Goal: Find specific page/section: Find specific page/section

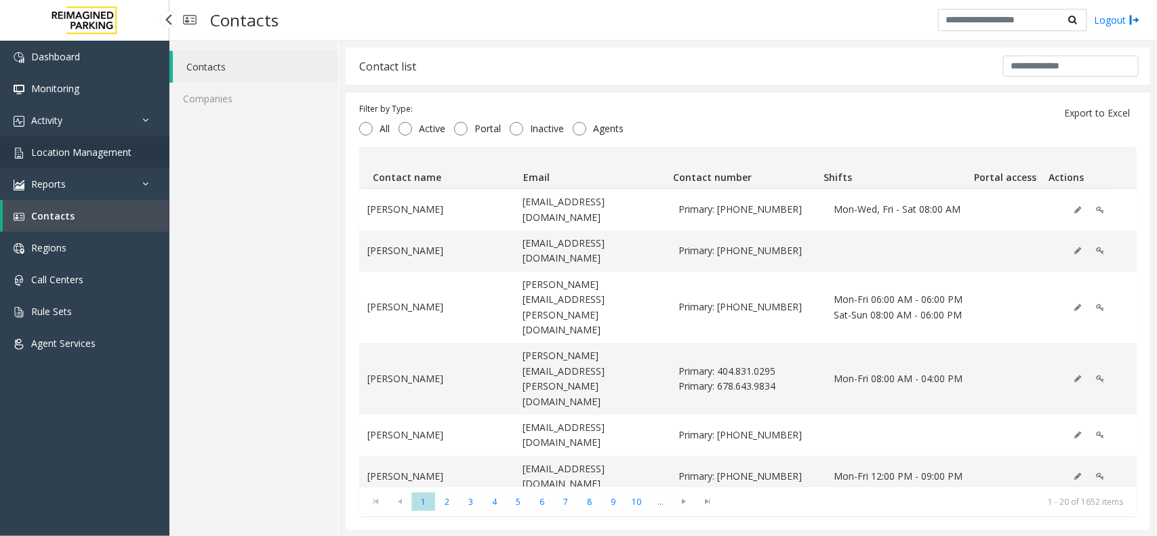
click at [95, 146] on span "Location Management" at bounding box center [81, 152] width 100 height 13
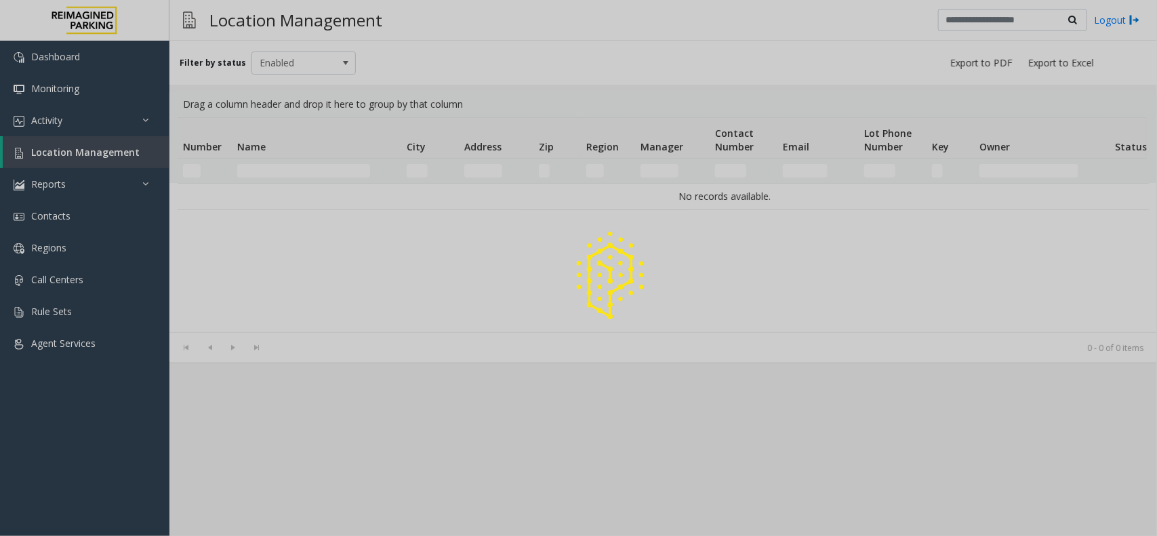
click at [111, 153] on div at bounding box center [578, 268] width 1157 height 536
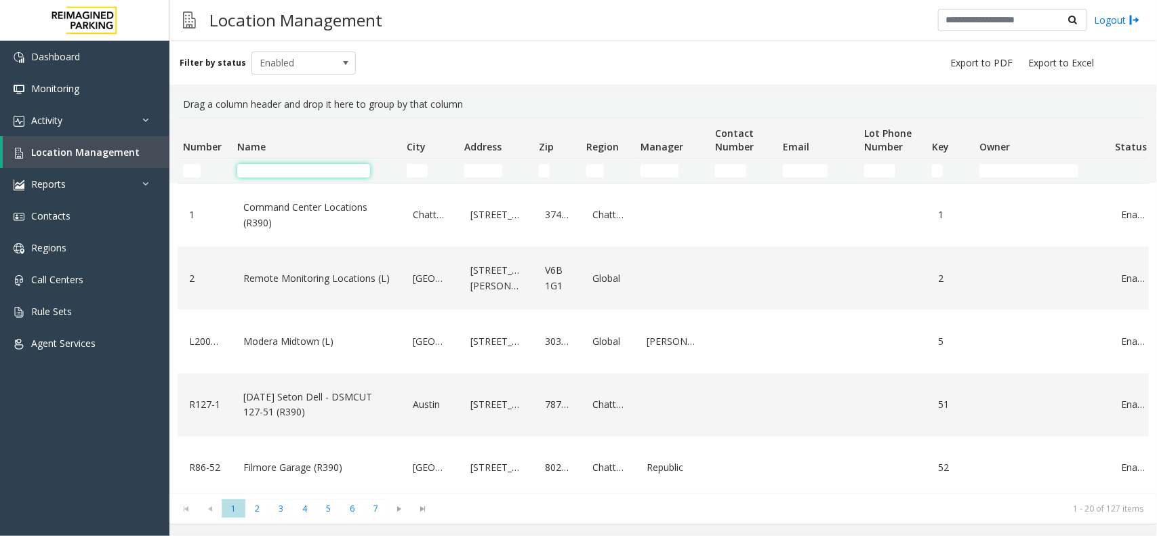
click at [277, 170] on input "Name Filter" at bounding box center [303, 171] width 133 height 14
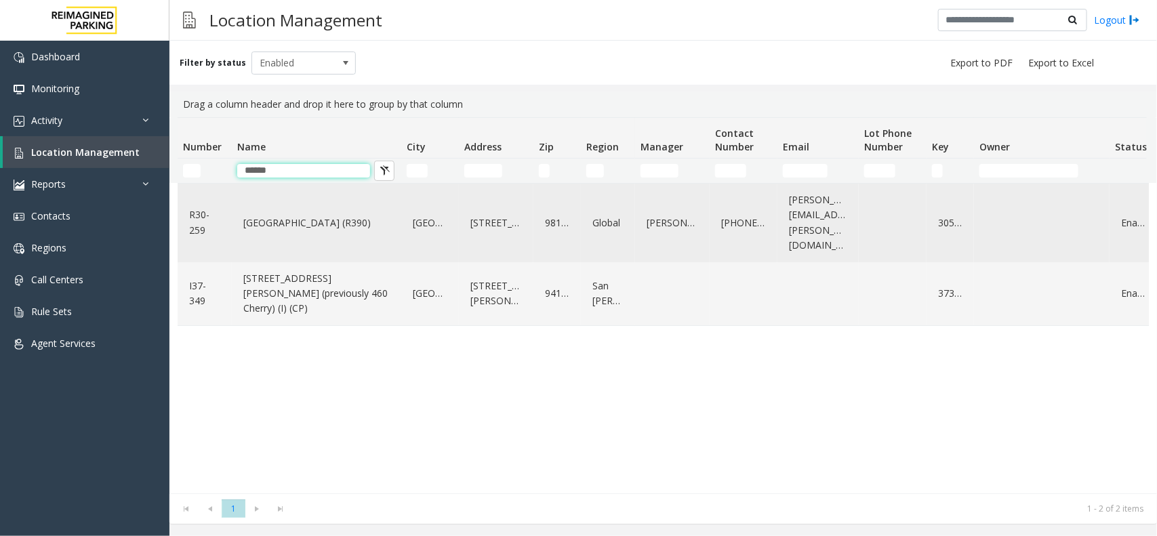
type input "******"
click at [283, 201] on div "[GEOGRAPHIC_DATA] (R390)" at bounding box center [316, 223] width 153 height 68
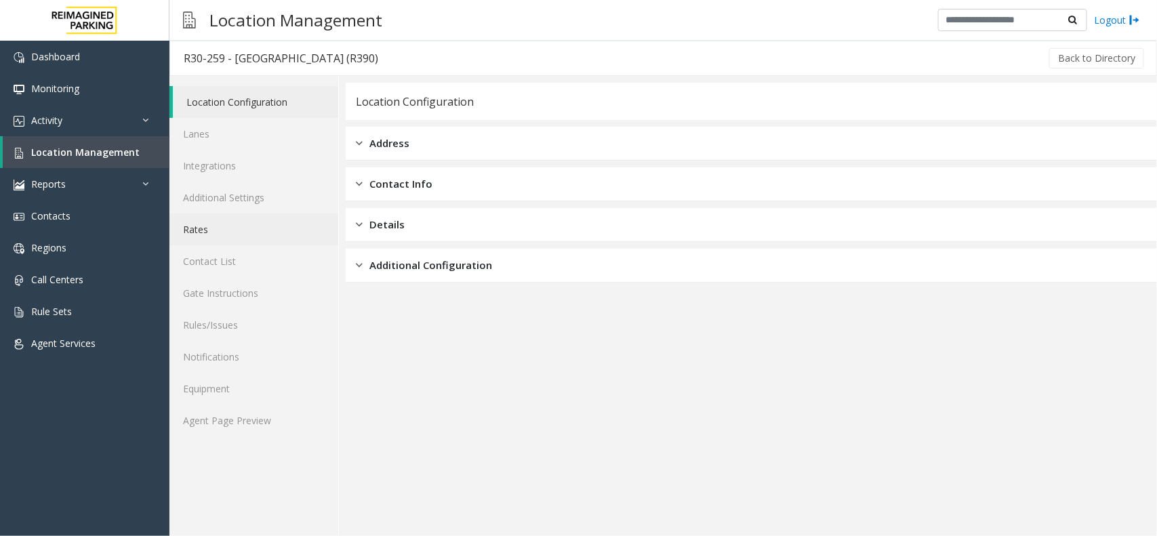
click at [238, 236] on link "Rates" at bounding box center [254, 230] width 169 height 32
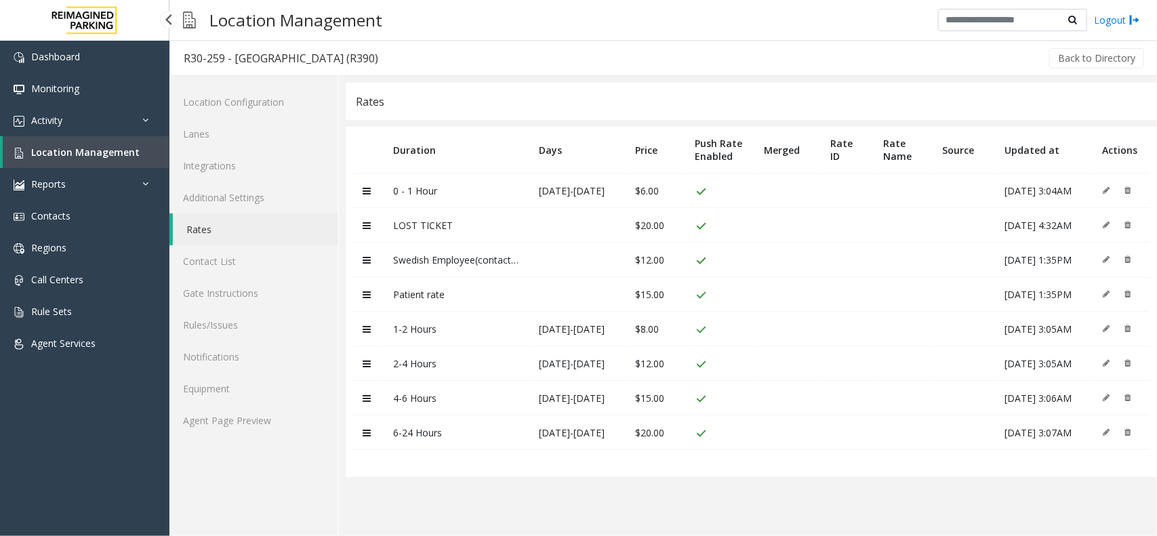
click at [102, 153] on span "Location Management" at bounding box center [85, 152] width 108 height 13
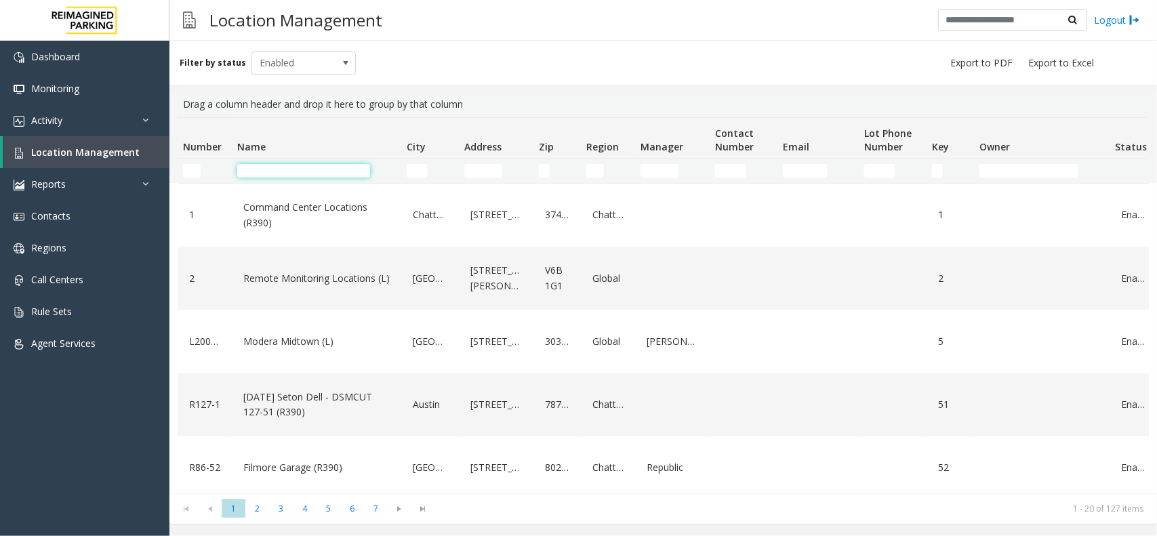
click at [312, 165] on input "Name Filter" at bounding box center [303, 171] width 133 height 14
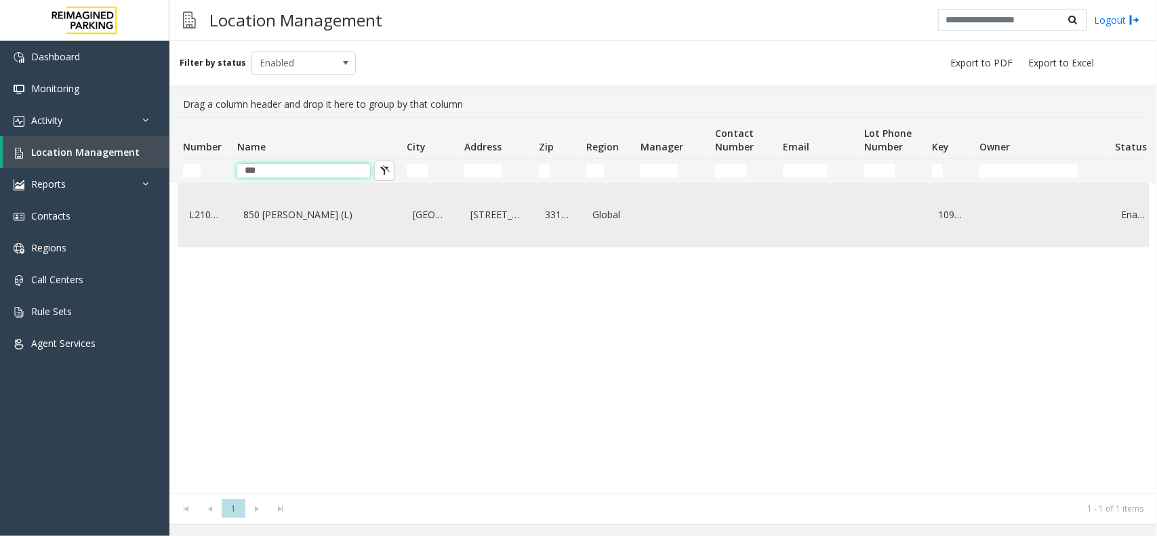
type input "***"
click at [243, 218] on link "850 [PERSON_NAME] (L)" at bounding box center [316, 215] width 153 height 22
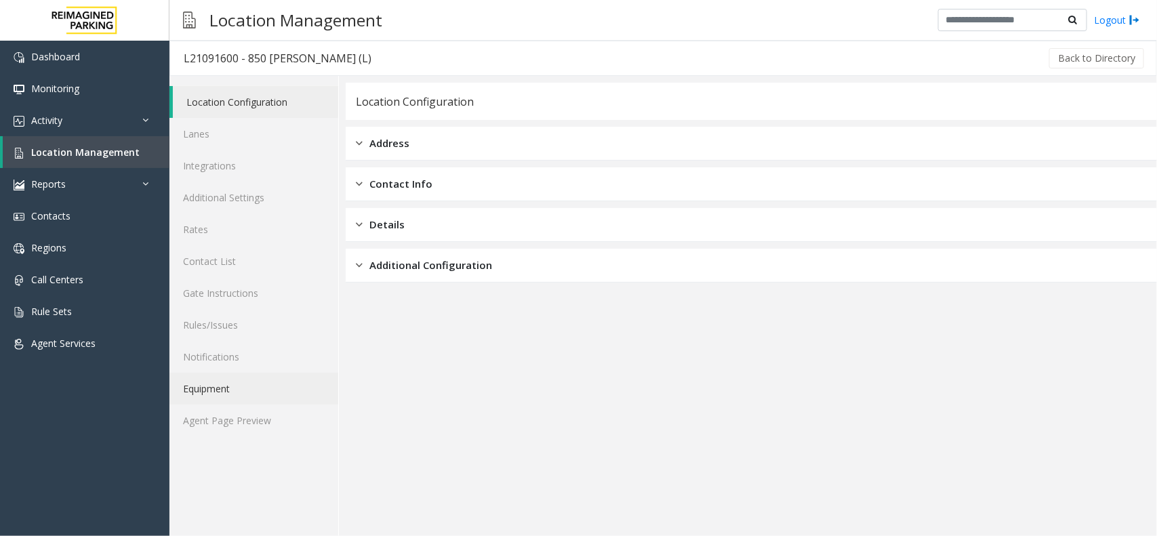
click at [273, 395] on link "Equipment" at bounding box center [254, 389] width 169 height 32
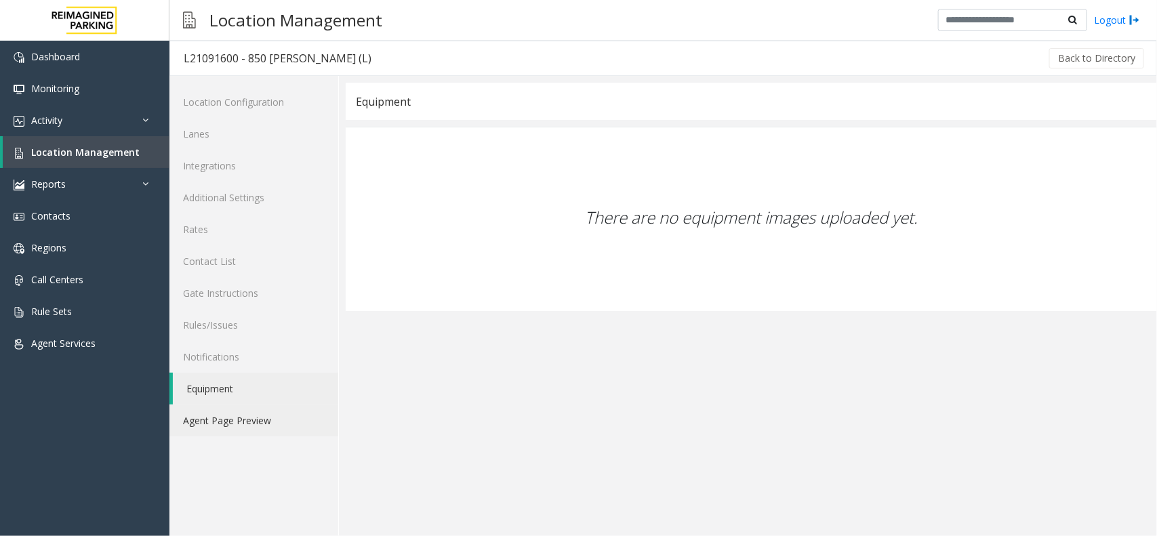
click at [264, 418] on link "Agent Page Preview" at bounding box center [254, 421] width 169 height 32
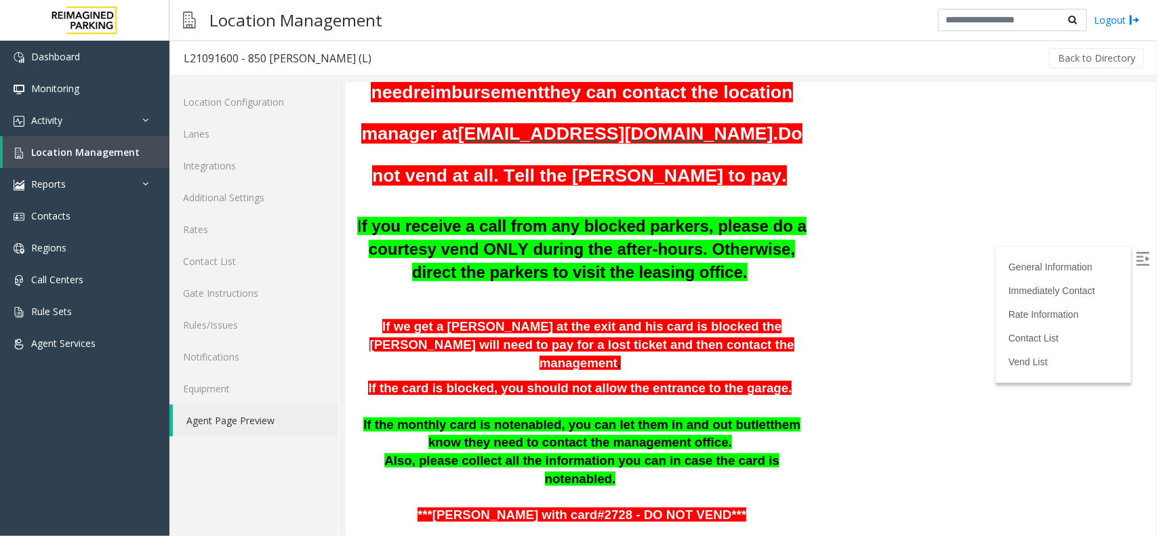
scroll to position [835, 0]
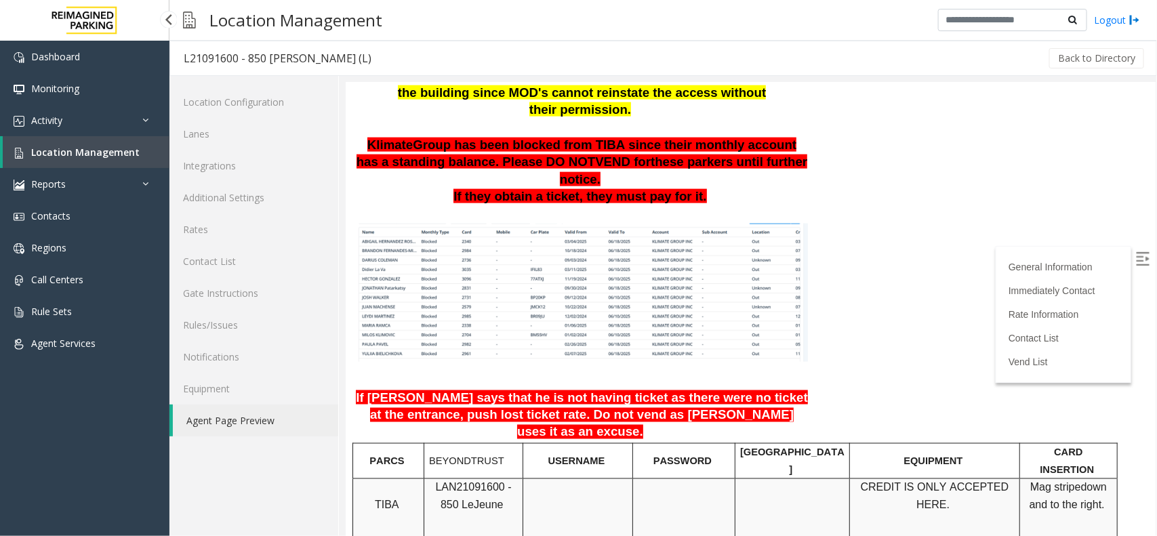
click at [81, 146] on span "Location Management" at bounding box center [85, 152] width 108 height 13
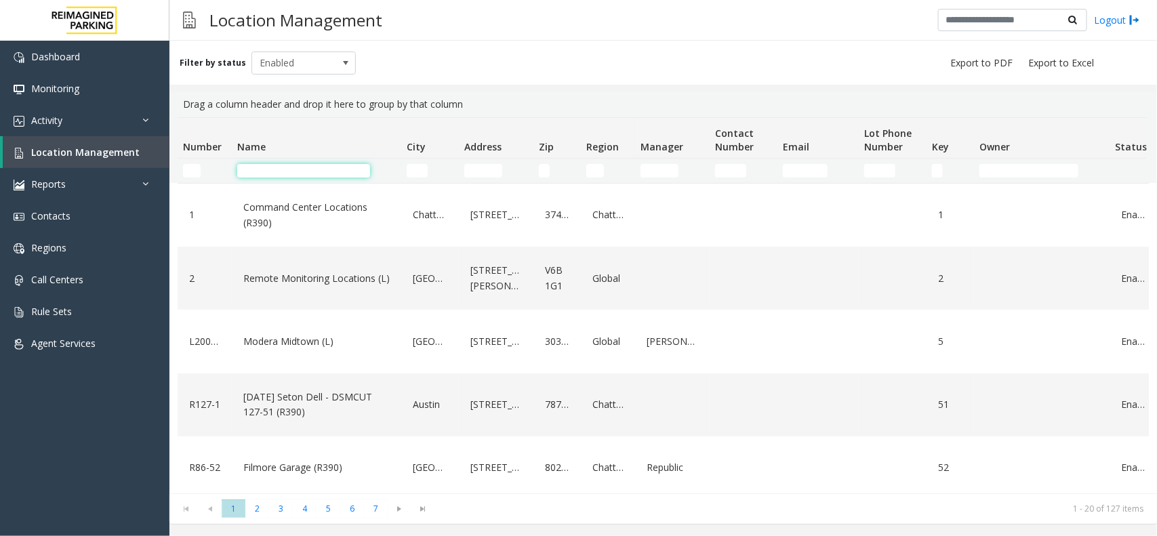
click at [271, 176] on input "Name Filter" at bounding box center [303, 171] width 133 height 14
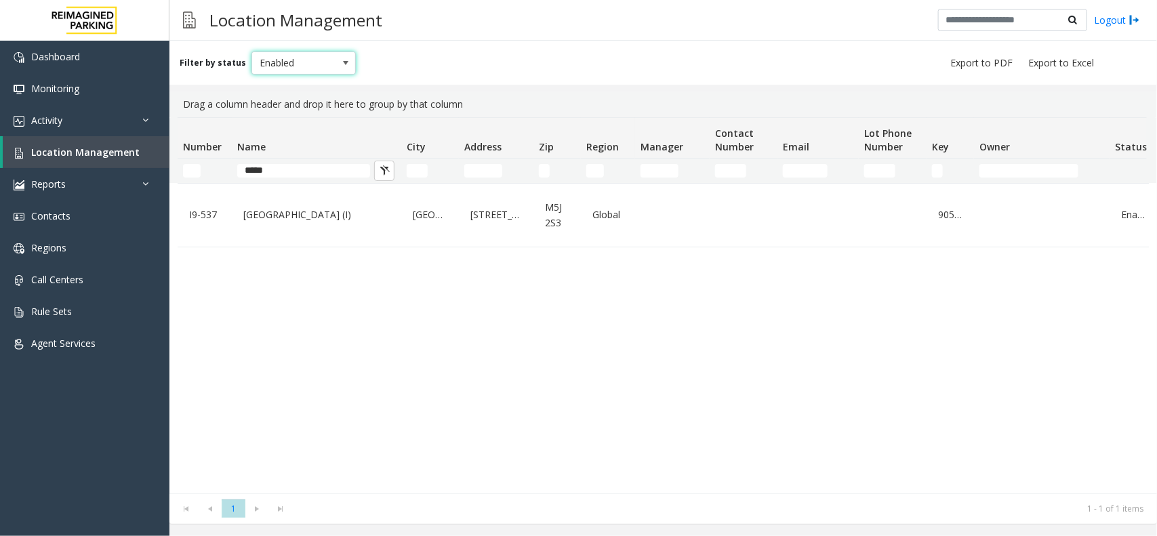
click at [342, 65] on span at bounding box center [345, 63] width 11 height 11
click at [317, 85] on li "All" at bounding box center [297, 85] width 100 height 18
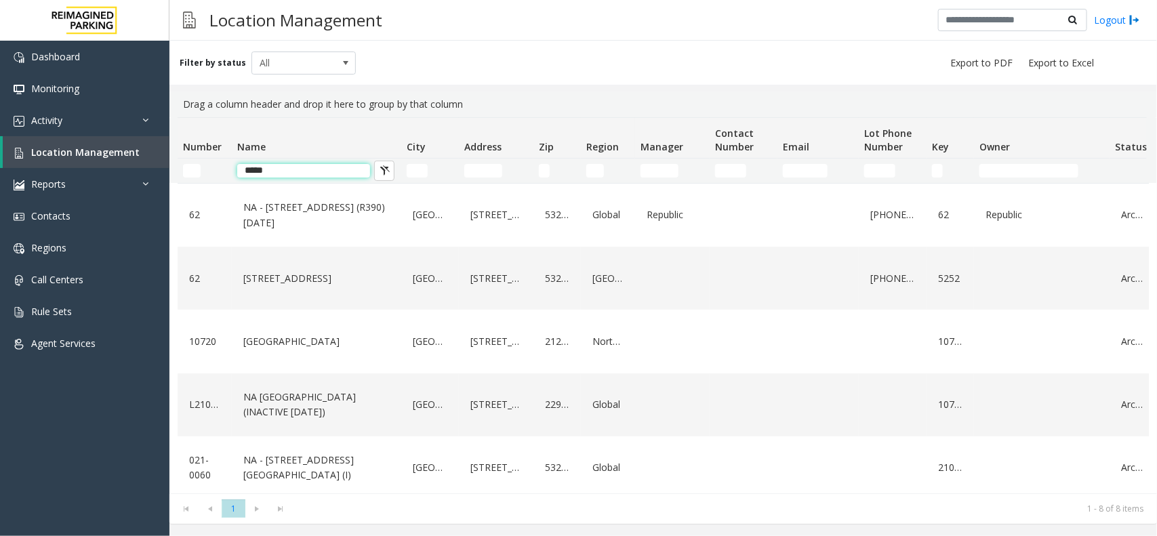
click at [304, 172] on input "*****" at bounding box center [303, 171] width 133 height 14
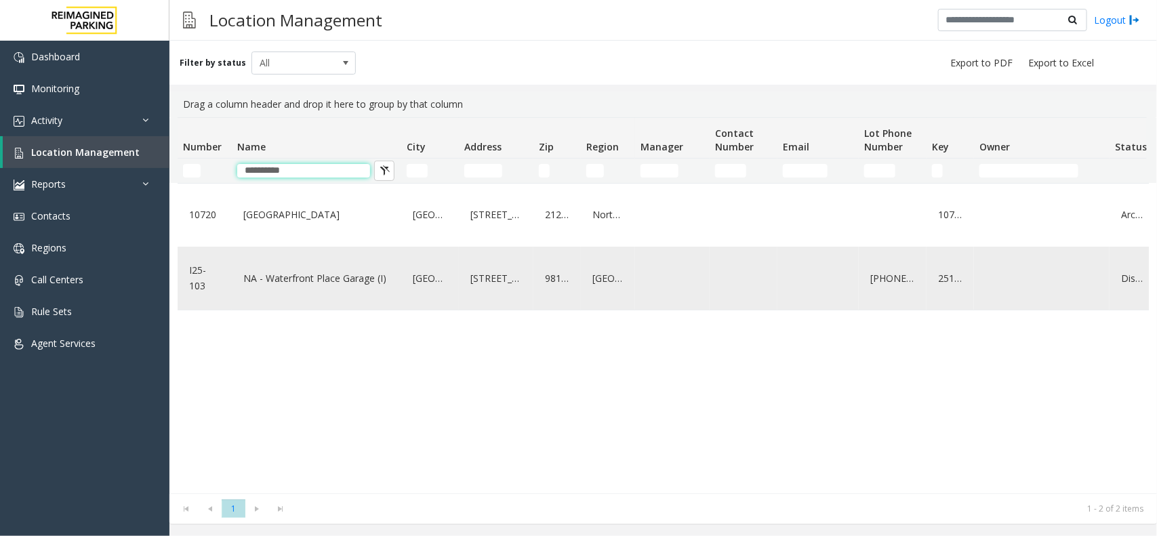
type input "**********"
click at [304, 271] on link "NA - Waterfront Place Garage (I)" at bounding box center [316, 279] width 153 height 22
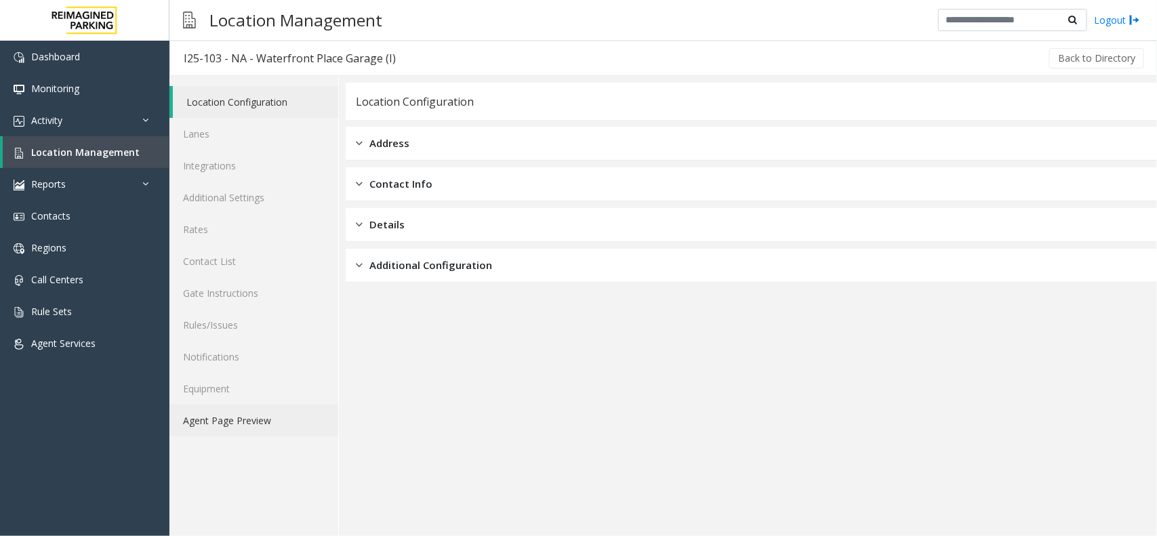
click at [232, 428] on link "Agent Page Preview" at bounding box center [254, 421] width 169 height 32
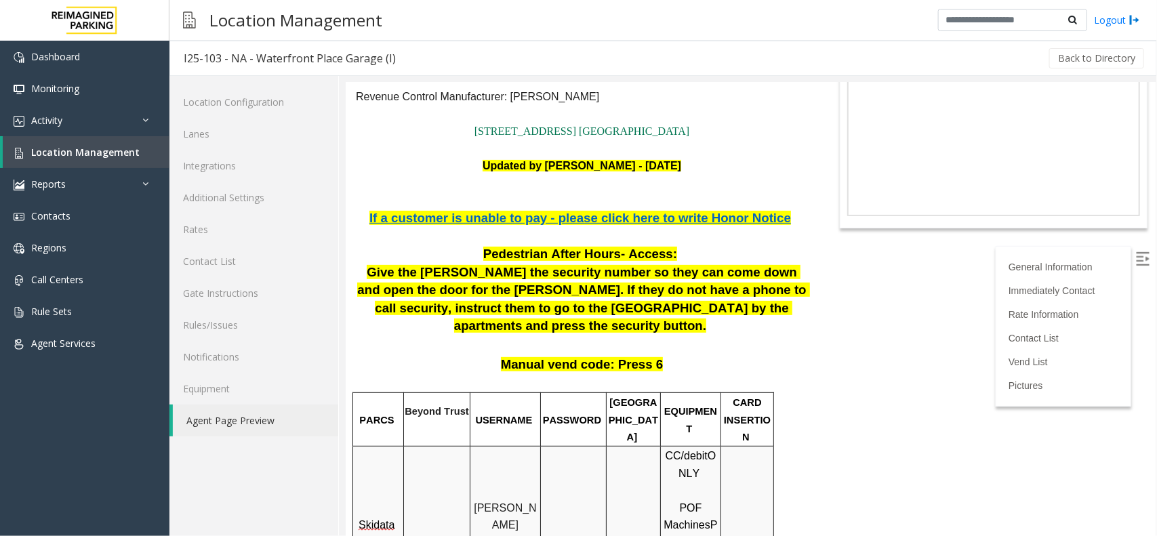
scroll to position [170, 0]
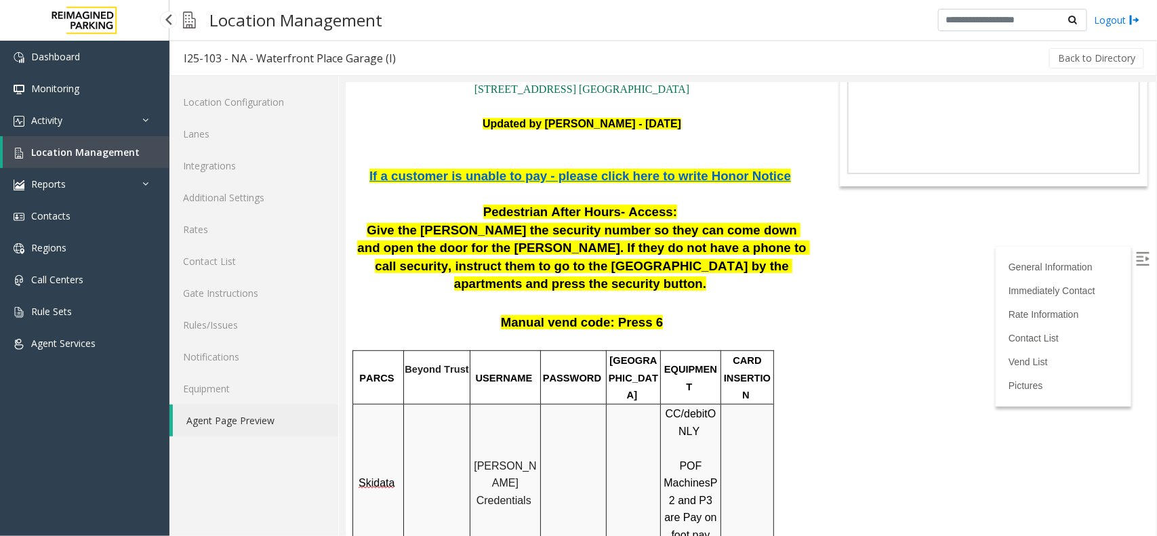
click at [104, 141] on link "Location Management" at bounding box center [86, 152] width 167 height 32
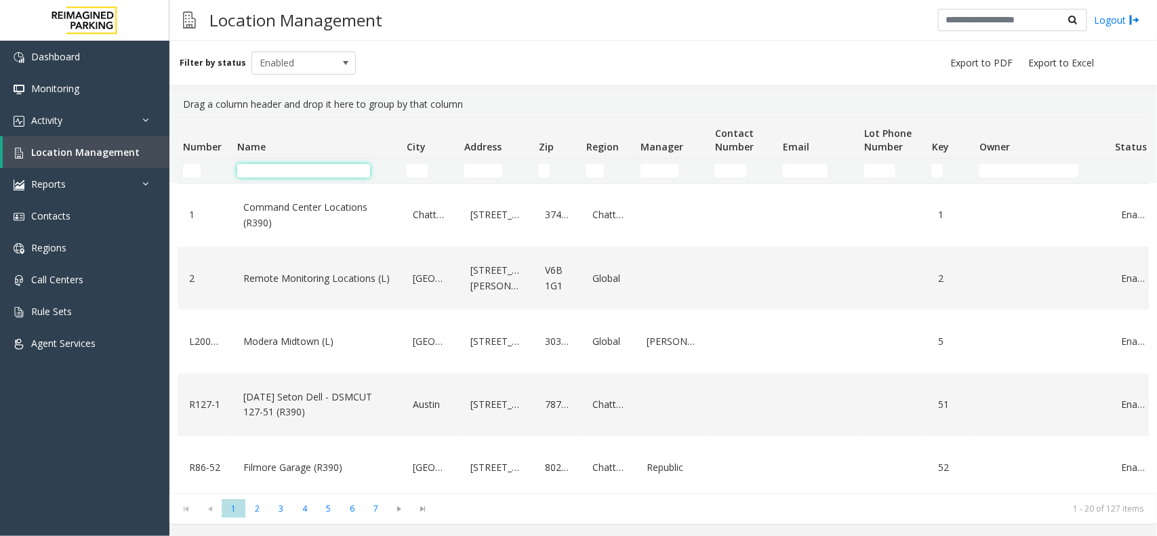
click at [300, 173] on input "Name Filter" at bounding box center [303, 171] width 133 height 14
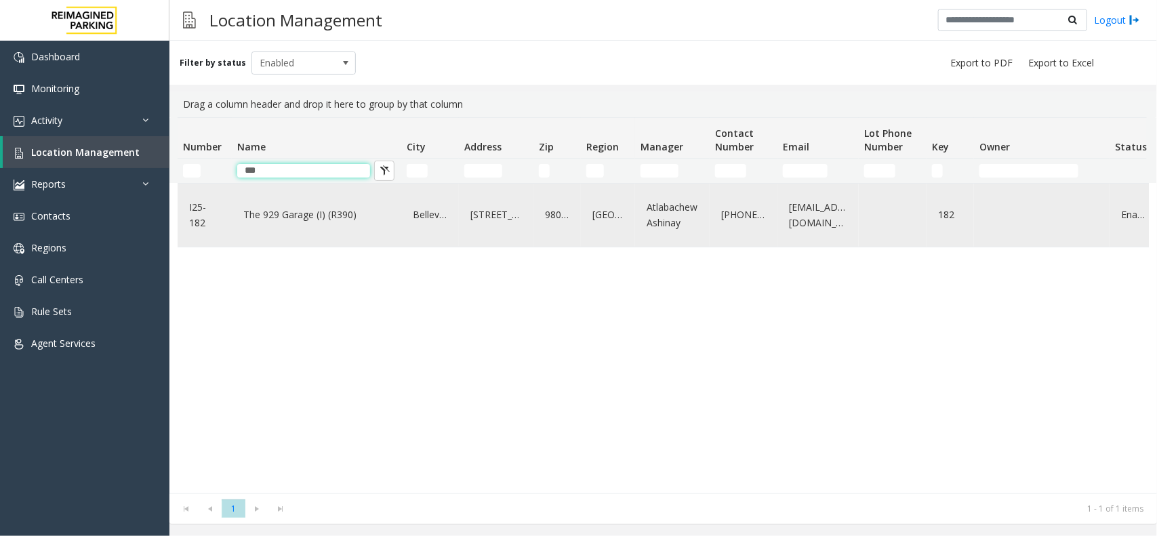
type input "***"
click at [278, 214] on link "The 929 Garage (I) (R390)" at bounding box center [316, 215] width 153 height 22
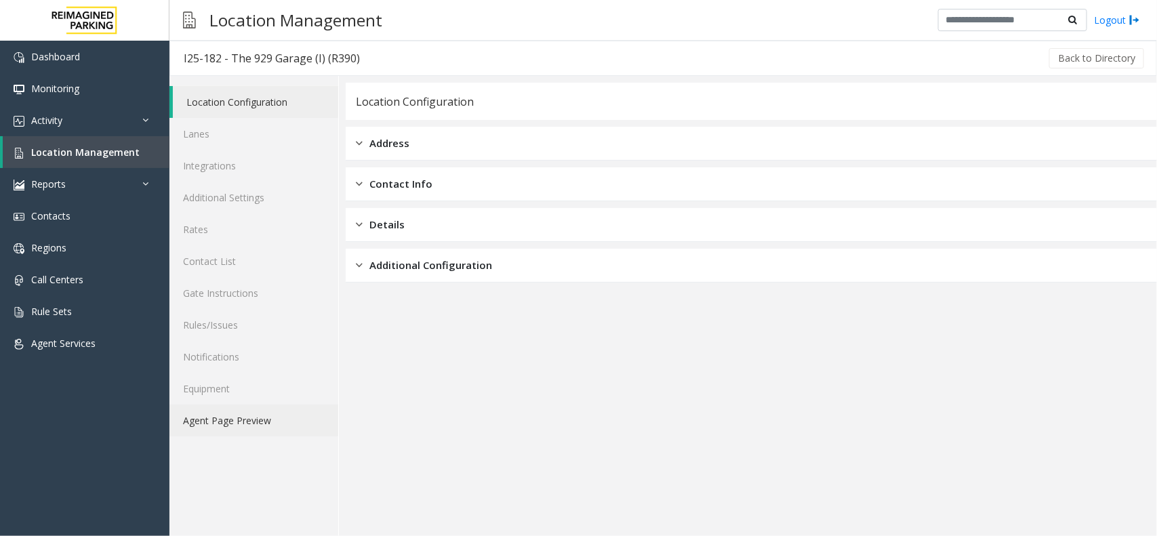
click at [300, 416] on link "Agent Page Preview" at bounding box center [254, 421] width 169 height 32
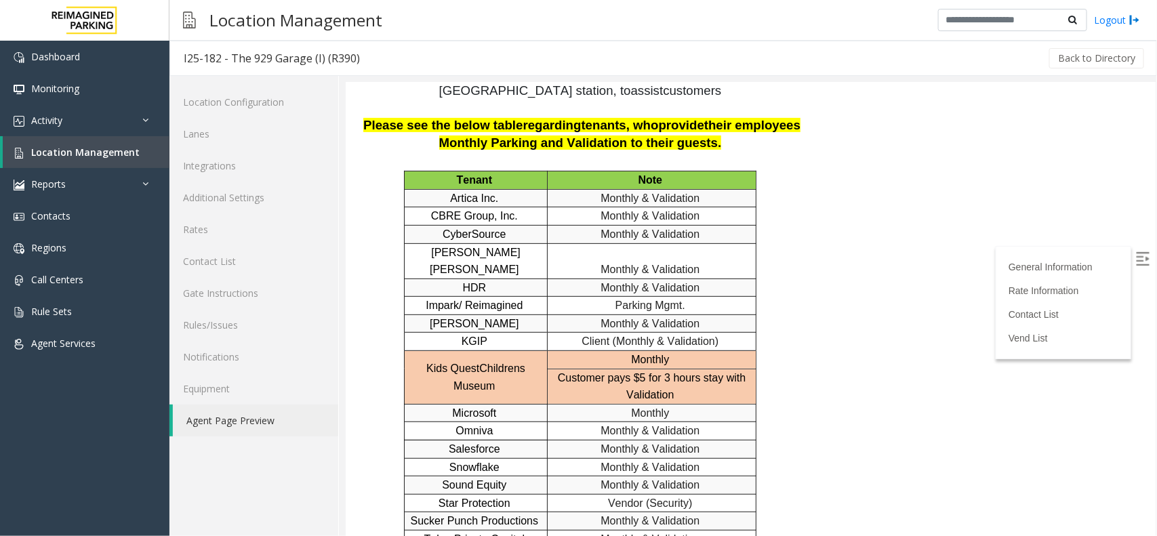
scroll to position [2476, 0]
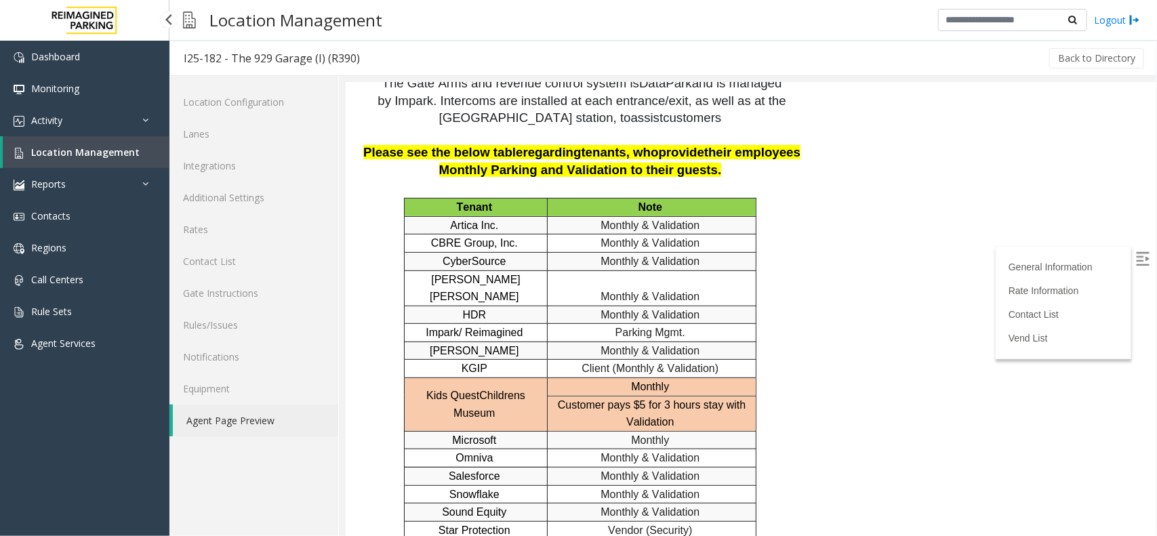
click at [58, 158] on link "Location Management" at bounding box center [86, 152] width 167 height 32
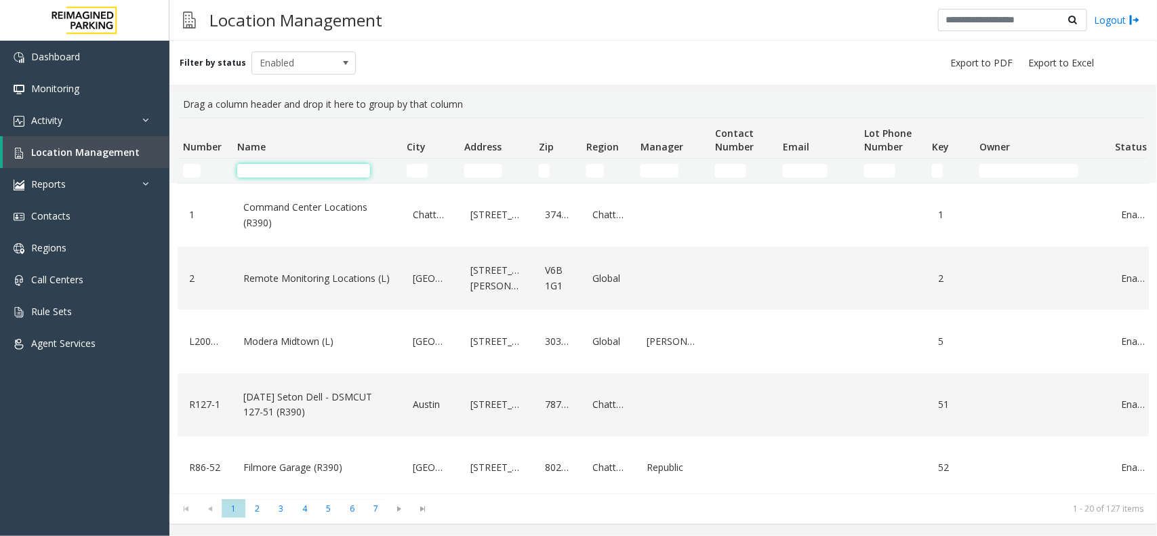
click at [336, 167] on input "Name Filter" at bounding box center [303, 171] width 133 height 14
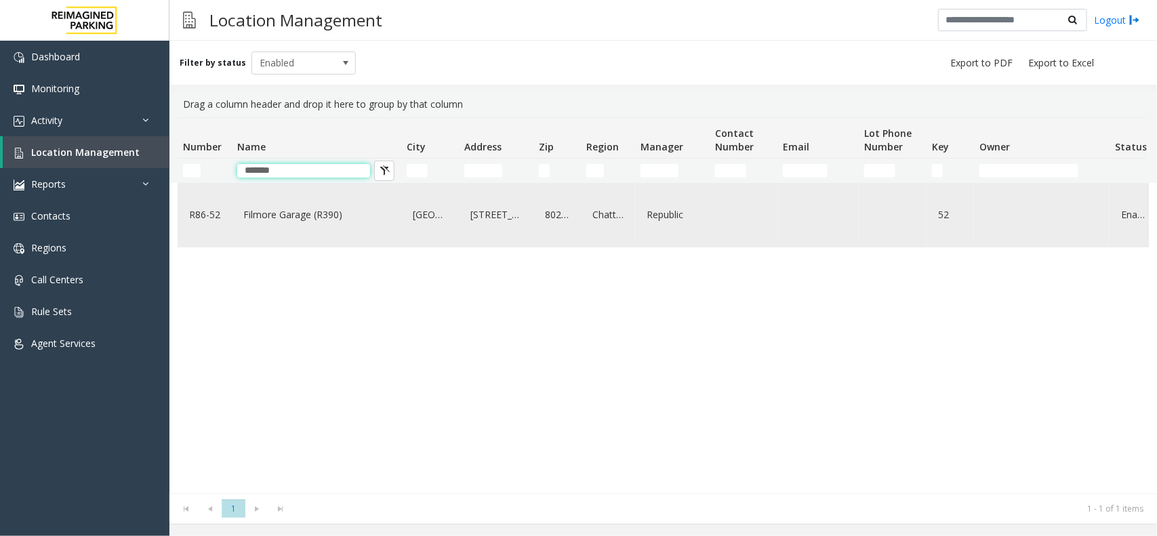
type input "*******"
click at [332, 202] on div "Filmore Garage (R390)" at bounding box center [316, 215] width 153 height 52
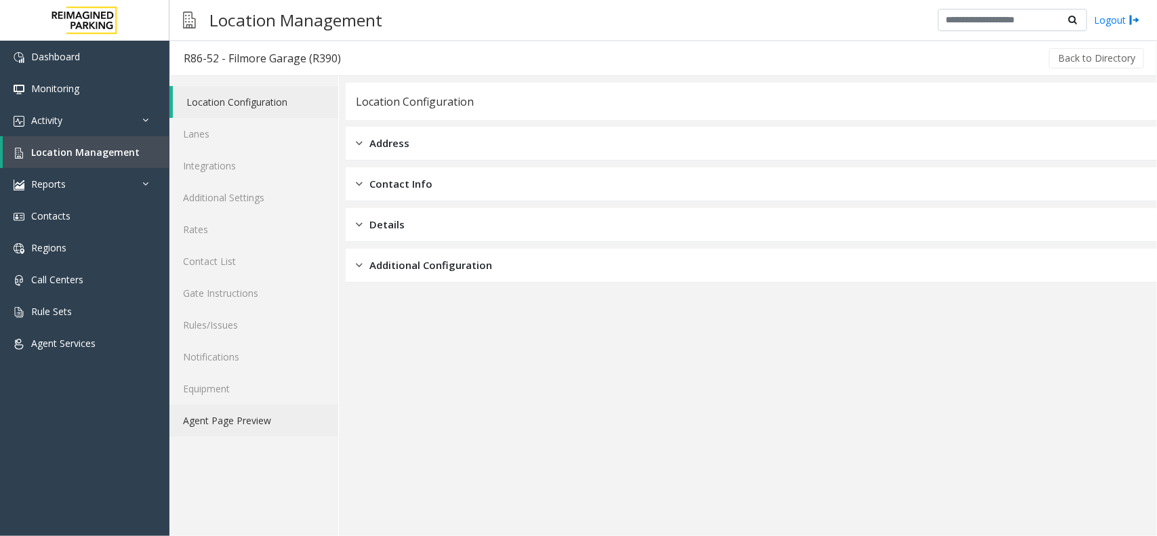
click at [300, 429] on link "Agent Page Preview" at bounding box center [254, 421] width 169 height 32
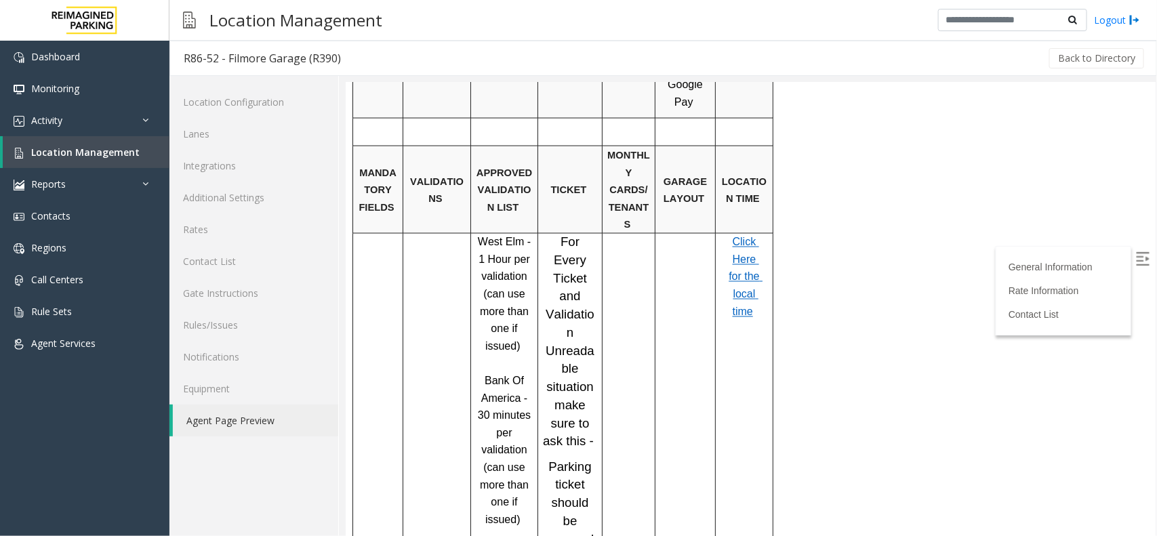
scroll to position [1017, 0]
click at [63, 150] on span "Location Management" at bounding box center [85, 152] width 108 height 13
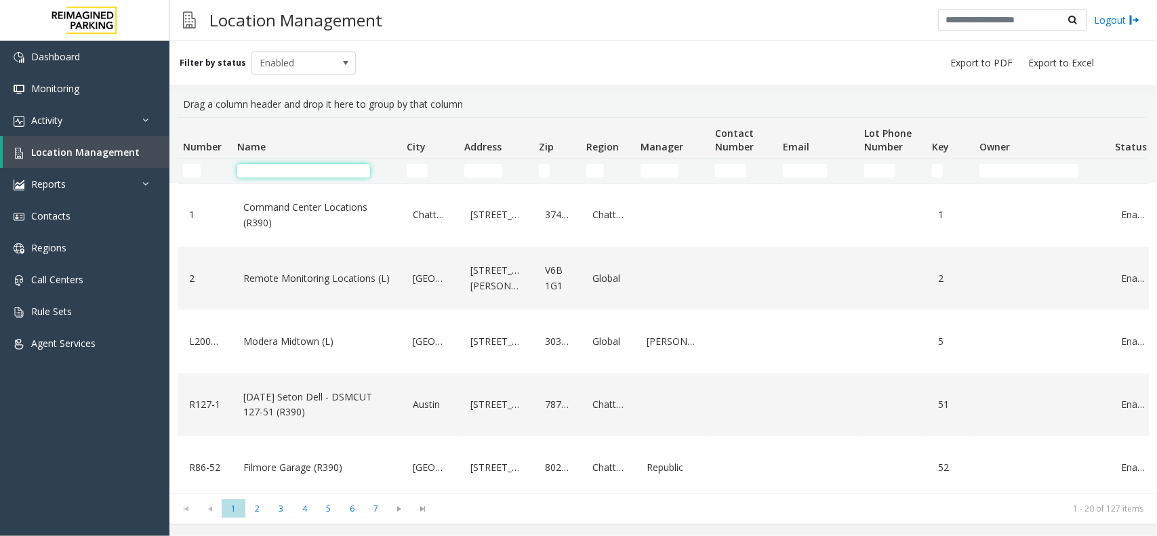
click at [296, 171] on input "Name Filter" at bounding box center [303, 171] width 133 height 14
click at [285, 174] on input "Name Filter" at bounding box center [303, 171] width 133 height 14
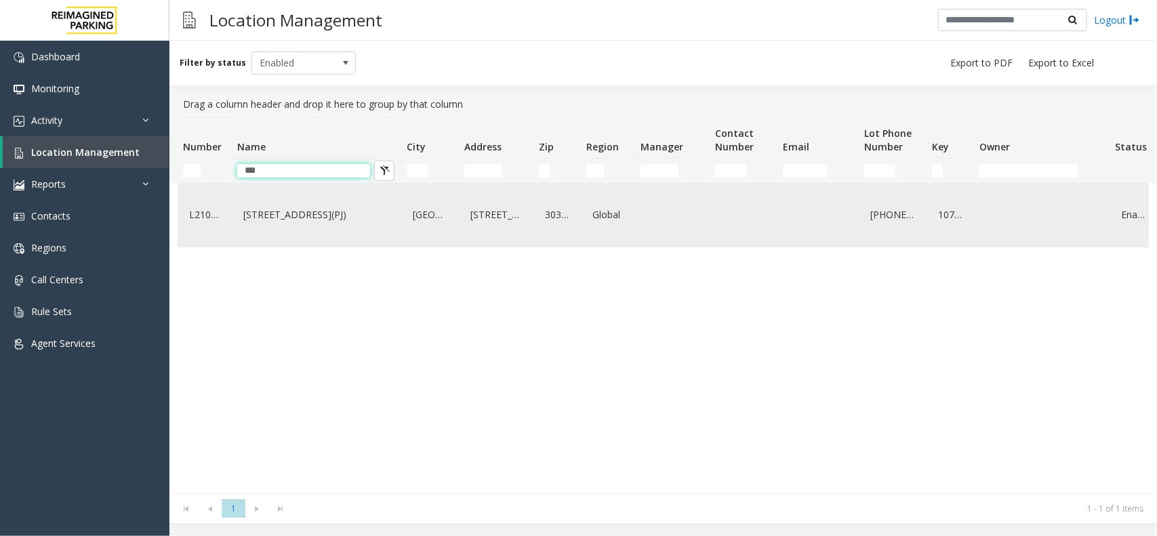
type input "***"
click at [300, 204] on div "[STREET_ADDRESS](PJ)" at bounding box center [316, 215] width 153 height 52
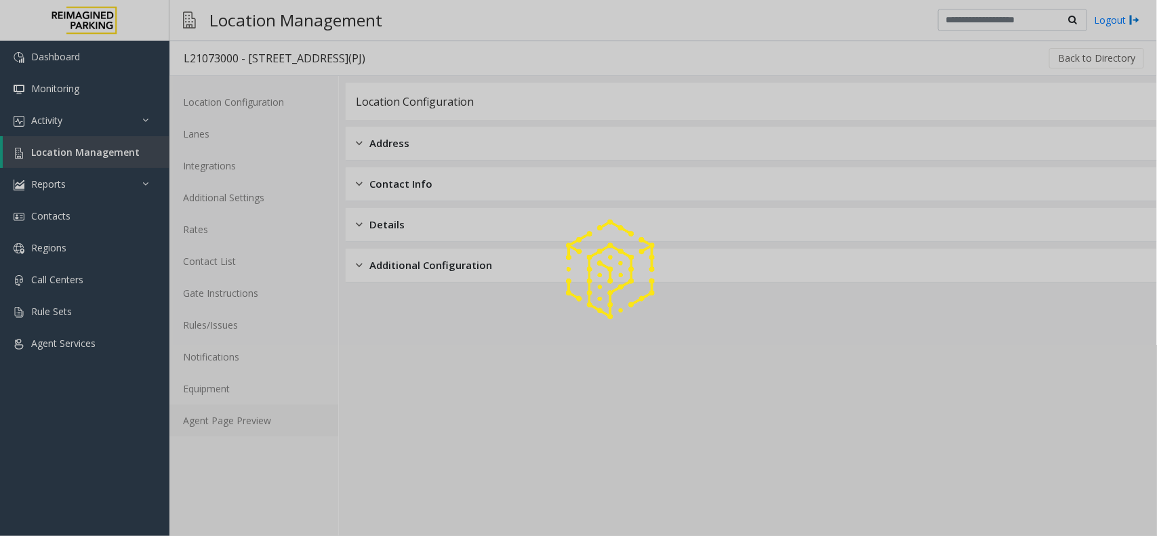
click at [235, 419] on link "Agent Page Preview" at bounding box center [254, 421] width 169 height 32
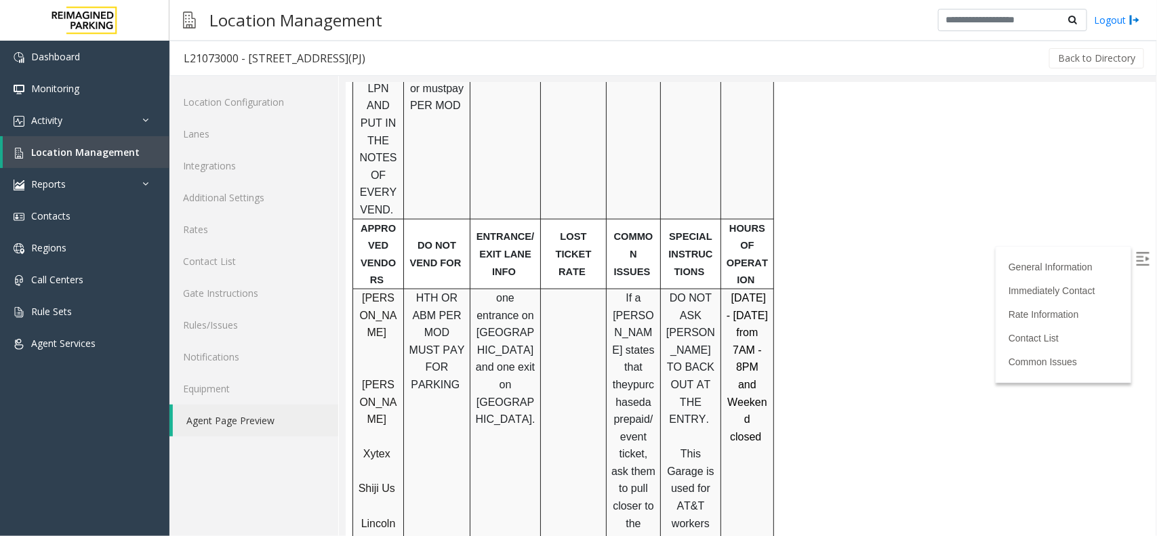
scroll to position [763, 0]
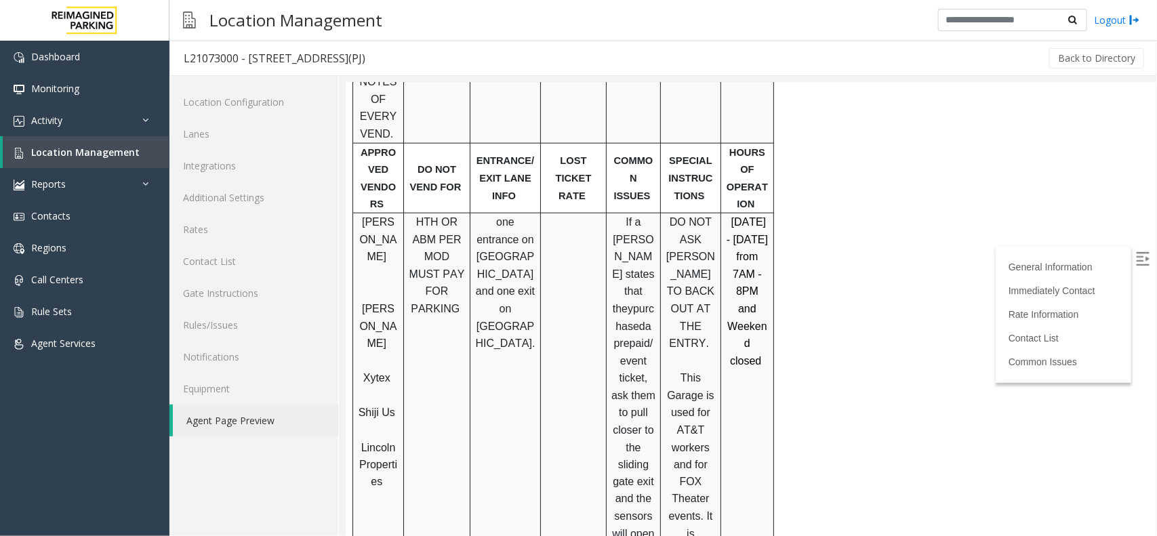
click at [384, 372] on span "Xytex" at bounding box center [376, 378] width 27 height 12
click at [379, 406] on span "Shiji Us" at bounding box center [376, 412] width 37 height 12
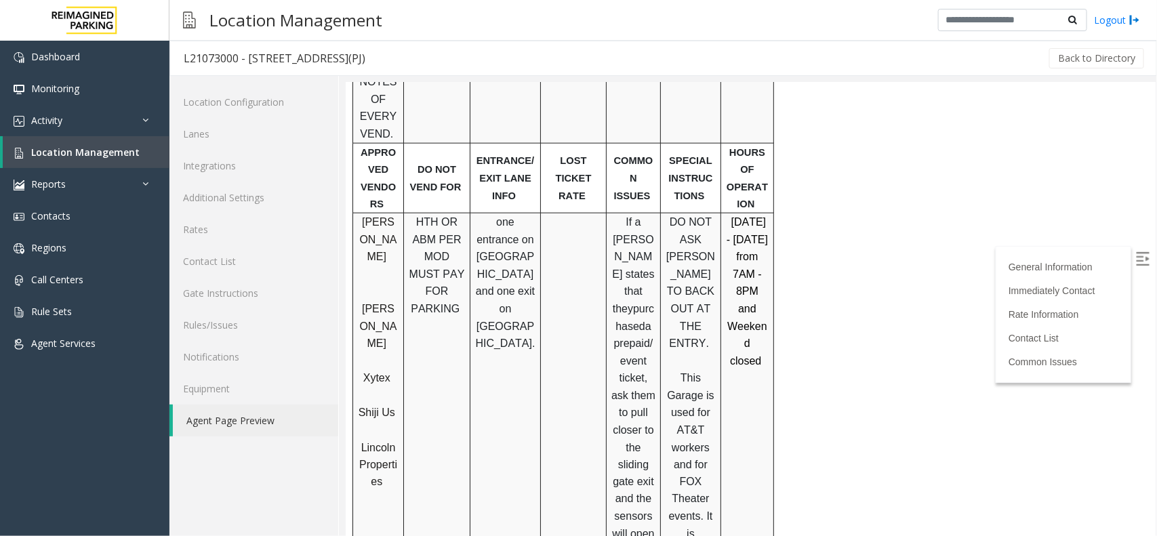
click at [373, 441] on span "Lincoln Properties" at bounding box center [378, 464] width 38 height 46
click at [134, 149] on link "Location Management" at bounding box center [86, 152] width 167 height 32
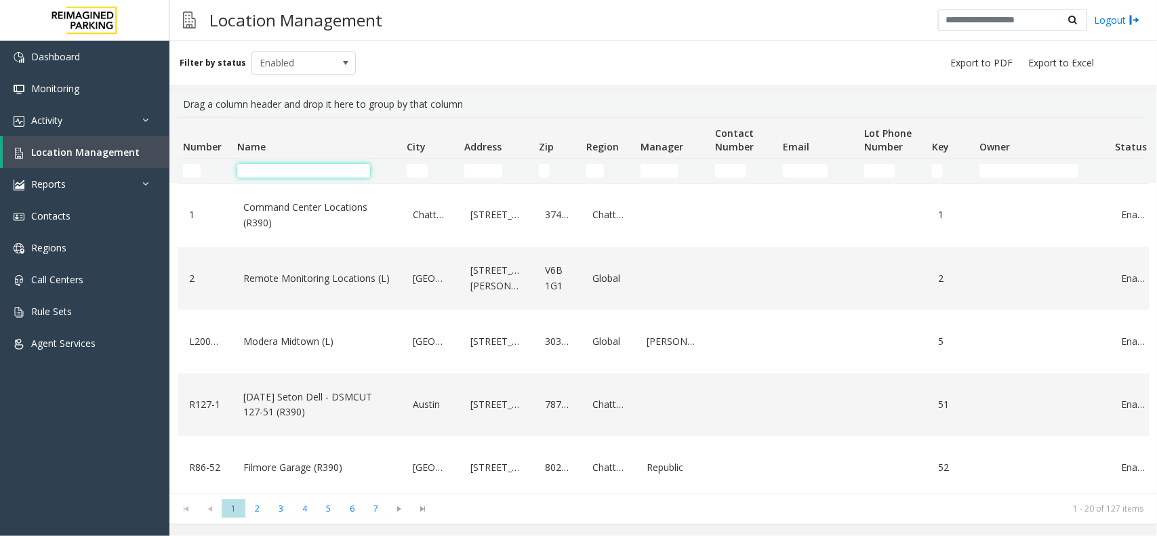
click at [306, 164] on input "Name Filter" at bounding box center [303, 171] width 133 height 14
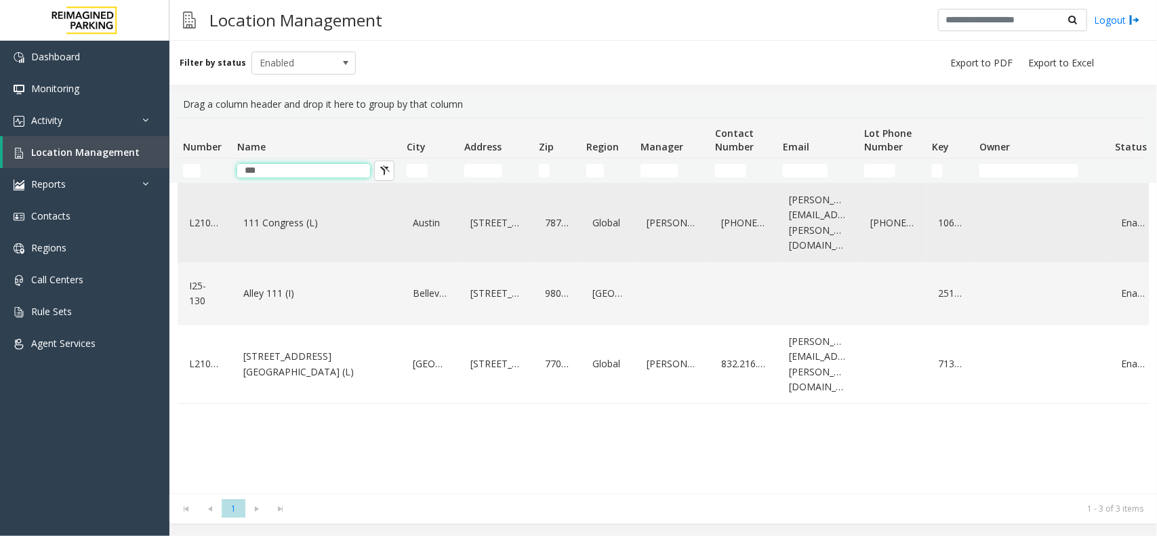
type input "***"
click at [308, 227] on div "111 Congress (L)" at bounding box center [316, 223] width 153 height 68
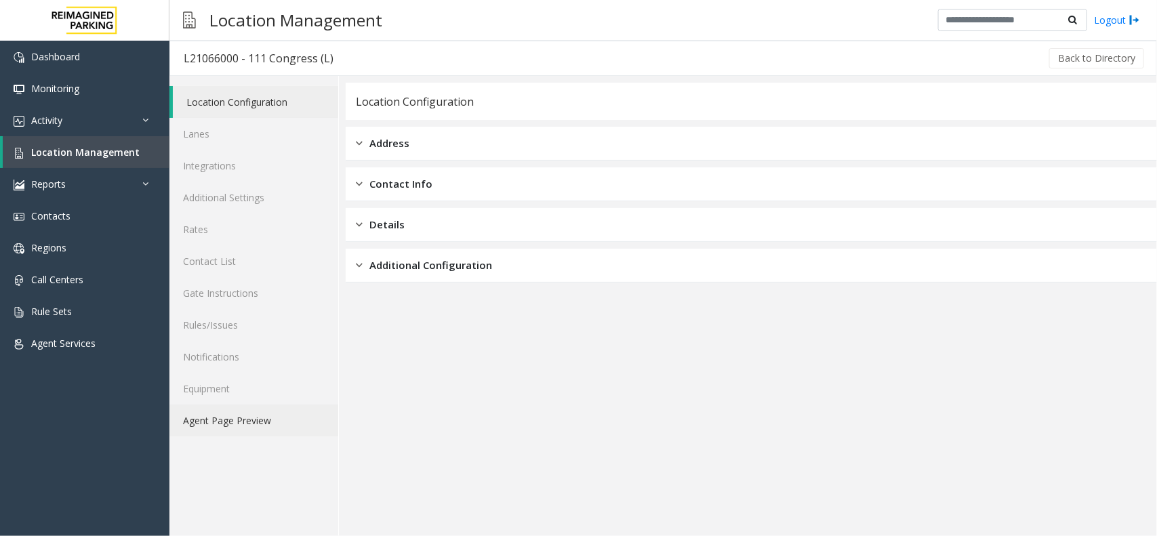
click at [237, 429] on link "Agent Page Preview" at bounding box center [254, 421] width 169 height 32
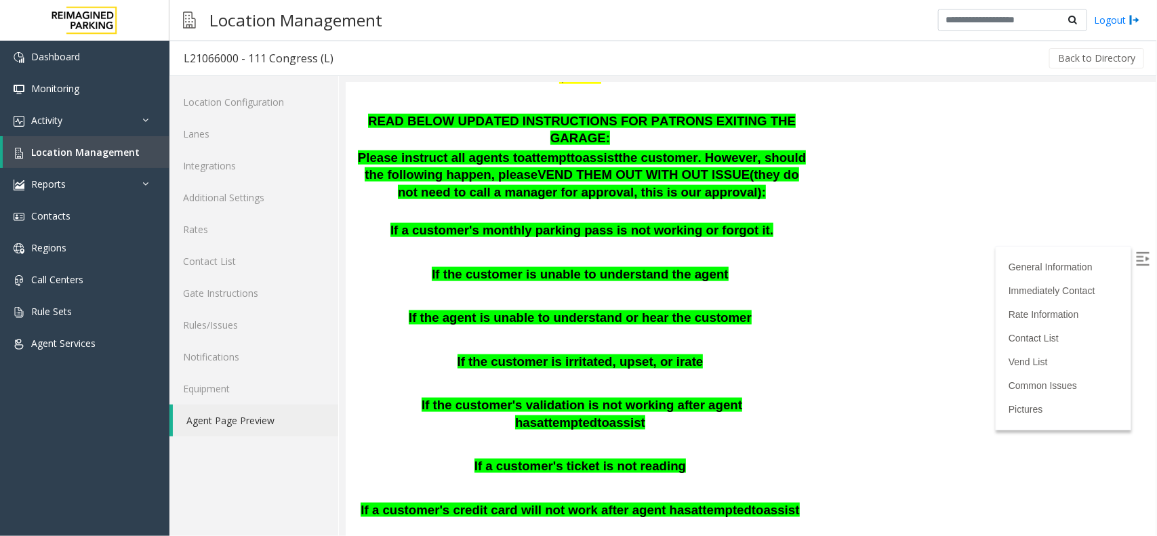
scroll to position [763, 0]
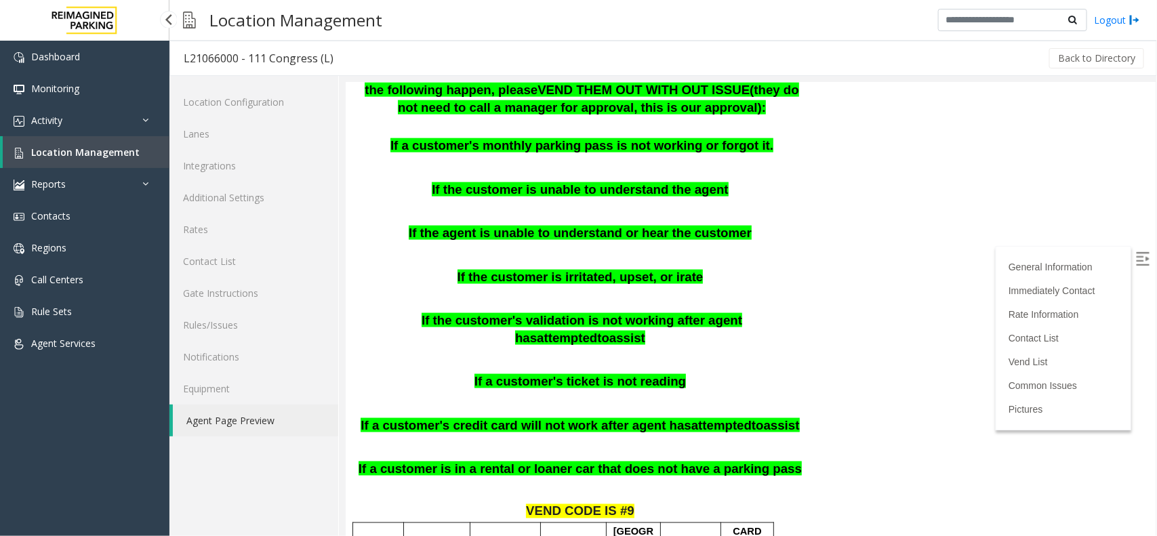
click at [137, 142] on link "Location Management" at bounding box center [86, 152] width 167 height 32
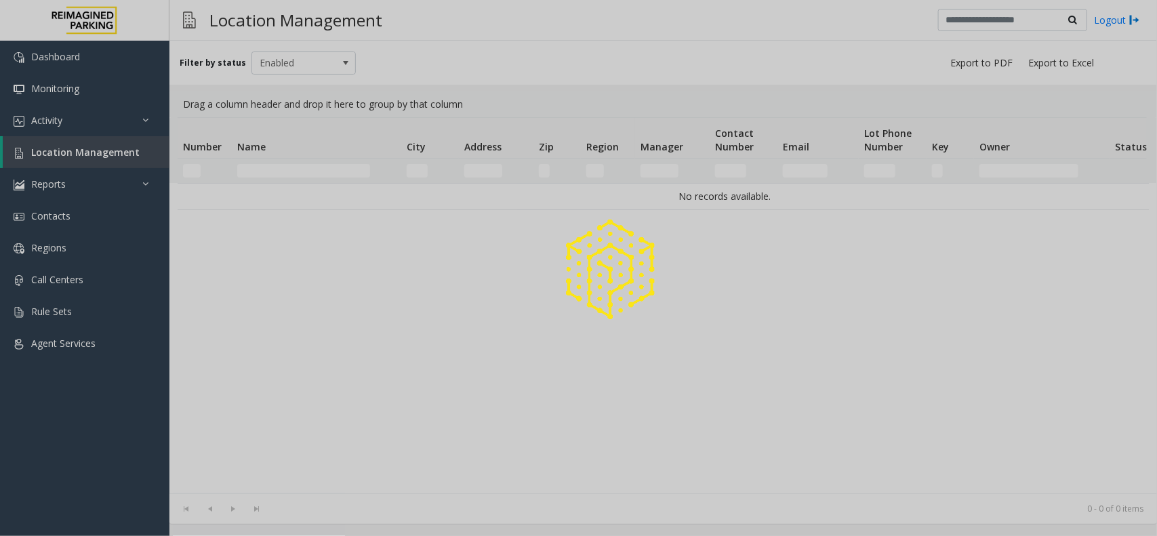
click at [290, 166] on div at bounding box center [578, 268] width 1157 height 536
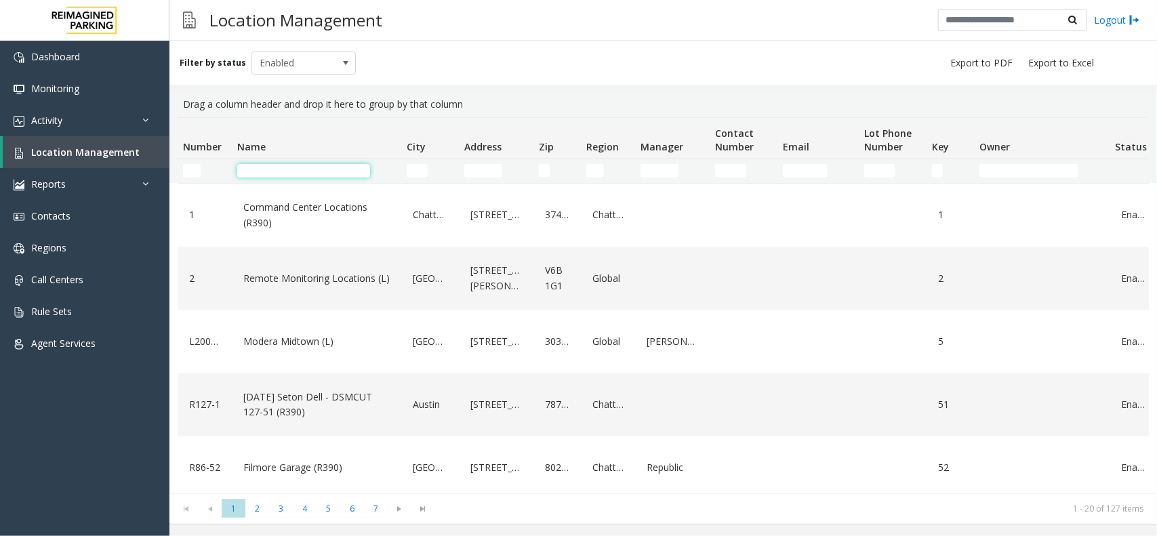
click at [288, 171] on input "Name Filter" at bounding box center [303, 171] width 133 height 14
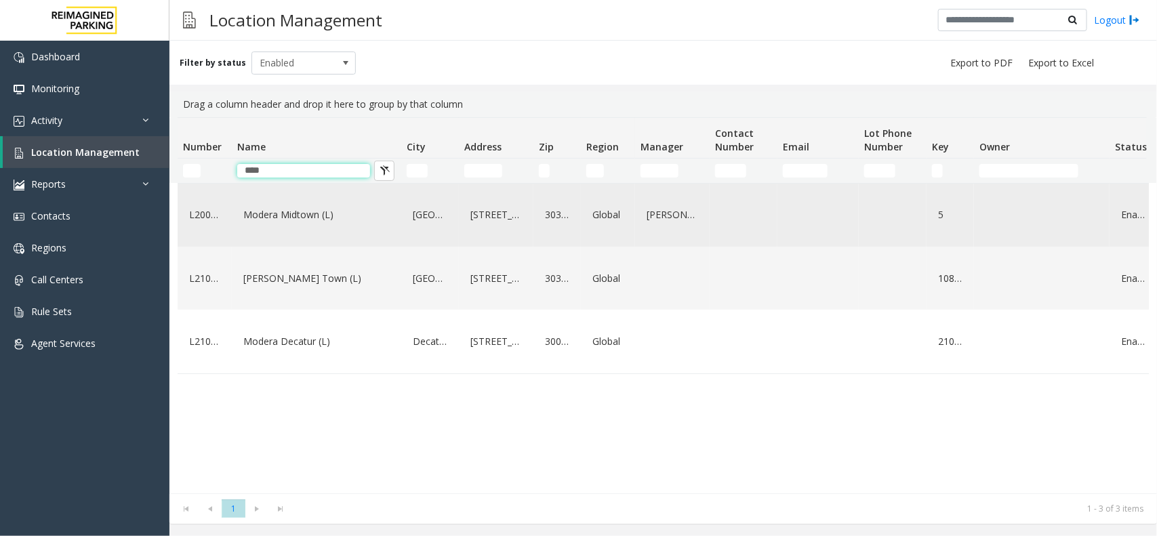
type input "****"
click at [290, 198] on div "Modera Midtown (L)" at bounding box center [316, 215] width 153 height 52
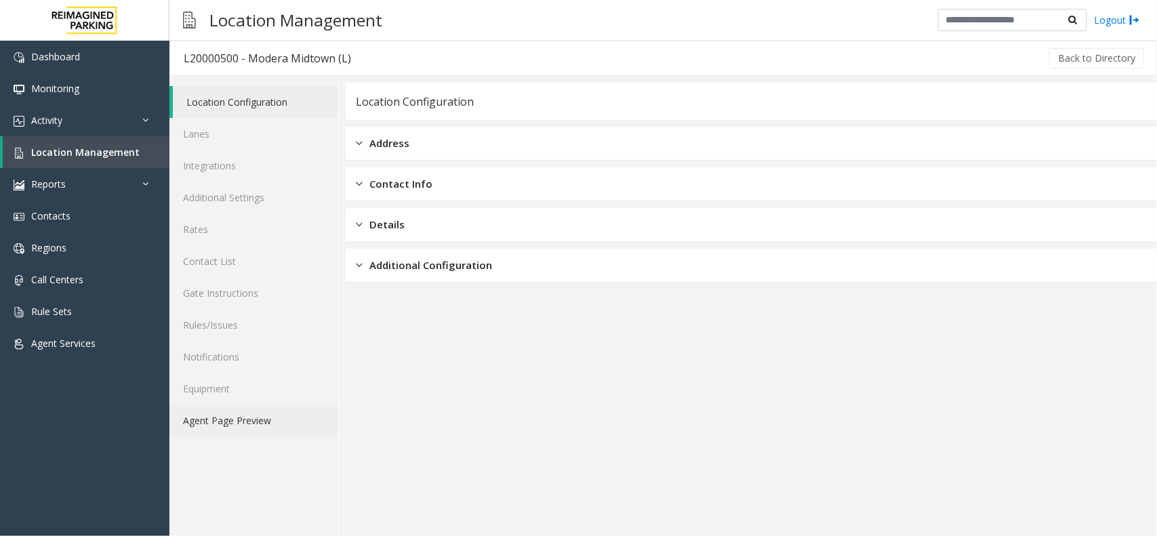
click at [255, 414] on link "Agent Page Preview" at bounding box center [254, 421] width 169 height 32
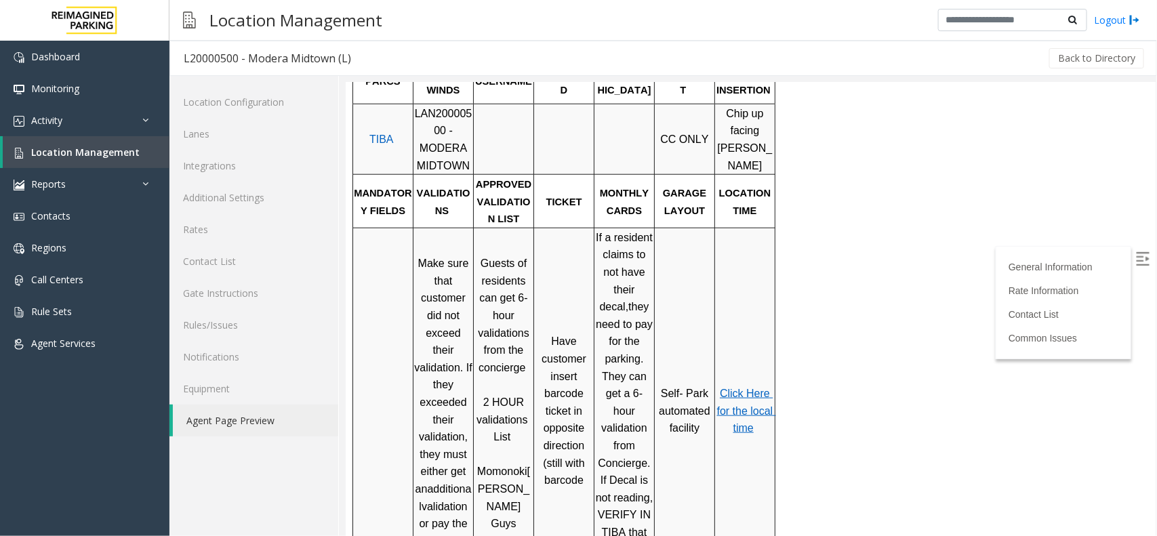
scroll to position [580, 0]
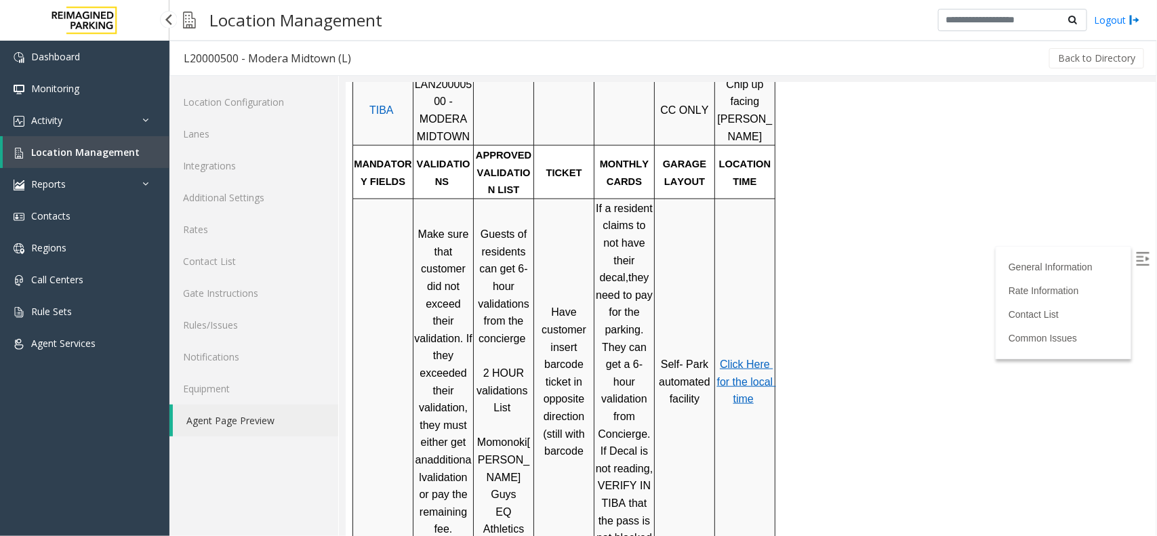
click at [114, 159] on link "Location Management" at bounding box center [86, 152] width 167 height 32
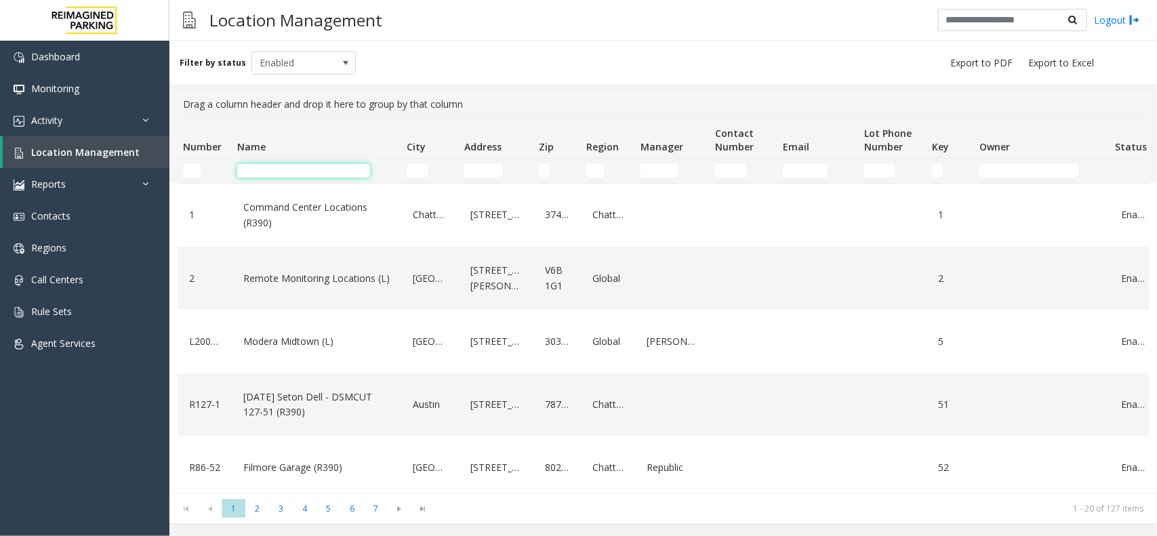
click at [330, 170] on input "Name Filter" at bounding box center [303, 171] width 133 height 14
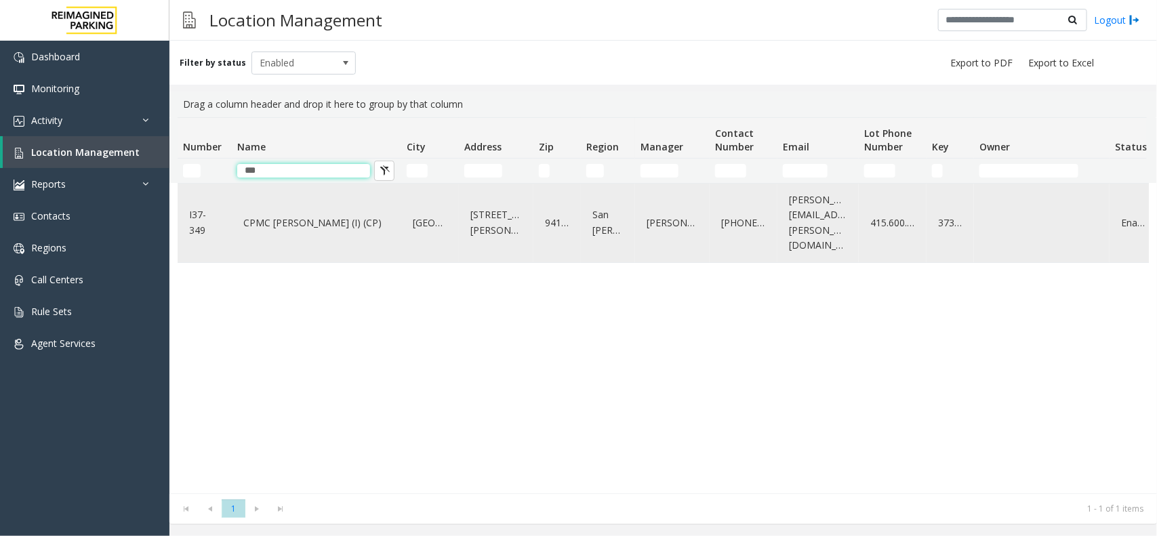
type input "***"
click at [307, 221] on link "CPMC [PERSON_NAME] (I) (CP)" at bounding box center [316, 223] width 153 height 22
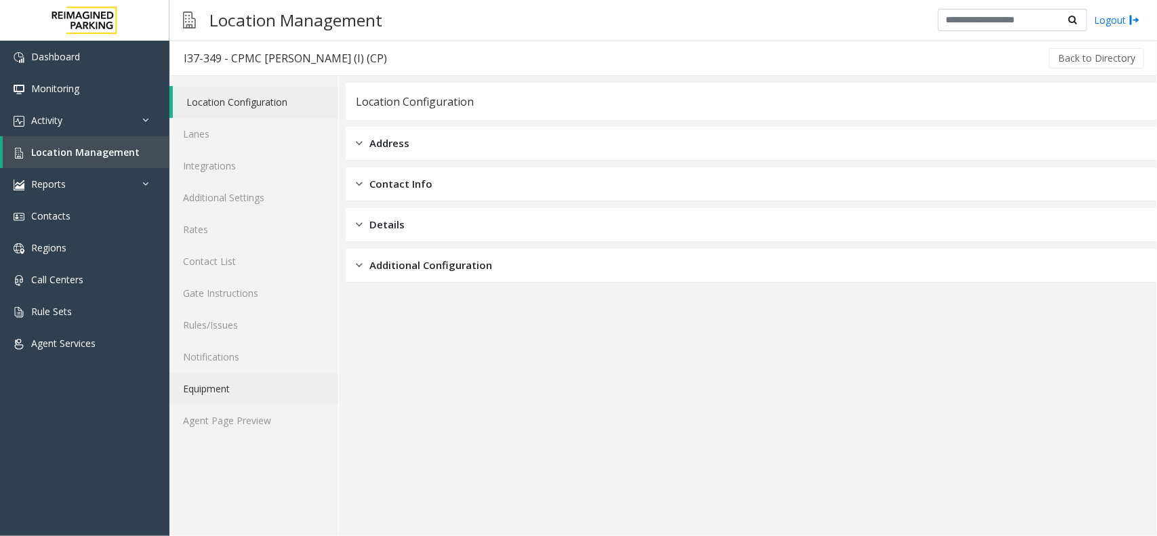
click at [200, 402] on link "Equipment" at bounding box center [254, 389] width 169 height 32
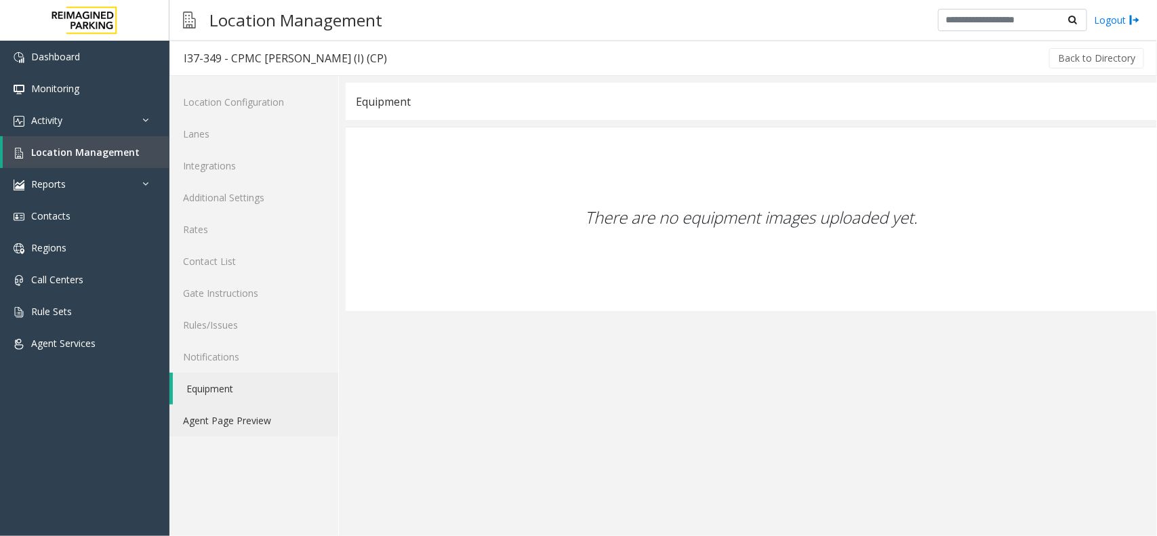
click at [205, 426] on link "Agent Page Preview" at bounding box center [254, 421] width 169 height 32
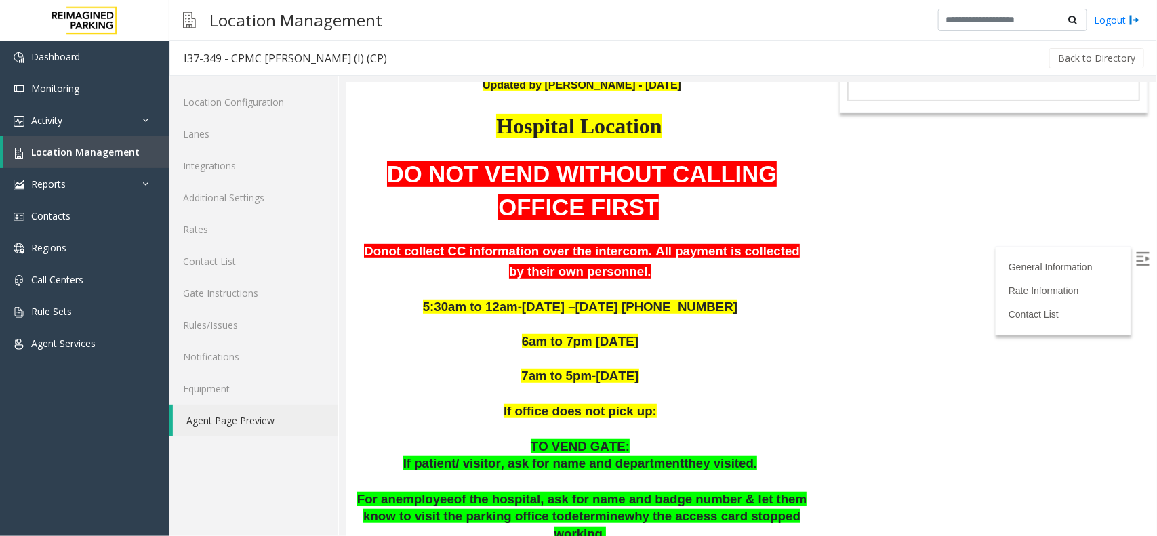
scroll to position [235, 0]
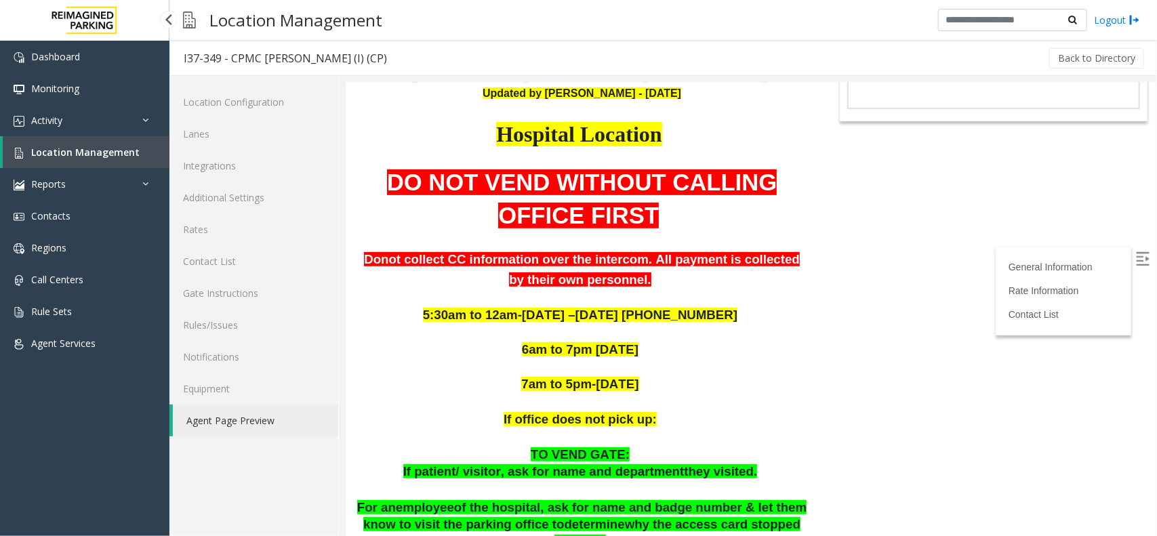
click at [55, 157] on link "Location Management" at bounding box center [86, 152] width 167 height 32
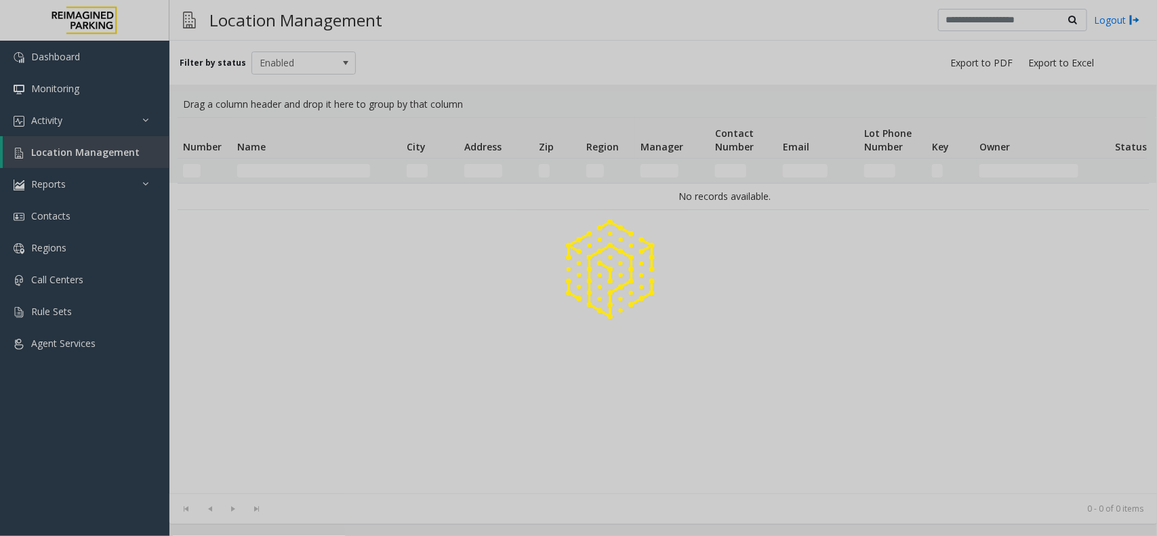
click at [302, 183] on div at bounding box center [578, 268] width 1157 height 536
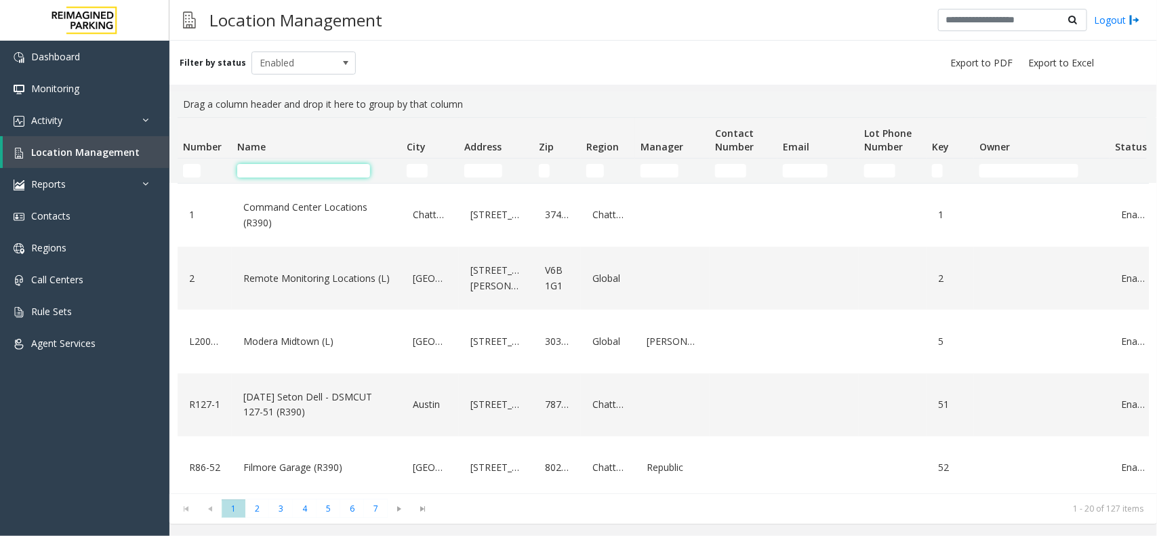
click at [307, 173] on input "Name Filter" at bounding box center [303, 171] width 133 height 14
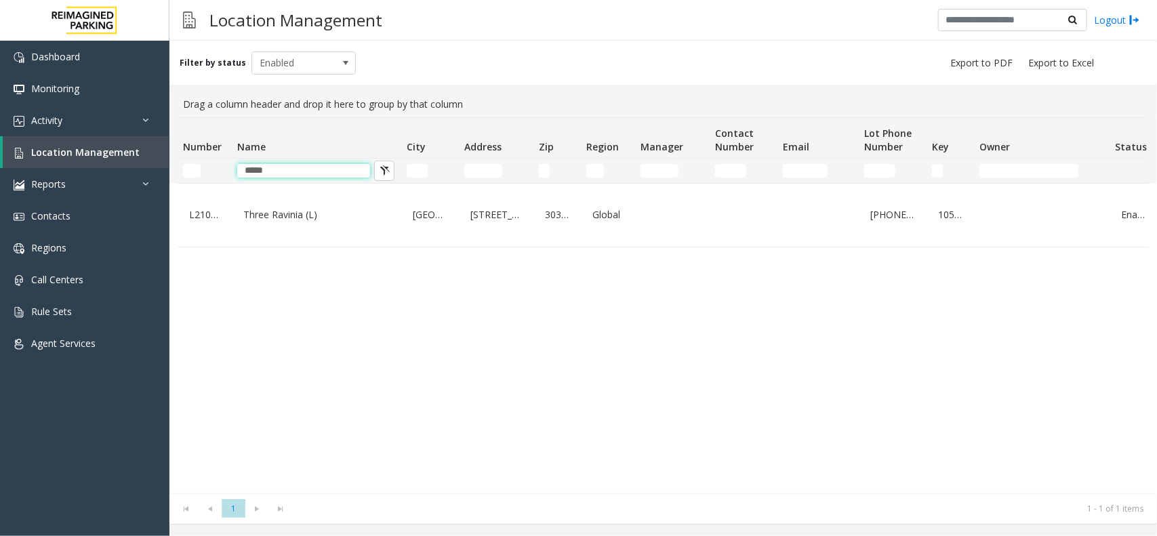
type input "*****"
click at [300, 214] on link "Three Ravinia (L)" at bounding box center [316, 215] width 153 height 22
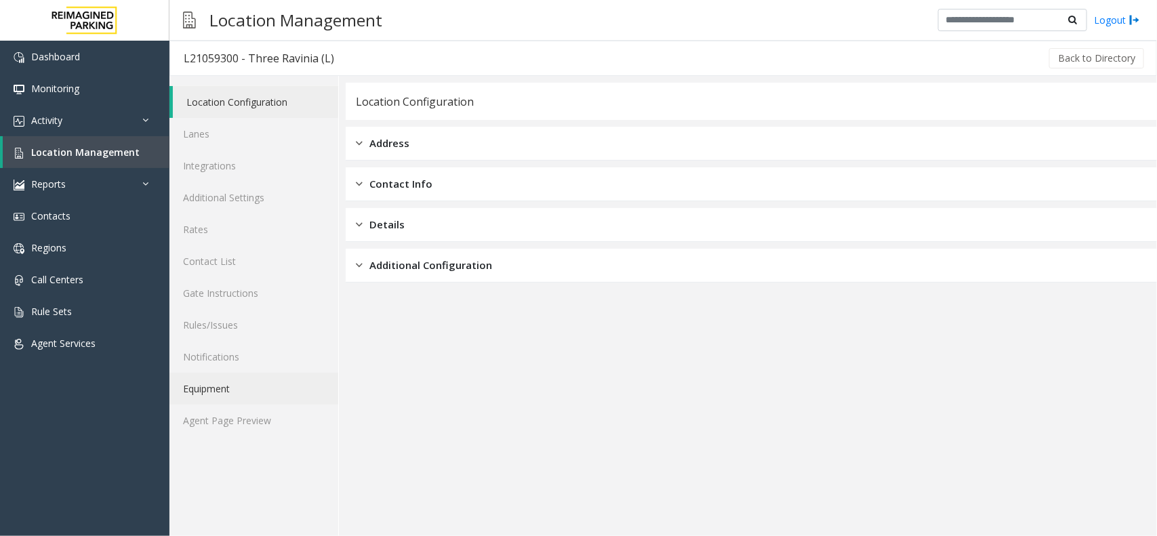
click at [286, 401] on link "Equipment" at bounding box center [254, 389] width 169 height 32
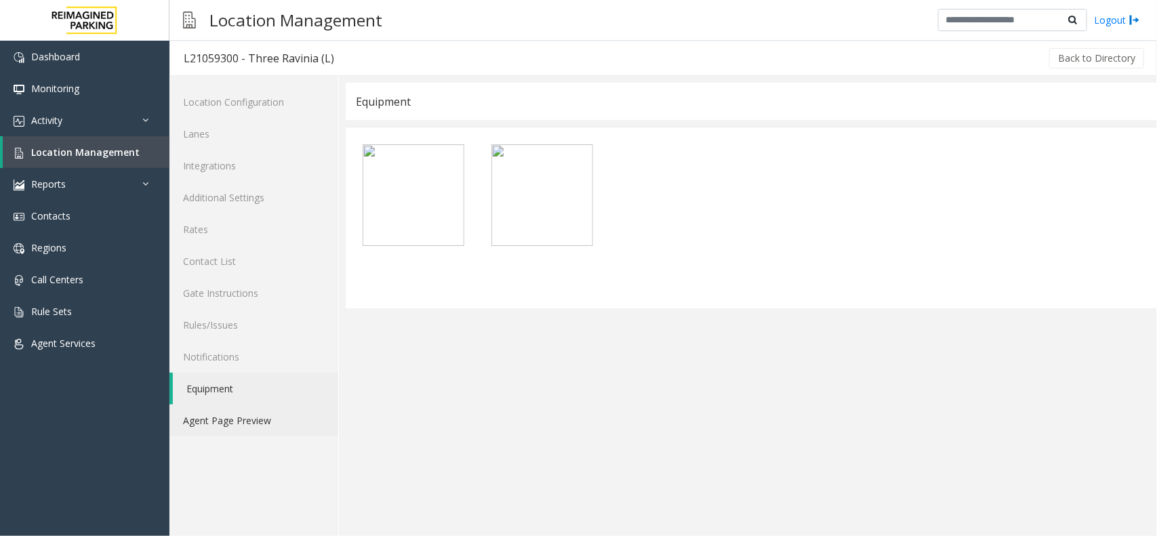
click at [286, 407] on link "Agent Page Preview" at bounding box center [254, 421] width 169 height 32
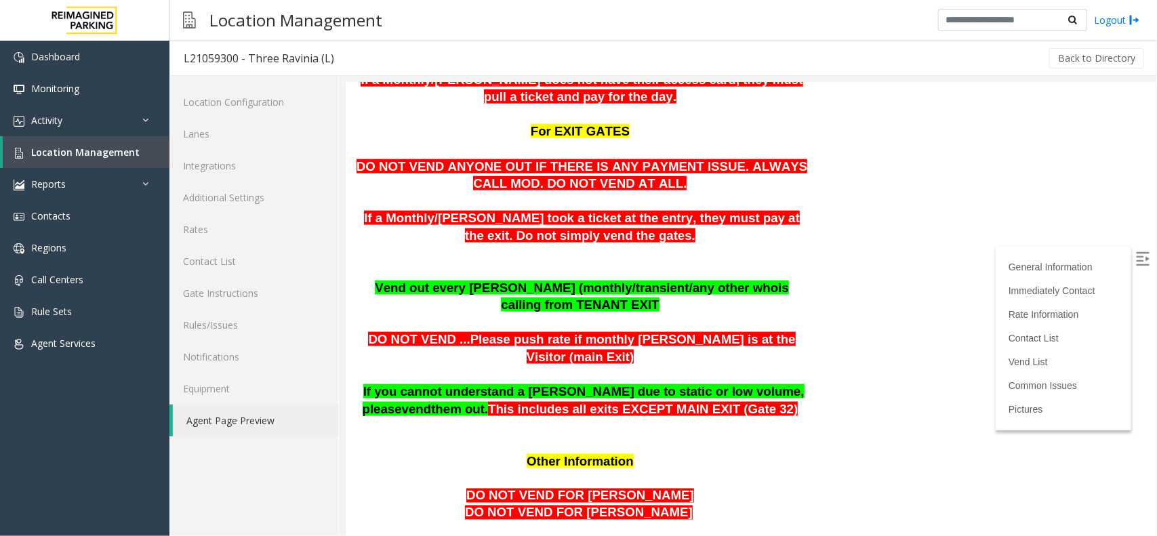
scroll to position [746, 0]
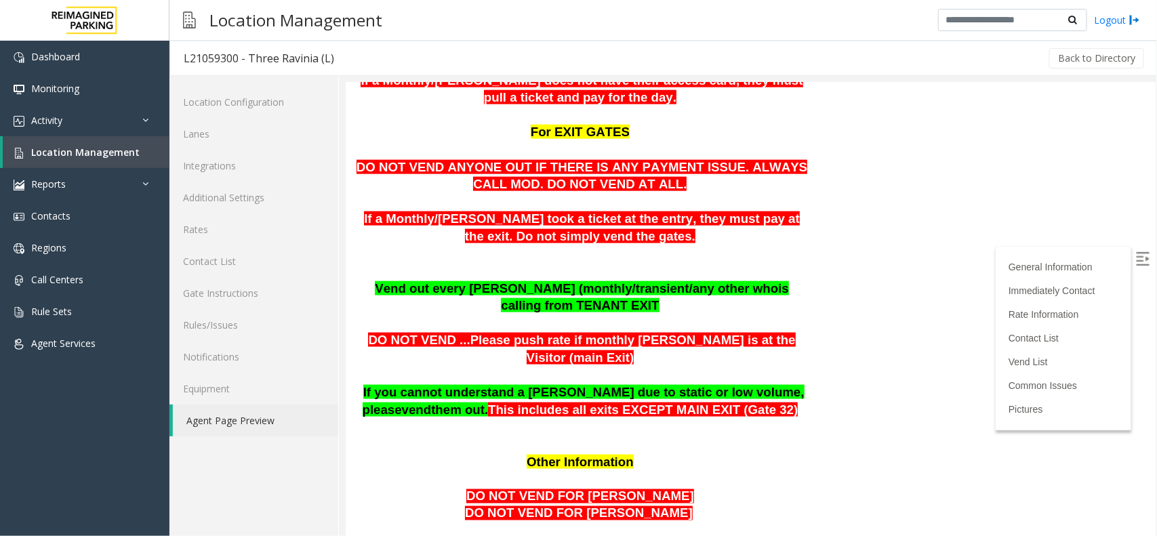
click at [730, 281] on span "is calling from TENANT EXIT" at bounding box center [644, 297] width 288 height 32
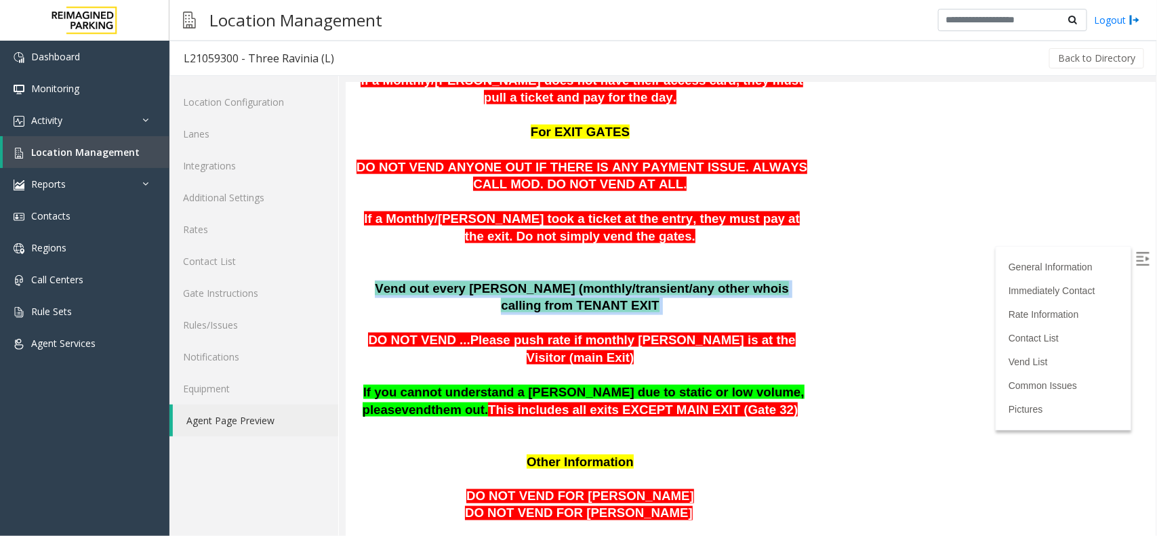
click at [730, 281] on span "is calling from TENANT EXIT" at bounding box center [644, 297] width 288 height 32
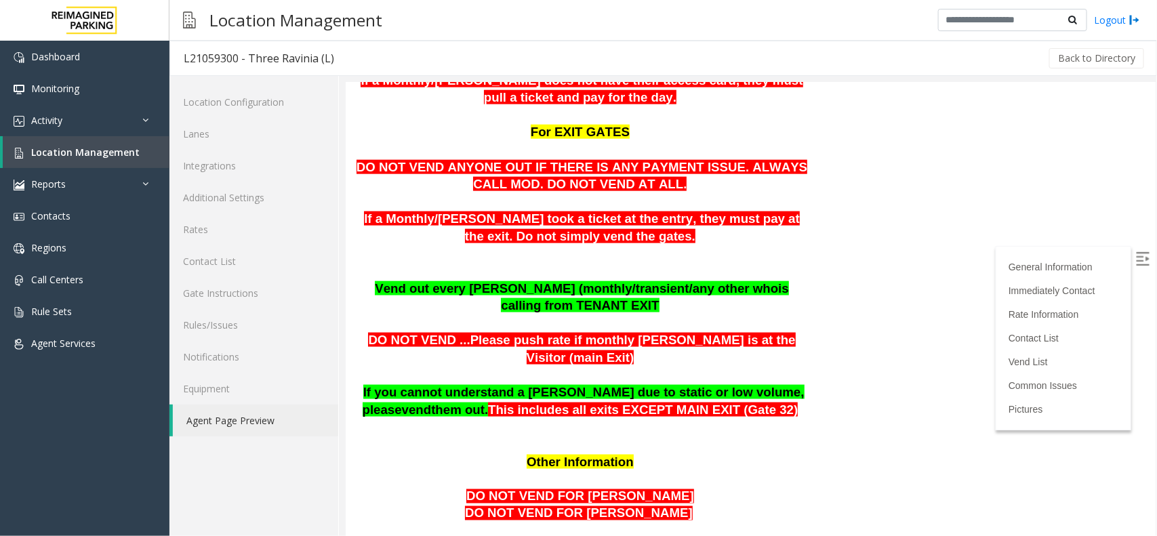
click at [506, 332] on span "DO NOT VEND ...Please push rate if monthly [PERSON_NAME] is at the Visitor (" at bounding box center [580, 348] width 427 height 32
click at [114, 156] on span "Location Management" at bounding box center [85, 152] width 108 height 13
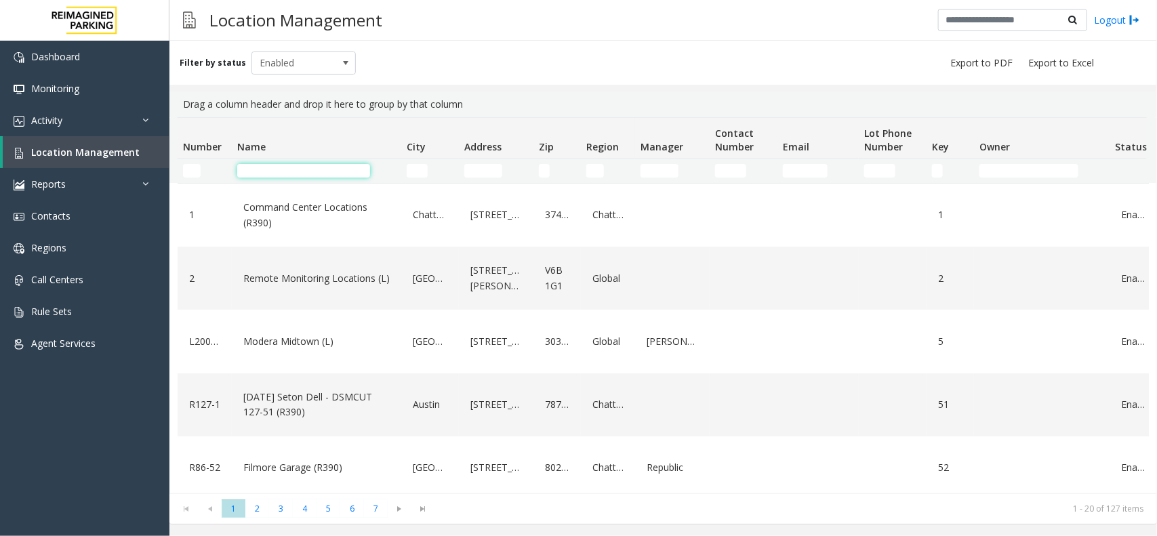
click at [302, 173] on input "Name Filter" at bounding box center [303, 171] width 133 height 14
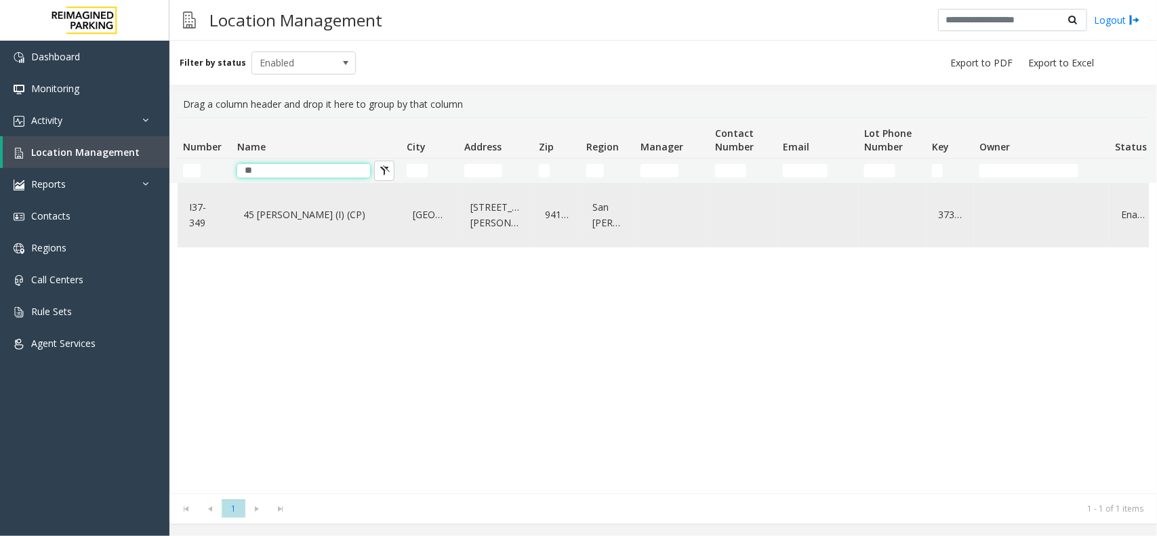
type input "**"
click at [290, 210] on link "45 [PERSON_NAME] (I) (CP)" at bounding box center [316, 215] width 153 height 22
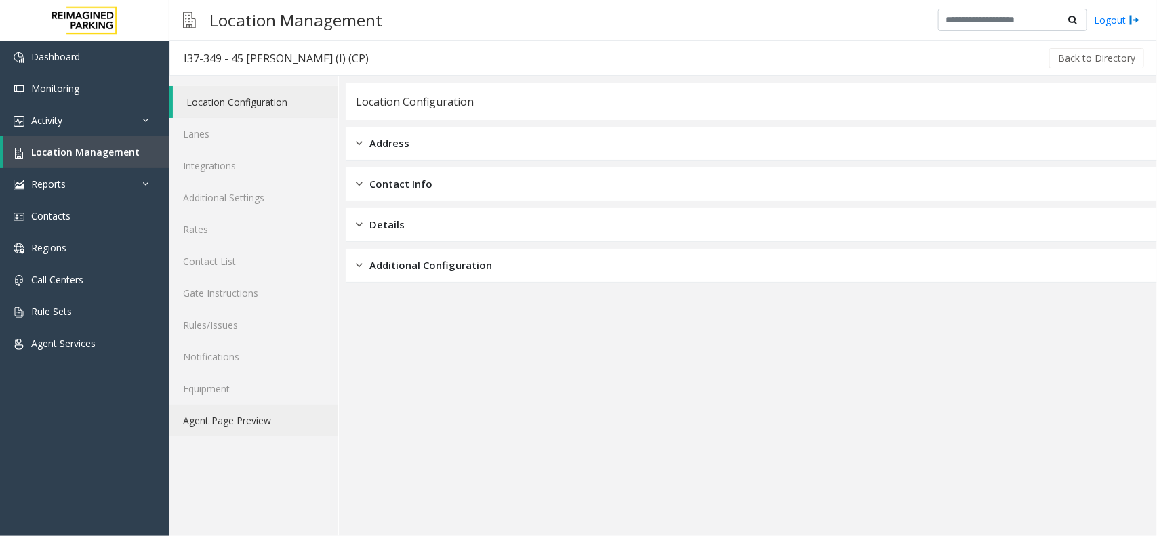
click at [270, 405] on link "Agent Page Preview" at bounding box center [254, 421] width 169 height 32
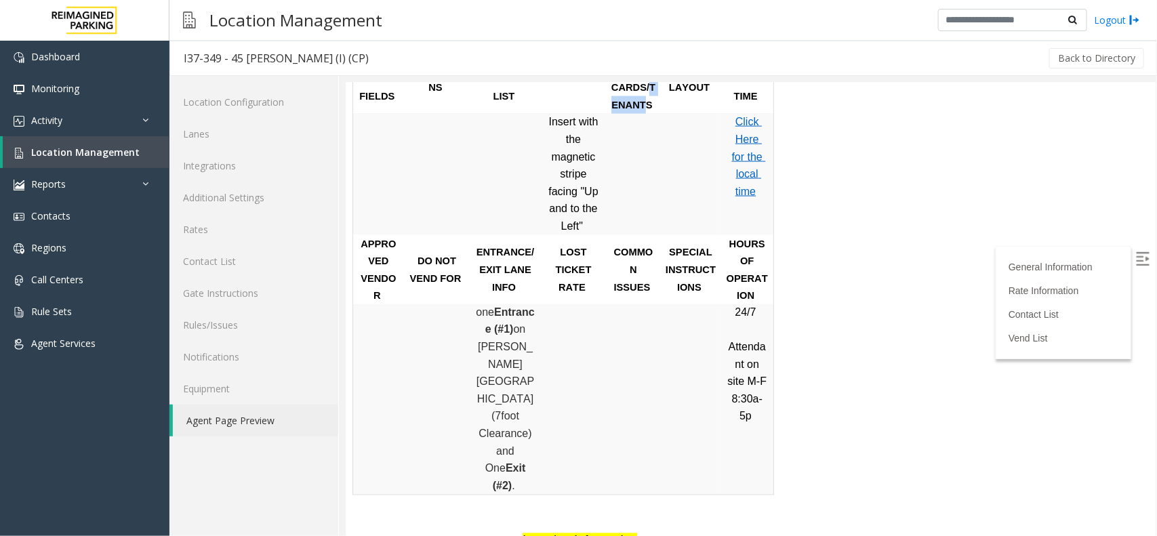
scroll to position [1017, 0]
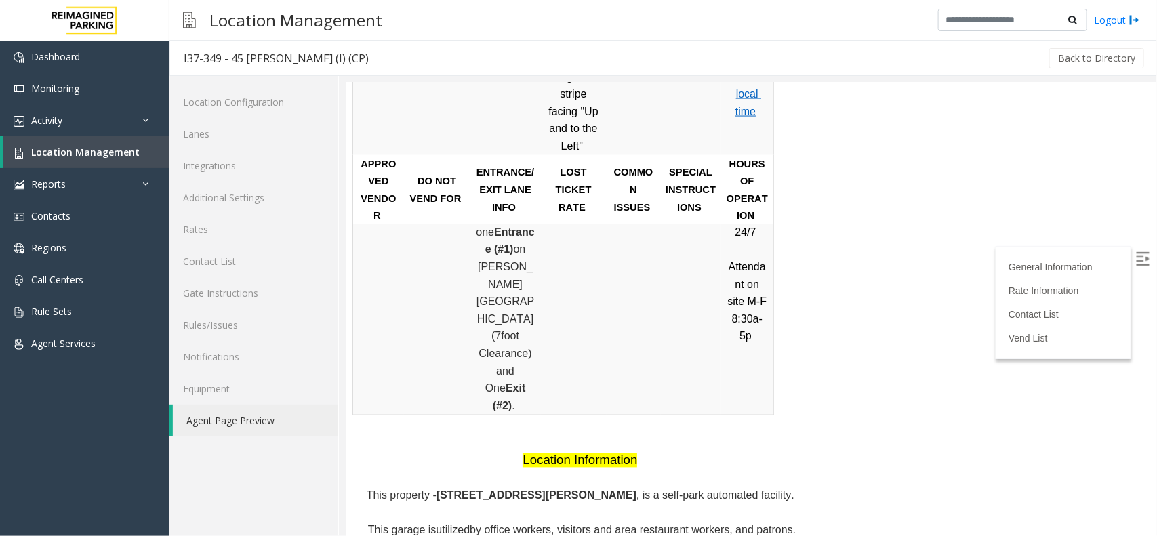
click at [493, 524] on span "by office workers, visitors and area restaurant workers, and patrons." at bounding box center [632, 530] width 326 height 12
click at [134, 163] on link "Location Management" at bounding box center [86, 152] width 167 height 32
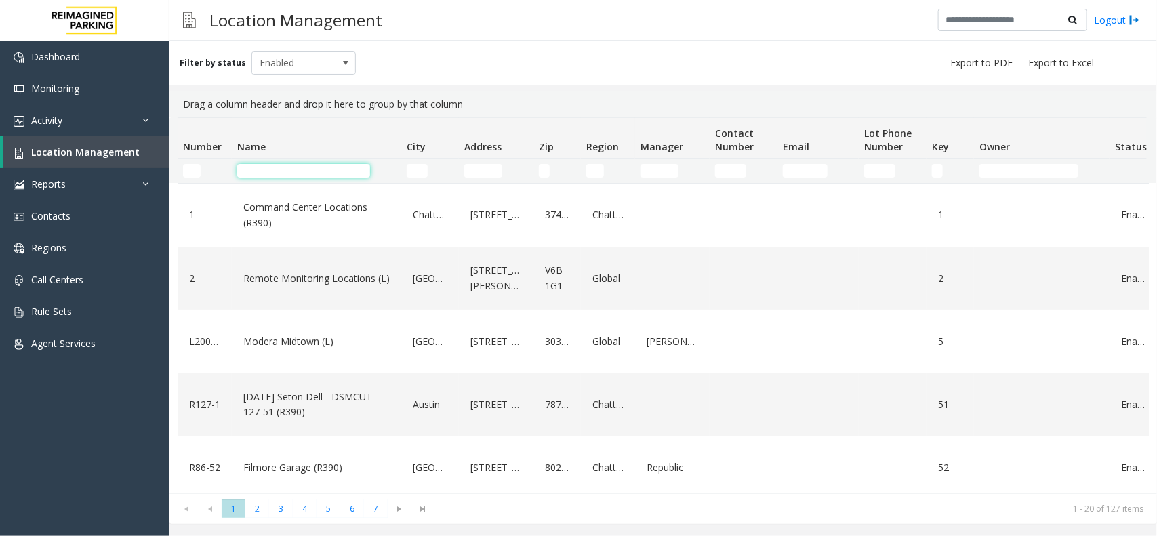
click at [299, 174] on input "Name Filter" at bounding box center [303, 171] width 133 height 14
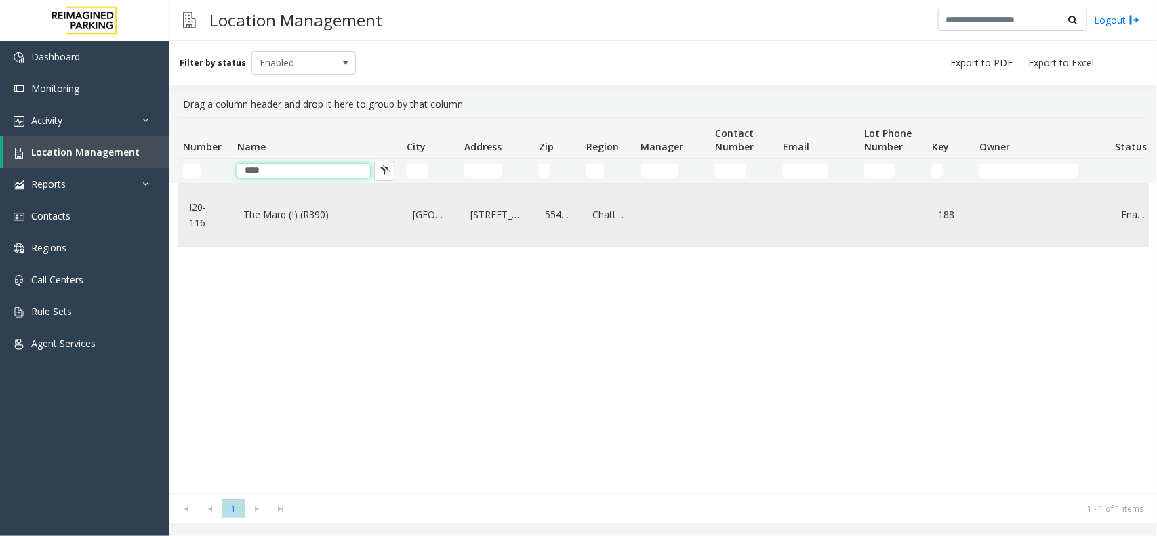
type input "****"
click at [319, 202] on div "The Marq (I) (R390)" at bounding box center [316, 215] width 153 height 52
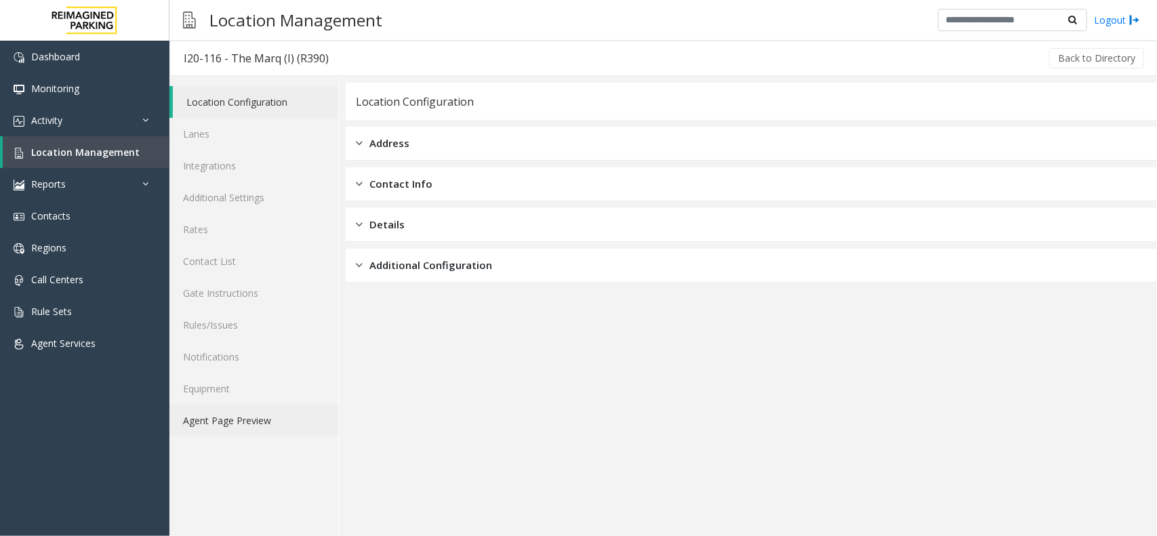
click at [302, 433] on link "Agent Page Preview" at bounding box center [254, 421] width 169 height 32
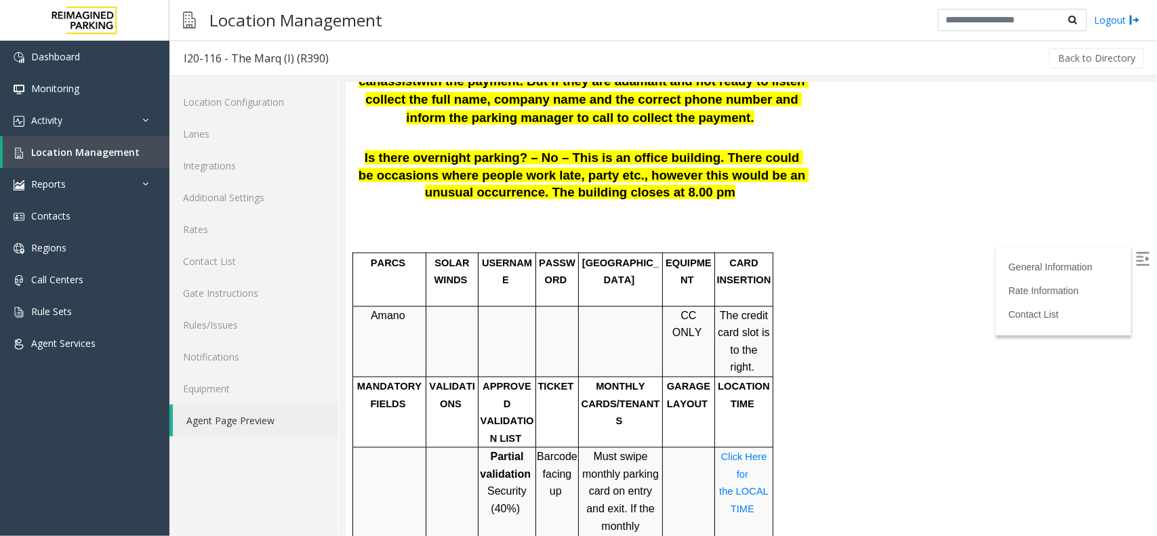
scroll to position [848, 0]
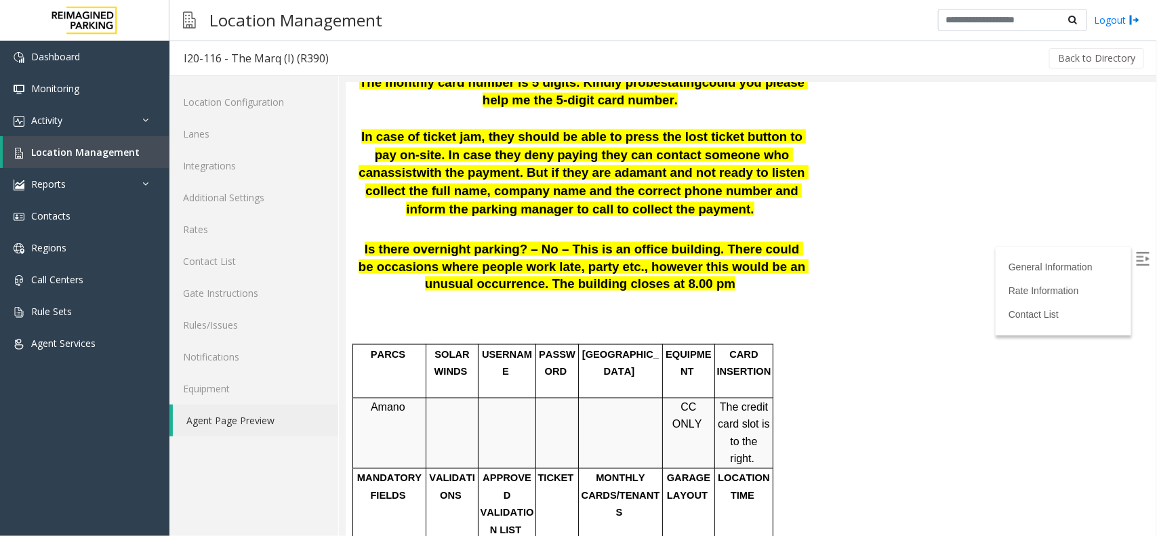
click at [723, 241] on p "Is there overnight parking? – No – This is an office building. There could be o…" at bounding box center [581, 267] width 452 height 52
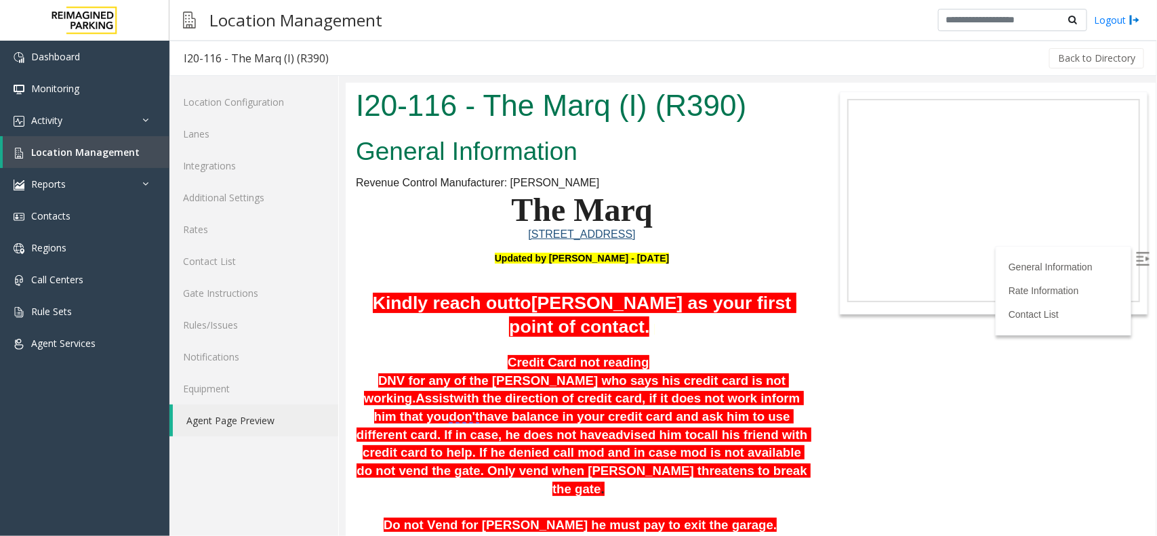
scroll to position [1286, 0]
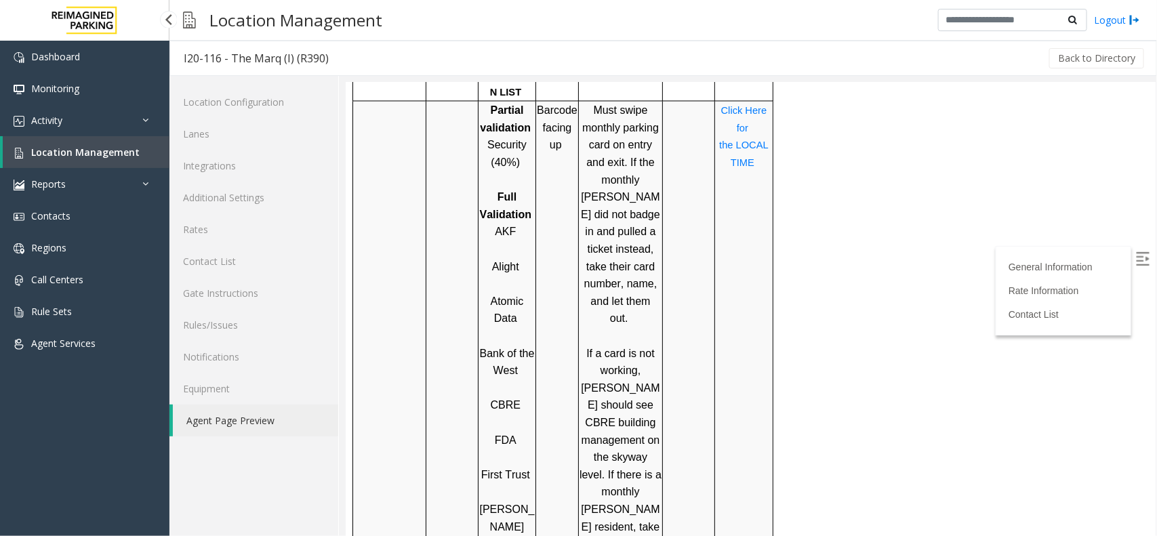
click at [109, 153] on span "Location Management" at bounding box center [85, 152] width 108 height 13
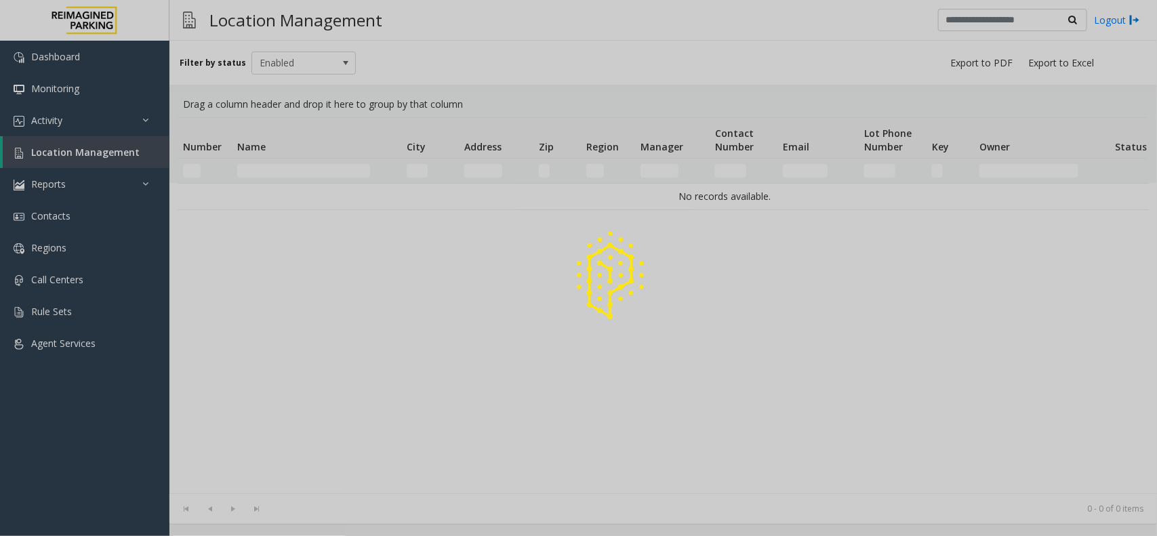
click at [278, 163] on div at bounding box center [578, 268] width 1157 height 536
click at [277, 171] on div at bounding box center [578, 268] width 1157 height 536
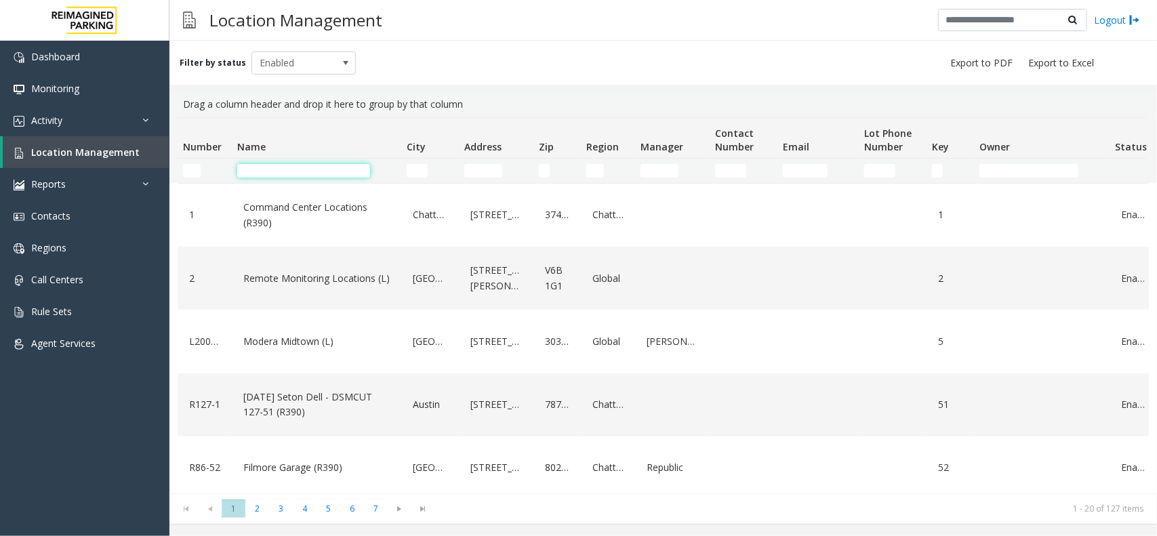
click at [277, 171] on input "Name Filter" at bounding box center [303, 171] width 133 height 14
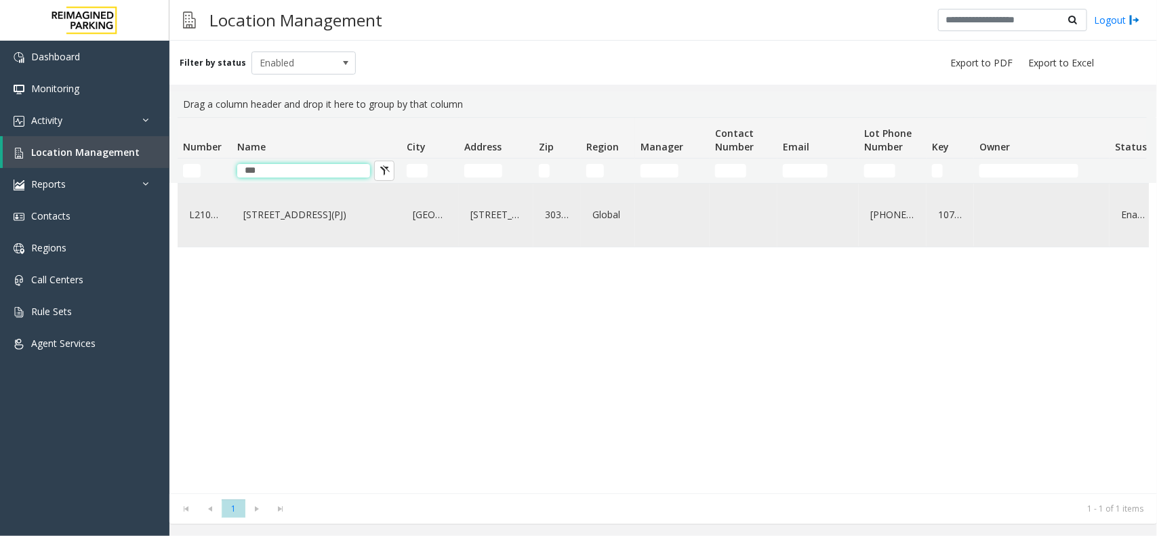
type input "***"
click at [288, 219] on link "[STREET_ADDRESS](PJ)" at bounding box center [316, 215] width 153 height 22
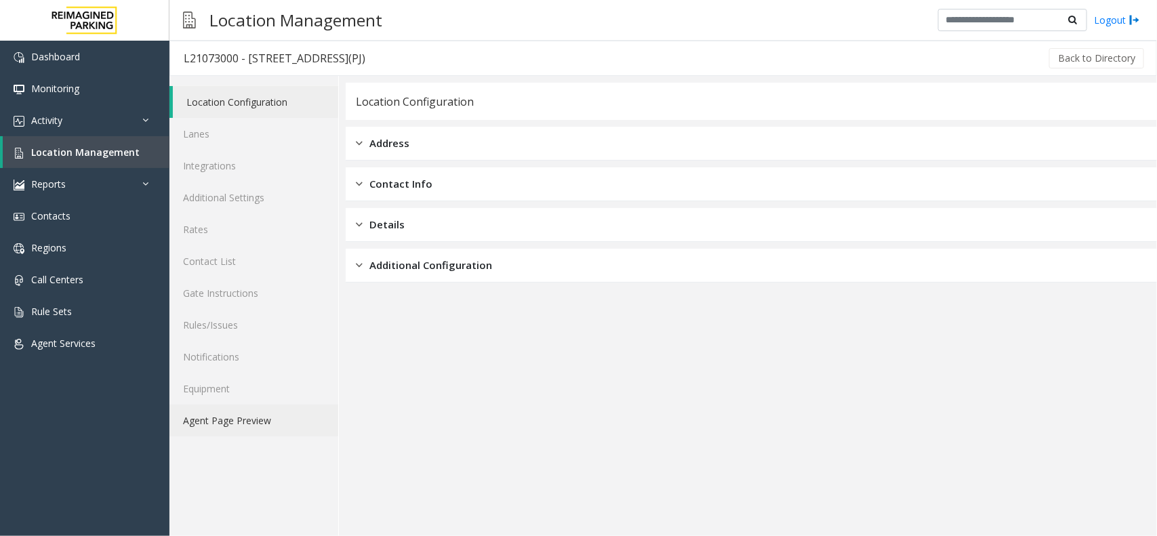
click at [280, 429] on link "Agent Page Preview" at bounding box center [254, 421] width 169 height 32
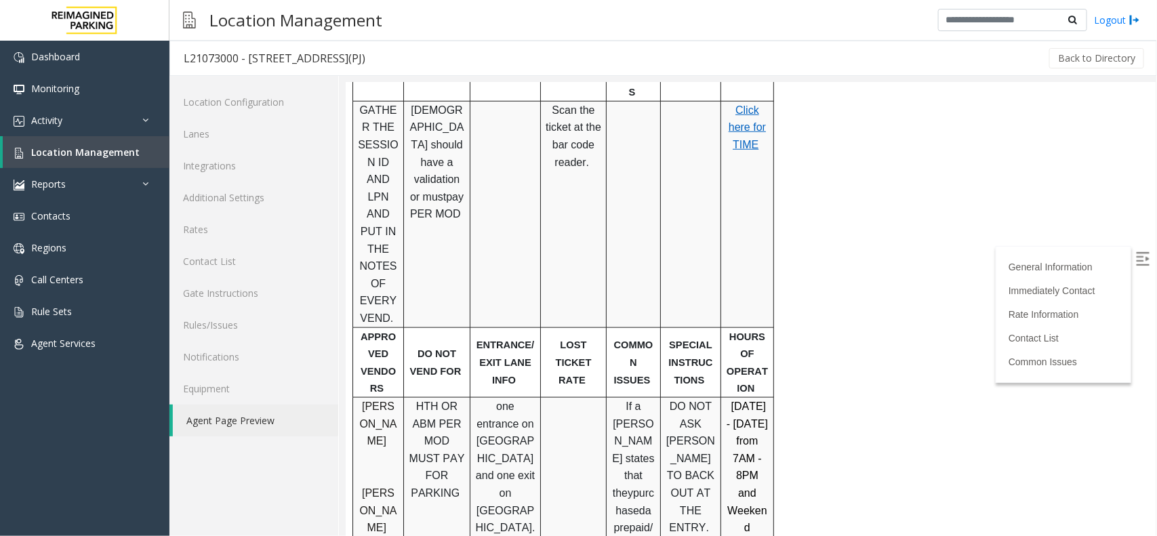
scroll to position [424, 0]
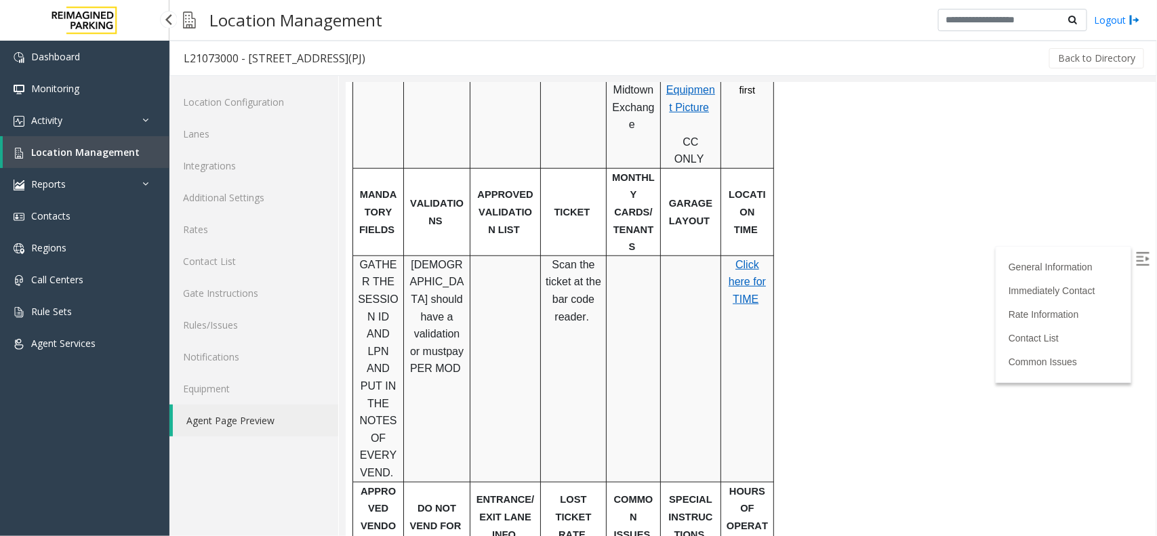
click at [41, 155] on span "Location Management" at bounding box center [85, 152] width 108 height 13
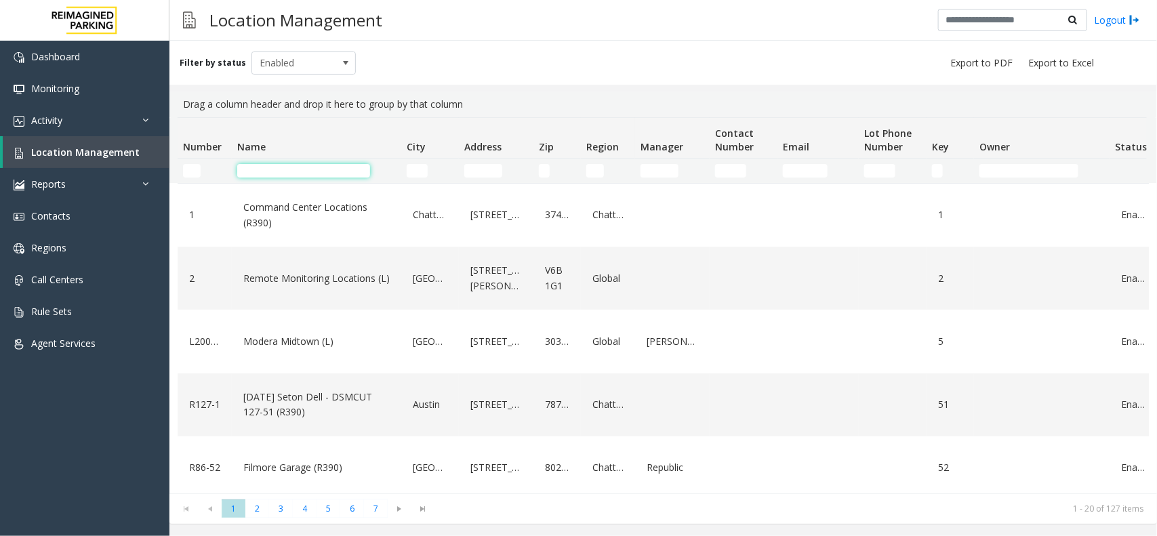
click at [290, 172] on input "Name Filter" at bounding box center [303, 171] width 133 height 14
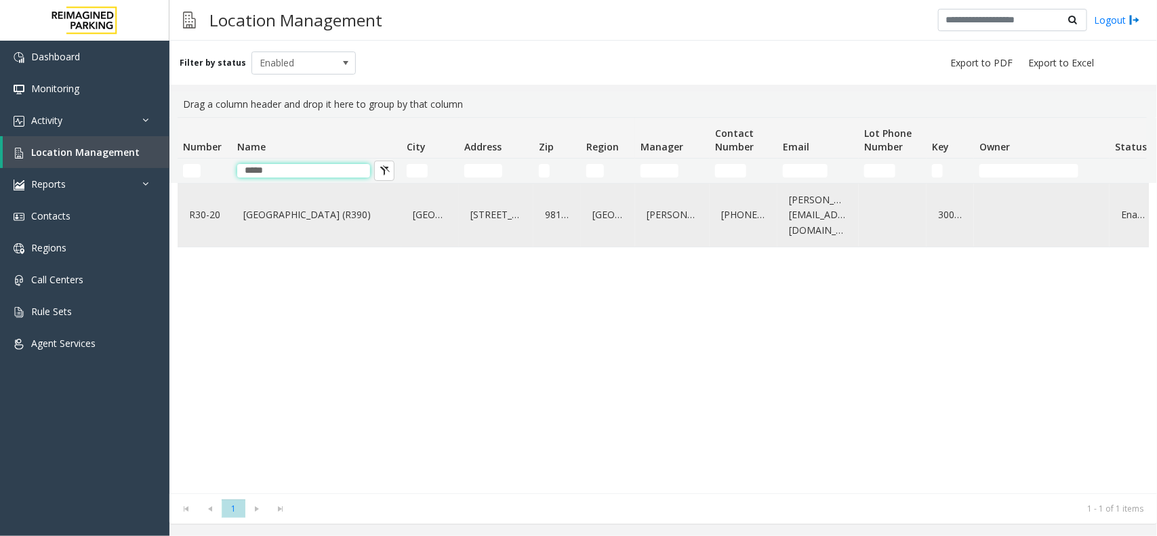
type input "*****"
click at [310, 222] on link "[GEOGRAPHIC_DATA] (R390)" at bounding box center [316, 215] width 153 height 22
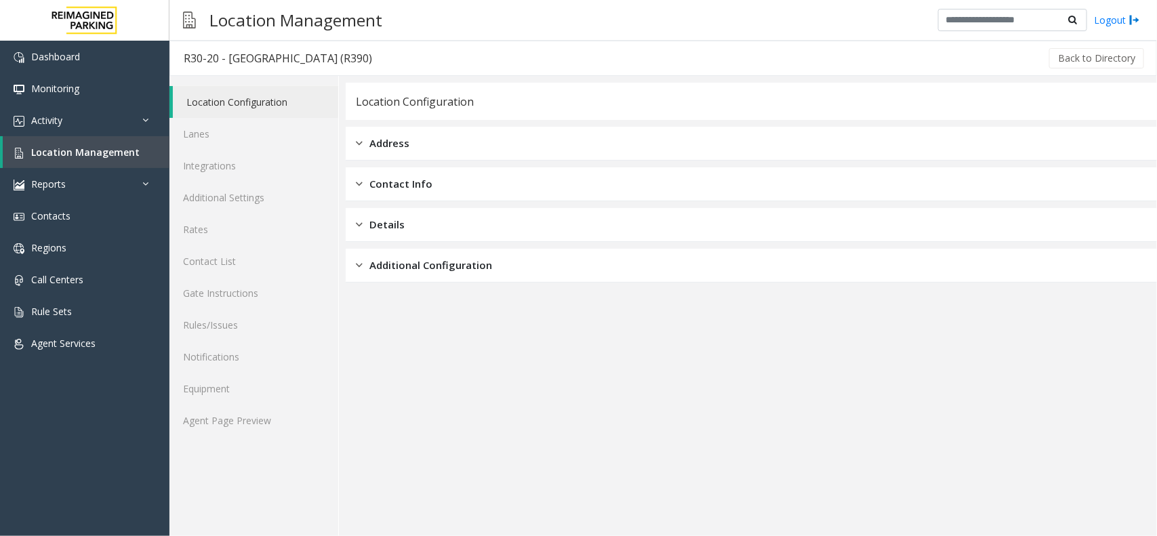
click at [233, 437] on div "Location Configuration Lanes Integrations Additional Settings Rates Contact Lis…" at bounding box center [255, 306] width 170 height 460
click at [262, 408] on link "Agent Page Preview" at bounding box center [254, 421] width 169 height 32
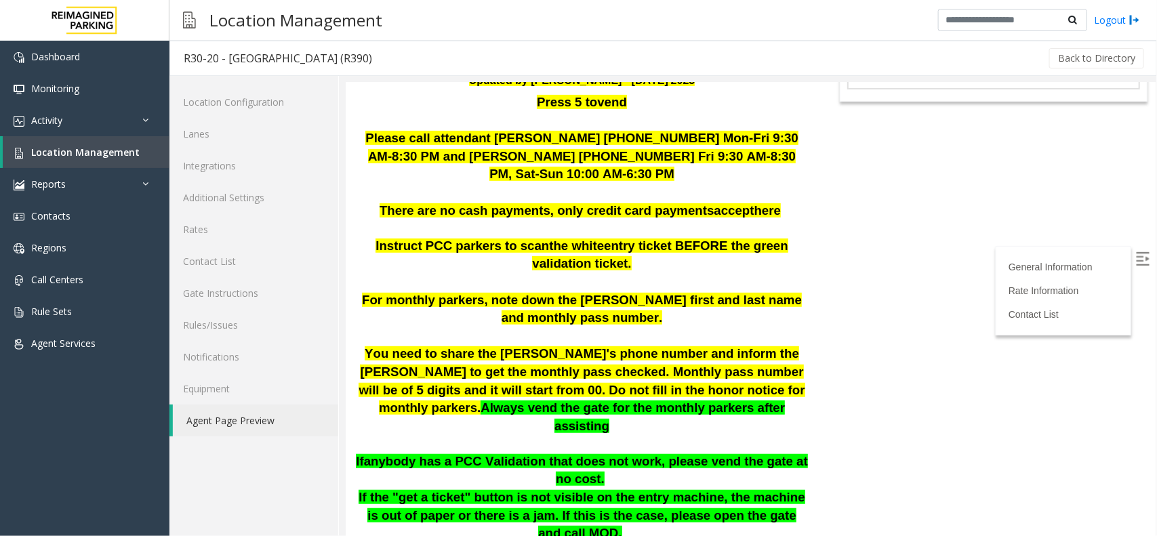
scroll to position [339, 0]
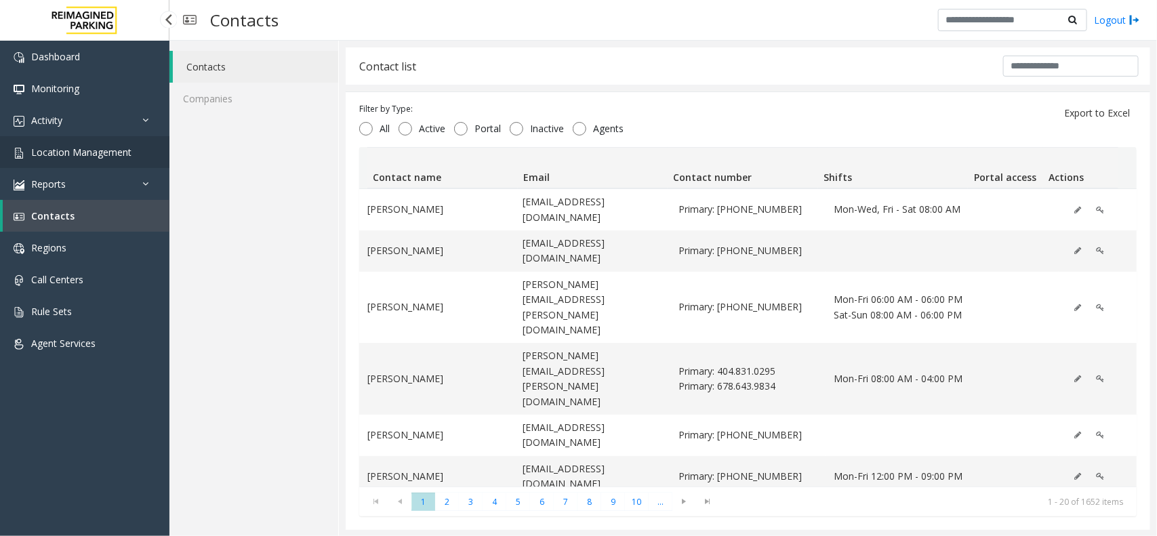
click at [58, 148] on span "Location Management" at bounding box center [81, 152] width 100 height 13
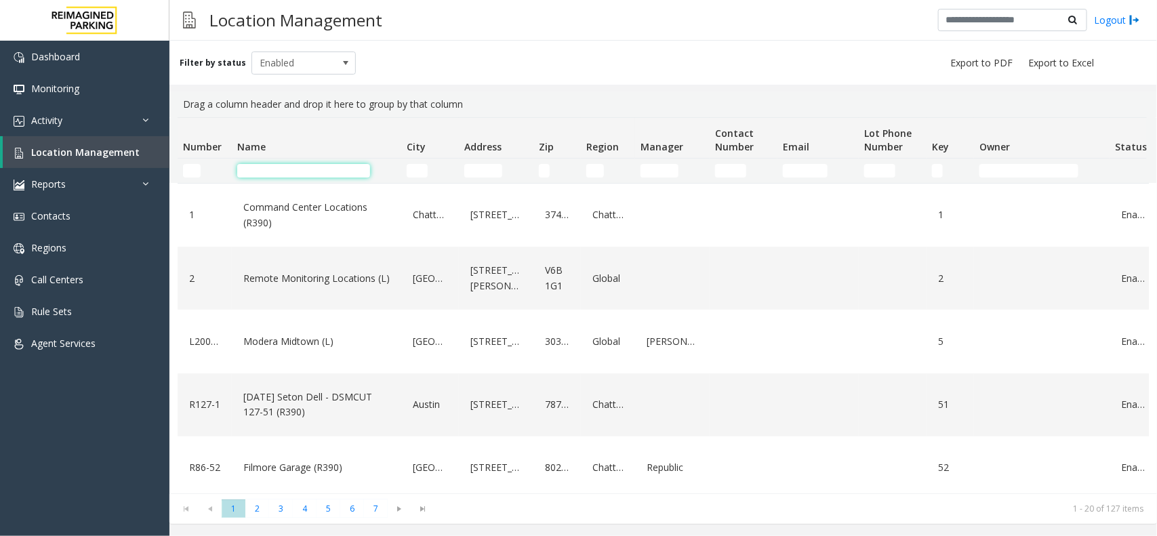
click at [330, 171] on input "Name Filter" at bounding box center [303, 171] width 133 height 14
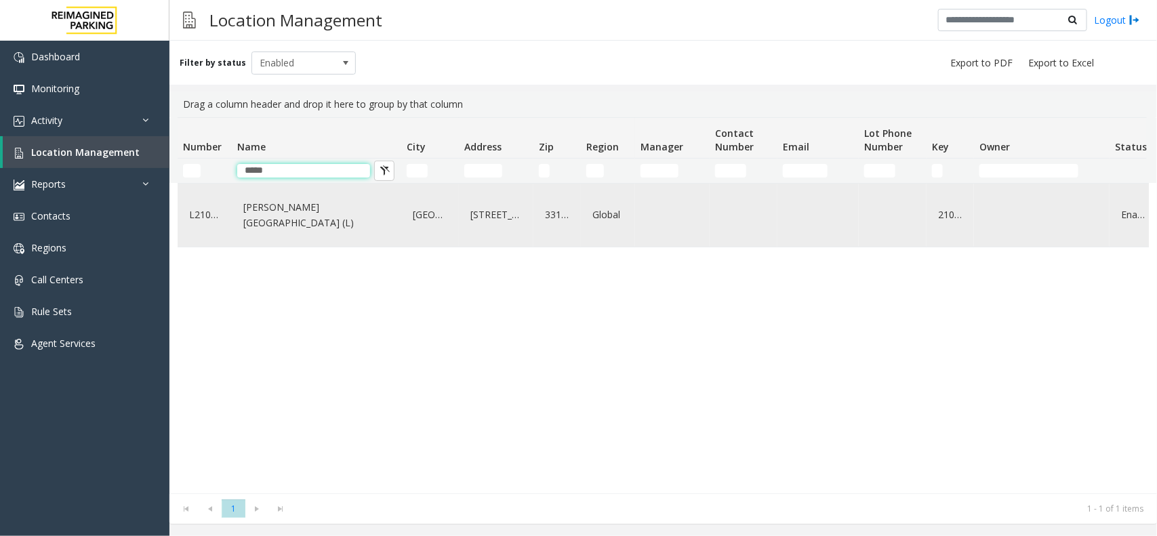
type input "*****"
click at [279, 219] on link "Wells Fargo Center (L)" at bounding box center [316, 215] width 153 height 37
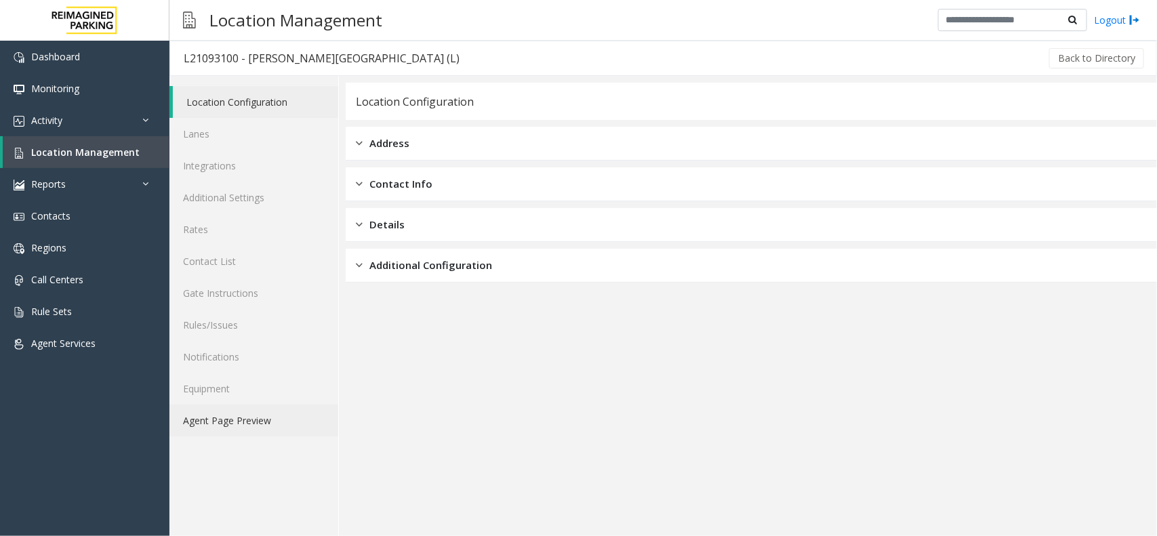
click at [242, 405] on link "Agent Page Preview" at bounding box center [254, 421] width 169 height 32
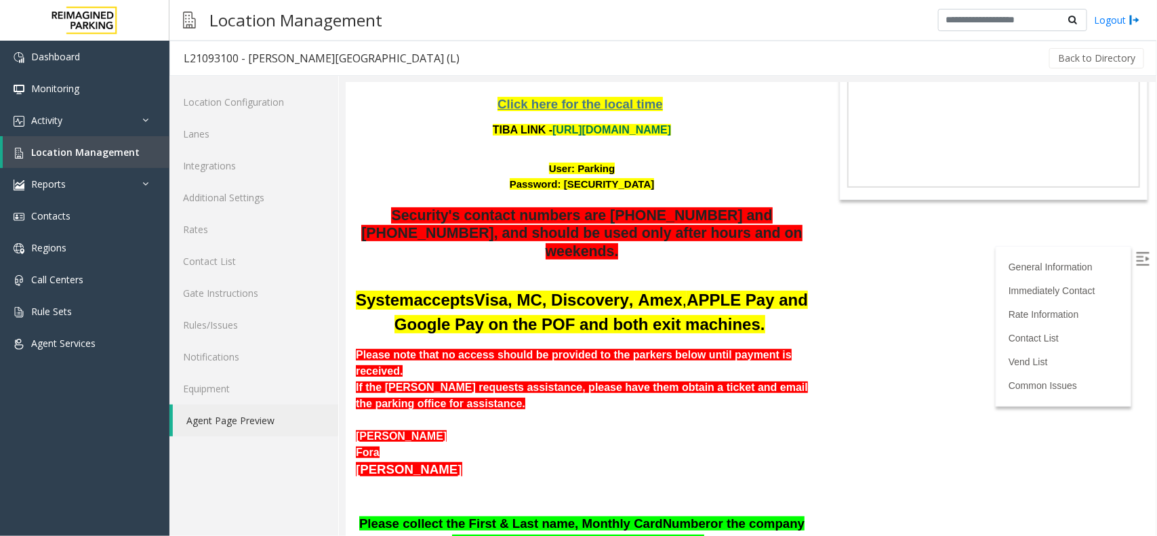
scroll to position [170, 0]
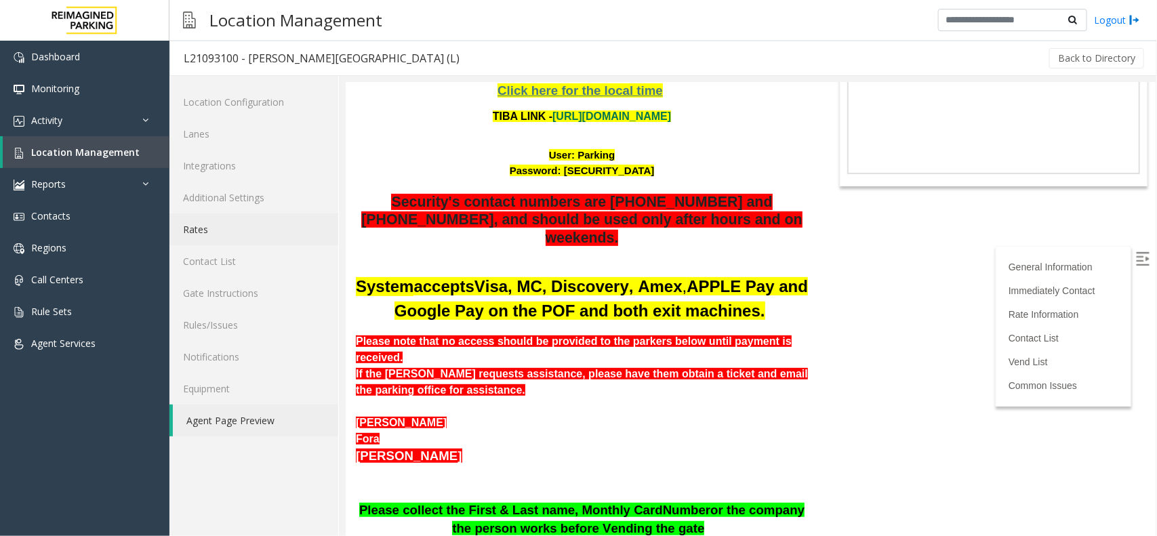
click at [225, 229] on link "Rates" at bounding box center [254, 230] width 169 height 32
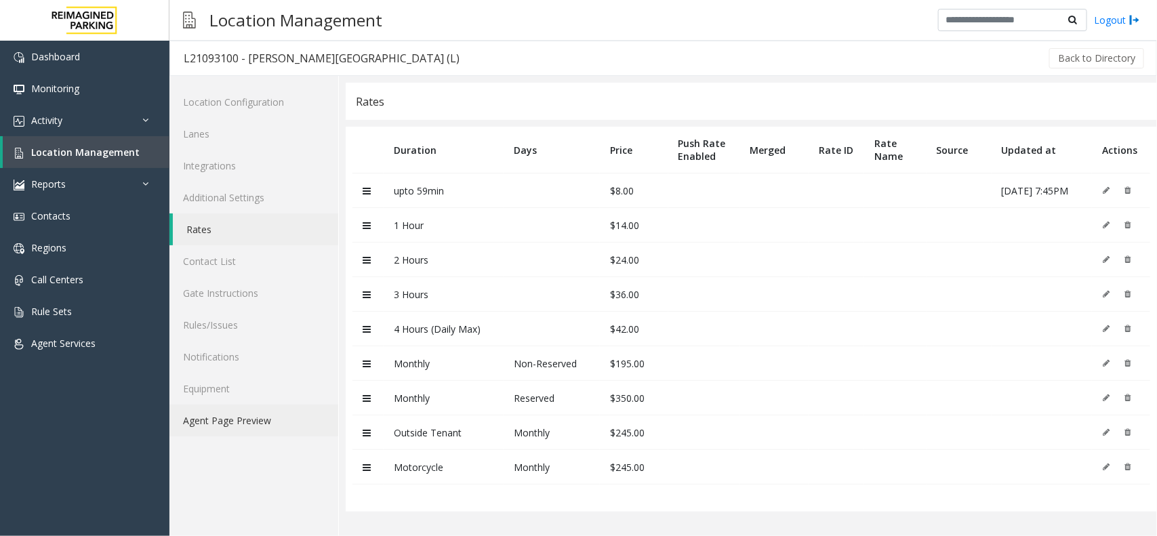
click at [227, 417] on link "Agent Page Preview" at bounding box center [254, 421] width 169 height 32
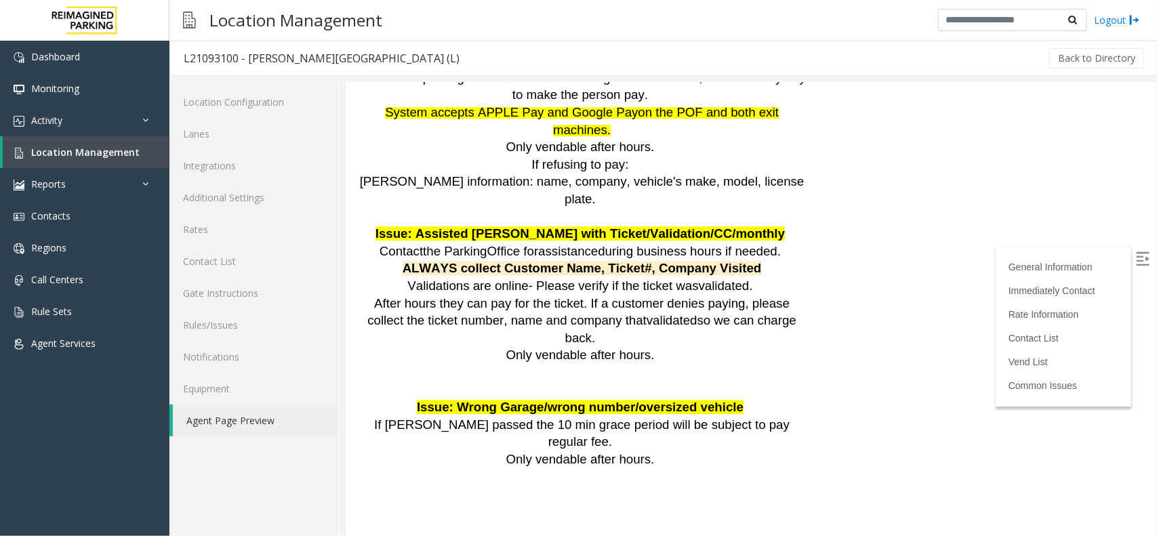
scroll to position [1610, 0]
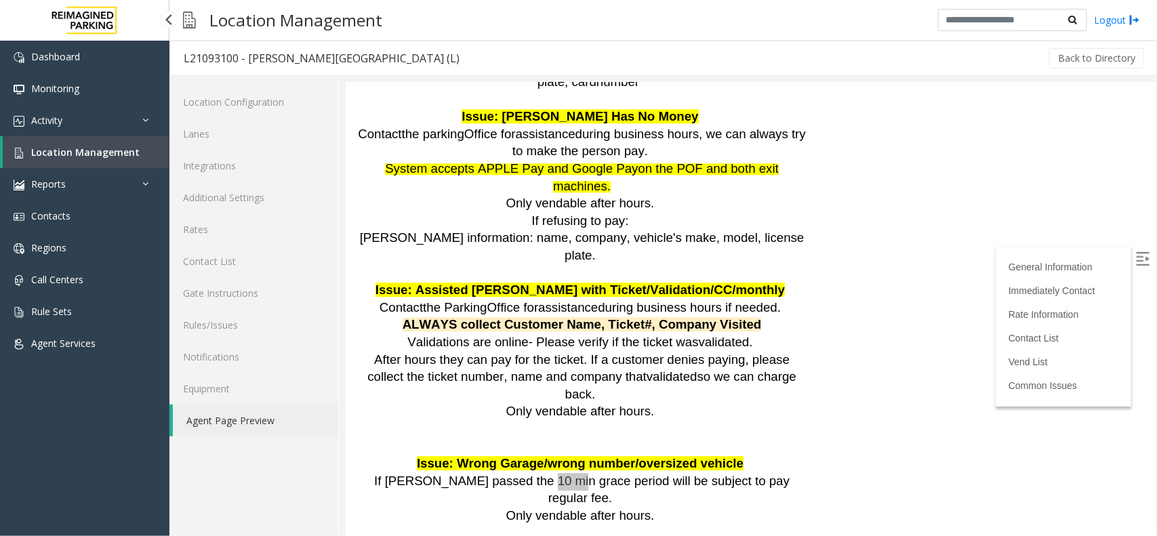
click at [109, 156] on span "Location Management" at bounding box center [85, 152] width 108 height 13
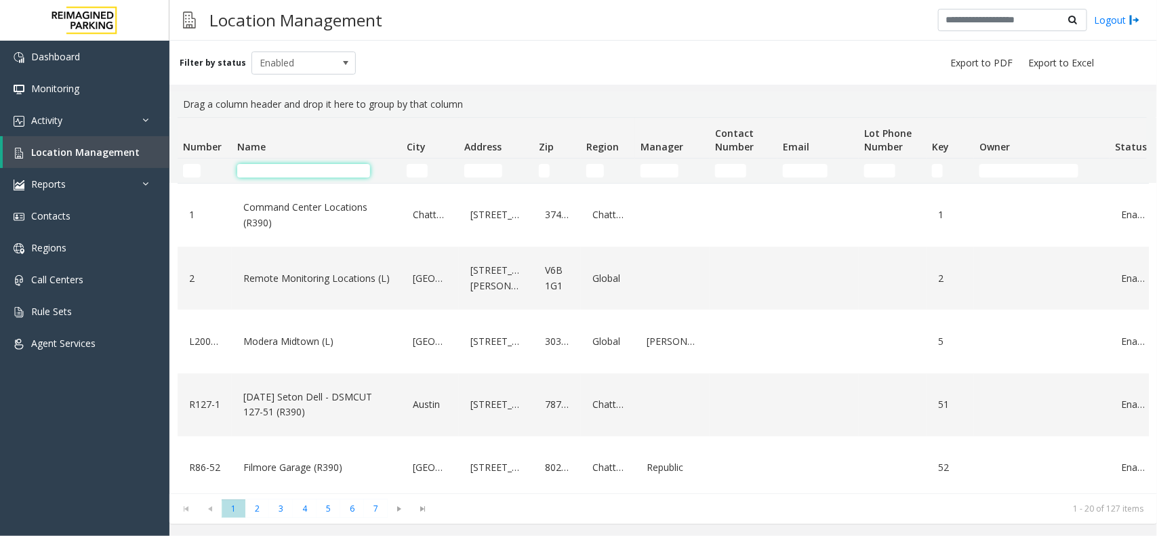
click at [313, 167] on input "Name Filter" at bounding box center [303, 171] width 133 height 14
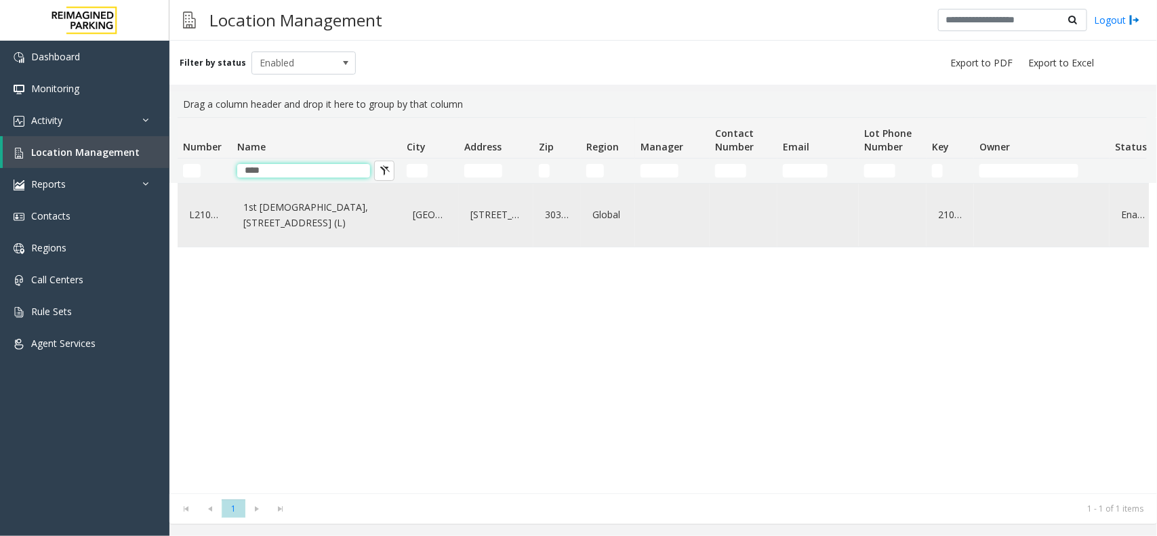
type input "****"
click at [283, 224] on link "1st [DEMOGRAPHIC_DATA], [STREET_ADDRESS] (L)" at bounding box center [316, 215] width 153 height 37
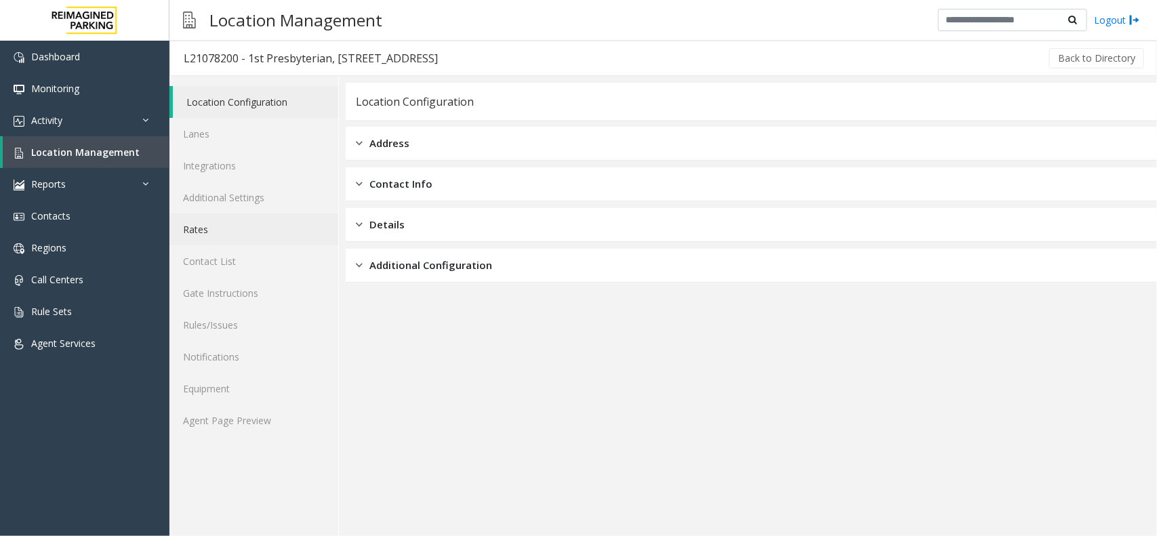
click at [241, 228] on link "Rates" at bounding box center [254, 230] width 169 height 32
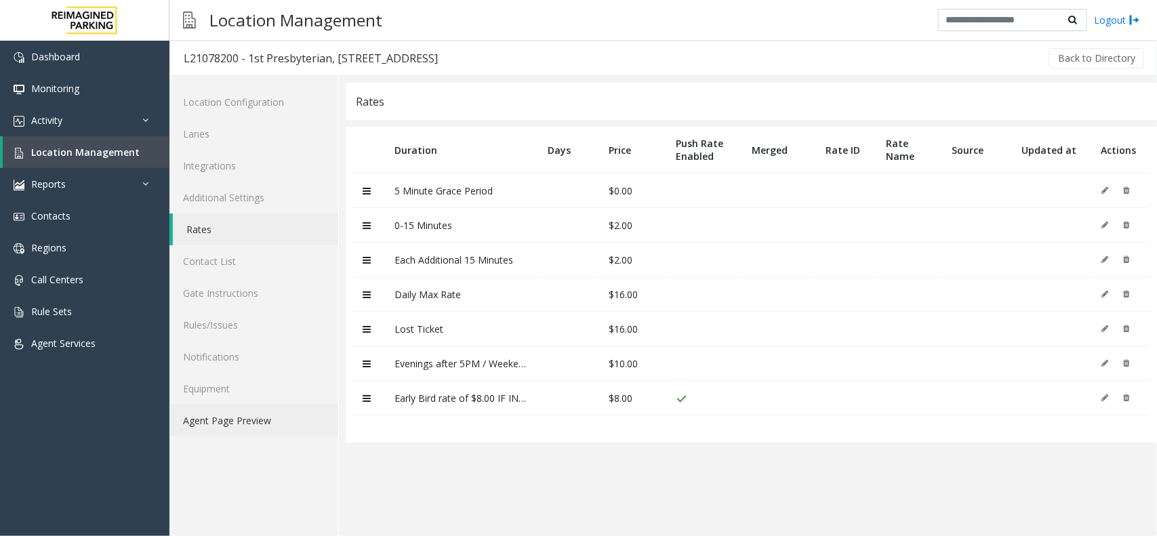
click at [285, 419] on link "Agent Page Preview" at bounding box center [254, 421] width 169 height 32
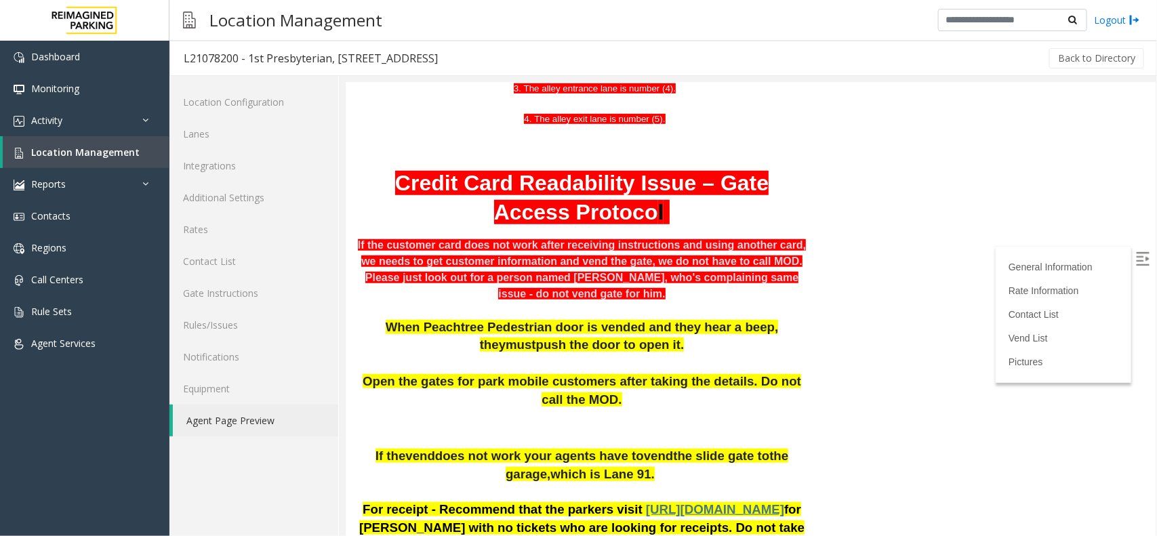
scroll to position [4358, 0]
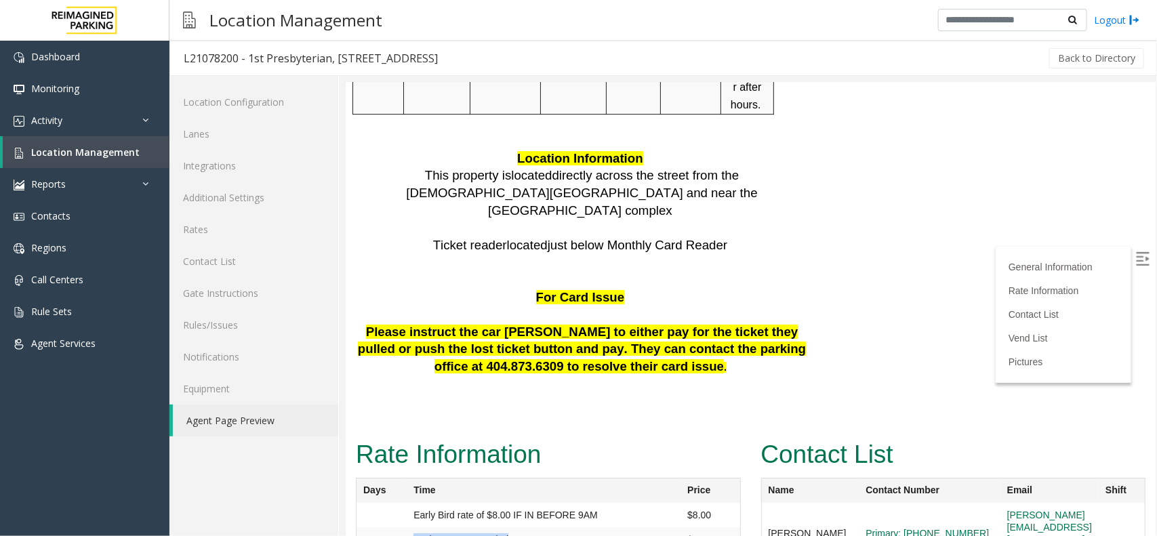
drag, startPoint x: 521, startPoint y: 296, endPoint x: 410, endPoint y: 304, distance: 112.2
click at [410, 527] on td "5 Minute Grace Period" at bounding box center [543, 539] width 274 height 24
click at [151, 148] on link "Location Management" at bounding box center [86, 152] width 167 height 32
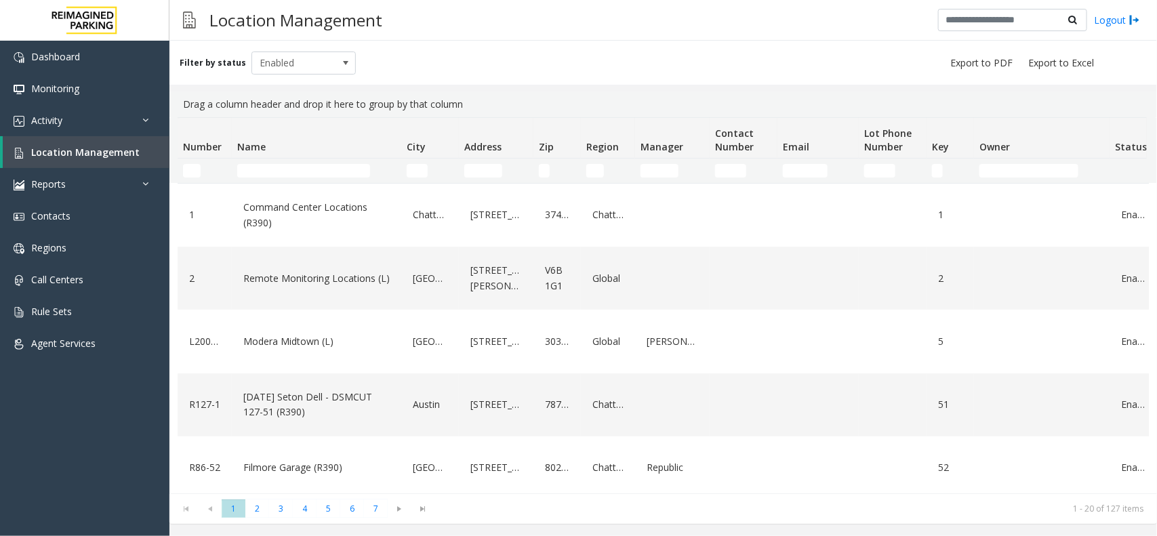
click at [344, 159] on thead "Number Name City Address Zip Region Manager Contact Number Email Lot Phone Numb…" at bounding box center [725, 150] width 1095 height 65
click at [344, 160] on td "Name Filter" at bounding box center [317, 171] width 170 height 24
click at [332, 172] on input "Name Filter" at bounding box center [303, 171] width 133 height 14
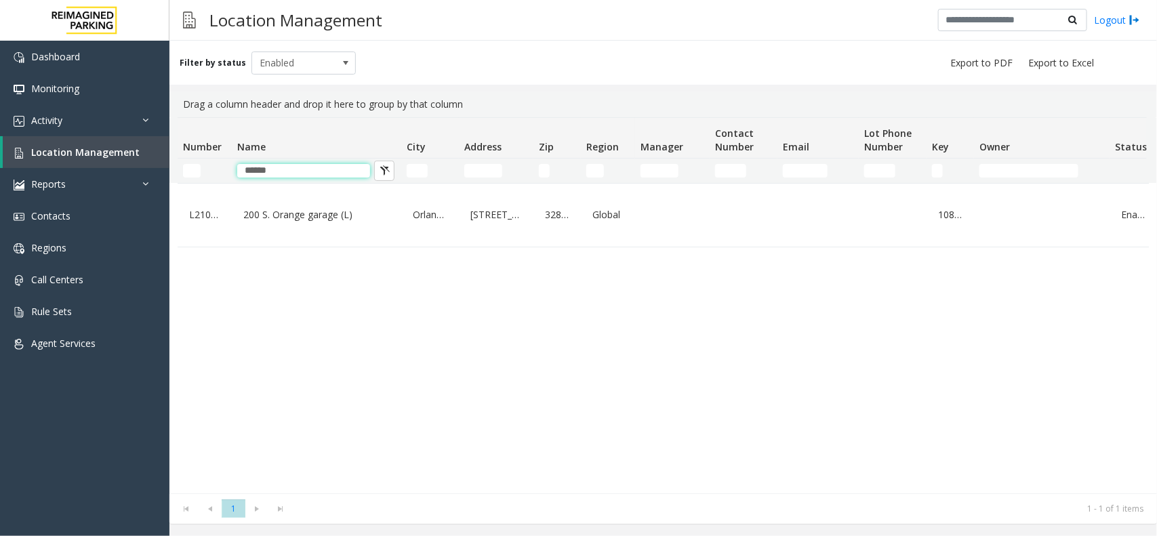
type input "******"
click at [336, 181] on td "******" at bounding box center [317, 171] width 170 height 24
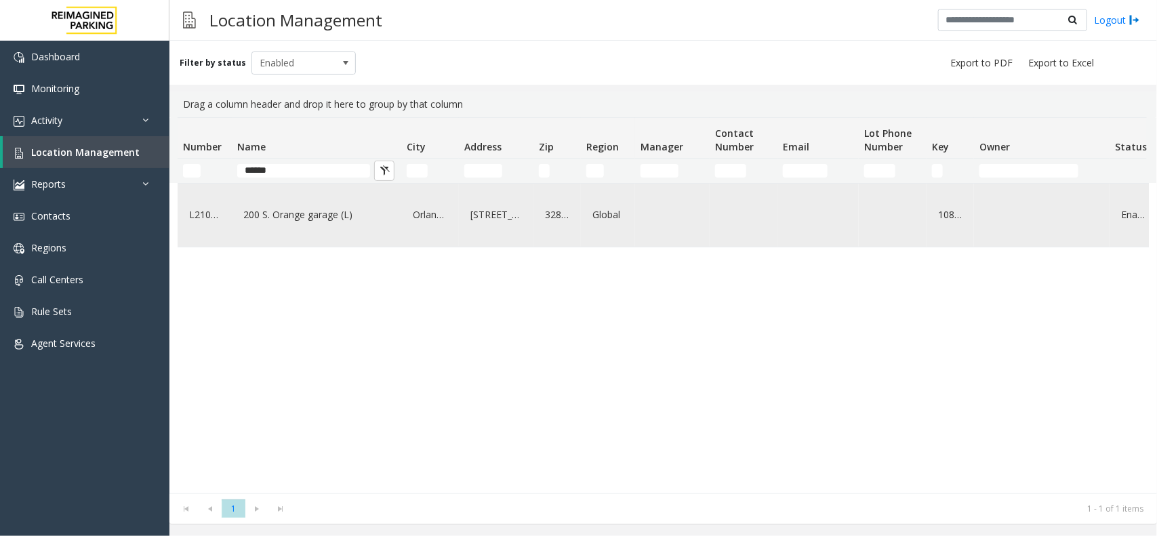
click at [340, 215] on link "200 S. Orange garage (L)" at bounding box center [316, 215] width 153 height 22
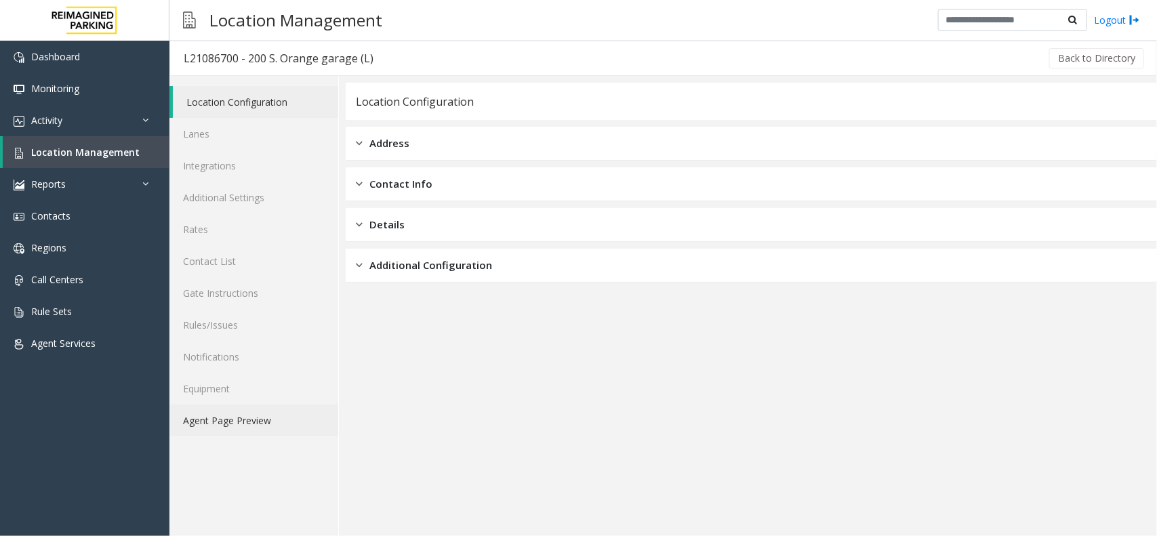
click at [287, 432] on link "Agent Page Preview" at bounding box center [254, 421] width 169 height 32
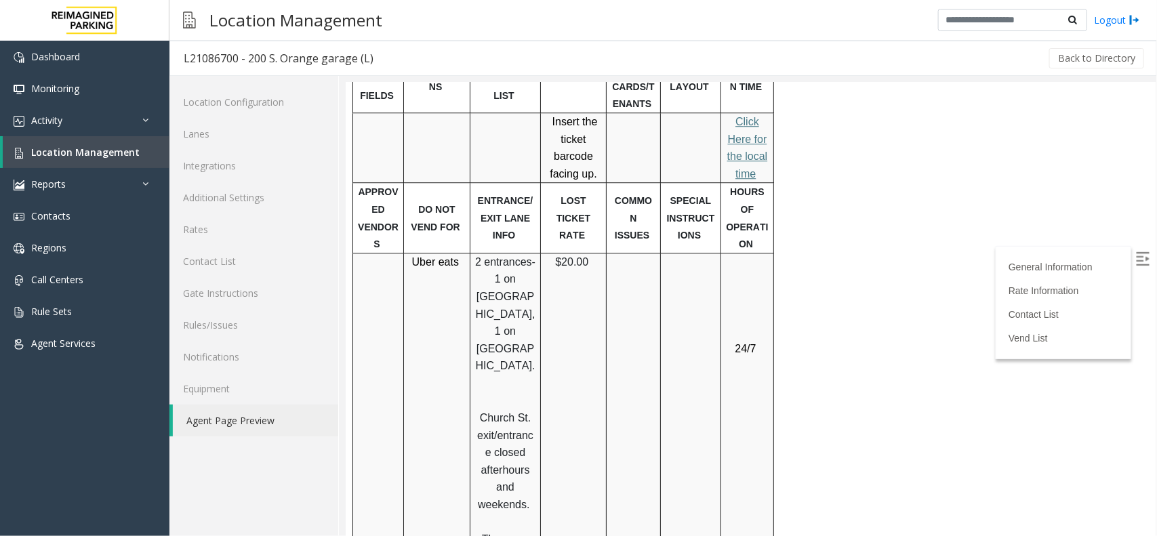
scroll to position [1780, 0]
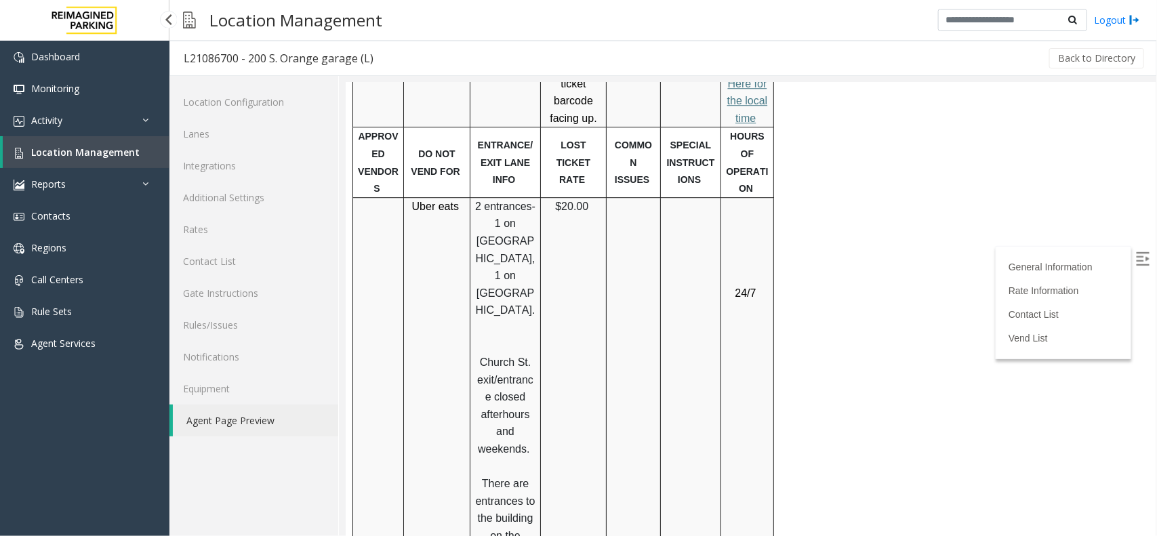
click at [114, 144] on link "Location Management" at bounding box center [86, 152] width 167 height 32
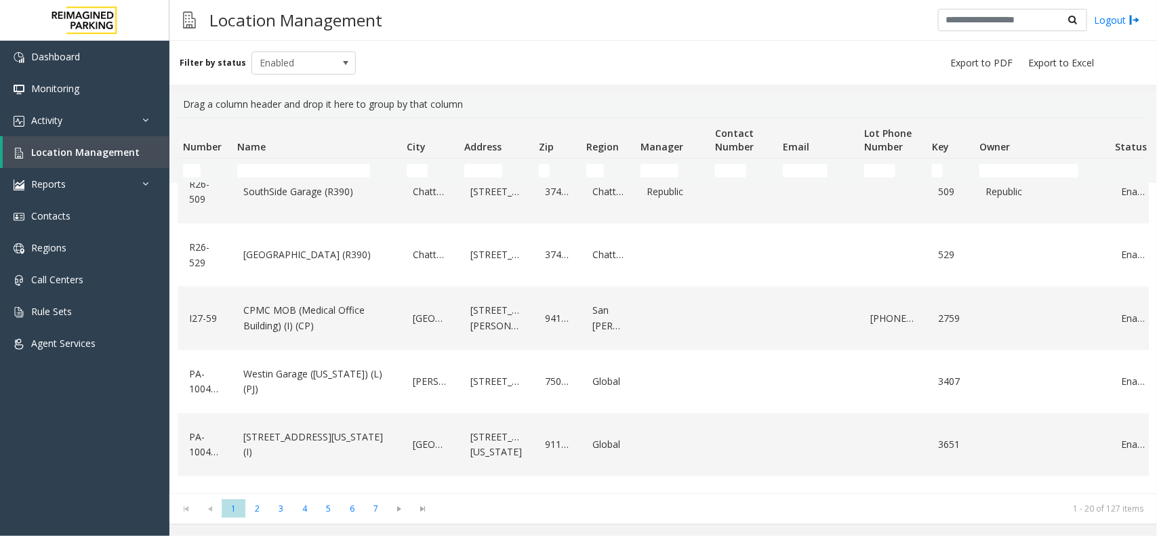
scroll to position [980, 0]
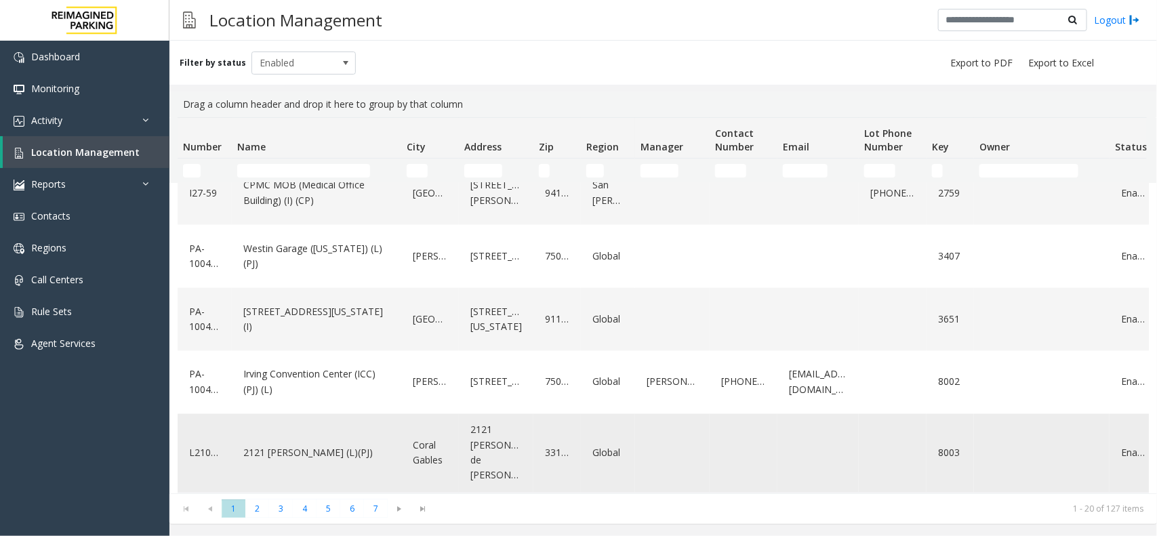
click at [327, 459] on link "2121 [PERSON_NAME] (L)(PJ)" at bounding box center [316, 454] width 153 height 22
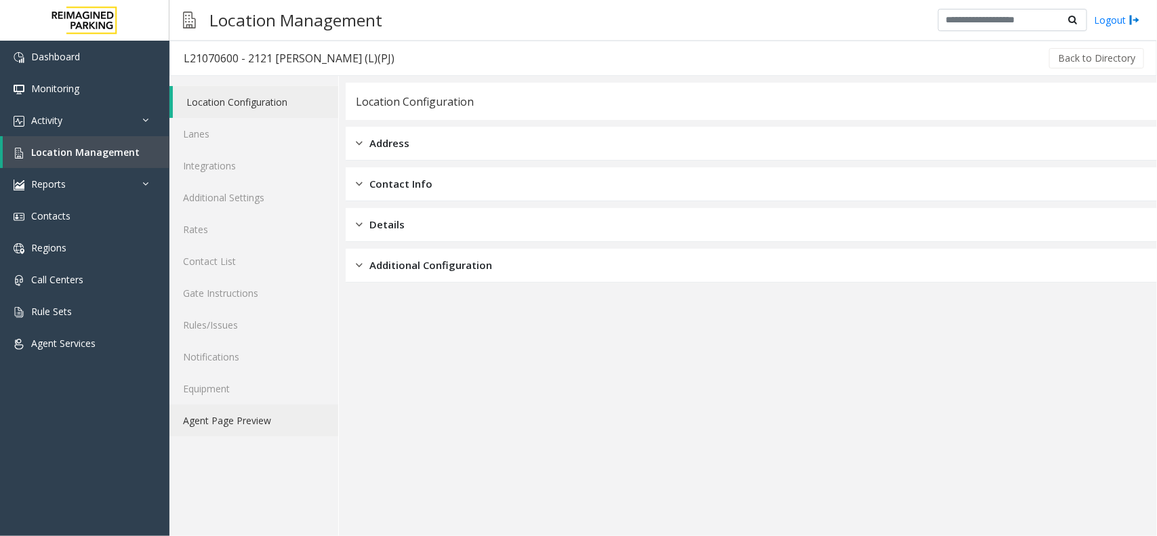
click at [279, 409] on link "Agent Page Preview" at bounding box center [254, 421] width 169 height 32
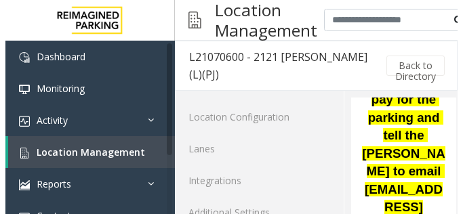
scroll to position [932, 0]
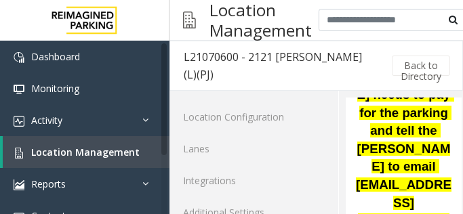
drag, startPoint x: 371, startPoint y: 174, endPoint x: 411, endPoint y: 172, distance: 40.1
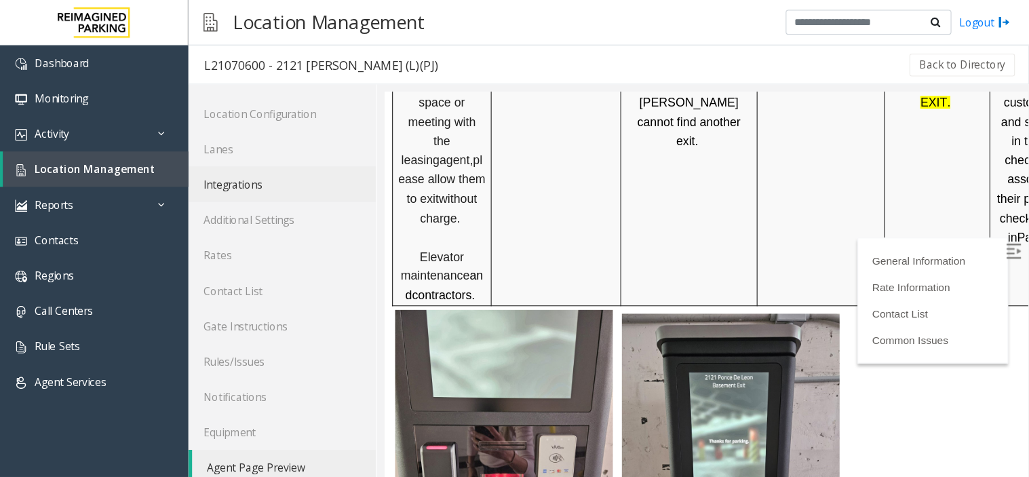
scroll to position [932, 0]
click at [451, 316] on span at bounding box center [453, 412] width 196 height 271
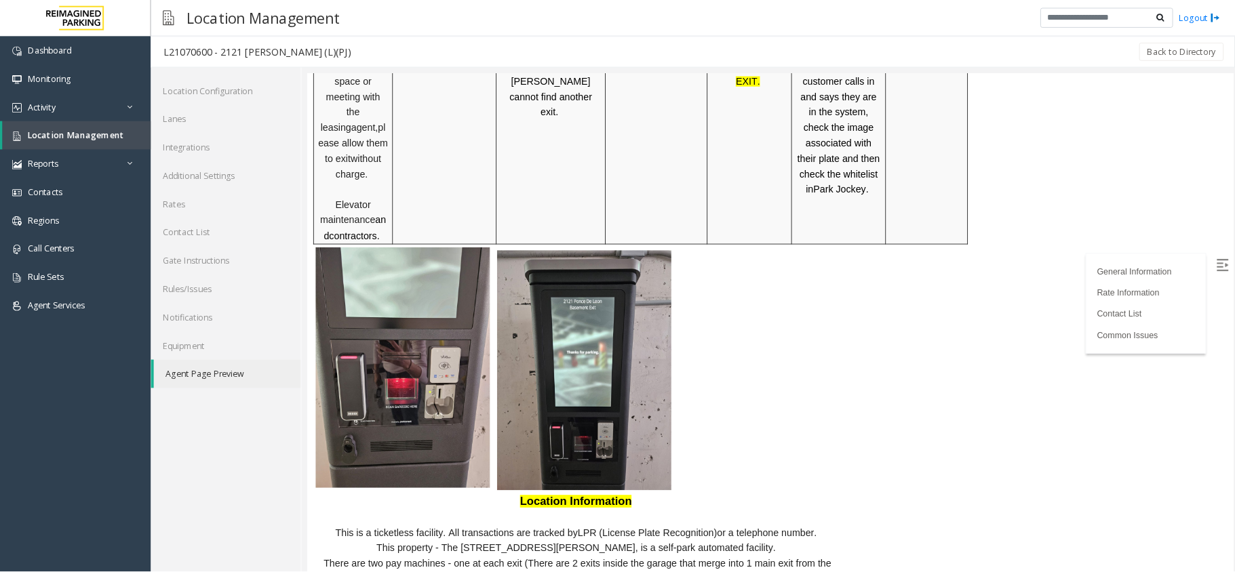
scroll to position [932, 0]
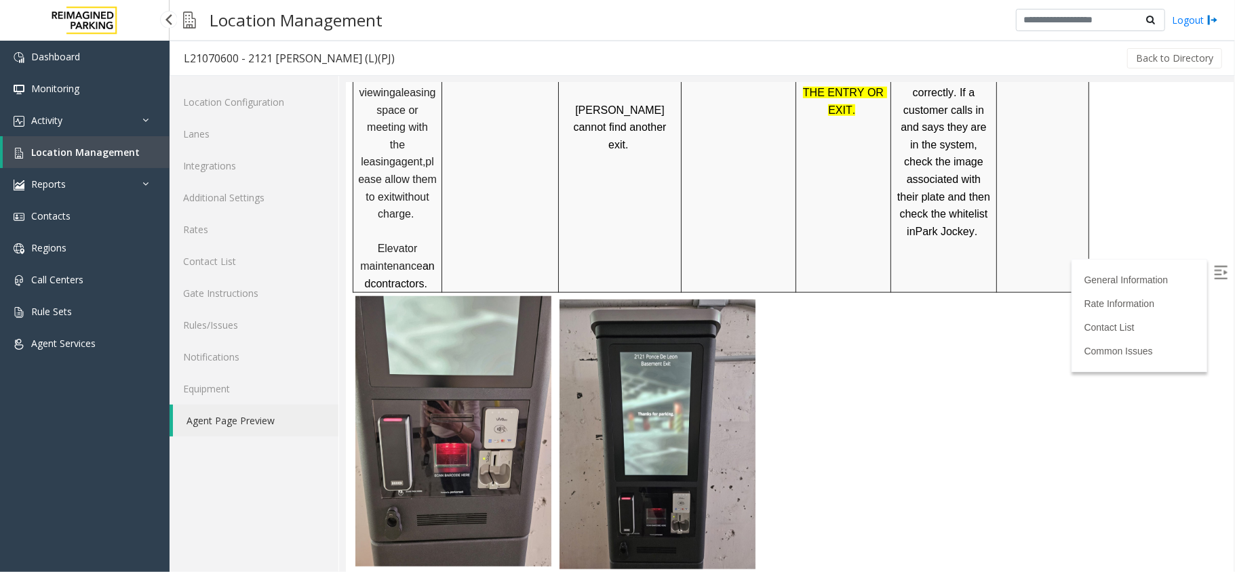
click at [120, 147] on span "Location Management" at bounding box center [85, 152] width 108 height 13
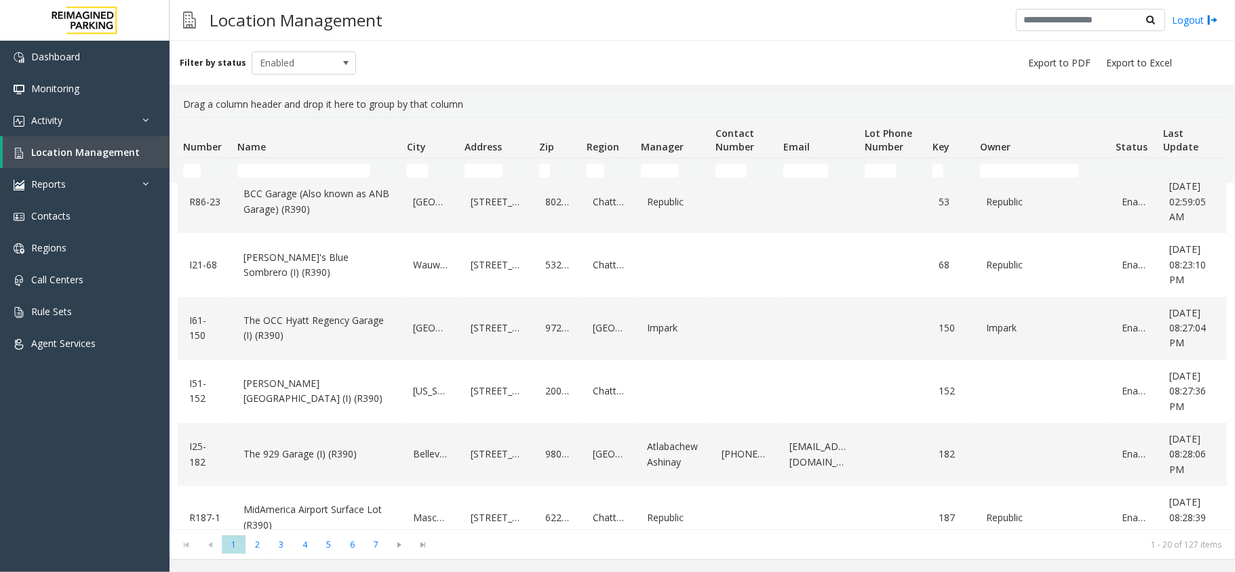
scroll to position [361, 0]
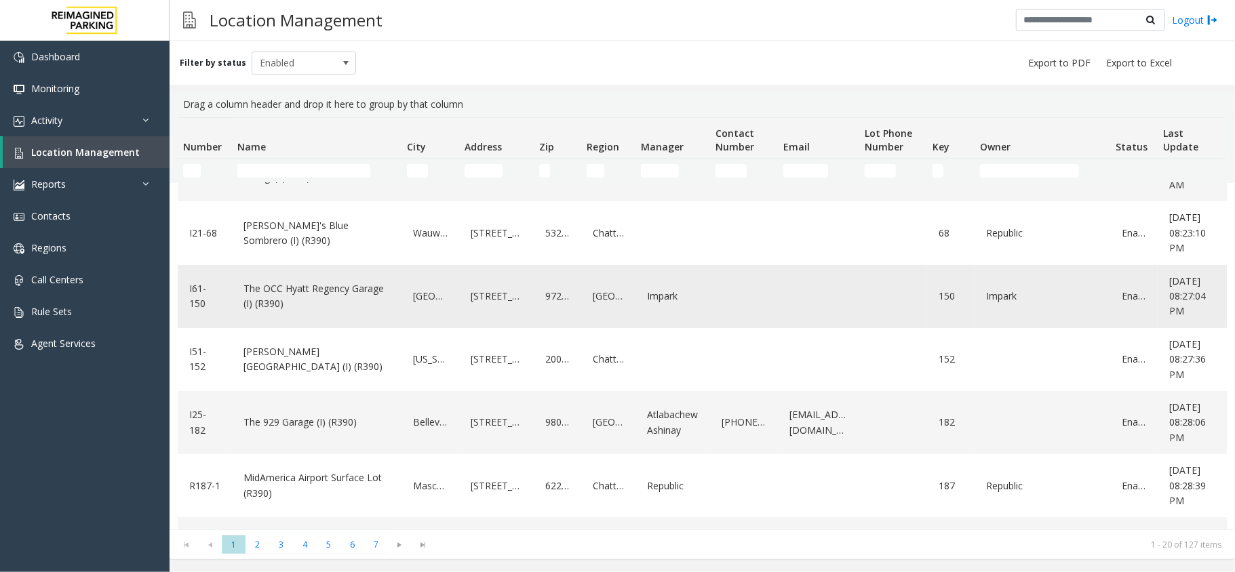
click at [332, 308] on link "The OCC Hyatt Regency Garage (I) (R390)" at bounding box center [316, 296] width 153 height 37
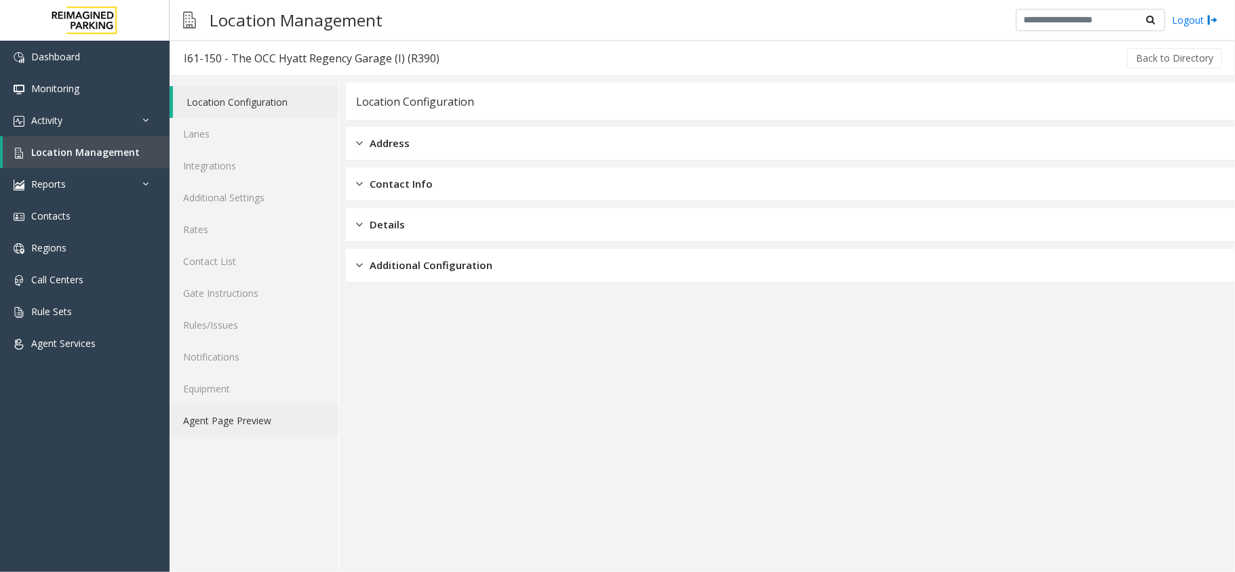
click at [266, 420] on link "Agent Page Preview" at bounding box center [254, 421] width 169 height 32
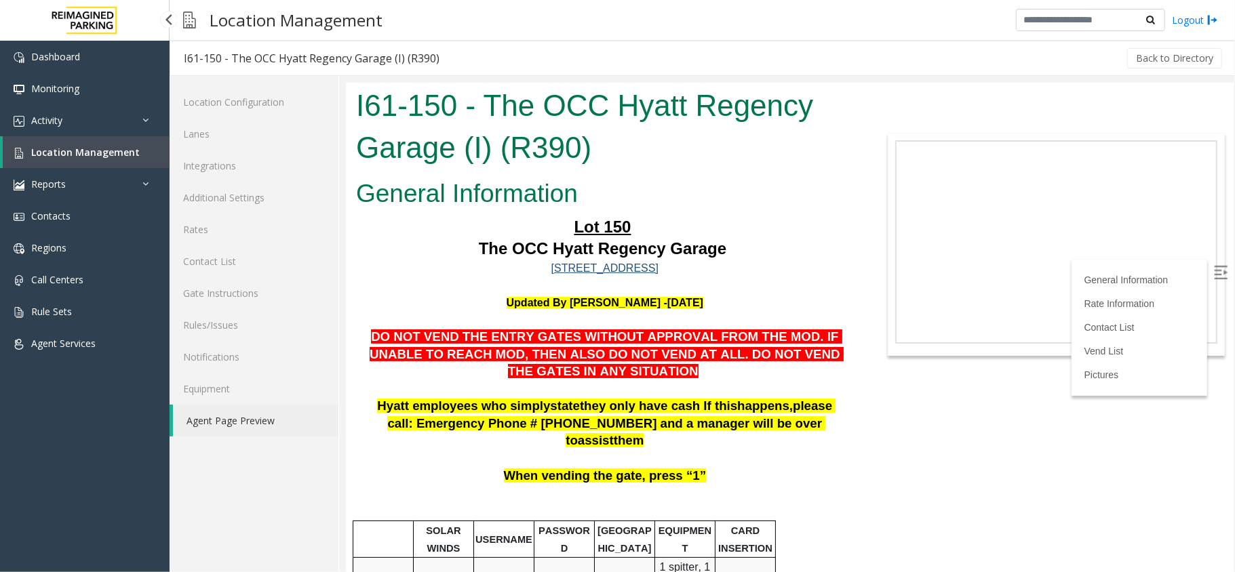
click at [123, 153] on span "Location Management" at bounding box center [85, 152] width 108 height 13
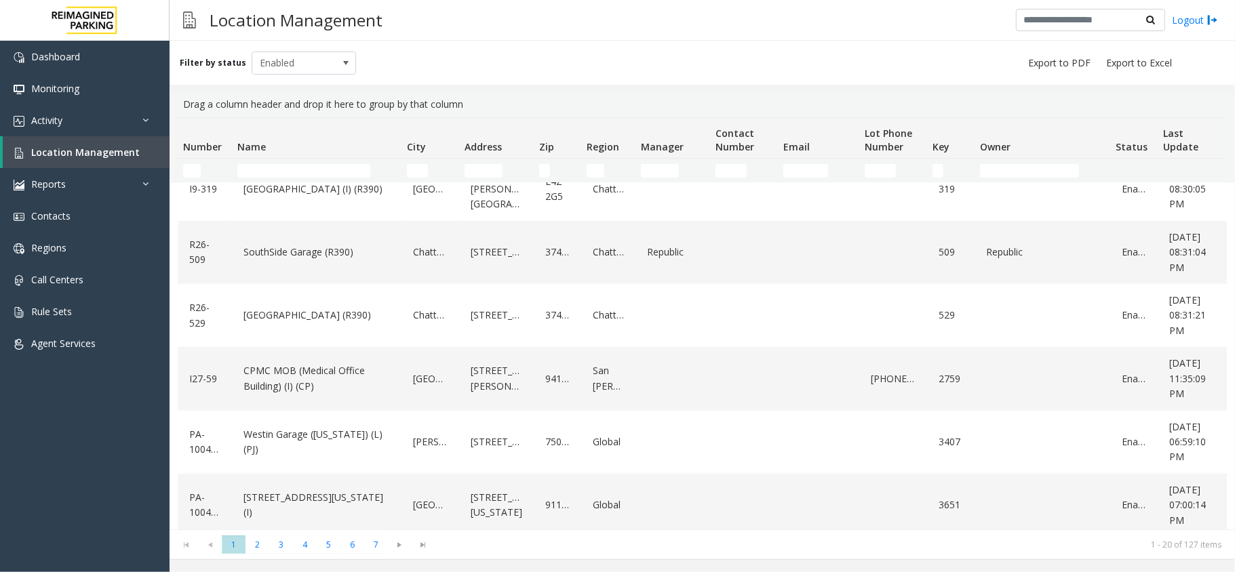
scroll to position [814, 0]
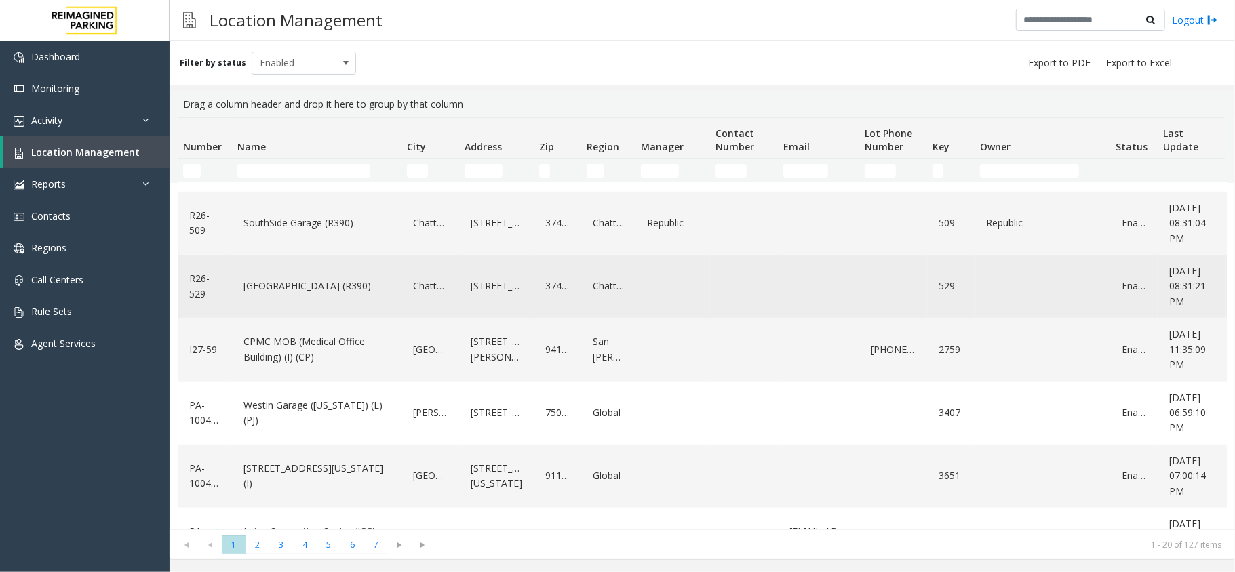
click at [372, 313] on div "[GEOGRAPHIC_DATA] (R390)" at bounding box center [316, 286] width 153 height 52
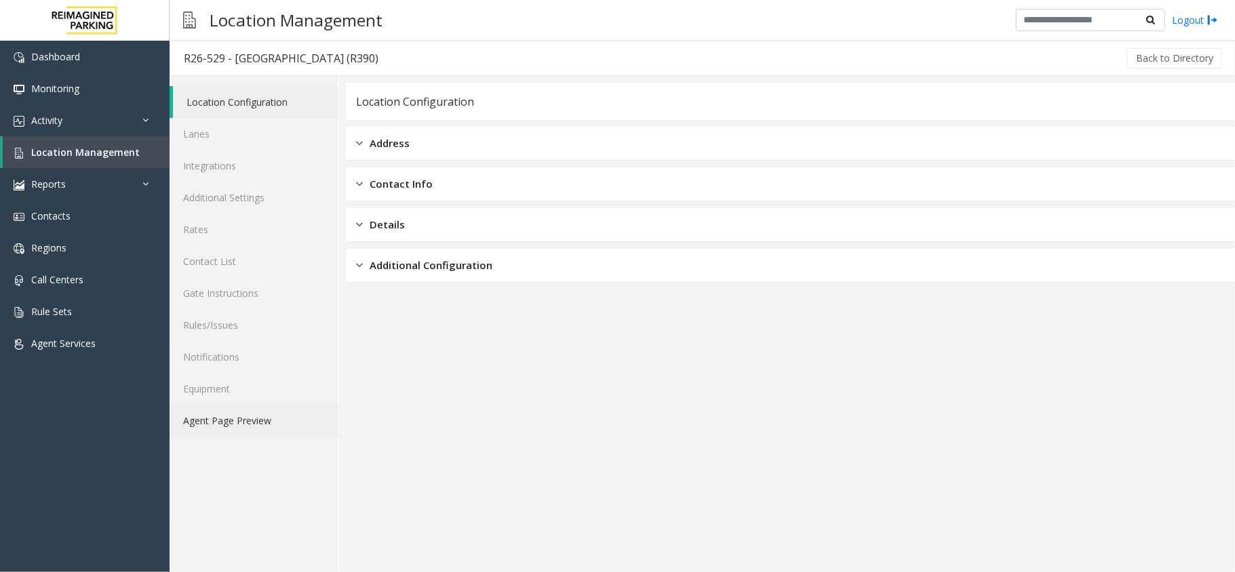
click at [306, 405] on link "Agent Page Preview" at bounding box center [254, 421] width 169 height 32
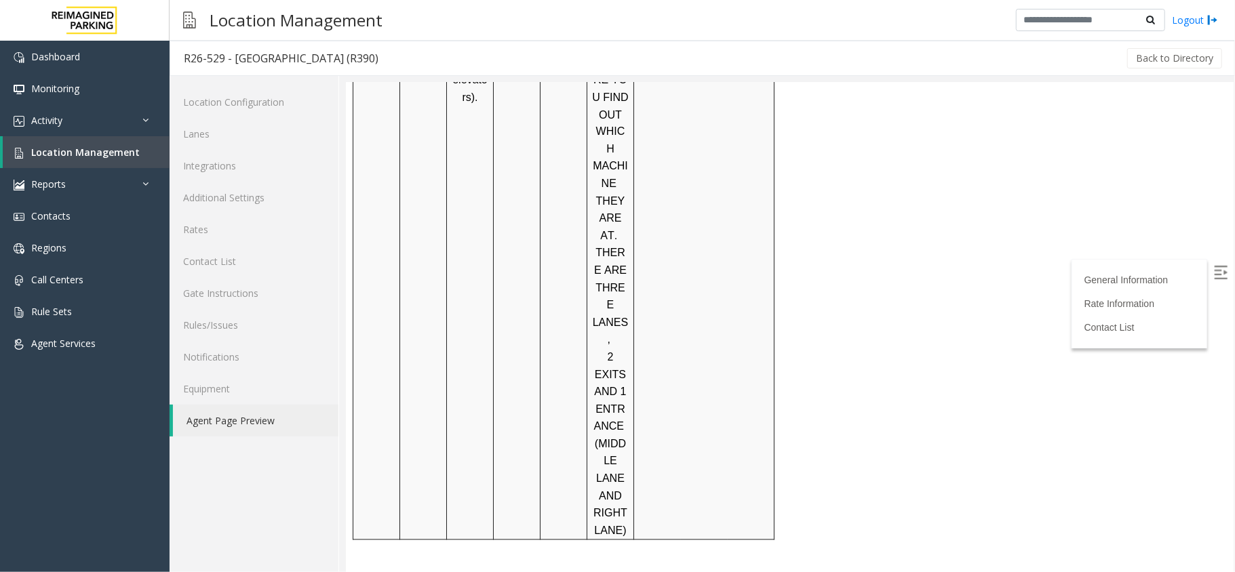
scroll to position [1839, 0]
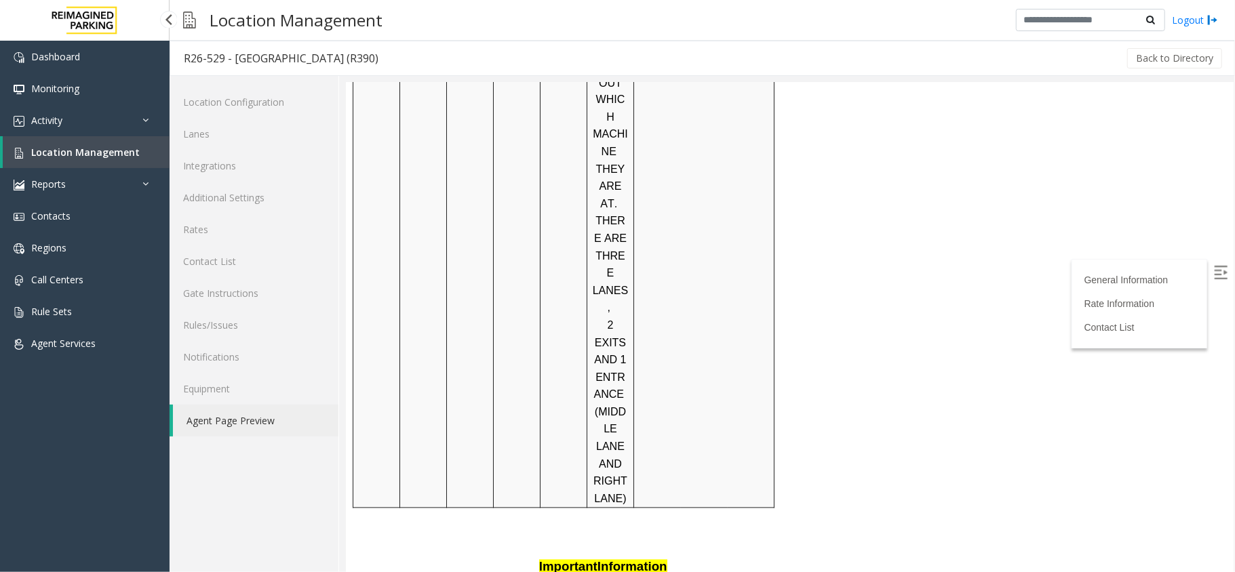
click at [80, 151] on span "Location Management" at bounding box center [85, 152] width 108 height 13
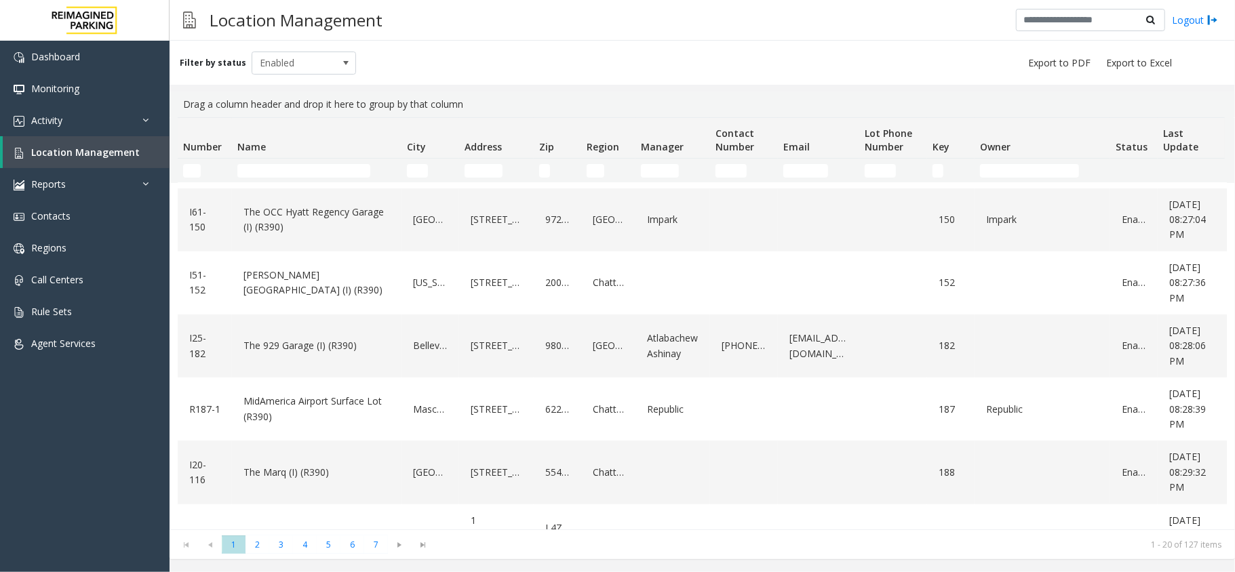
scroll to position [452, 0]
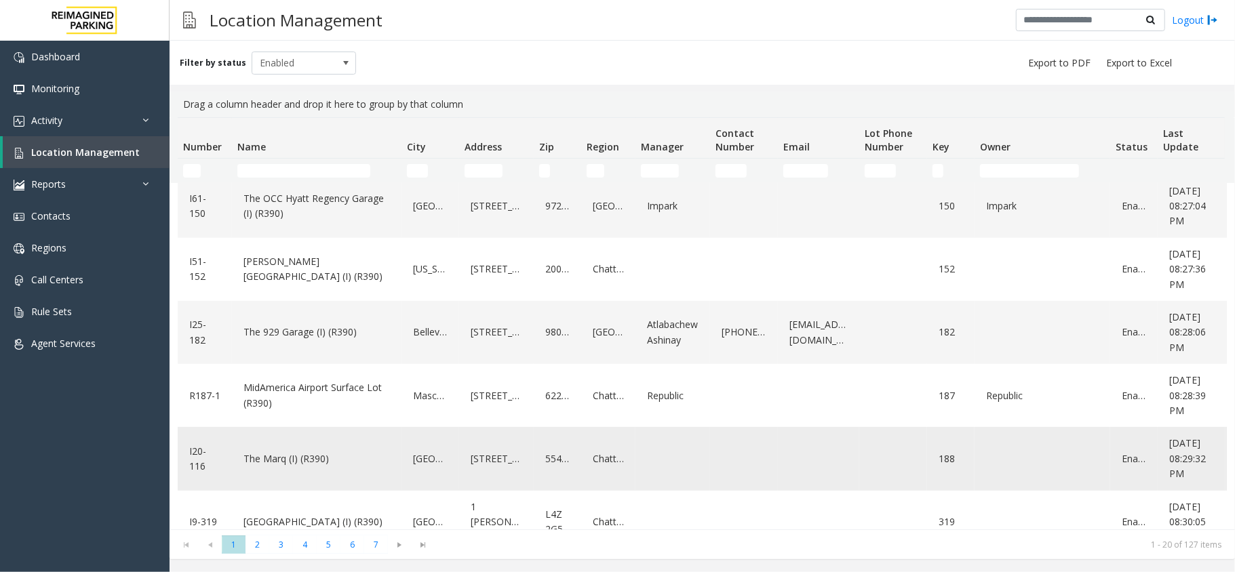
click at [359, 457] on div "The Marq (I) (R390)" at bounding box center [316, 459] width 153 height 52
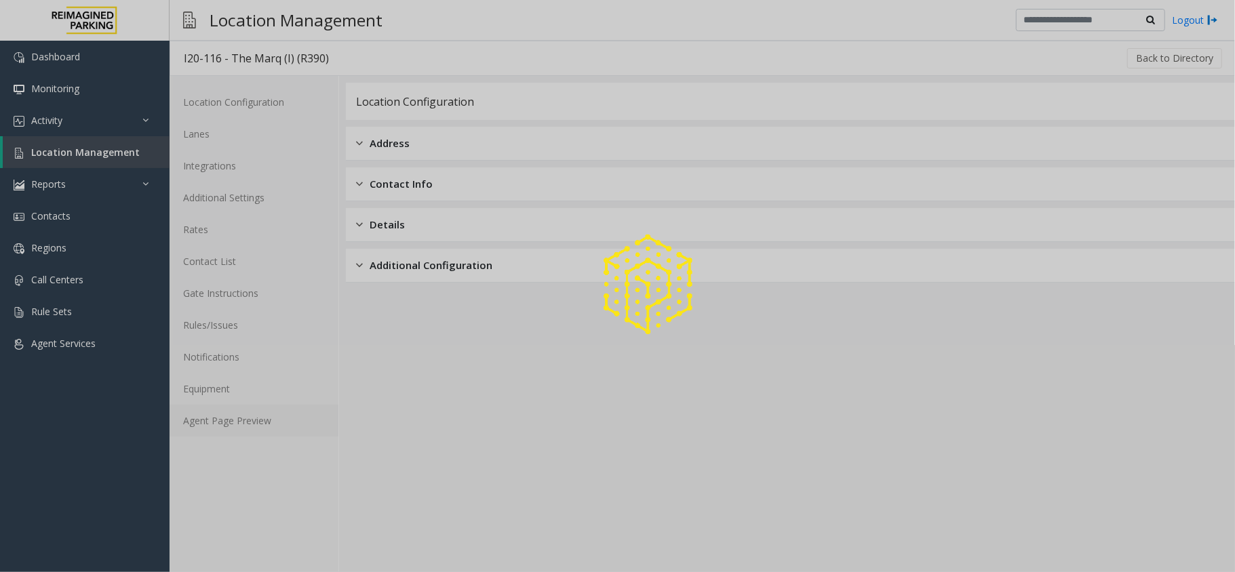
click at [279, 413] on link "Agent Page Preview" at bounding box center [254, 421] width 169 height 32
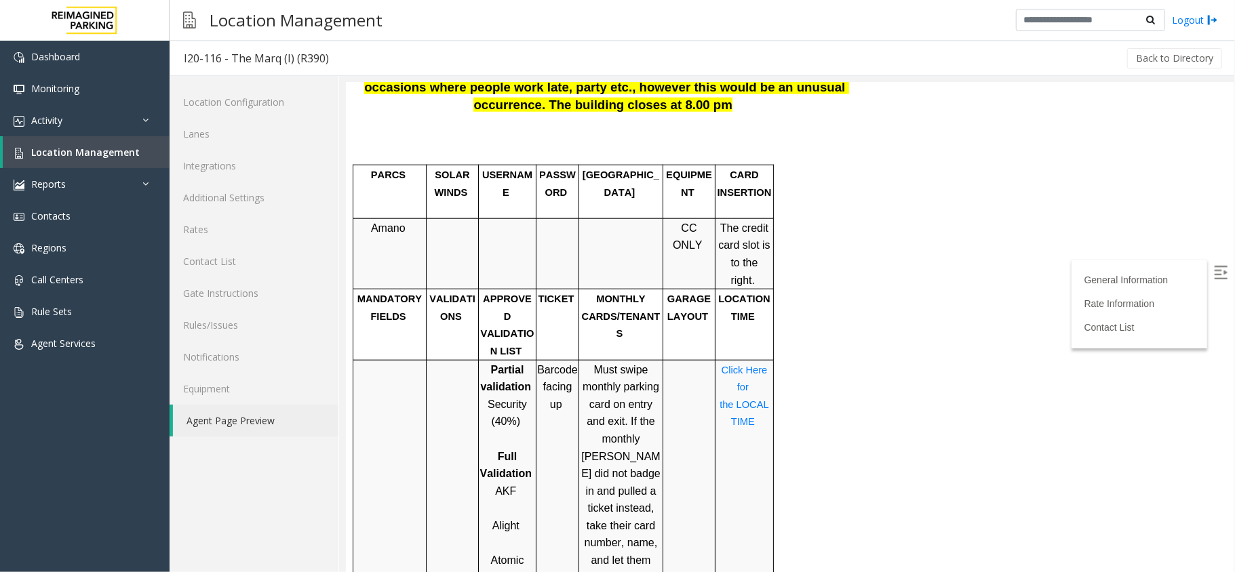
scroll to position [923, 0]
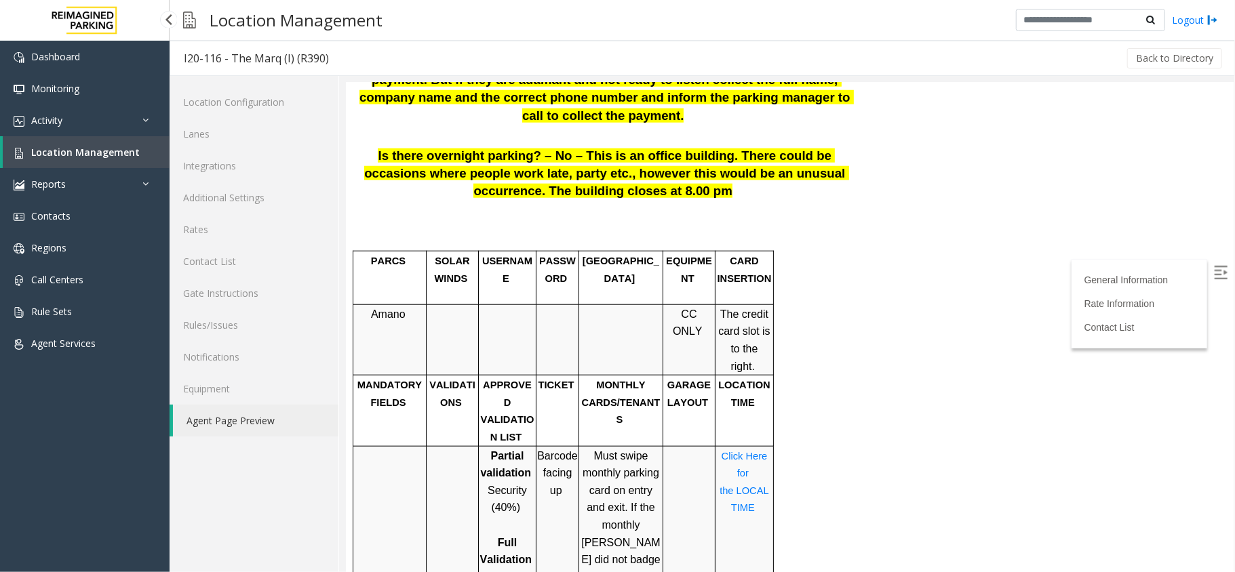
click at [66, 163] on link "Location Management" at bounding box center [86, 152] width 167 height 32
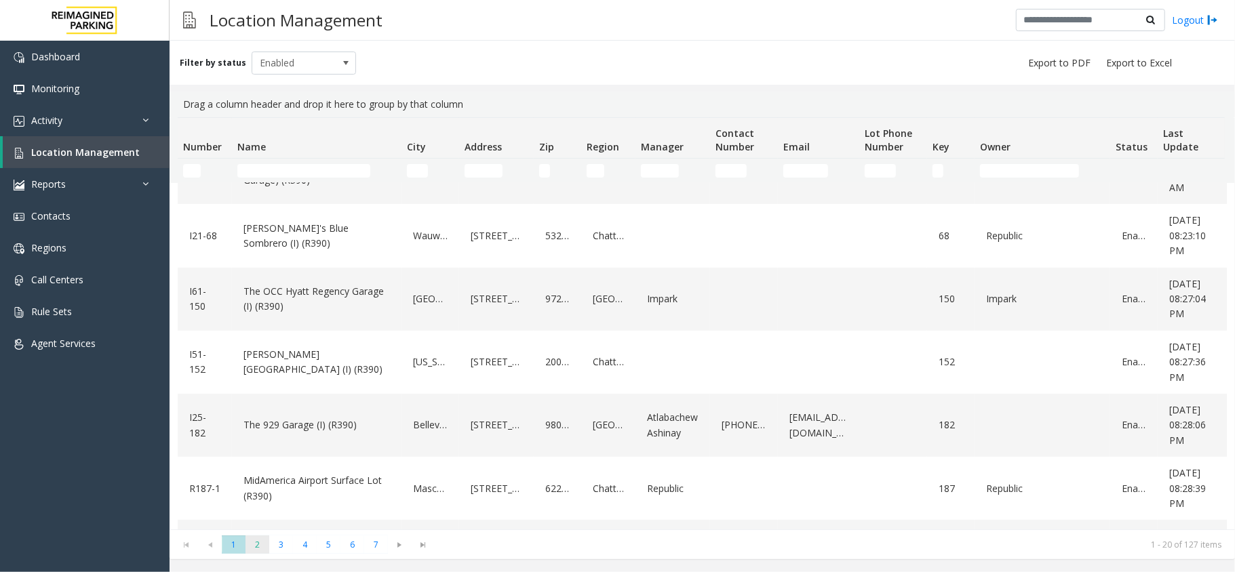
scroll to position [361, 0]
click at [266, 534] on kendo-pager "* * * * * * * 1 2 3 4 5 6 7 1 - 20 of 127 items" at bounding box center [702, 545] width 1065 height 31
click at [266, 536] on span "2" at bounding box center [257, 545] width 24 height 18
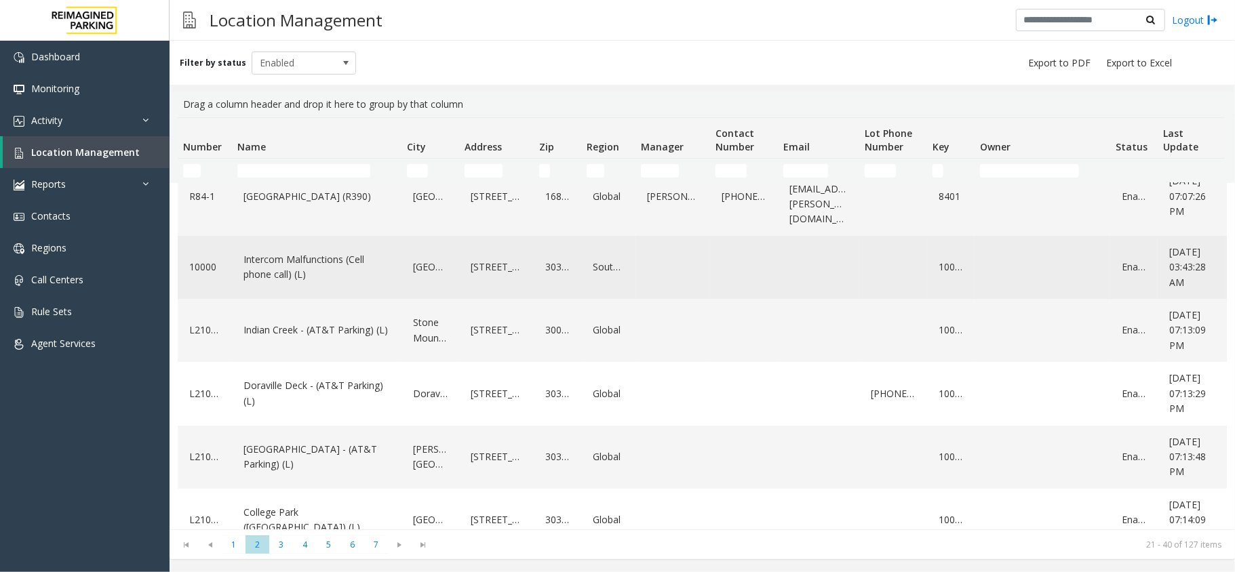
scroll to position [0, 0]
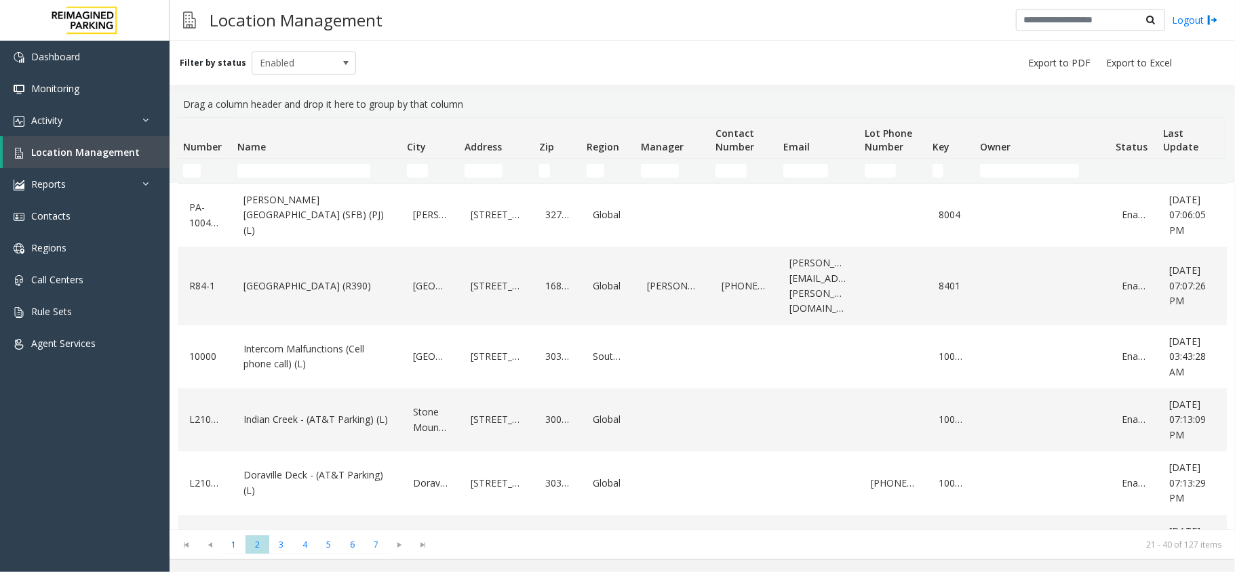
click at [277, 151] on th "Name" at bounding box center [317, 138] width 170 height 41
click at [278, 172] on input "Name Filter" at bounding box center [303, 171] width 133 height 14
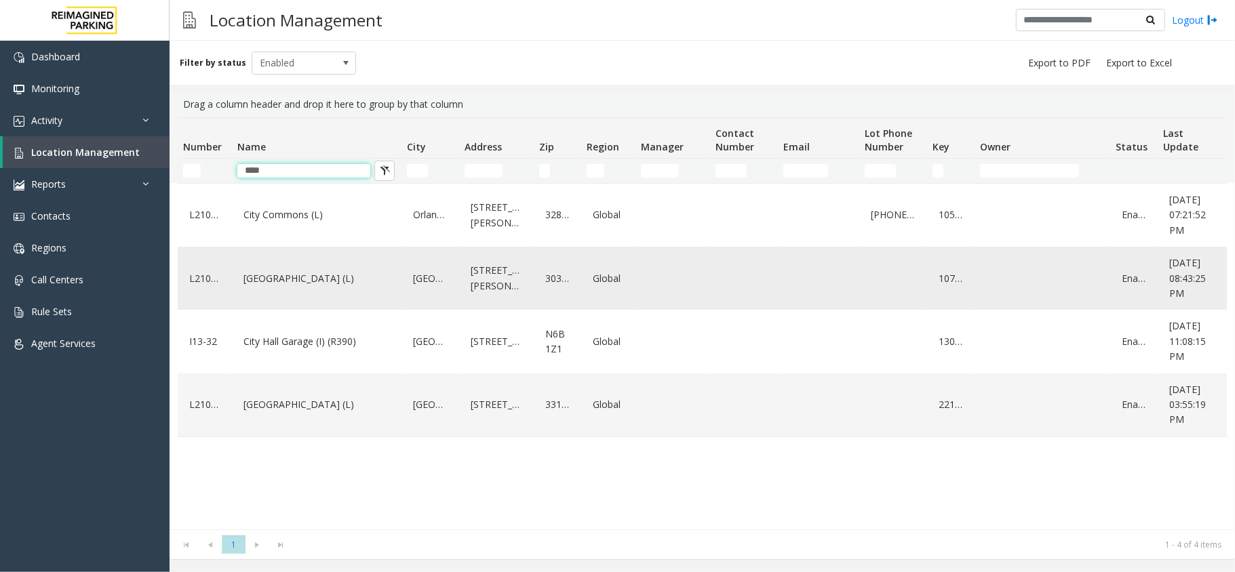
type input "****"
click at [282, 301] on div "City Plaza (L)" at bounding box center [316, 278] width 153 height 52
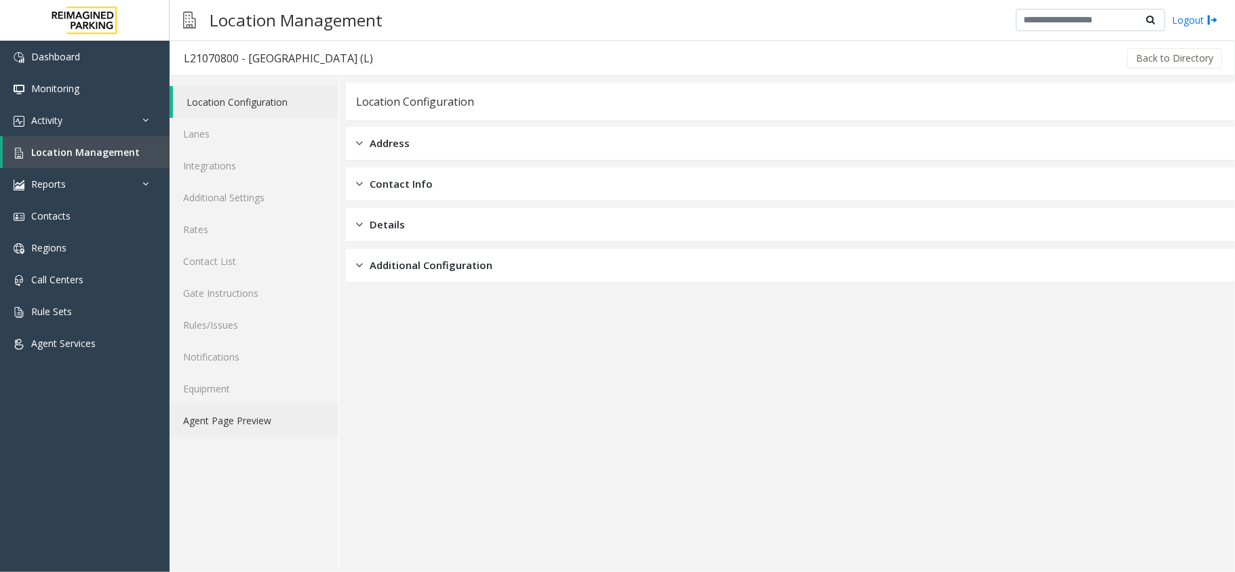
click at [280, 426] on link "Agent Page Preview" at bounding box center [254, 421] width 169 height 32
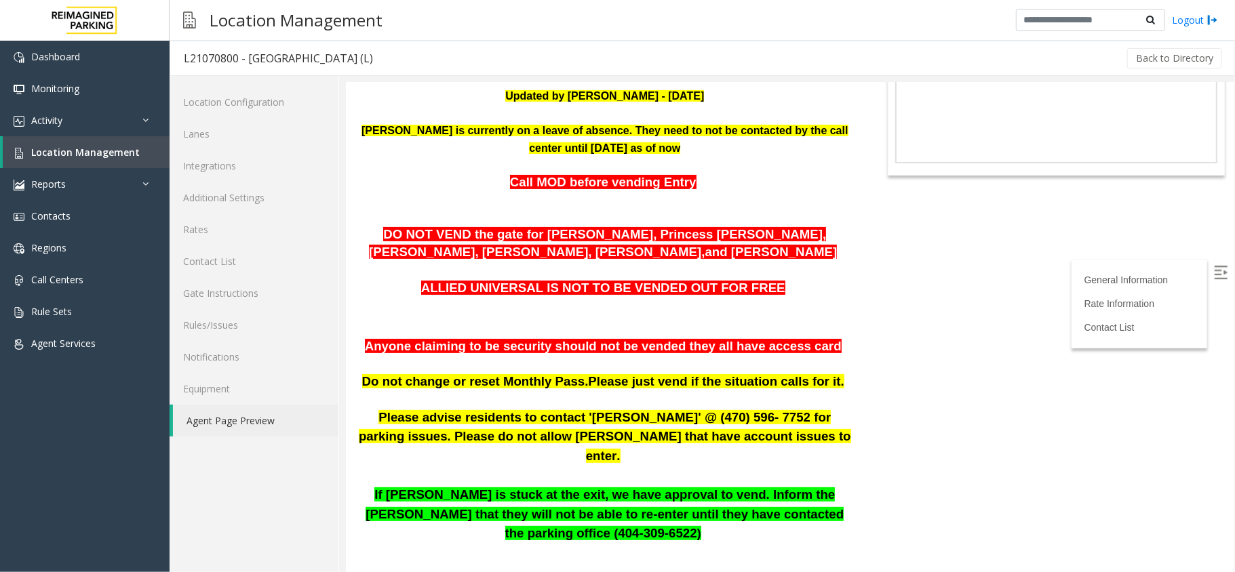
scroll to position [271, 0]
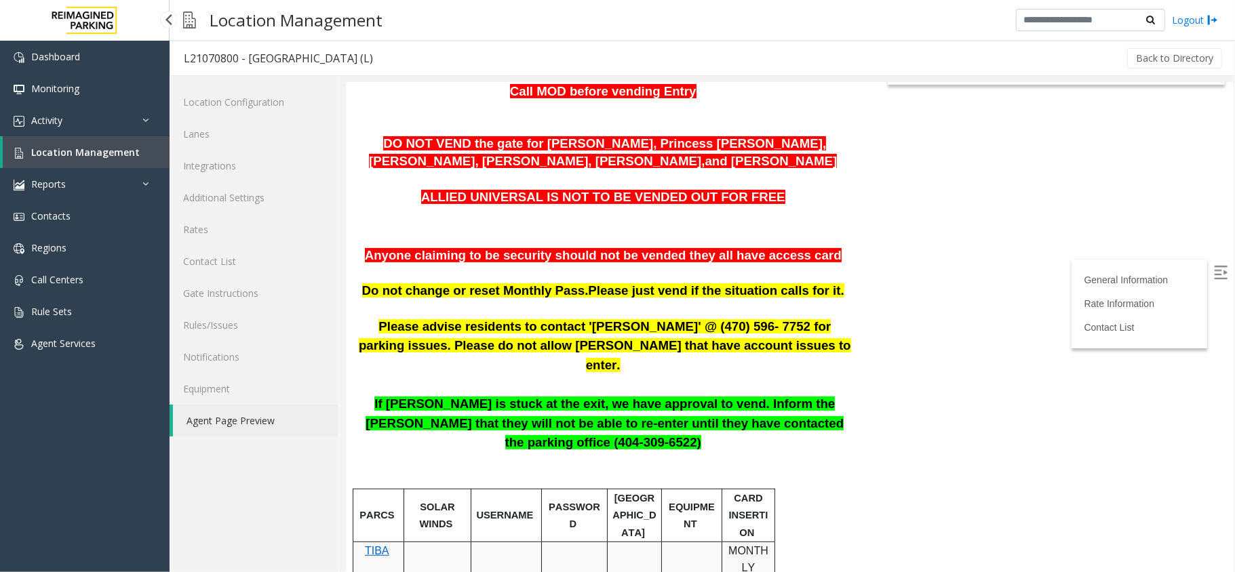
click at [91, 163] on link "Location Management" at bounding box center [86, 152] width 167 height 32
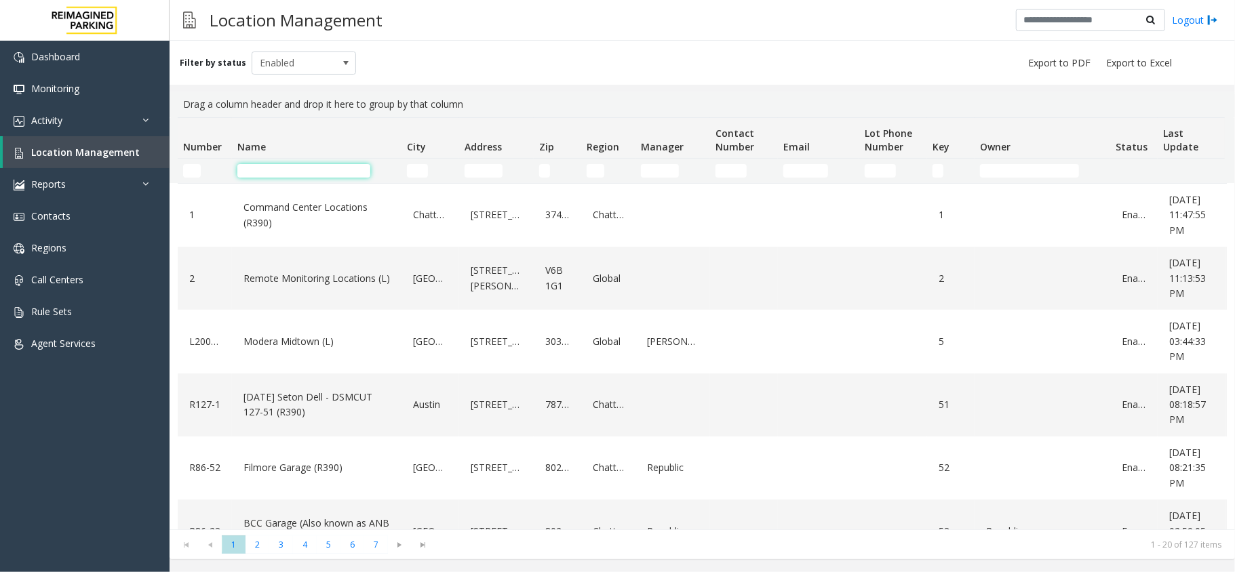
click at [320, 167] on input "Name Filter" at bounding box center [303, 171] width 133 height 14
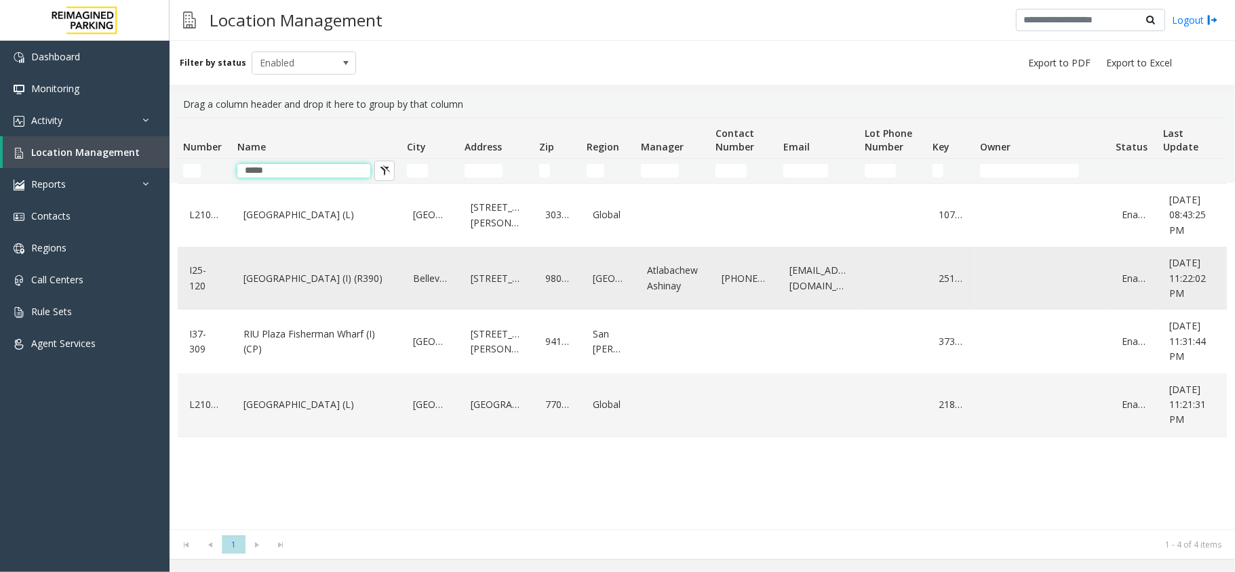
type input "*****"
click at [336, 272] on link "Plaza East Garage (I) (R390)" at bounding box center [316, 279] width 153 height 22
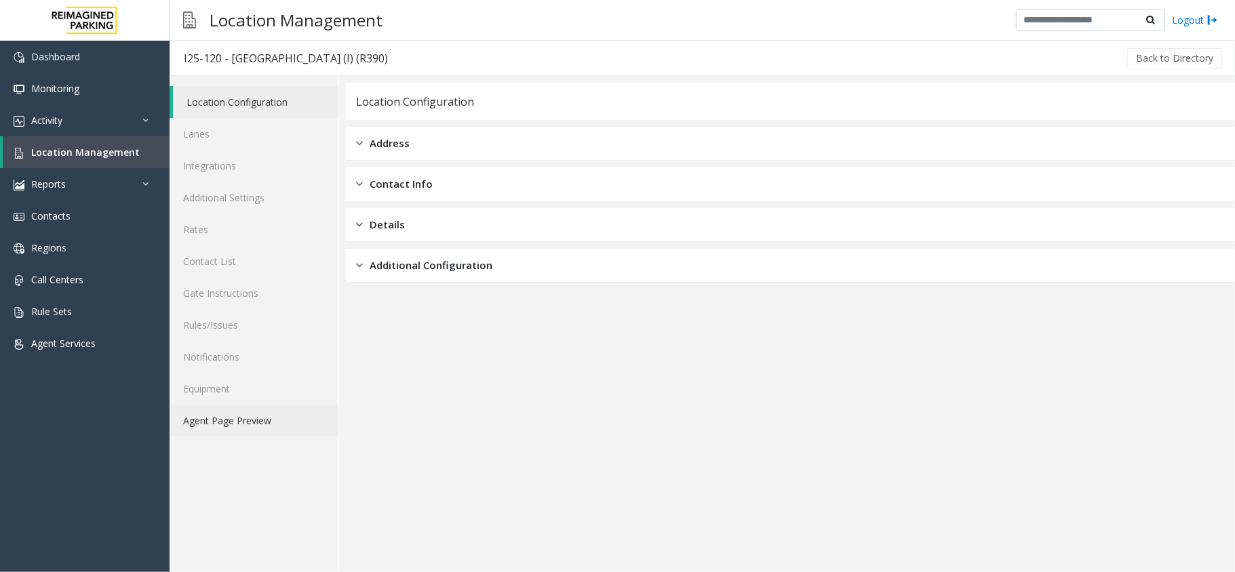
click at [254, 418] on link "Agent Page Preview" at bounding box center [254, 421] width 169 height 32
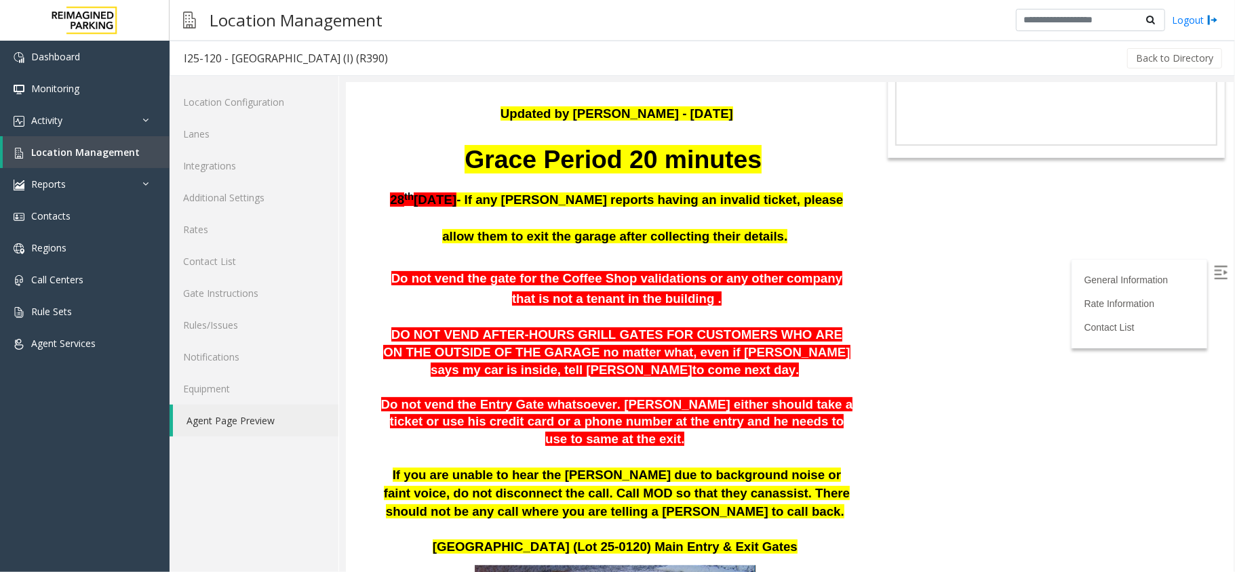
scroll to position [197, 0]
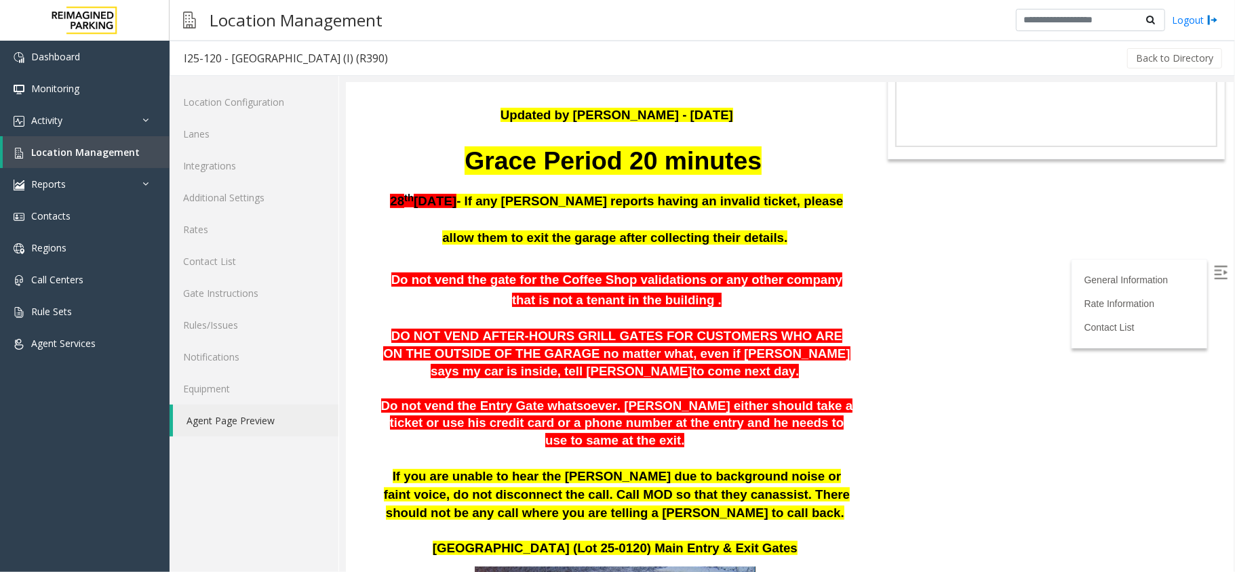
click at [473, 413] on span "Do not vend the Entry Gate whatsoever. Parker either should take a ticket or us…" at bounding box center [616, 422] width 472 height 49
click at [596, 426] on span "Do not vend the Entry Gate whatsoever. Parker either should take a ticket or us…" at bounding box center [616, 422] width 472 height 49
click at [188, 134] on link "Lanes" at bounding box center [254, 134] width 169 height 32
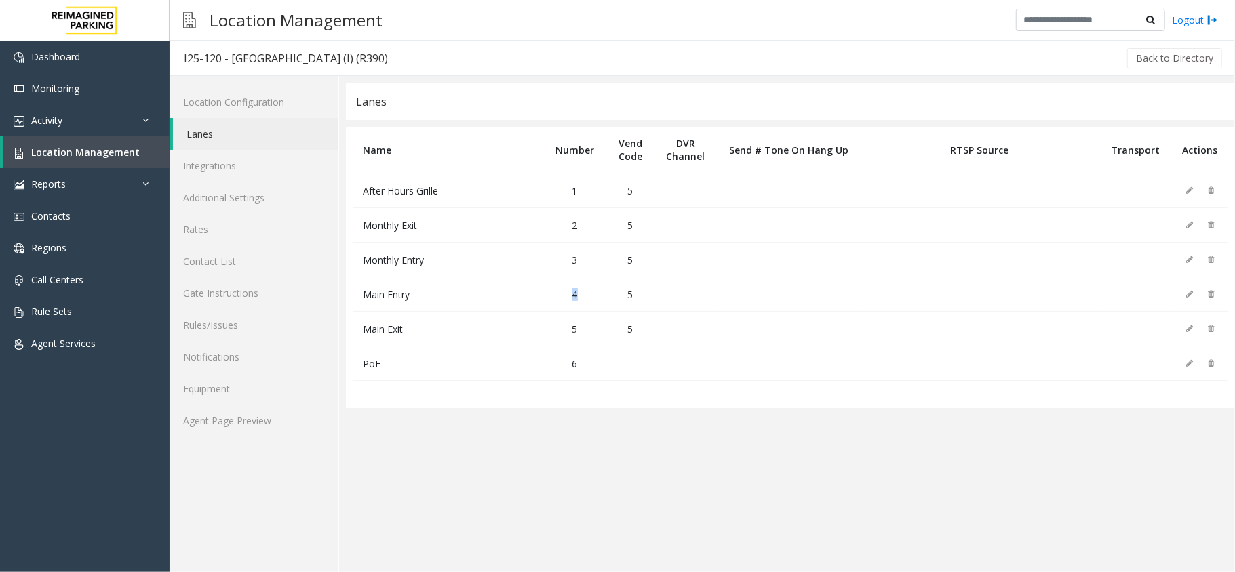
drag, startPoint x: 600, startPoint y: 292, endPoint x: 565, endPoint y: 292, distance: 35.3
click at [565, 292] on td "4" at bounding box center [574, 294] width 63 height 35
click at [557, 296] on td "4" at bounding box center [574, 294] width 63 height 35
drag, startPoint x: 454, startPoint y: 297, endPoint x: 359, endPoint y: 299, distance: 95.6
click at [359, 299] on td "Main Entry" at bounding box center [448, 294] width 191 height 35
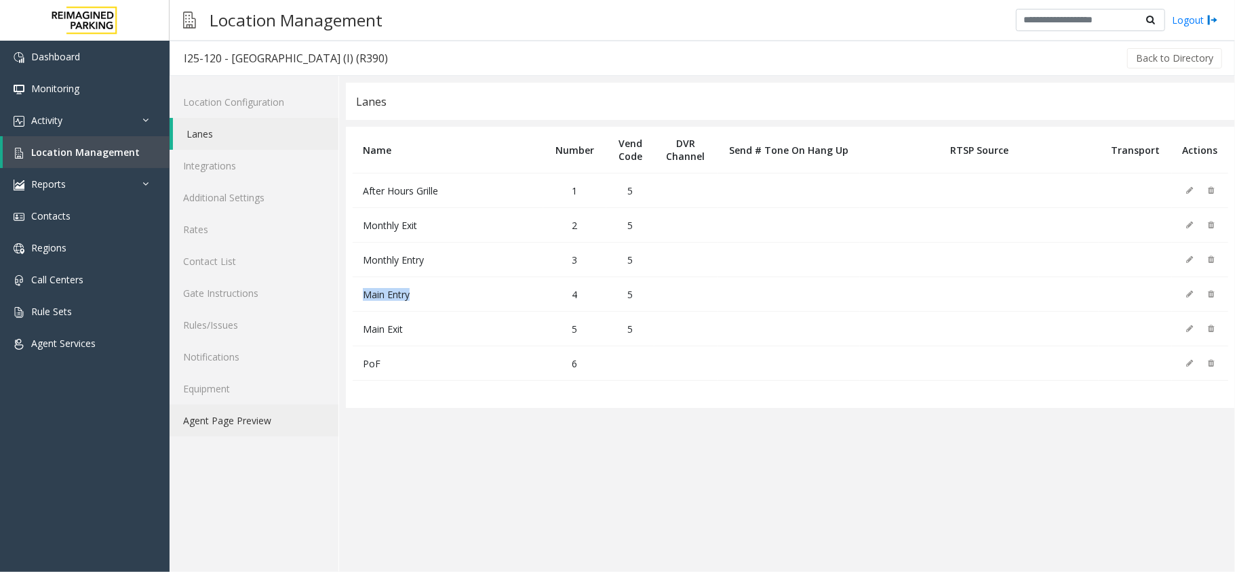
click at [250, 407] on link "Agent Page Preview" at bounding box center [254, 421] width 169 height 32
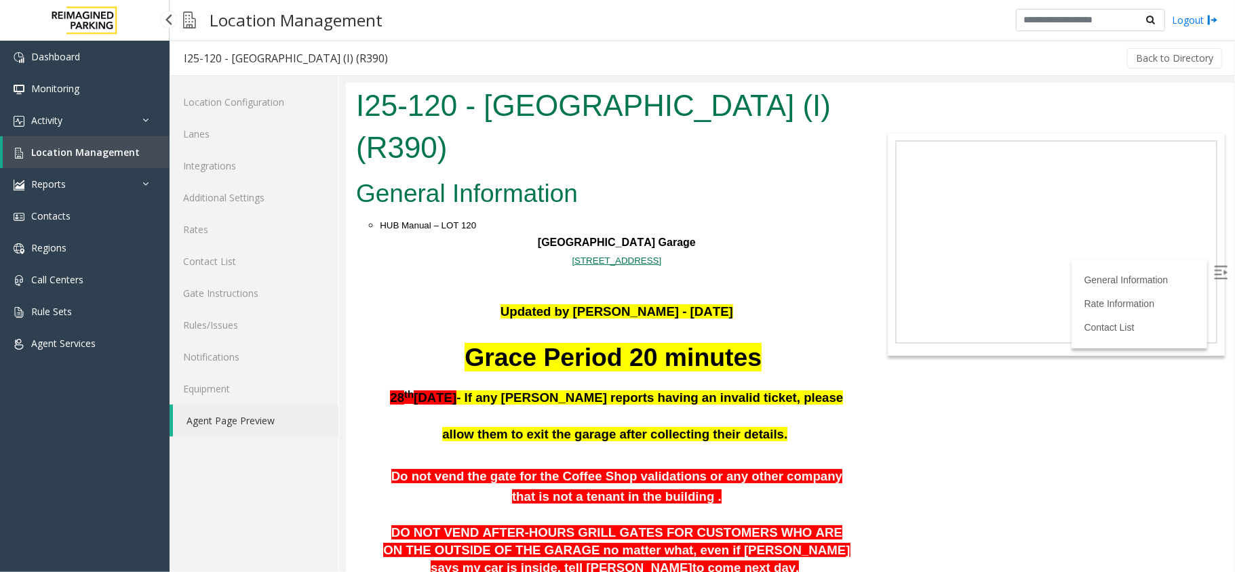
click at [95, 150] on span "Location Management" at bounding box center [85, 152] width 108 height 13
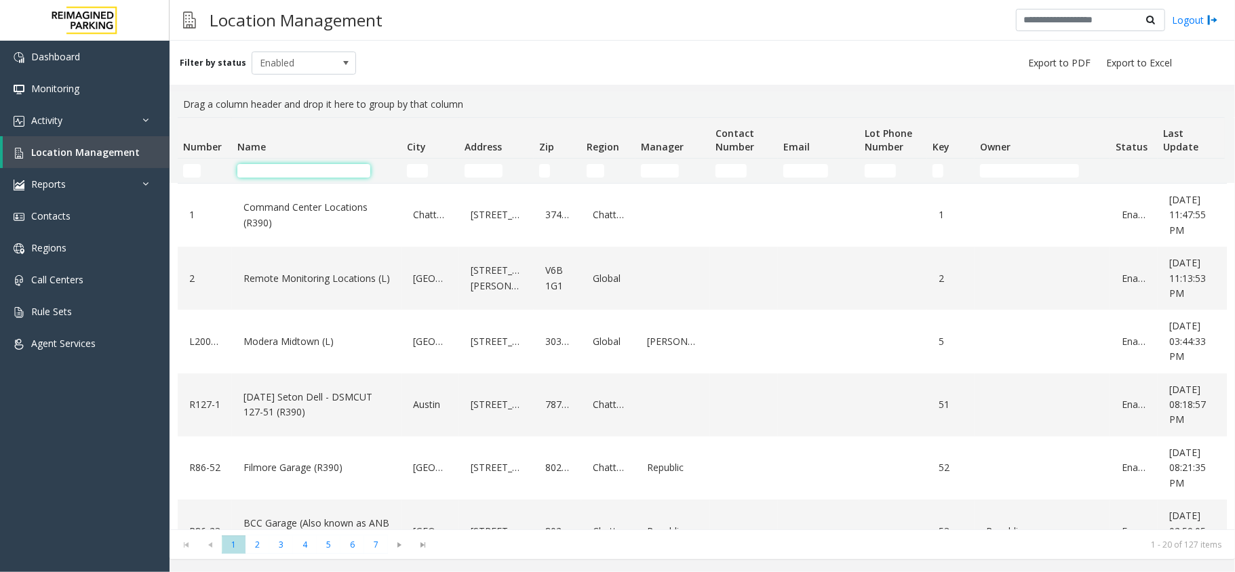
click at [296, 172] on input "Name Filter" at bounding box center [303, 171] width 133 height 14
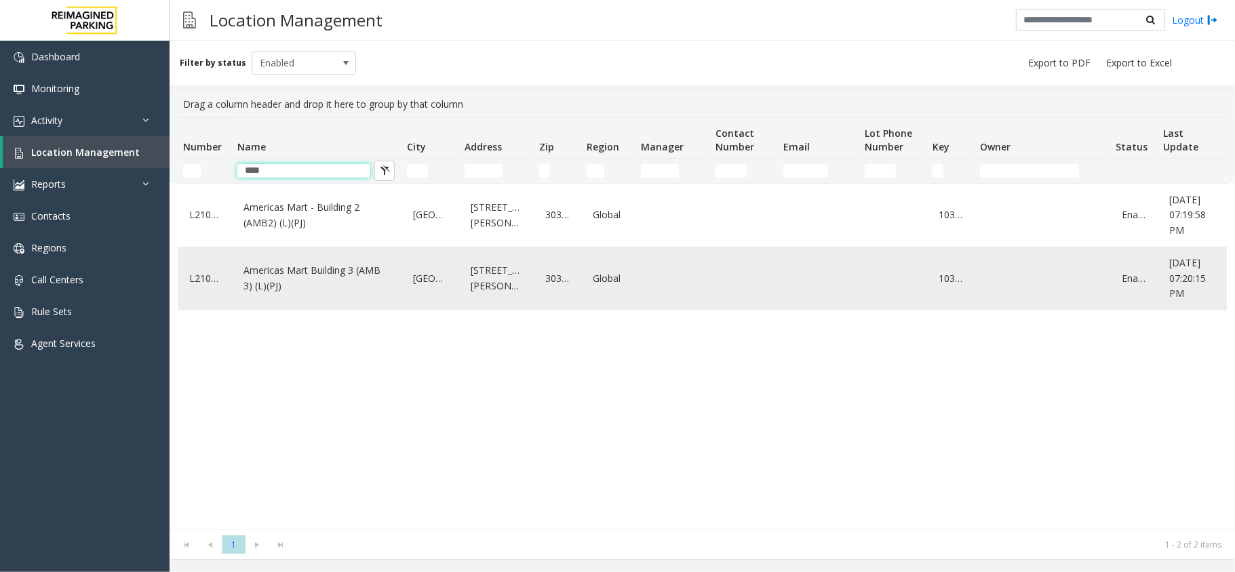
type input "****"
click at [301, 275] on link "Americas Mart Building 3 (AMB 3) (L)(PJ)" at bounding box center [316, 278] width 153 height 37
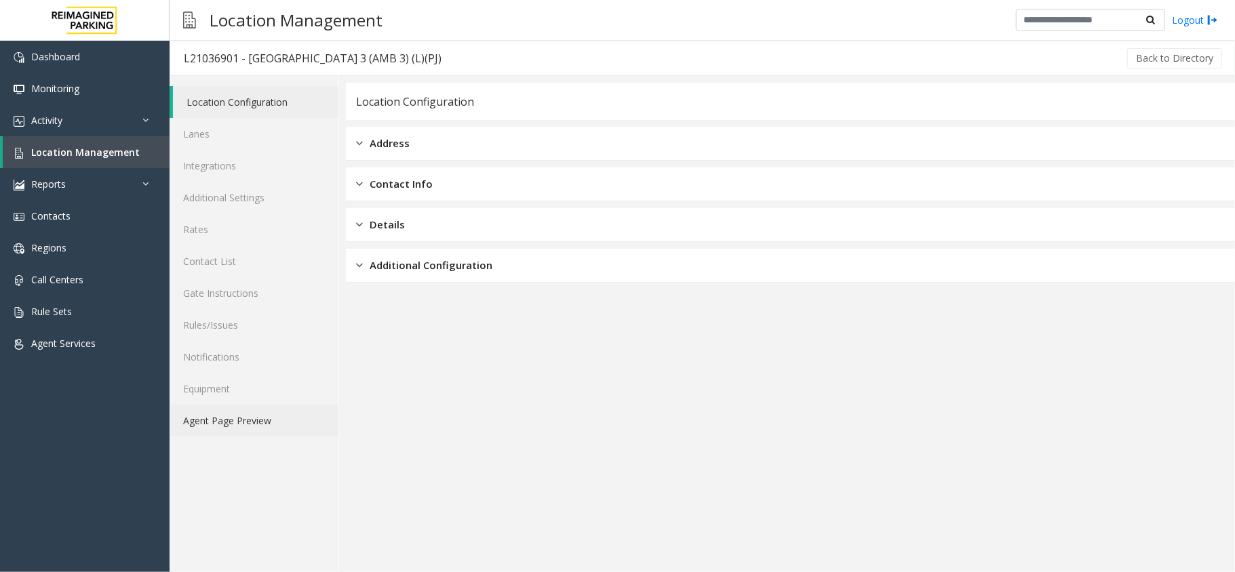
click at [273, 424] on link "Agent Page Preview" at bounding box center [254, 421] width 169 height 32
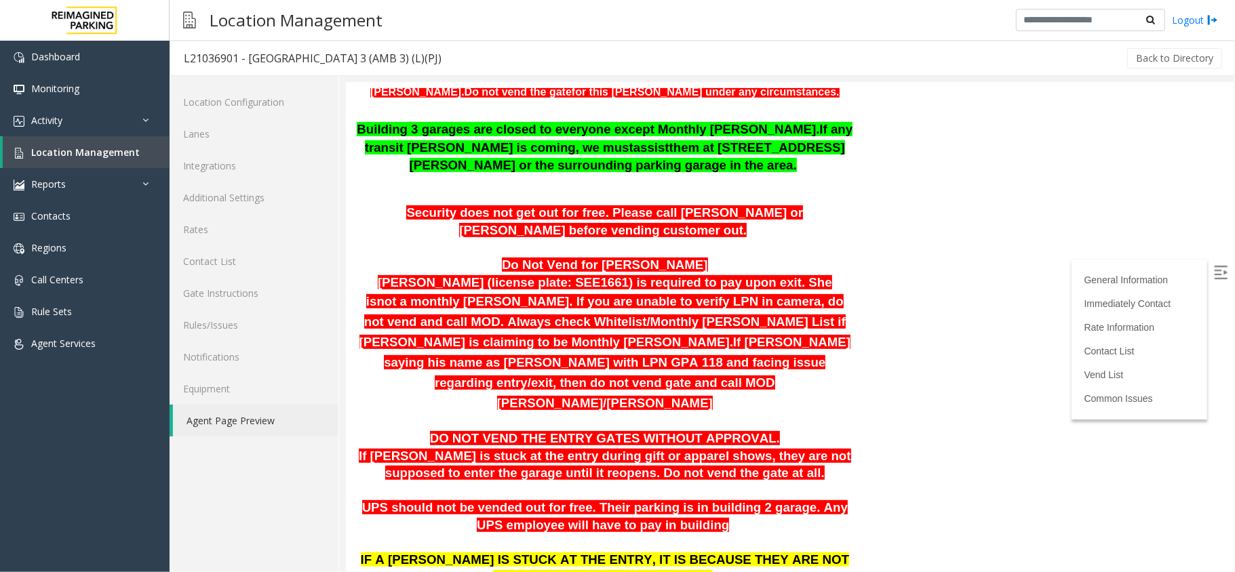
scroll to position [407, 0]
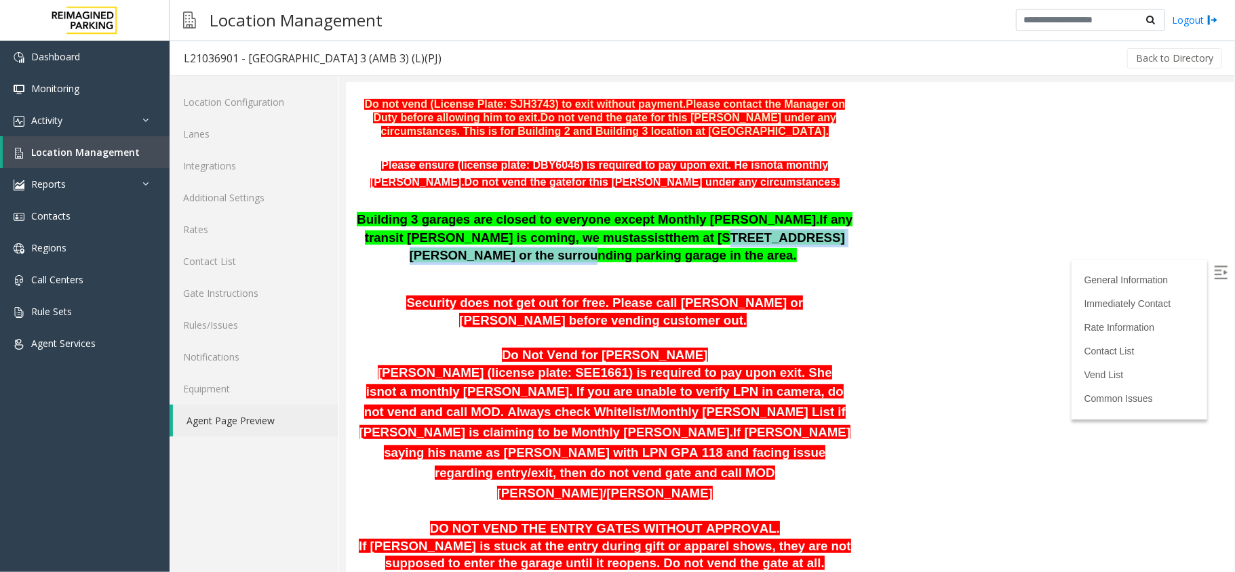
drag, startPoint x: 532, startPoint y: 238, endPoint x: 751, endPoint y: 228, distance: 219.2
click at [751, 230] on span "them at 236 Williams Street or the surrounding parking garage in the area." at bounding box center [626, 246] width 435 height 33
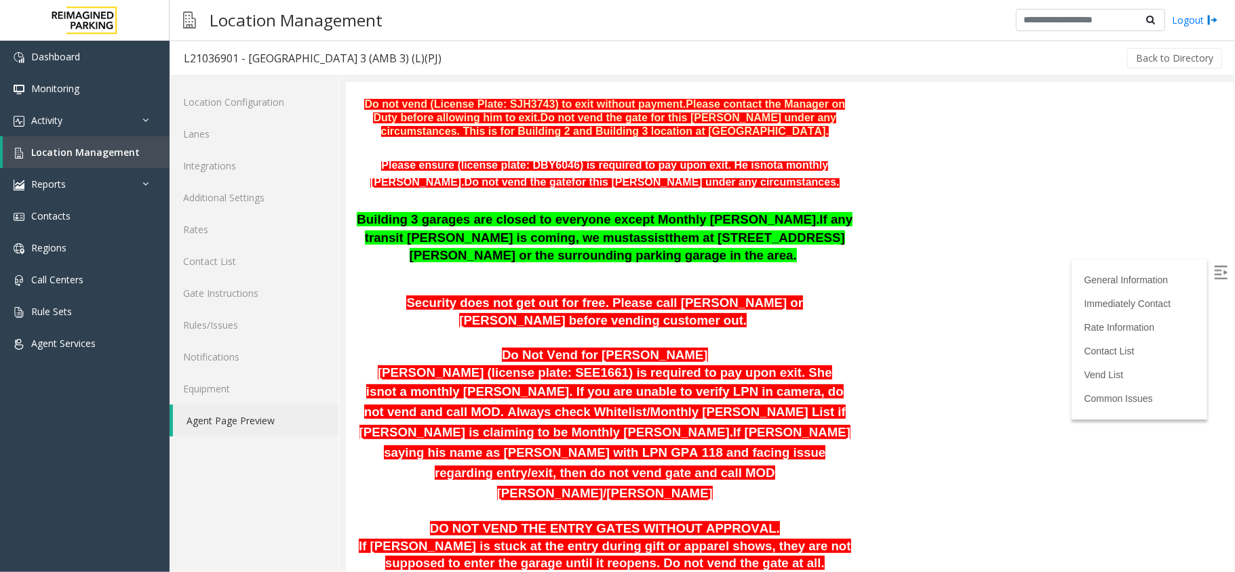
click at [746, 253] on p "Building 3 garages are closed to everyone except Monthly parker. If any transit…" at bounding box center [604, 237] width 498 height 54
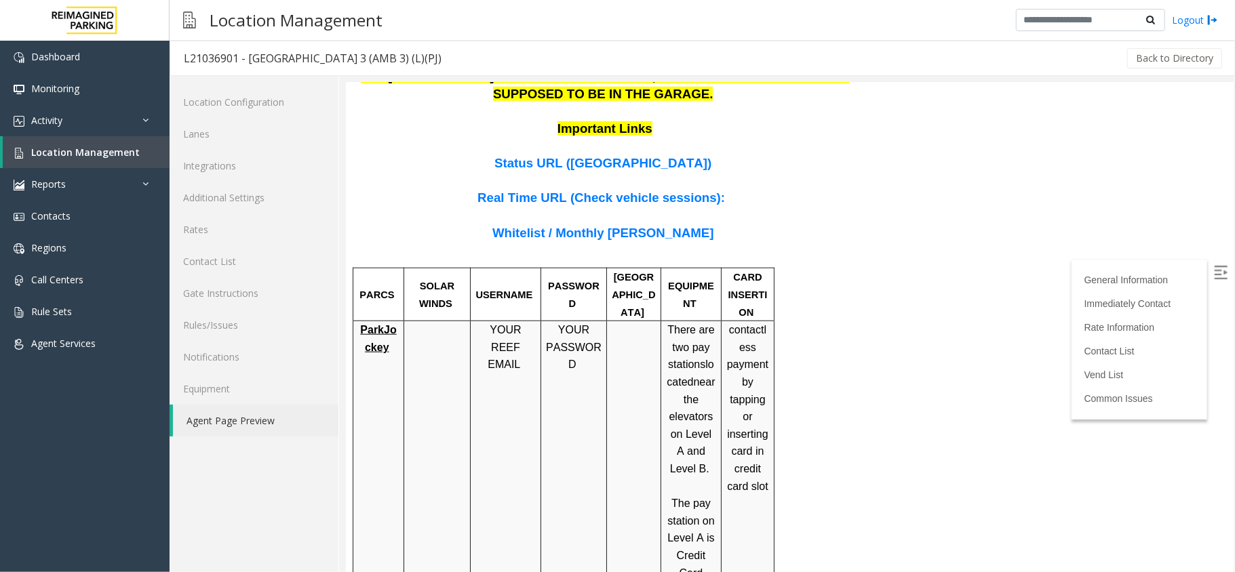
scroll to position [949, 0]
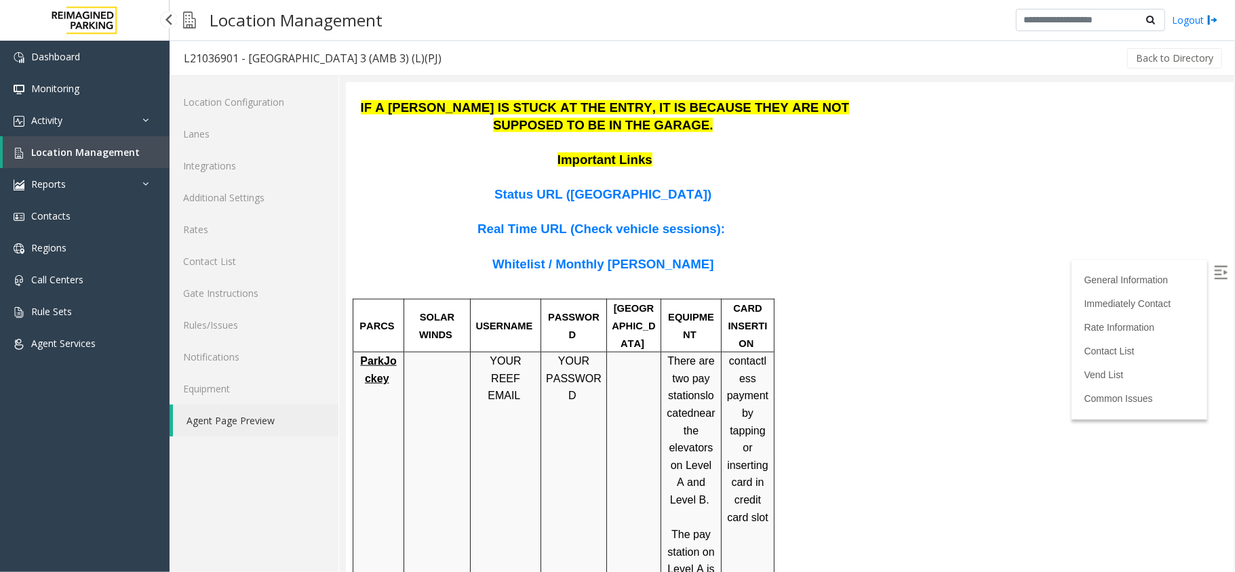
click at [68, 158] on link "Location Management" at bounding box center [86, 152] width 167 height 32
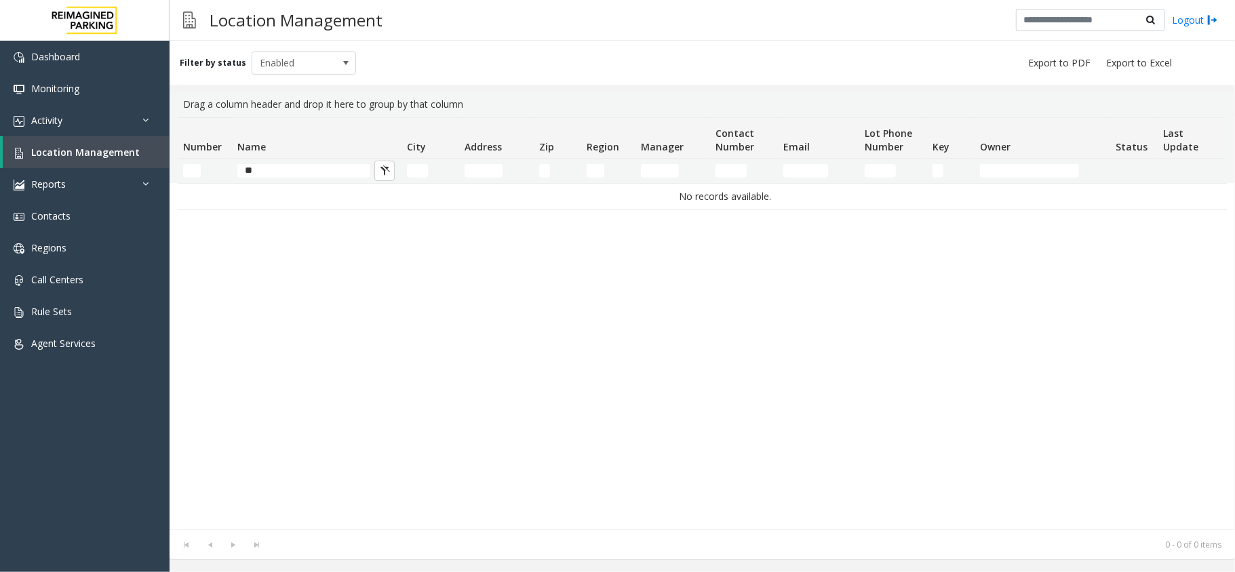
type input "*"
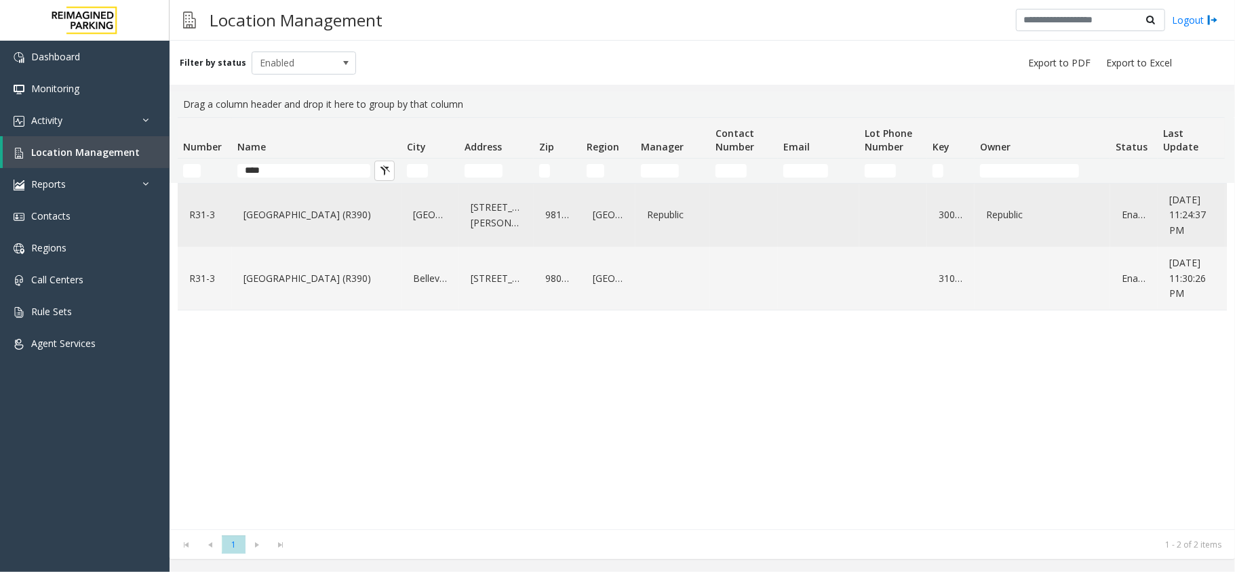
type input "****"
click at [325, 224] on link "Bell Street Garage (R390)" at bounding box center [316, 215] width 153 height 22
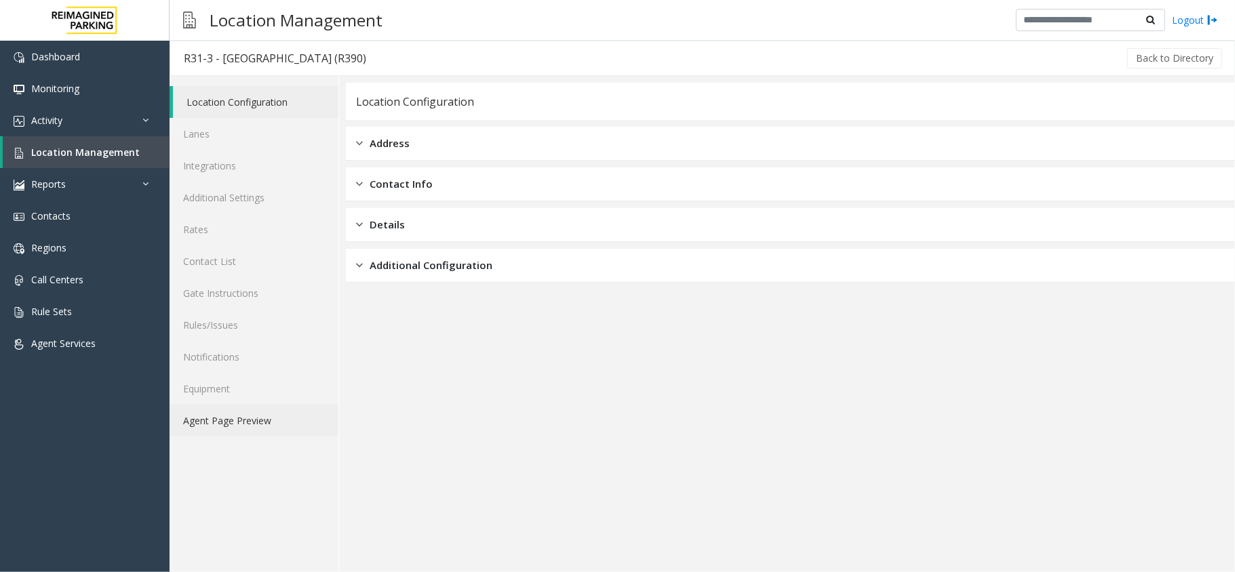
click at [290, 411] on link "Agent Page Preview" at bounding box center [254, 421] width 169 height 32
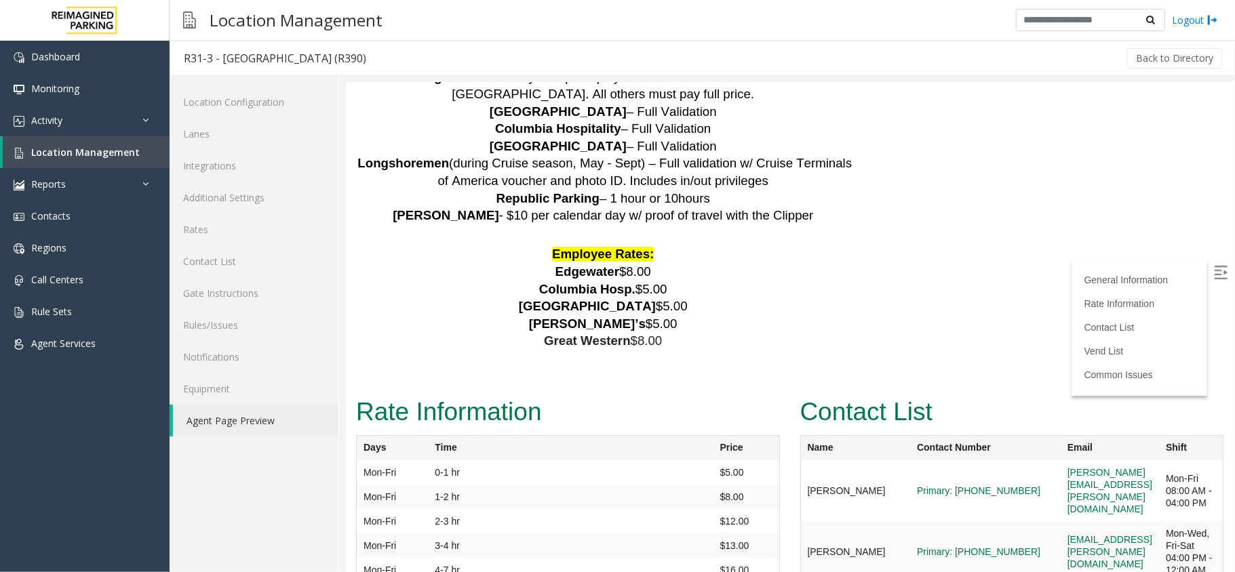
scroll to position [2892, 0]
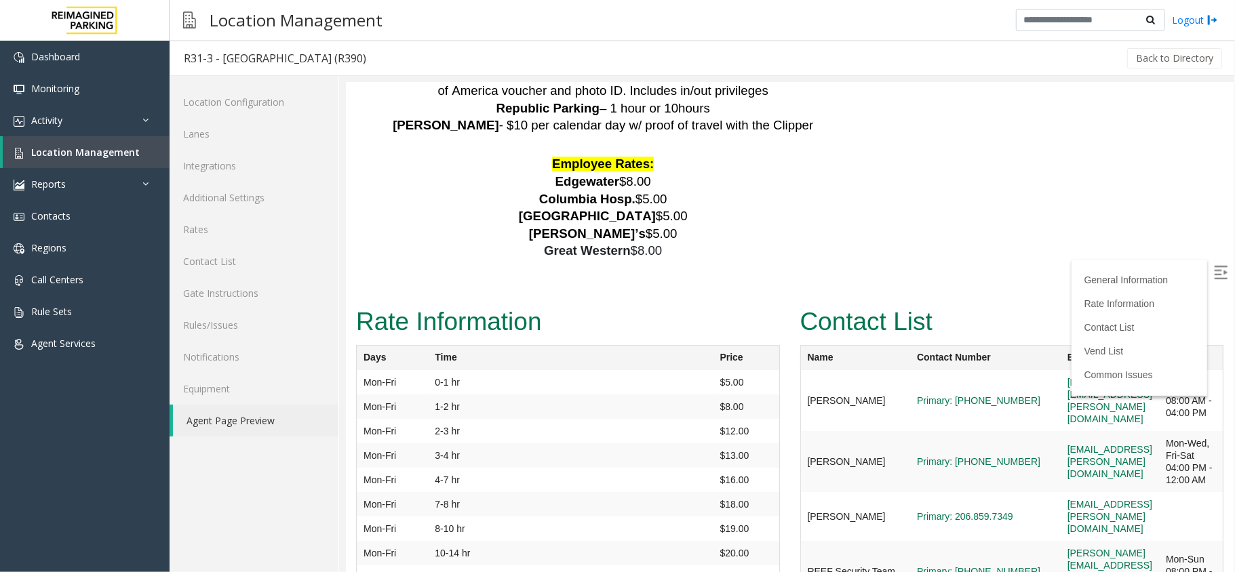
click at [1213, 268] on img at bounding box center [1220, 272] width 14 height 14
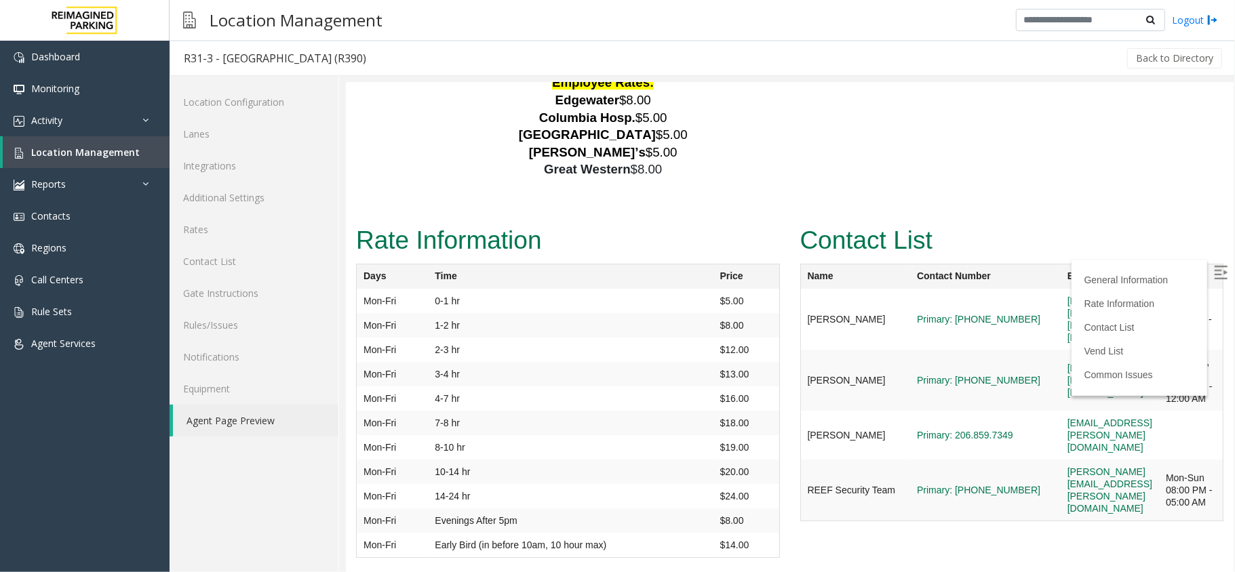
scroll to position [2966, 0]
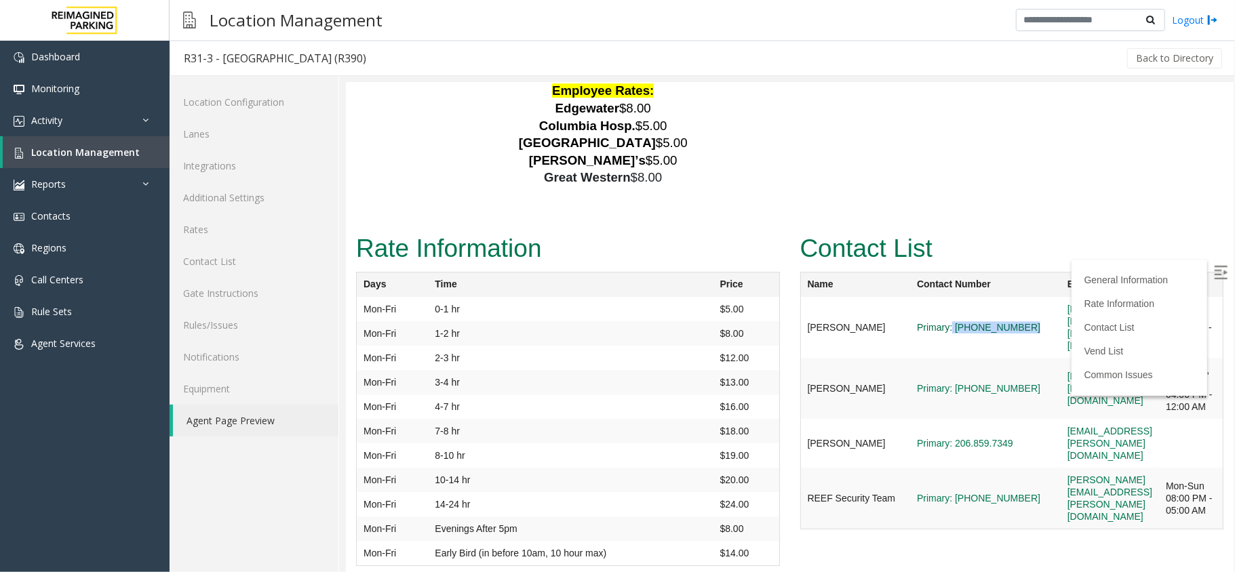
drag, startPoint x: 972, startPoint y: 220, endPoint x: 898, endPoint y: 229, distance: 74.4
click at [898, 296] on tr "Mike Mitchell Primary: (206) 549-2823 mike.mitchell@reimaginedparking.com Mon-F…" at bounding box center [1010, 326] width 423 height 61
copy tr "(206) 549-2823"
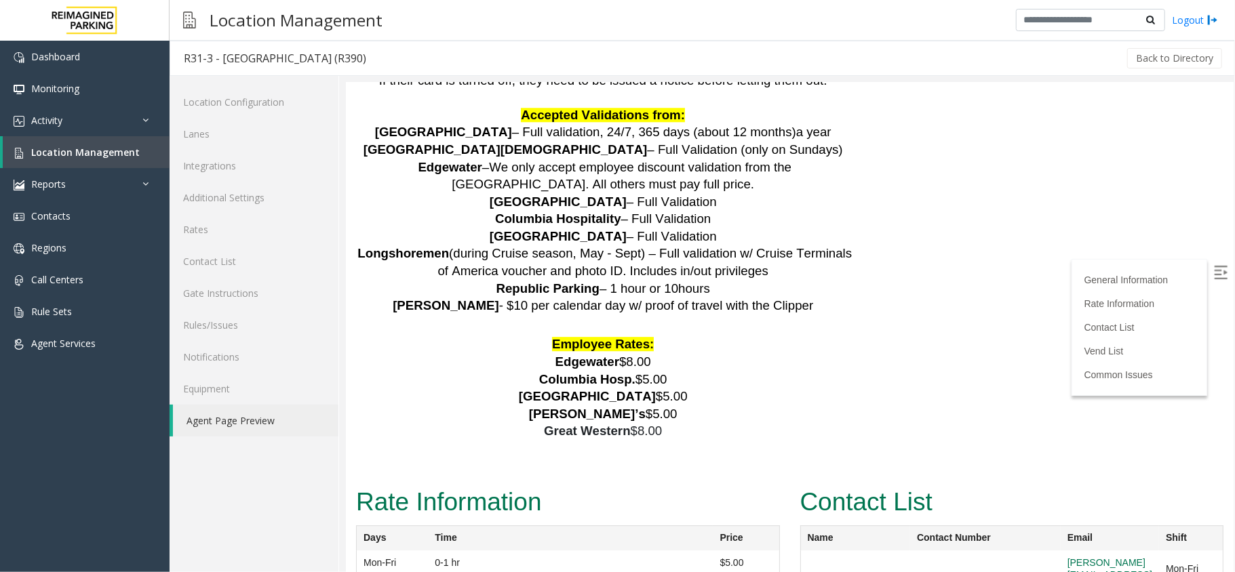
scroll to position [2983, 0]
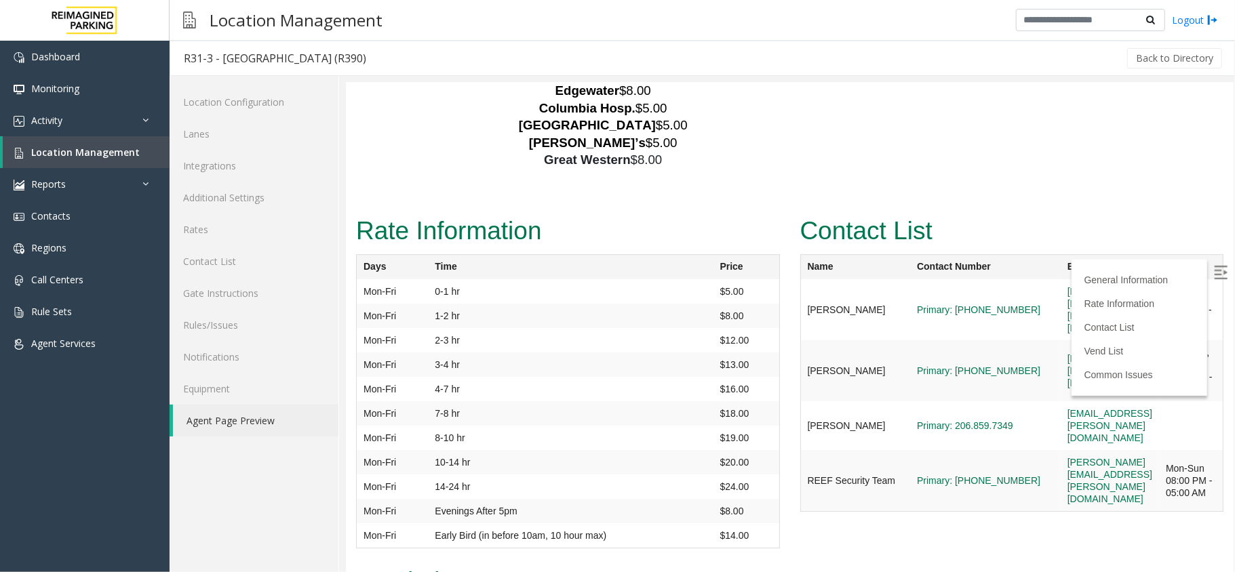
click at [961, 364] on span "Primary: [PHONE_NUMBER]" at bounding box center [984, 370] width 137 height 12
drag, startPoint x: 968, startPoint y: 299, endPoint x: 904, endPoint y: 308, distance: 64.4
click at [909, 340] on td "Primary: [PHONE_NUMBER]" at bounding box center [984, 370] width 151 height 61
click at [955, 340] on td "Primary: [PHONE_NUMBER]" at bounding box center [984, 370] width 151 height 61
drag, startPoint x: 965, startPoint y: 289, endPoint x: 901, endPoint y: 316, distance: 69.9
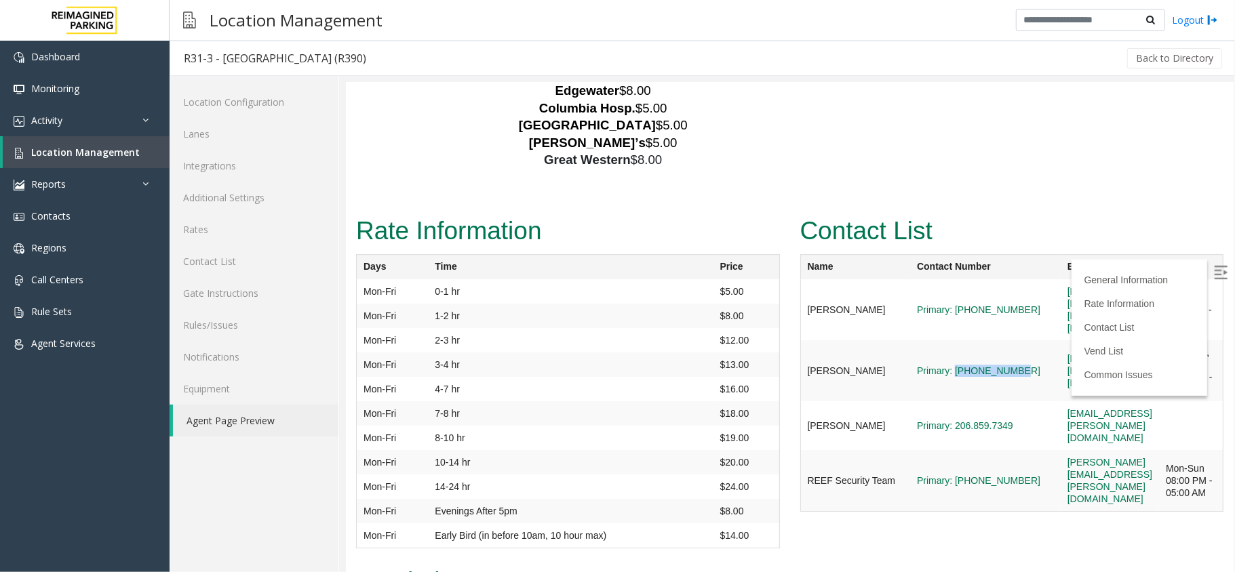
click at [909, 340] on td "Primary: [PHONE_NUMBER]" at bounding box center [984, 370] width 151 height 61
copy link "206-591-9029"
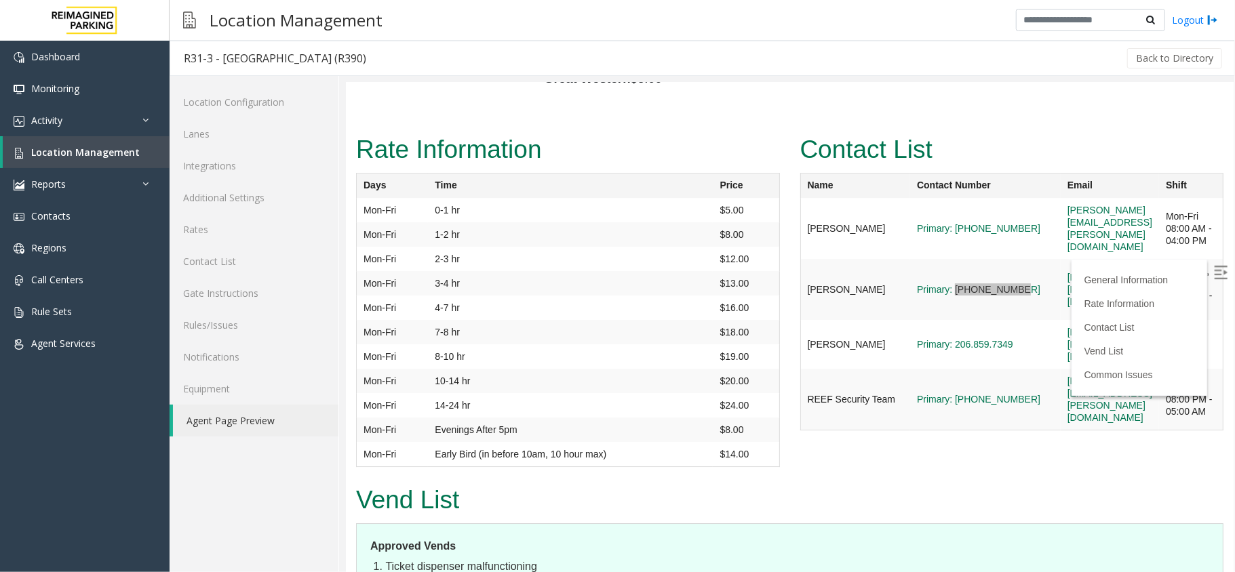
scroll to position [3036, 0]
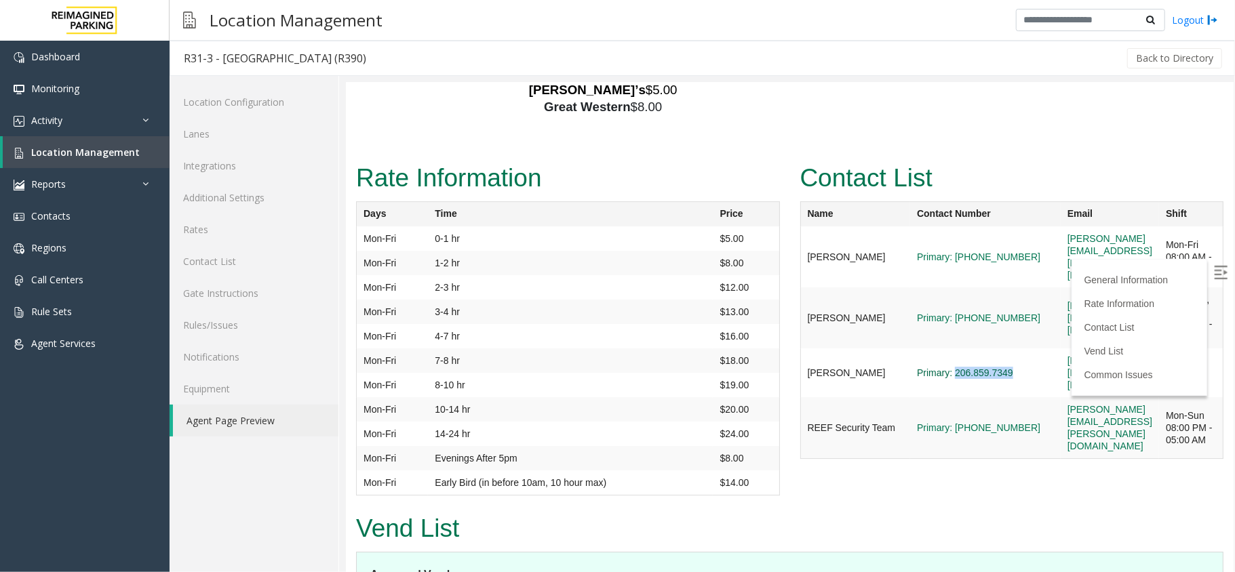
drag, startPoint x: 966, startPoint y: 313, endPoint x: 901, endPoint y: 321, distance: 65.7
click at [909, 348] on td "Primary: 206.859.7349" at bounding box center [984, 372] width 151 height 49
copy link "206.859.7349"
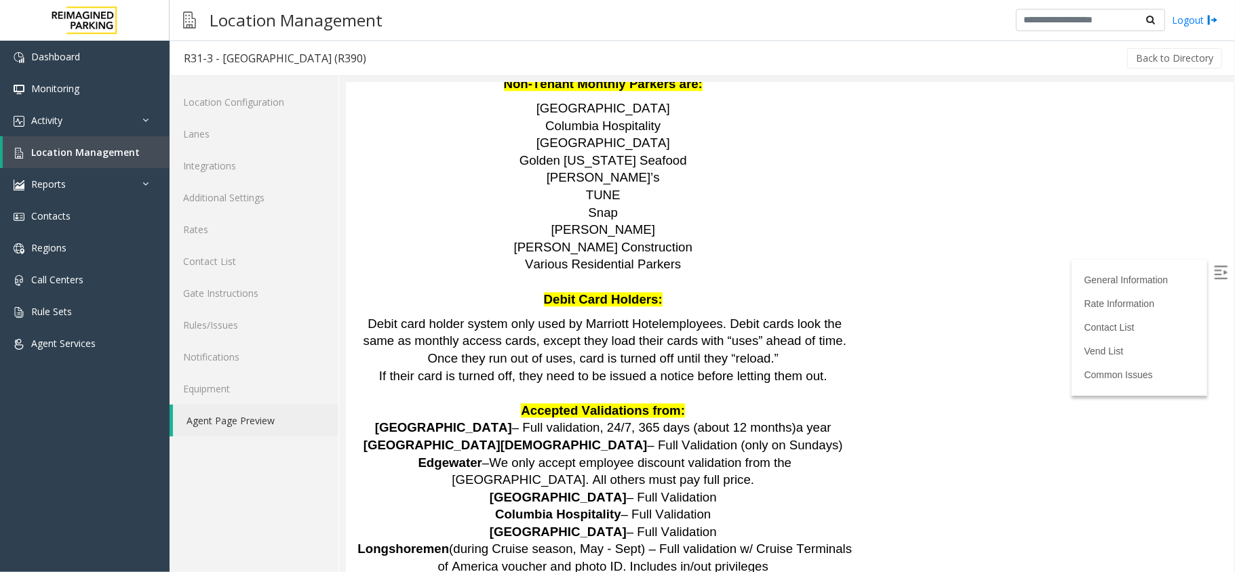
scroll to position [2313, 0]
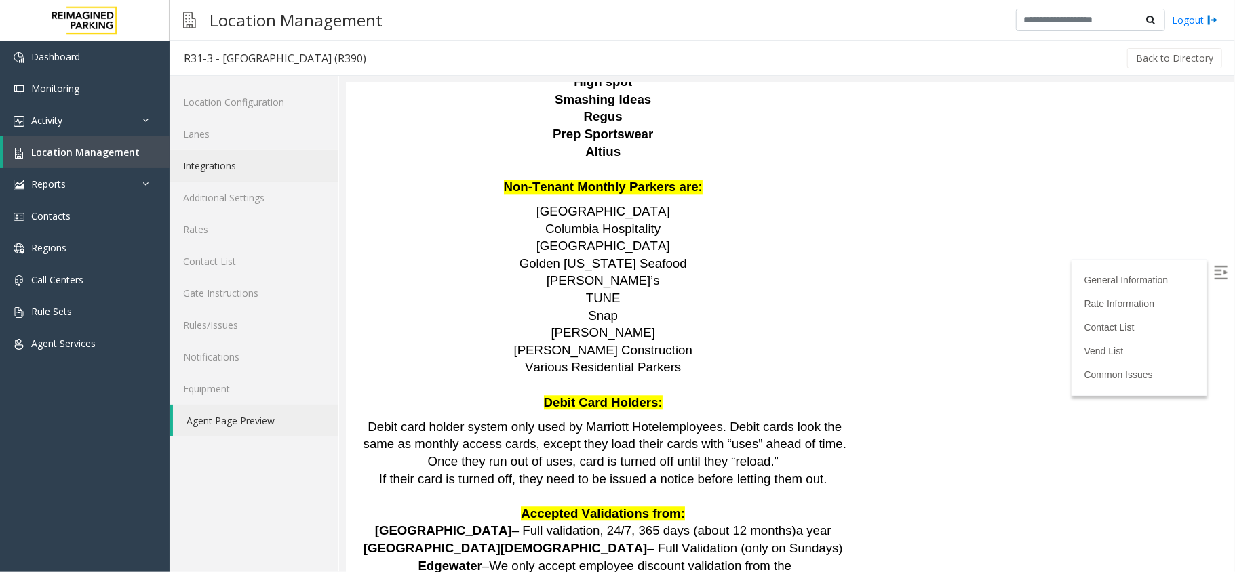
click at [271, 152] on link "Integrations" at bounding box center [254, 166] width 169 height 32
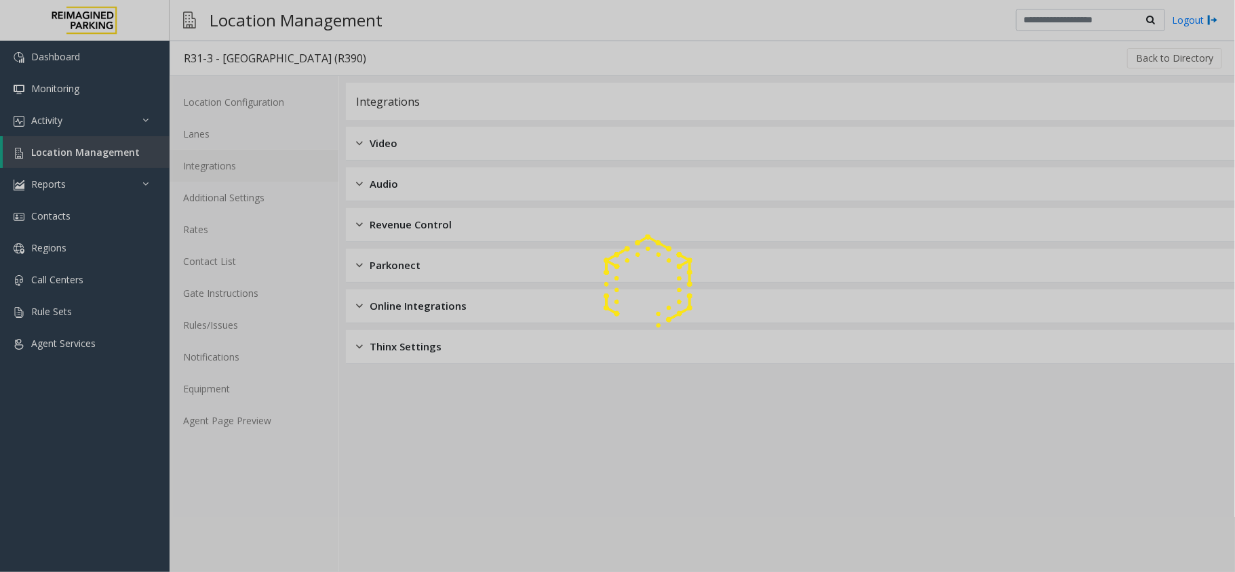
click at [277, 145] on div at bounding box center [617, 286] width 1235 height 572
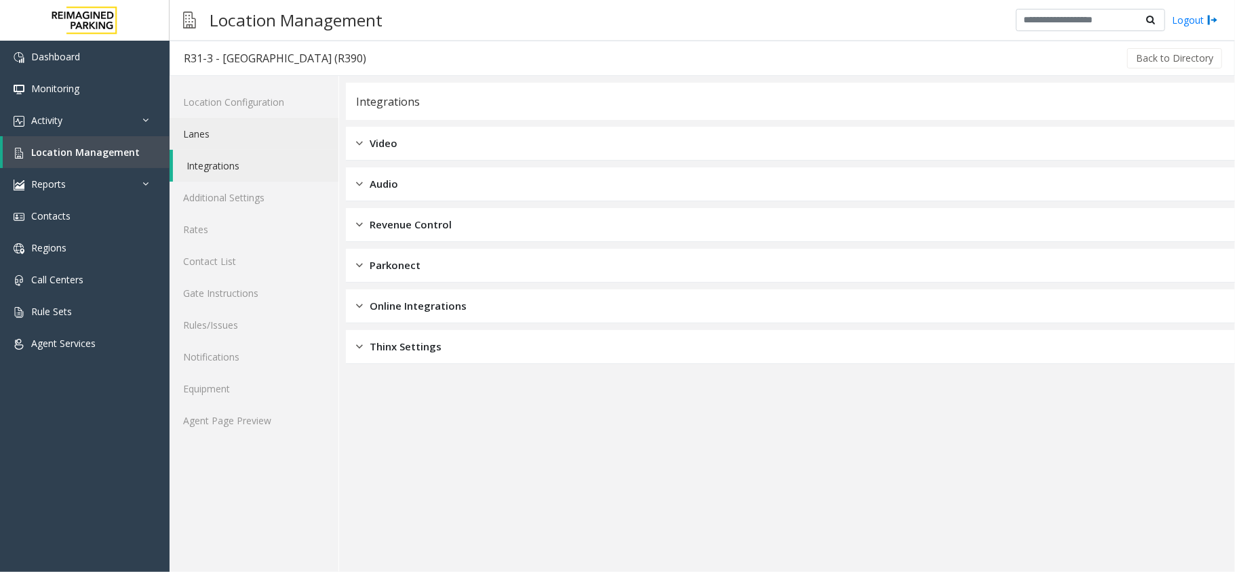
click at [277, 145] on link "Lanes" at bounding box center [254, 134] width 169 height 32
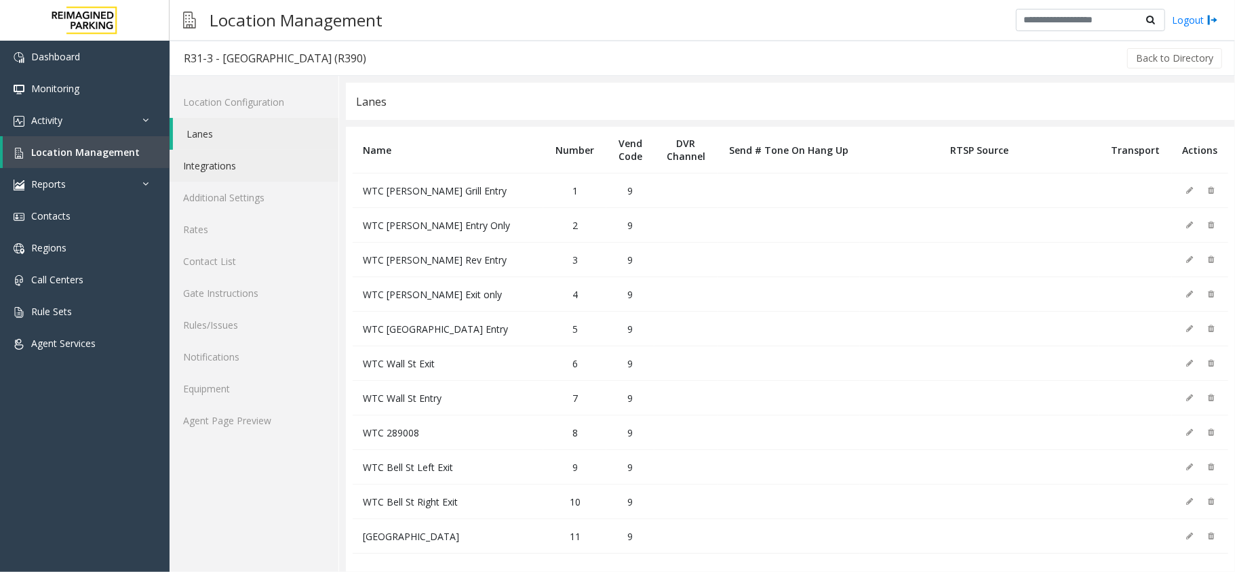
click at [277, 145] on link "Lanes" at bounding box center [255, 134] width 165 height 32
click at [109, 147] on span "Location Management" at bounding box center [85, 152] width 108 height 13
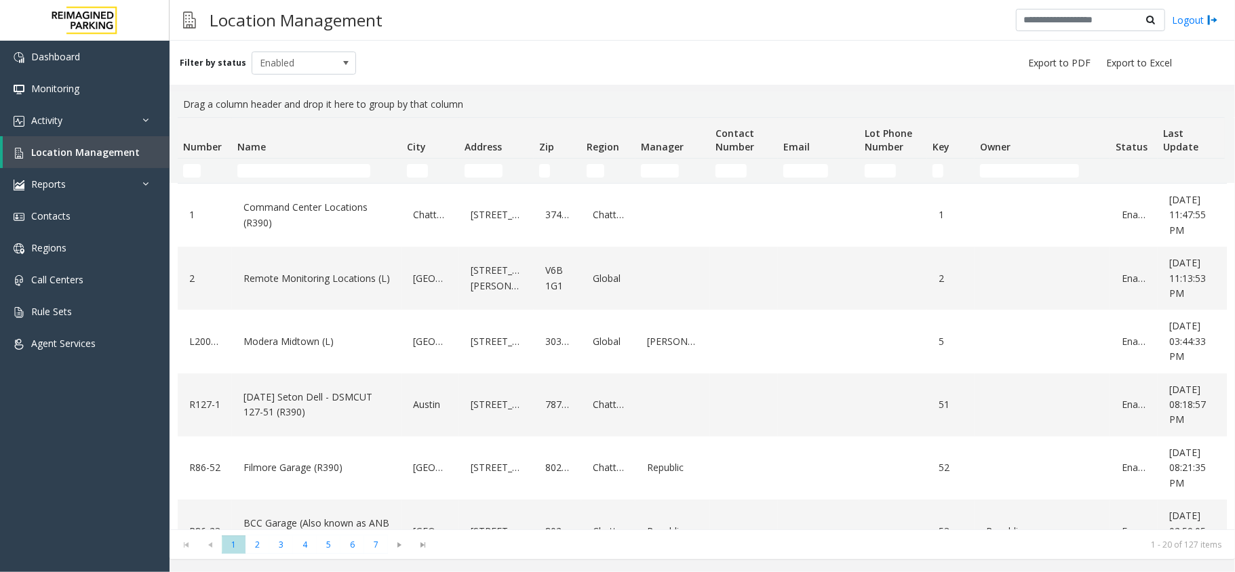
click at [267, 178] on td "Name Filter" at bounding box center [317, 171] width 170 height 24
click at [277, 172] on input "Name Filter" at bounding box center [303, 171] width 133 height 14
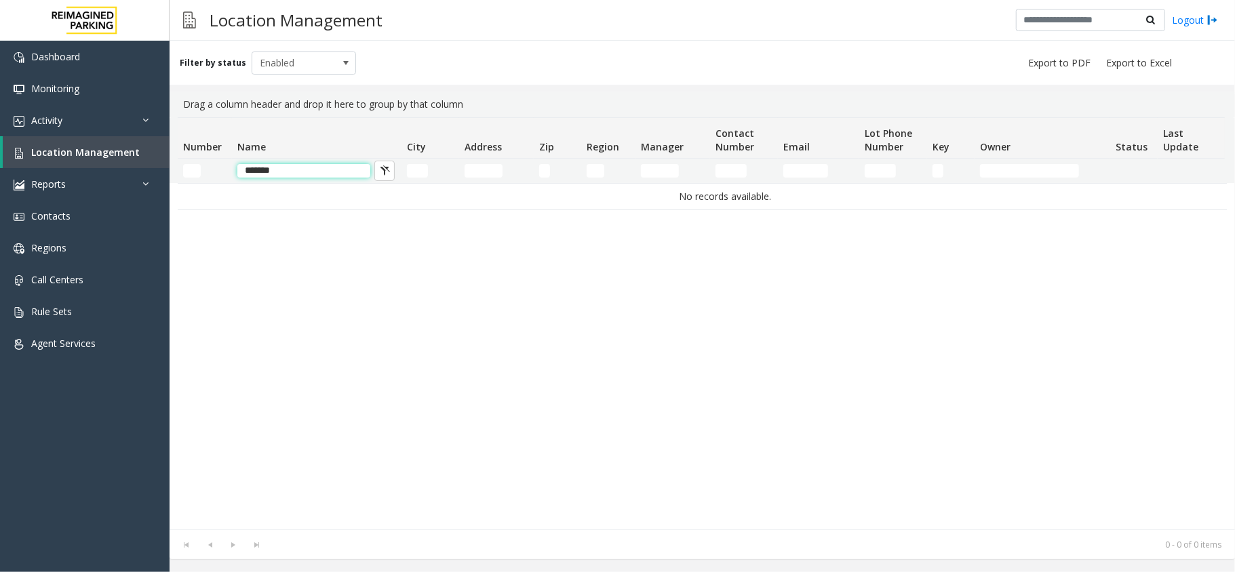
click at [277, 169] on input "*****" at bounding box center [303, 171] width 133 height 14
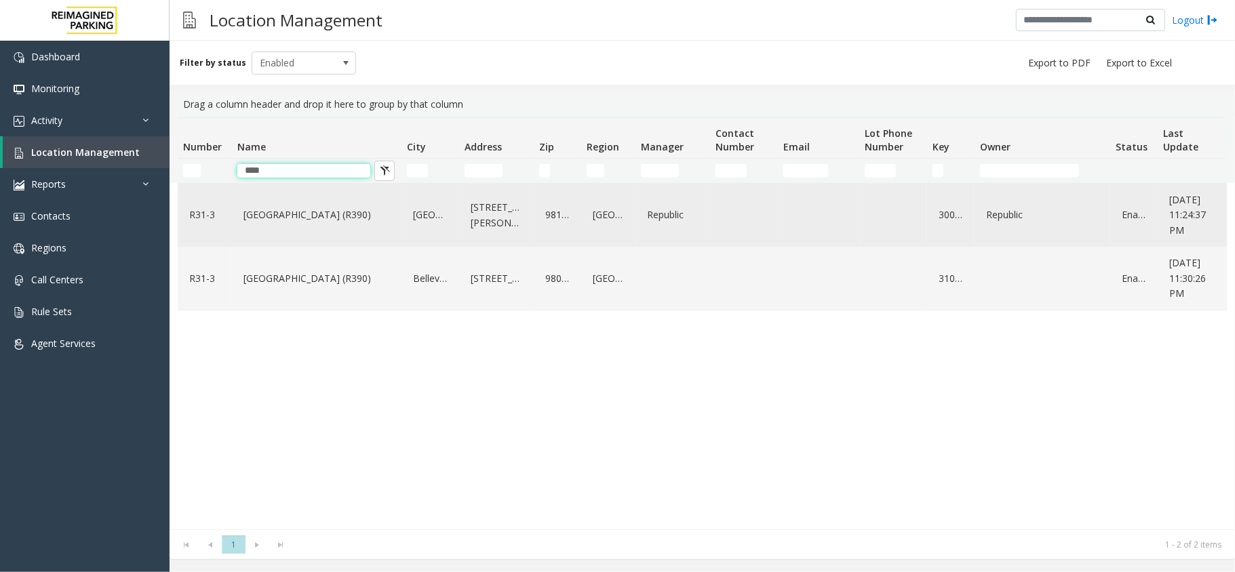
type input "****"
click at [274, 218] on link "Bell Street Garage (R390)" at bounding box center [316, 215] width 153 height 22
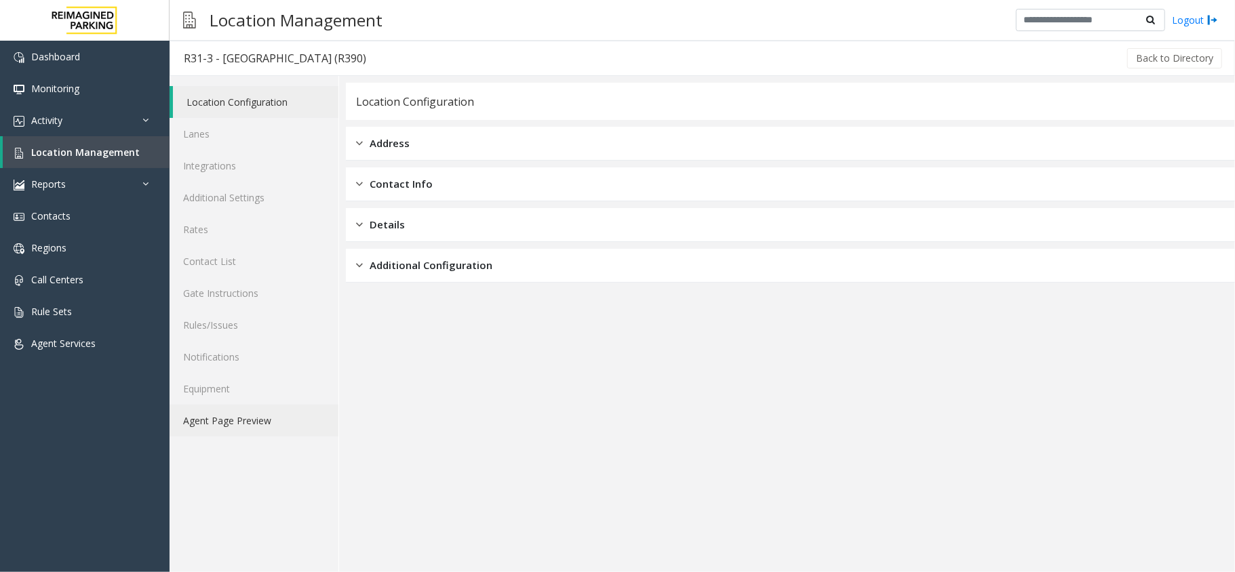
click at [281, 413] on link "Agent Page Preview" at bounding box center [254, 421] width 169 height 32
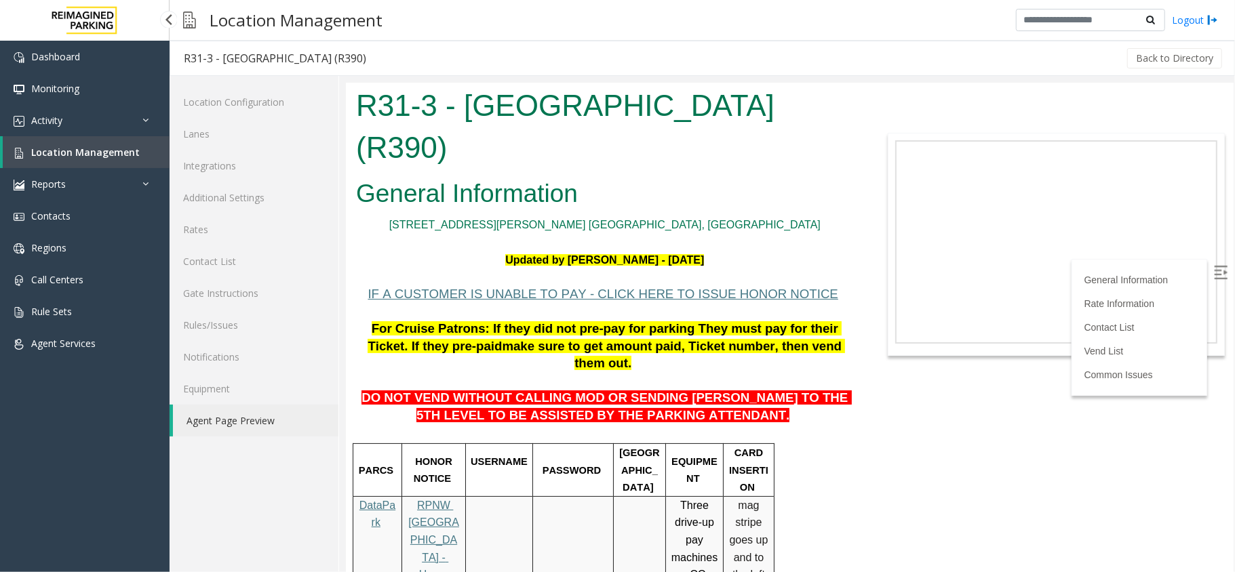
click at [72, 147] on span "Location Management" at bounding box center [85, 152] width 108 height 13
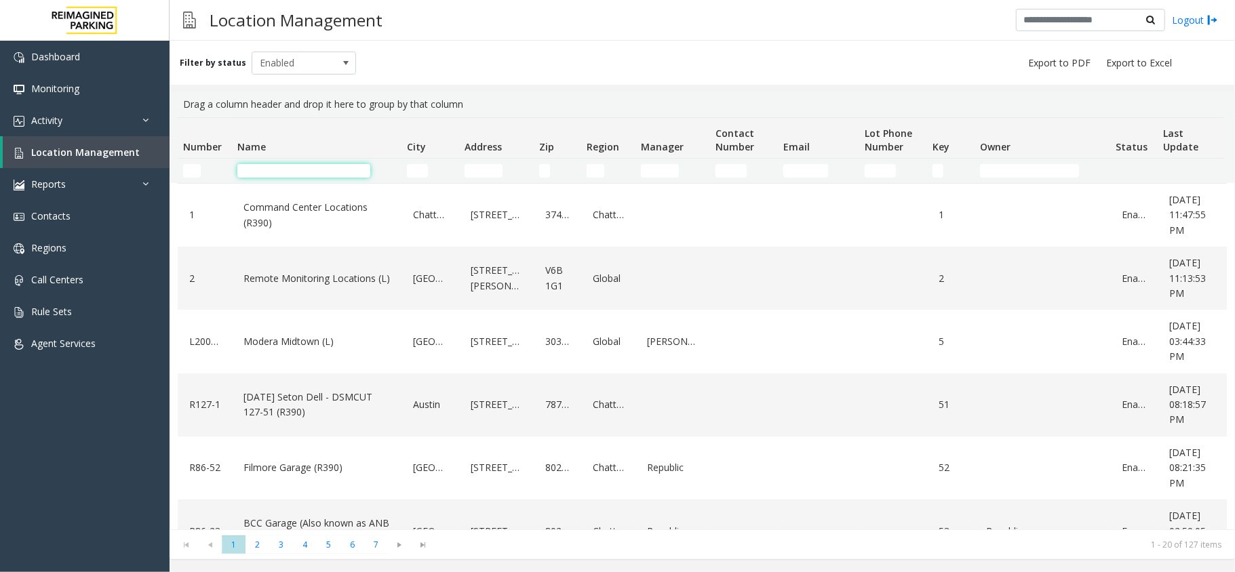
click at [336, 164] on input "Name Filter" at bounding box center [303, 171] width 133 height 14
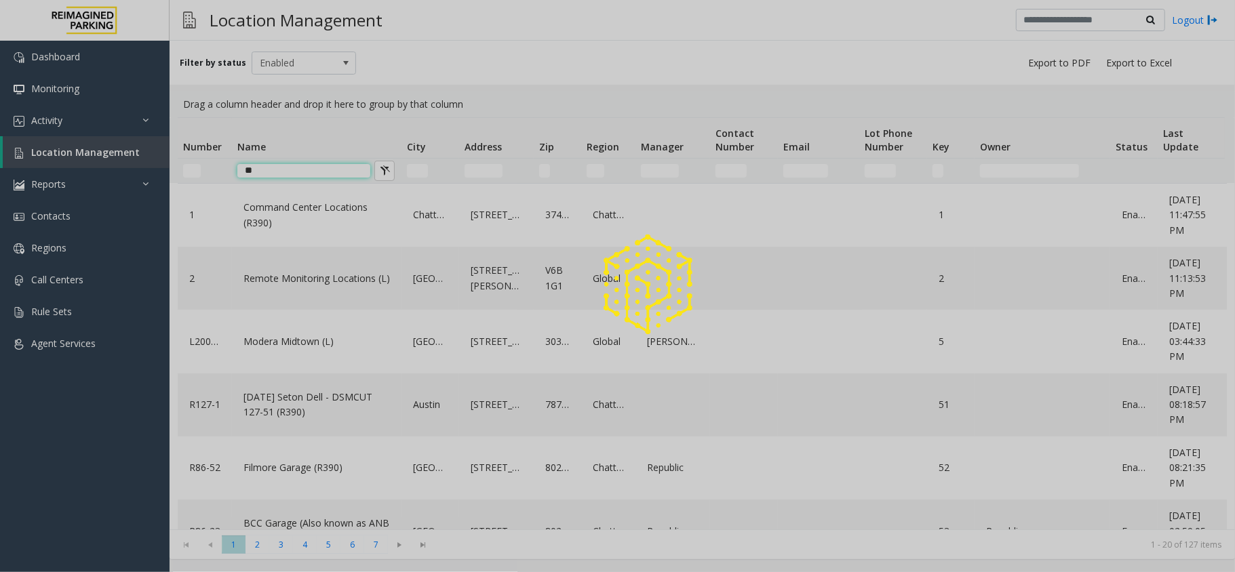
type input "*"
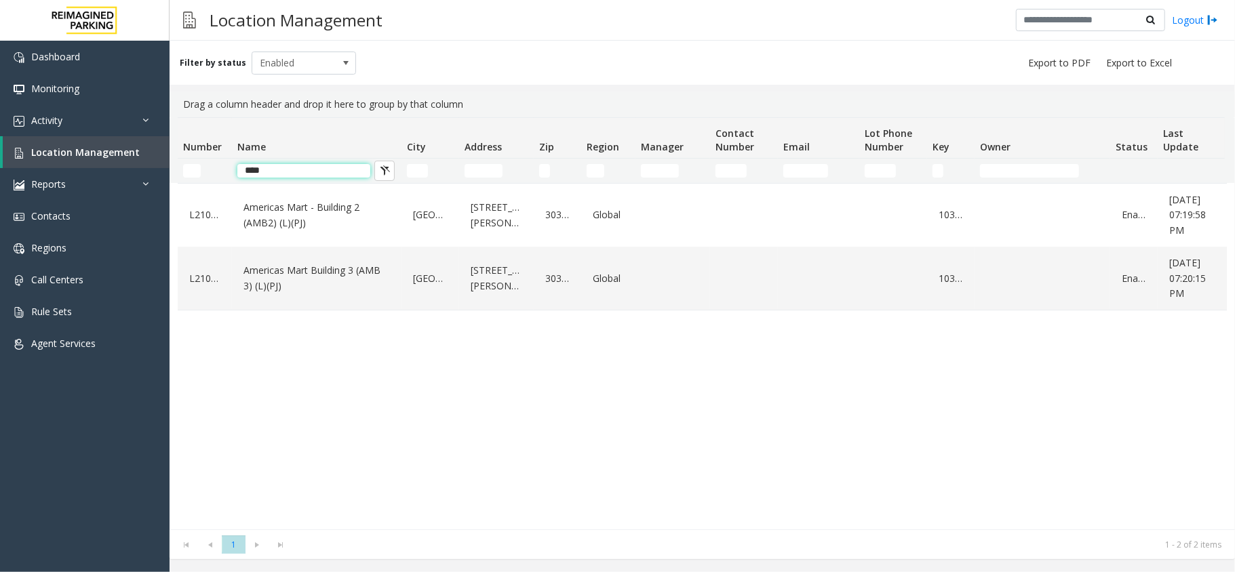
type input "****"
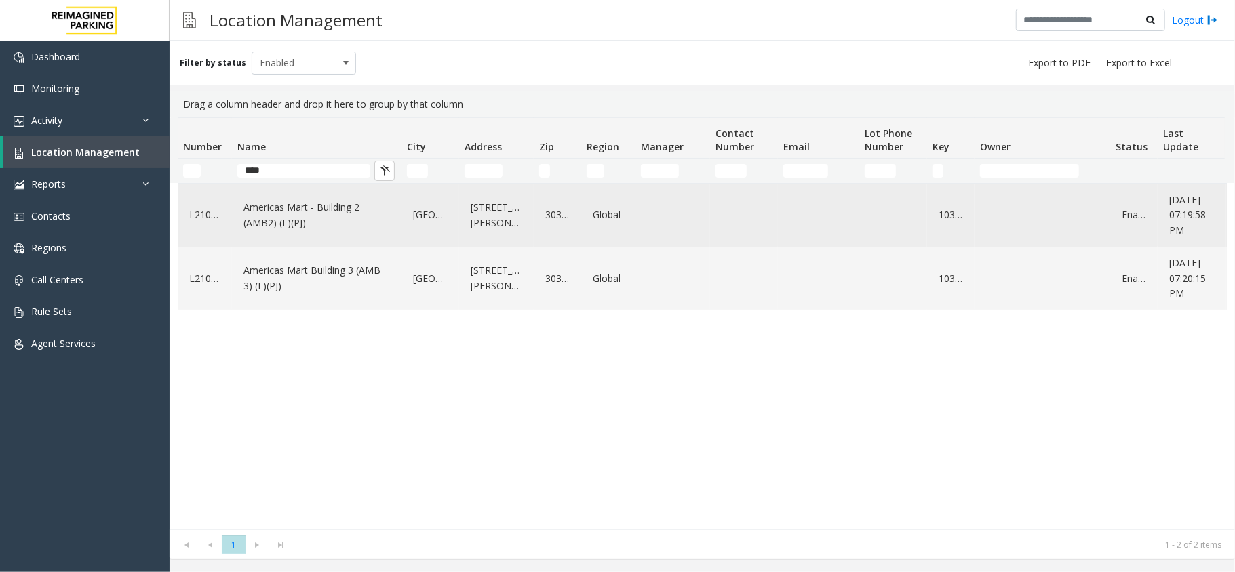
click at [279, 221] on link "Americas Mart - Building 2 (AMB2) (L)(PJ)" at bounding box center [316, 215] width 153 height 37
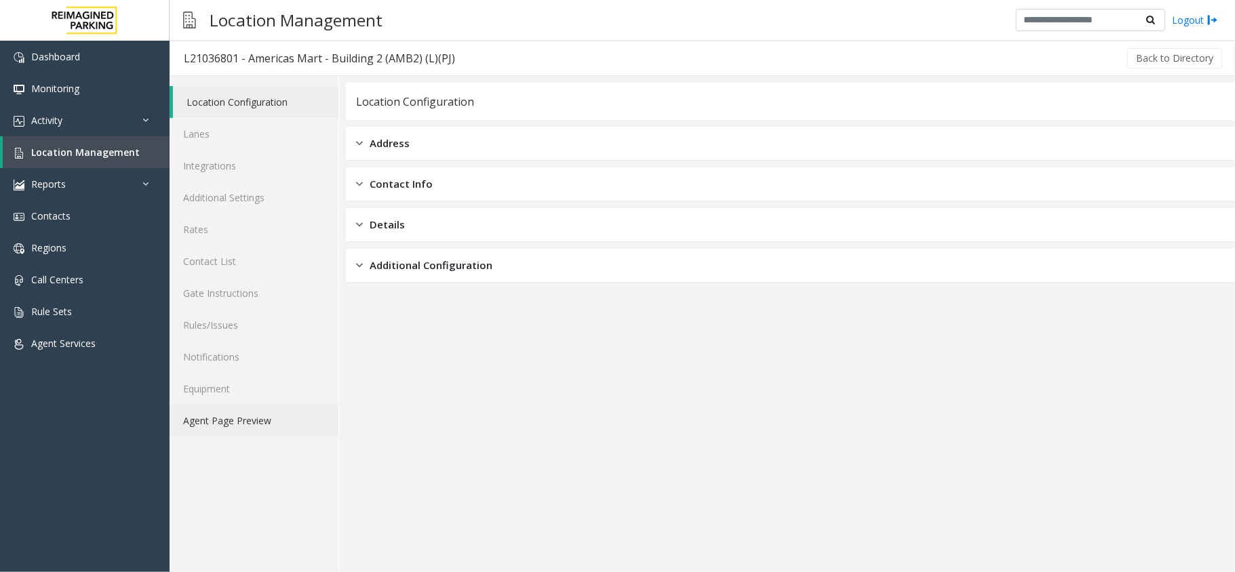
click at [292, 434] on link "Agent Page Preview" at bounding box center [254, 421] width 169 height 32
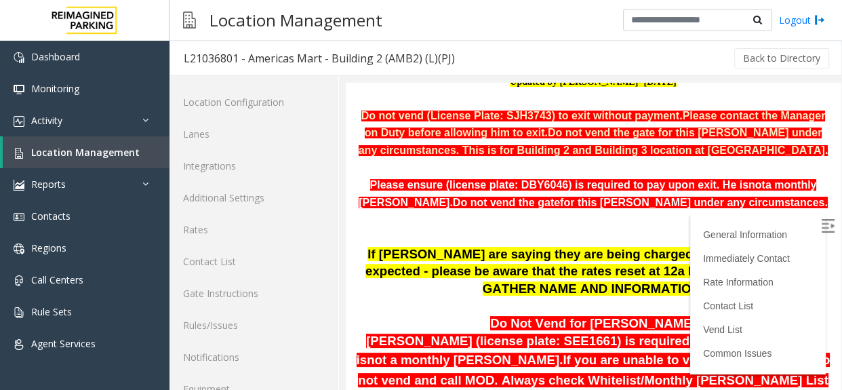
scroll to position [275, 0]
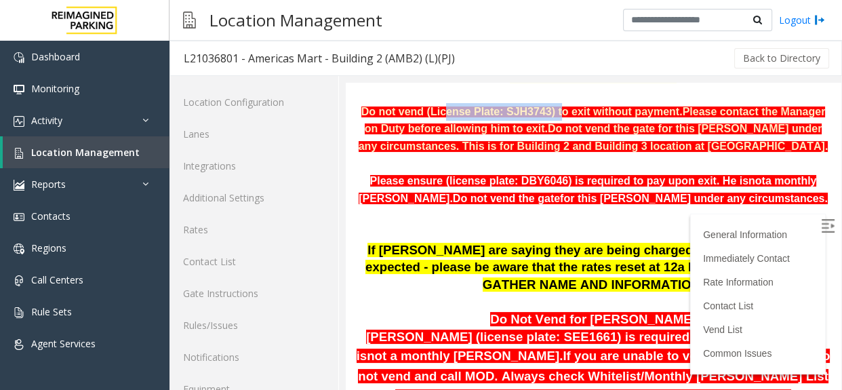
drag, startPoint x: 429, startPoint y: 111, endPoint x: 529, endPoint y: 102, distance: 100.7
click at [529, 103] on p "Do not vend (License Plate: SJH3743) to exit without payment. Please contact th…" at bounding box center [593, 129] width 475 height 52
click at [517, 136] on p "Do not vend (License Plate: SJH3743) to exit without payment. Please contact th…" at bounding box center [593, 129] width 475 height 52
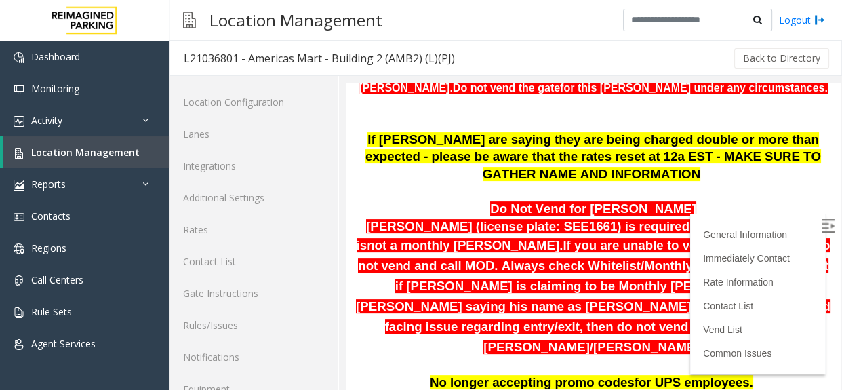
scroll to position [460, 0]
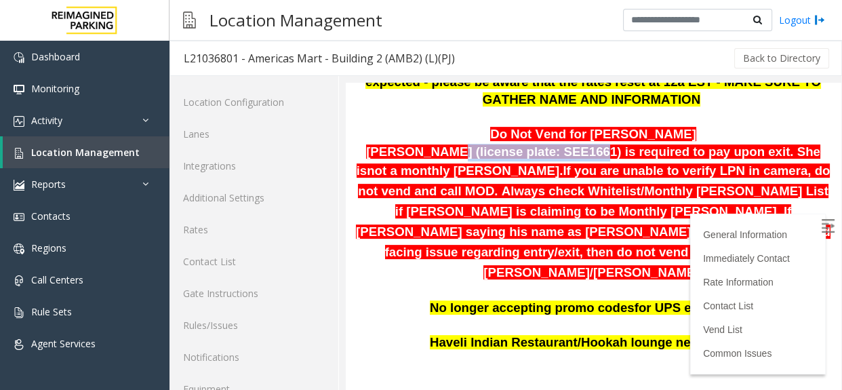
drag, startPoint x: 440, startPoint y: 151, endPoint x: 561, endPoint y: 152, distance: 121.4
click at [561, 152] on span "Namisha Gilani (license plate: SEE1661) is required to pay upon exit. She is" at bounding box center [589, 161] width 464 height 34
click at [591, 157] on span "Namisha Gilani (license plate: SEE1661) is required to pay upon exit. She is" at bounding box center [589, 161] width 464 height 34
drag, startPoint x: 580, startPoint y: 151, endPoint x: 528, endPoint y: 151, distance: 52.2
click at [528, 151] on span "Namisha Gilani (license plate: SEE1661) is required to pay upon exit. She is" at bounding box center [589, 161] width 464 height 34
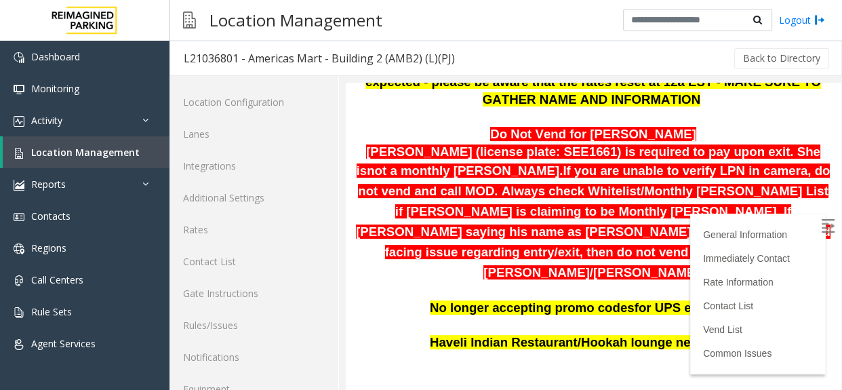
click at [584, 185] on span "If you are unable to verify LPN in camera, do not vend and call MOD. Always che…" at bounding box center [593, 220] width 475 height 115
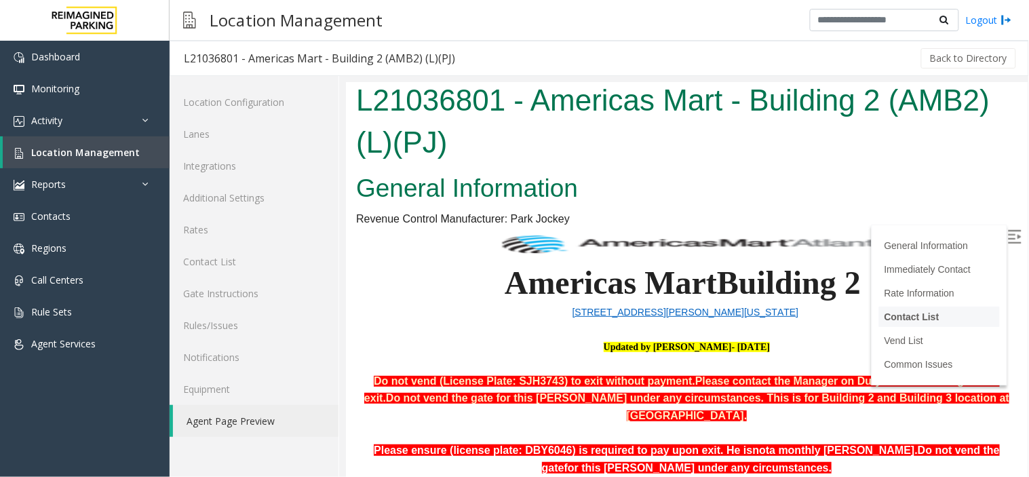
scroll to position [0, 0]
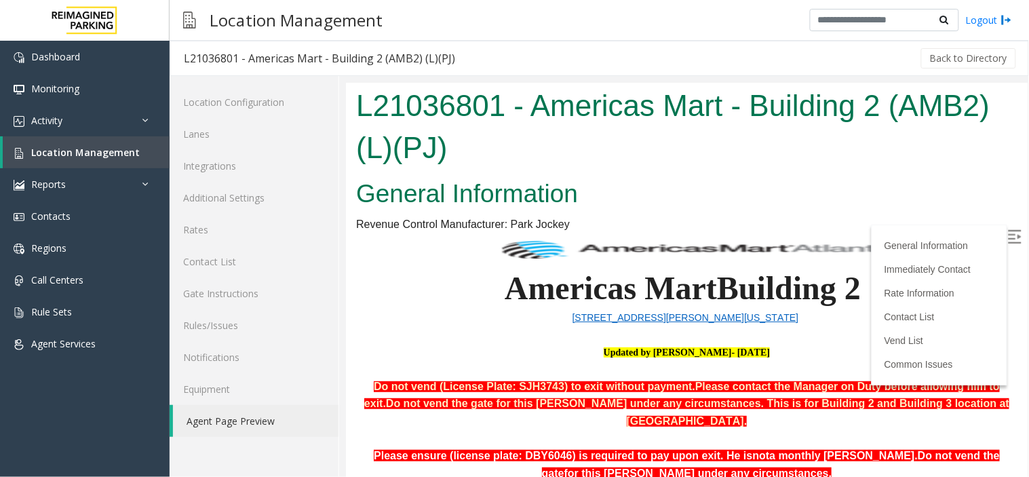
click at [1007, 235] on img at bounding box center [1014, 237] width 14 height 14
click at [82, 161] on link "Location Management" at bounding box center [86, 152] width 167 height 32
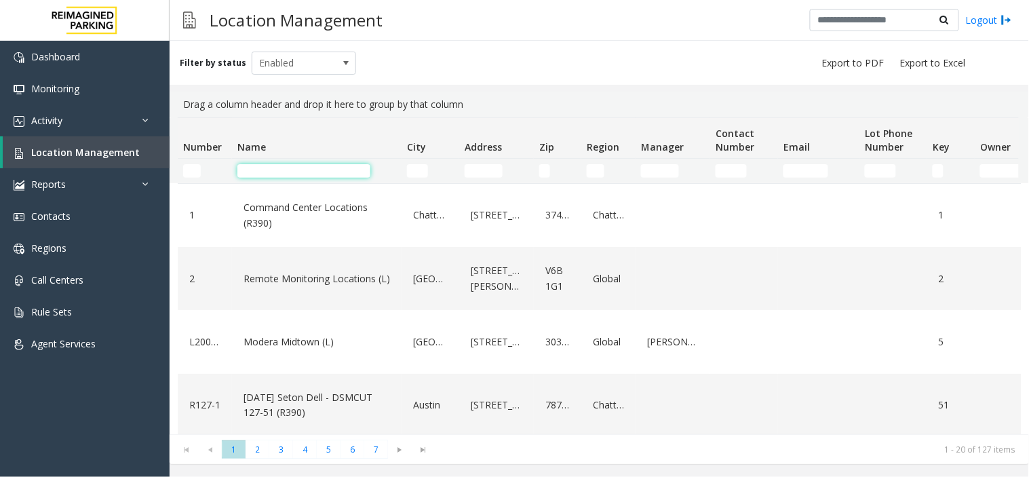
click at [313, 168] on input "Name Filter" at bounding box center [303, 171] width 133 height 14
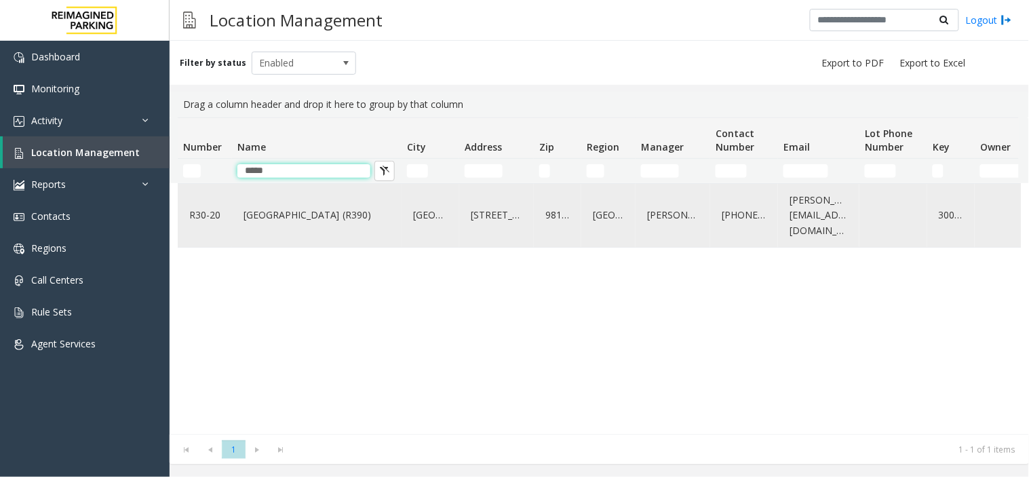
type input "*****"
click at [340, 220] on link "[GEOGRAPHIC_DATA] (R390)" at bounding box center [316, 215] width 153 height 22
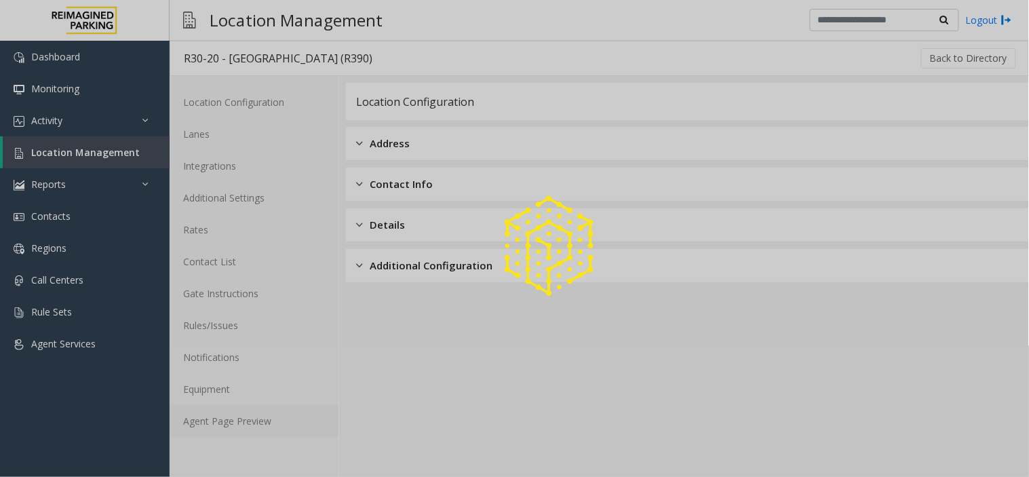
click at [258, 427] on link "Agent Page Preview" at bounding box center [254, 421] width 169 height 32
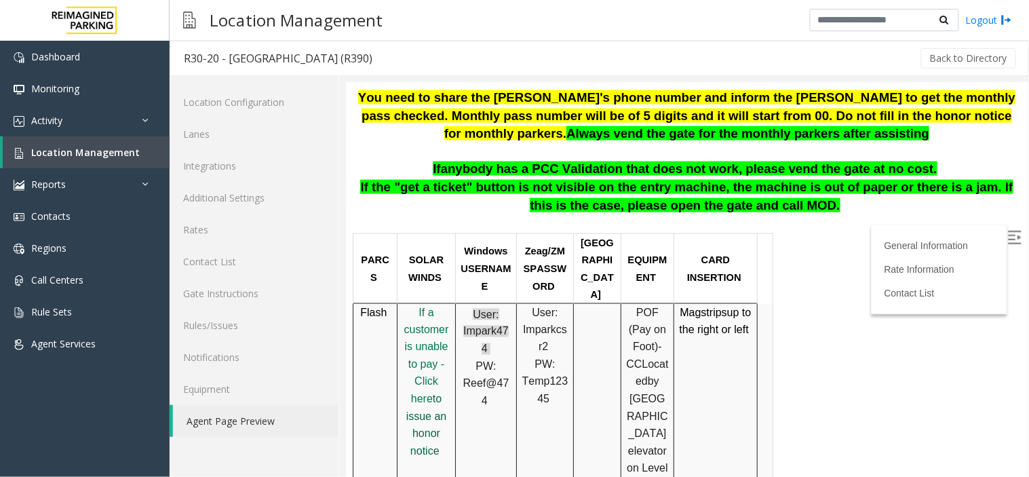
scroll to position [452, 0]
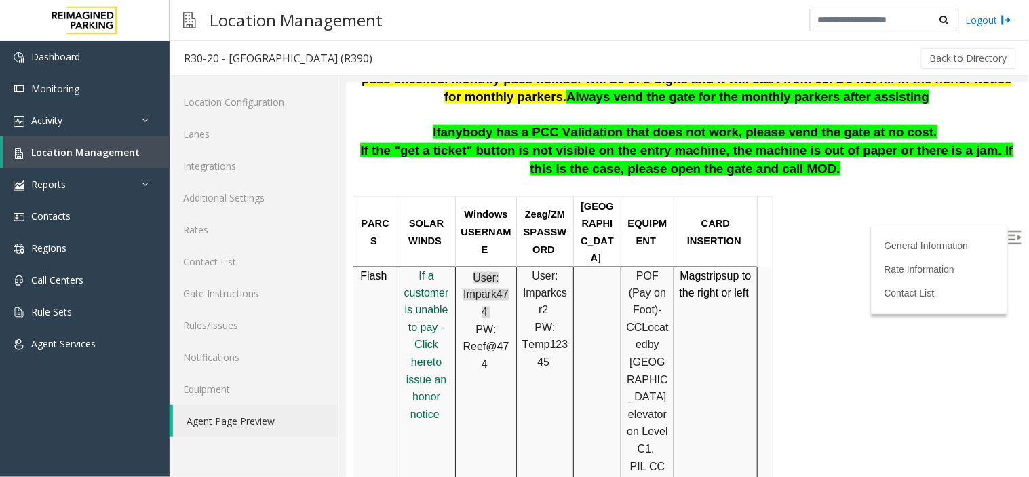
click at [430, 304] on span "f a customer is unable to pay - Click her" at bounding box center [425, 318] width 45 height 98
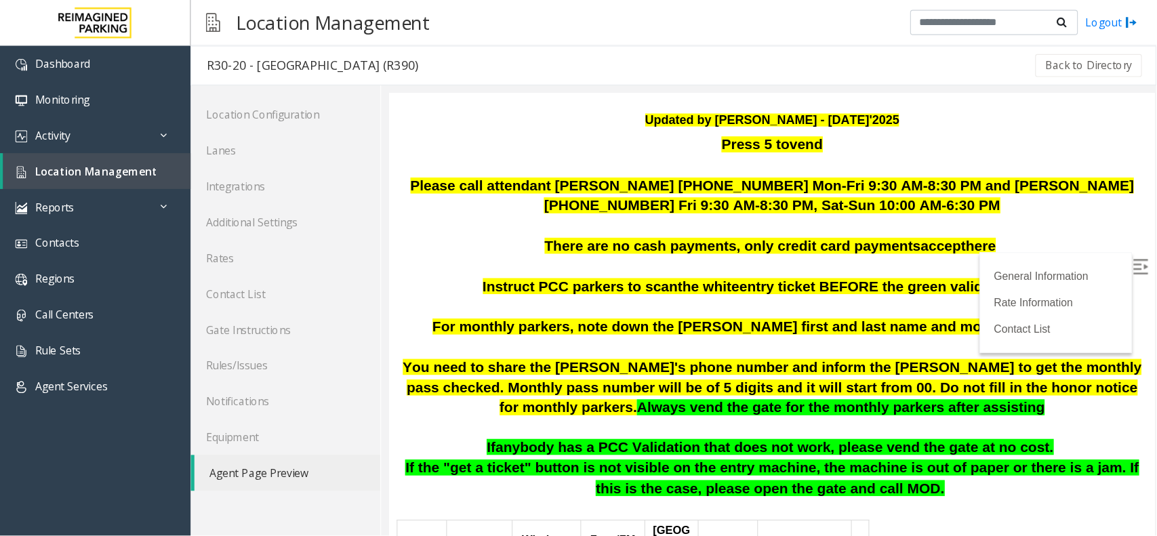
scroll to position [151, 0]
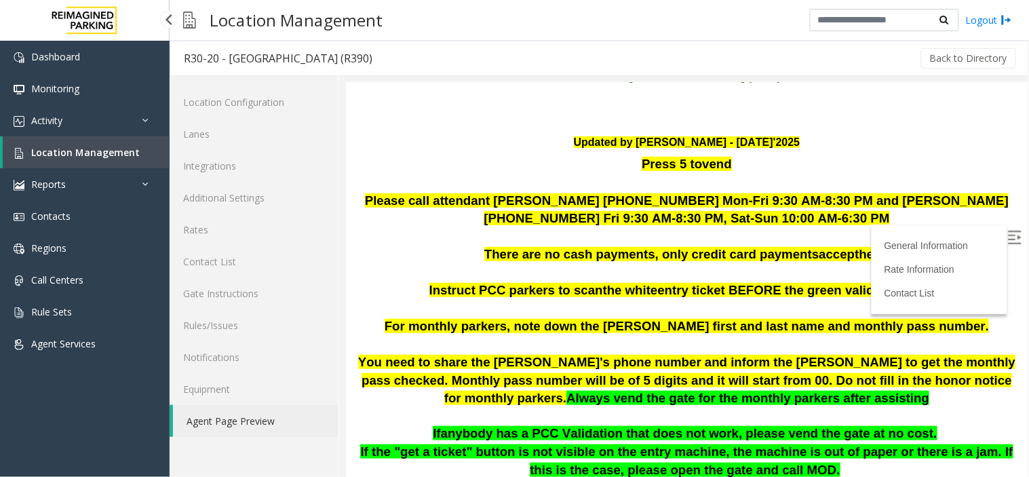
click at [136, 146] on link "Location Management" at bounding box center [86, 152] width 167 height 32
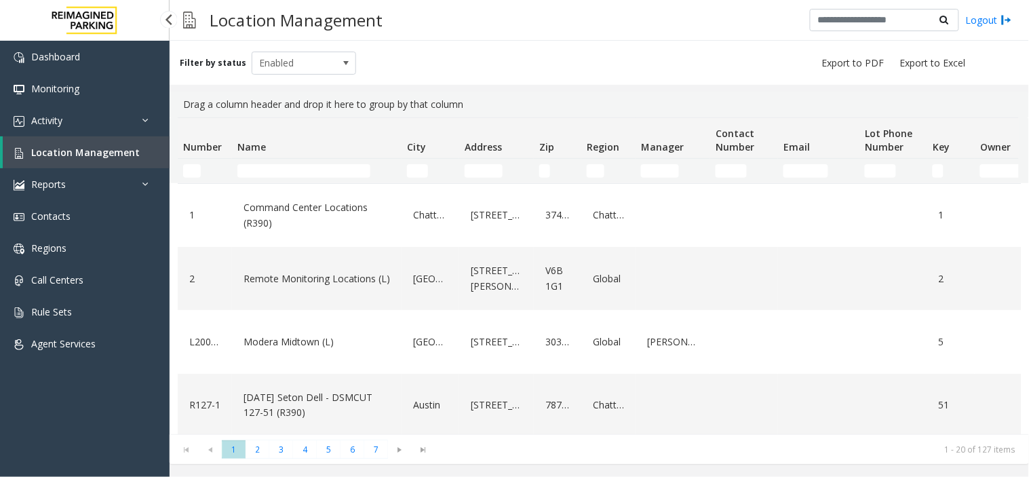
click at [143, 158] on link "Location Management" at bounding box center [86, 152] width 167 height 32
click at [78, 167] on ul "Dashboard Monitoring Activity Daily Activity Lane Activity Agent Activity Quali…" at bounding box center [85, 200] width 170 height 319
click at [77, 161] on link "Location Management" at bounding box center [86, 152] width 167 height 32
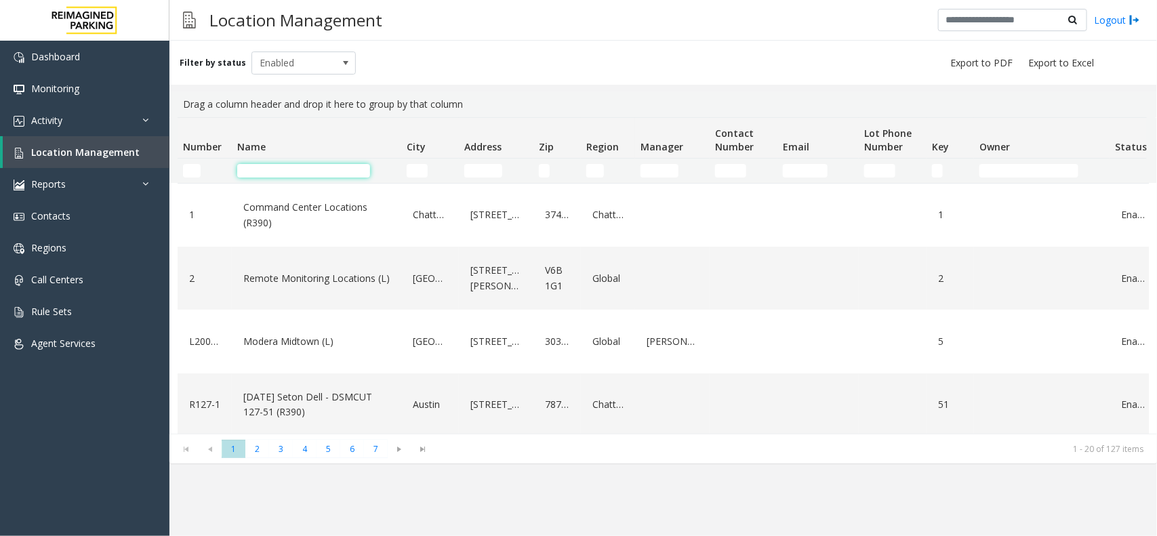
click at [260, 176] on input "Name Filter" at bounding box center [303, 171] width 133 height 14
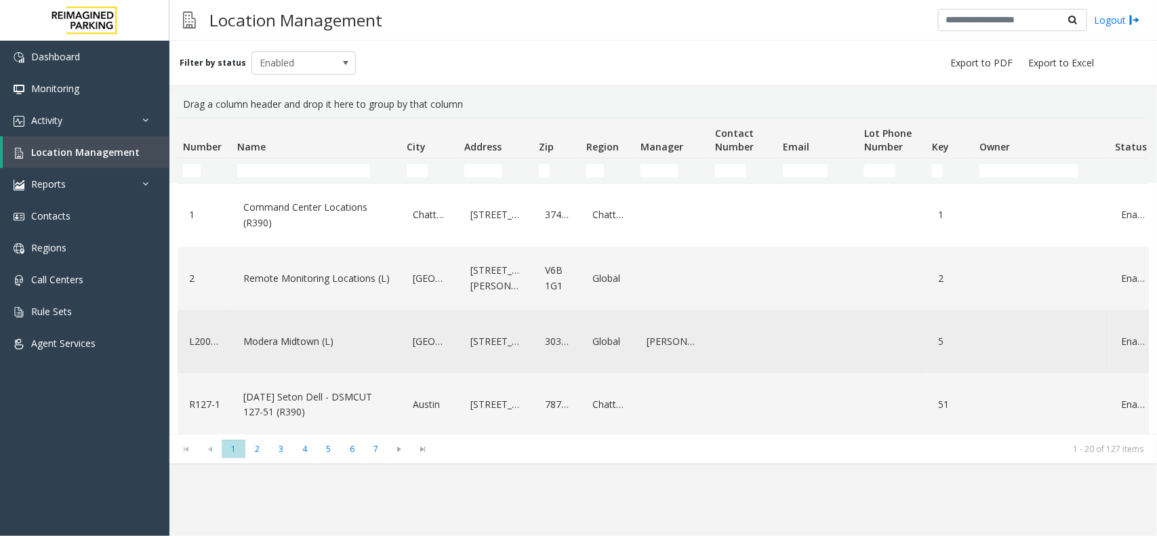
click at [276, 331] on link "Modera Midtown (L)" at bounding box center [316, 342] width 153 height 22
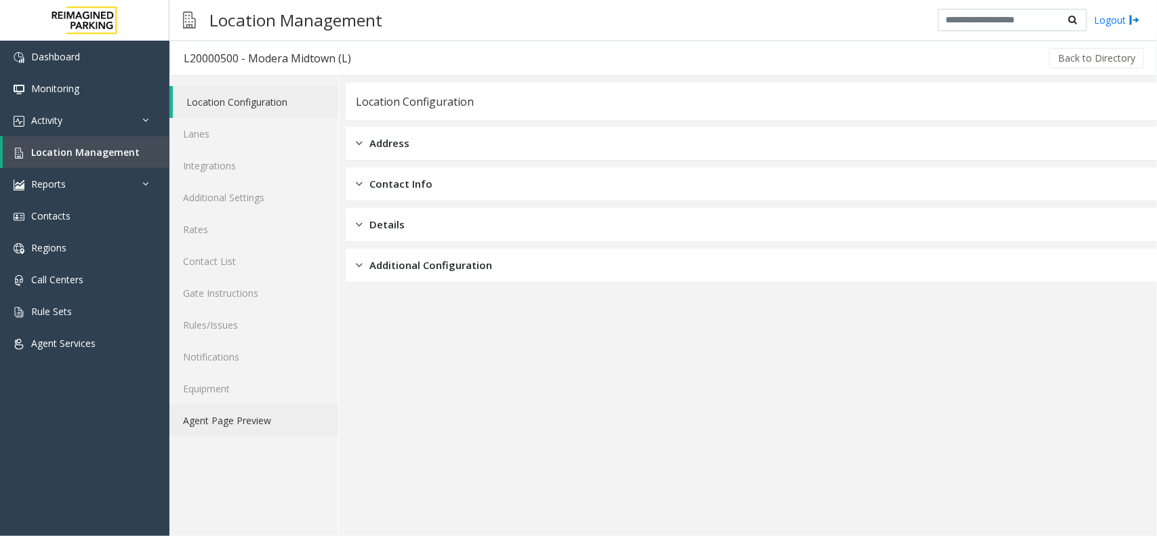
click at [253, 412] on link "Agent Page Preview" at bounding box center [254, 421] width 169 height 32
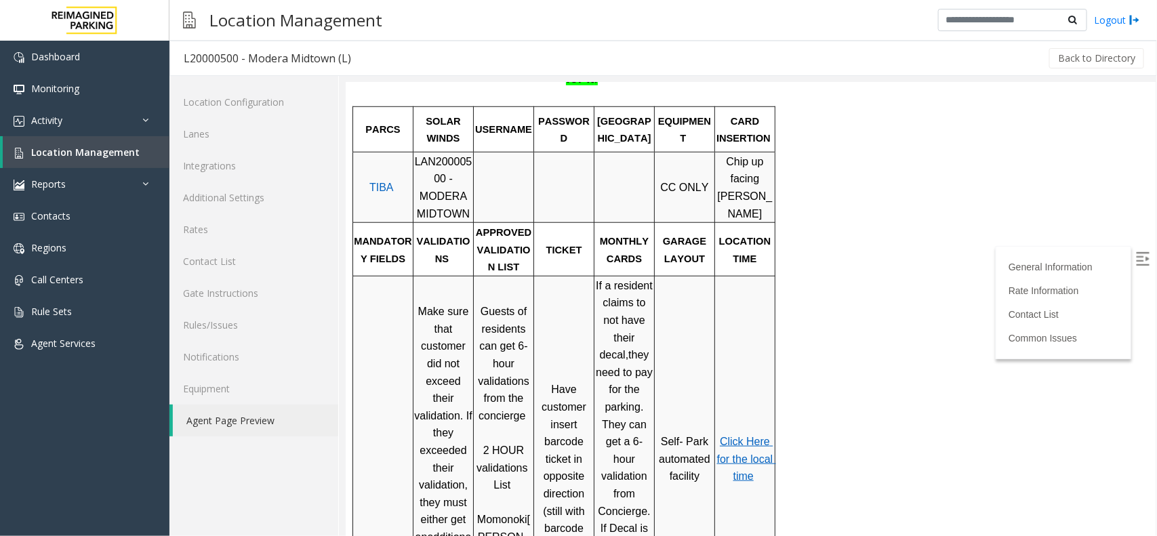
scroll to position [509, 0]
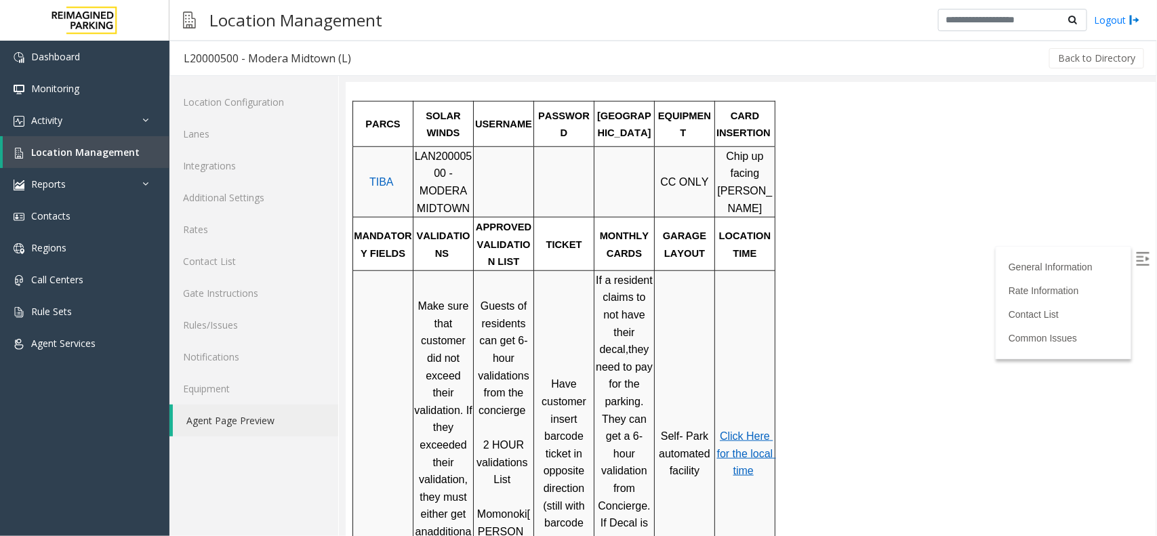
click at [458, 150] on span "LAN20000500 - MODERA MIDTOWN" at bounding box center [443, 182] width 58 height 64
copy span "LAN20000500"
click at [75, 149] on span "Location Management" at bounding box center [85, 152] width 108 height 13
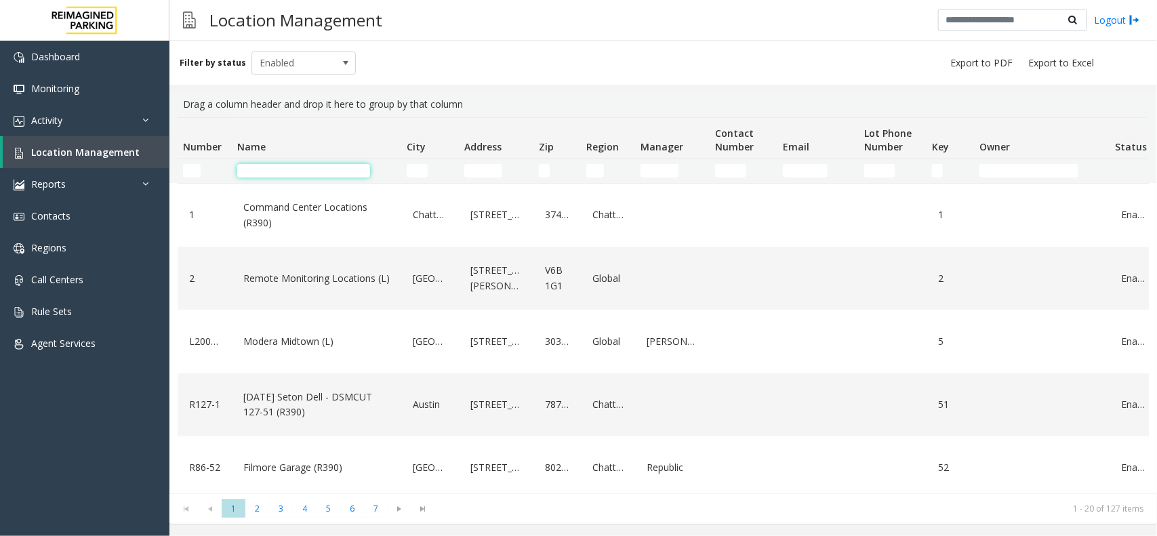
click at [279, 174] on input "Name Filter" at bounding box center [303, 171] width 133 height 14
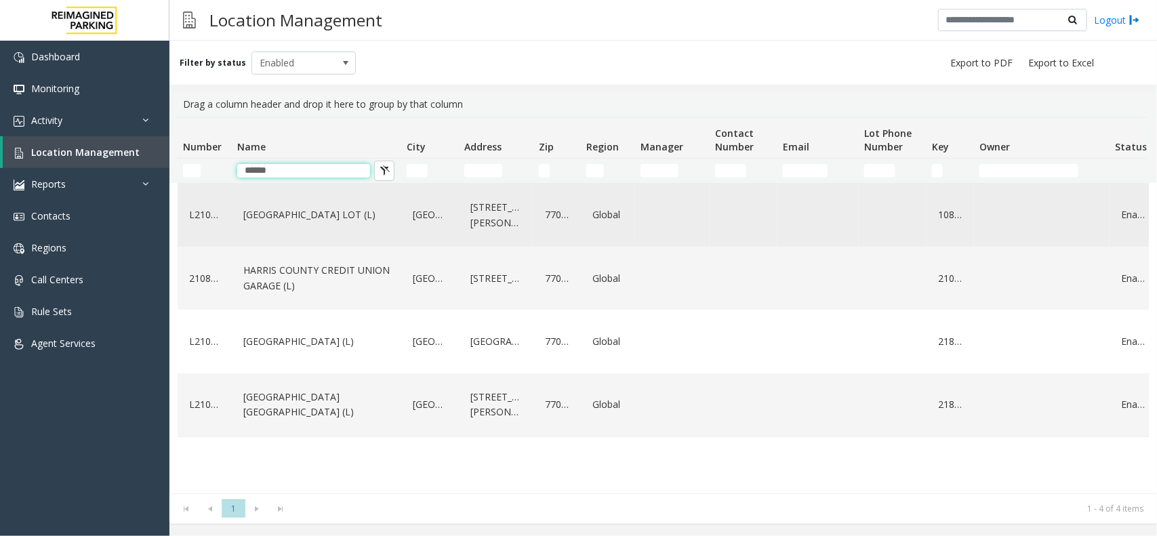
type input "******"
click at [332, 221] on link "HARRIS COUNTY BAKER STREET LOT (L)" at bounding box center [316, 215] width 153 height 22
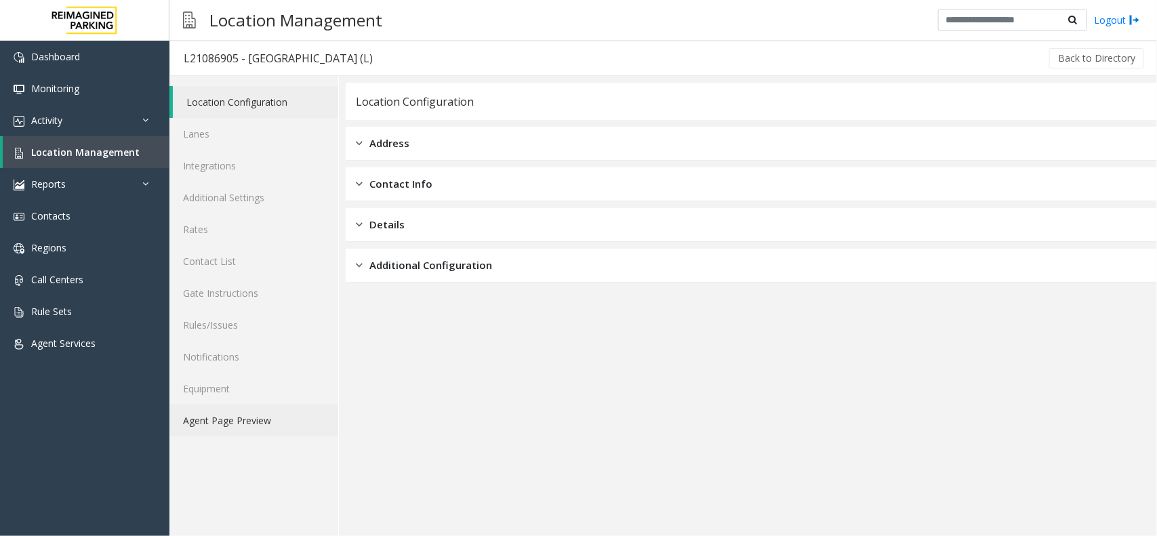
click at [330, 422] on link "Agent Page Preview" at bounding box center [254, 421] width 169 height 32
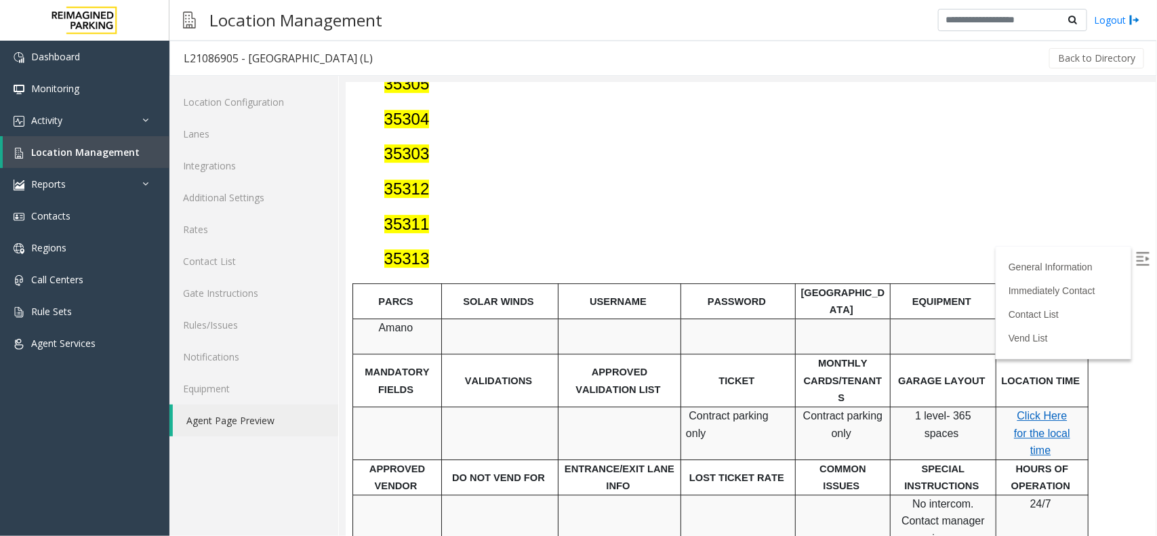
scroll to position [1780, 0]
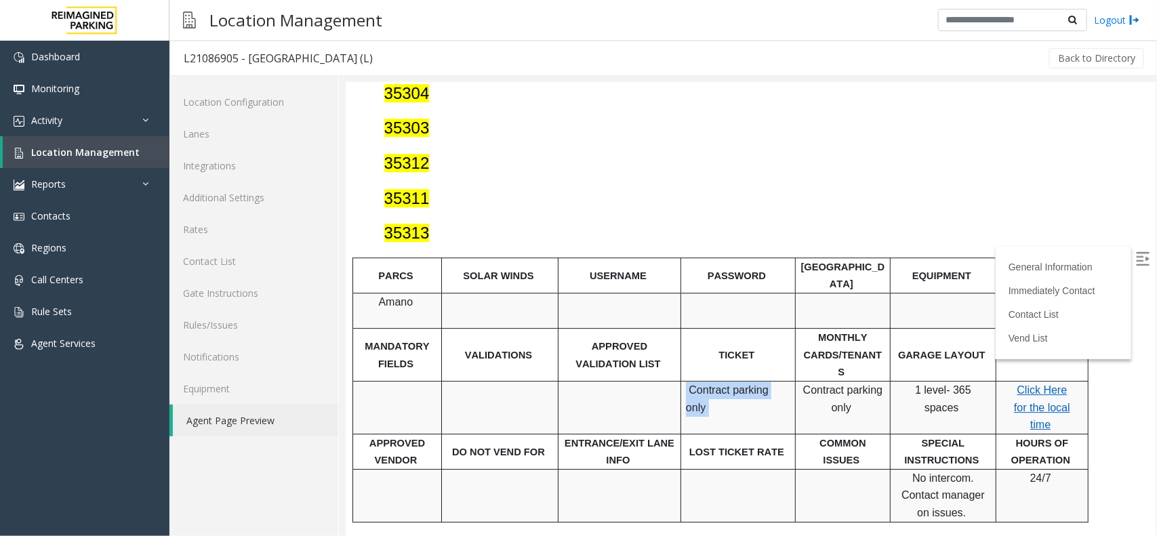
drag, startPoint x: 685, startPoint y: 293, endPoint x: 804, endPoint y: 291, distance: 119.3
click at [804, 380] on tr "Contract parking only Contract parking only 1 level- 365 spaces Click Here for …" at bounding box center [721, 406] width 736 height 53
click at [784, 431] on div at bounding box center [738, 433] width 115 height 5
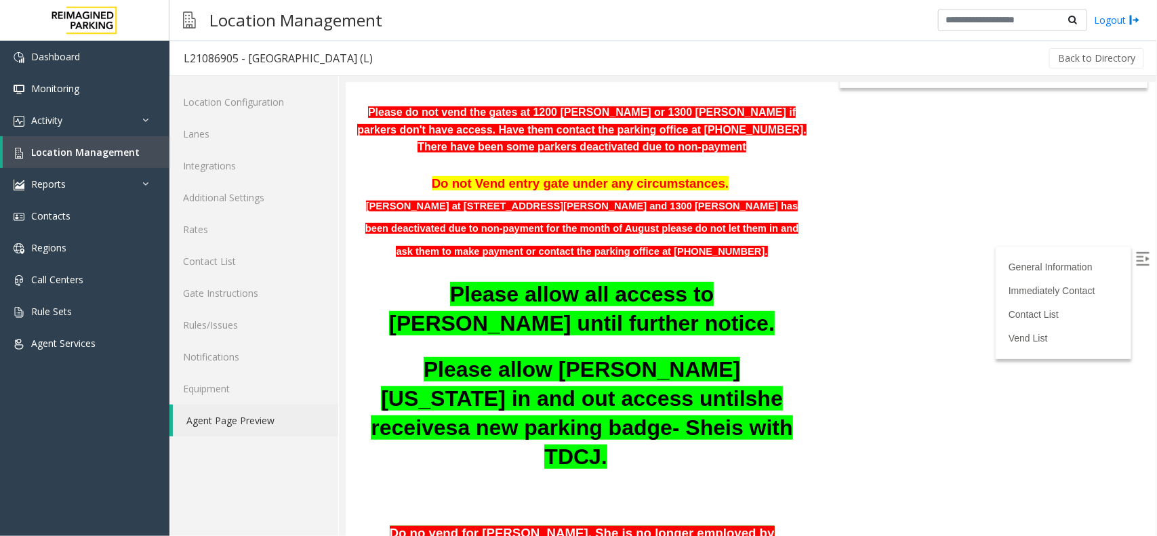
scroll to position [170, 0]
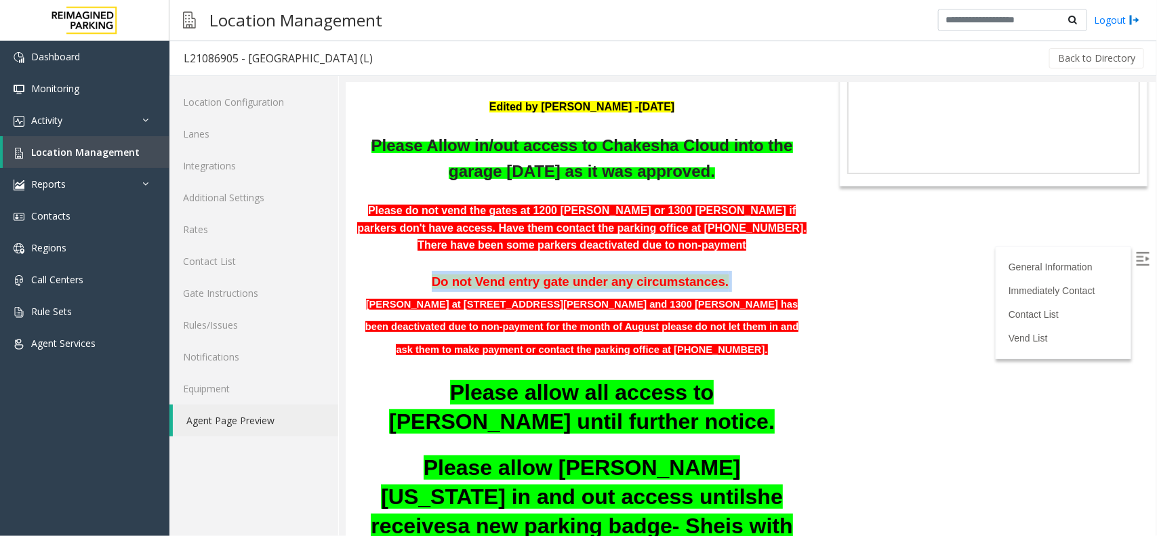
drag, startPoint x: 404, startPoint y: 283, endPoint x: 753, endPoint y: 287, distance: 348.5
click at [753, 287] on p "Do not Vend entry gate under any circumstances." at bounding box center [581, 281] width 452 height 21
click at [784, 273] on p "Do not Vend entry gate under any circumstances." at bounding box center [581, 281] width 452 height 21
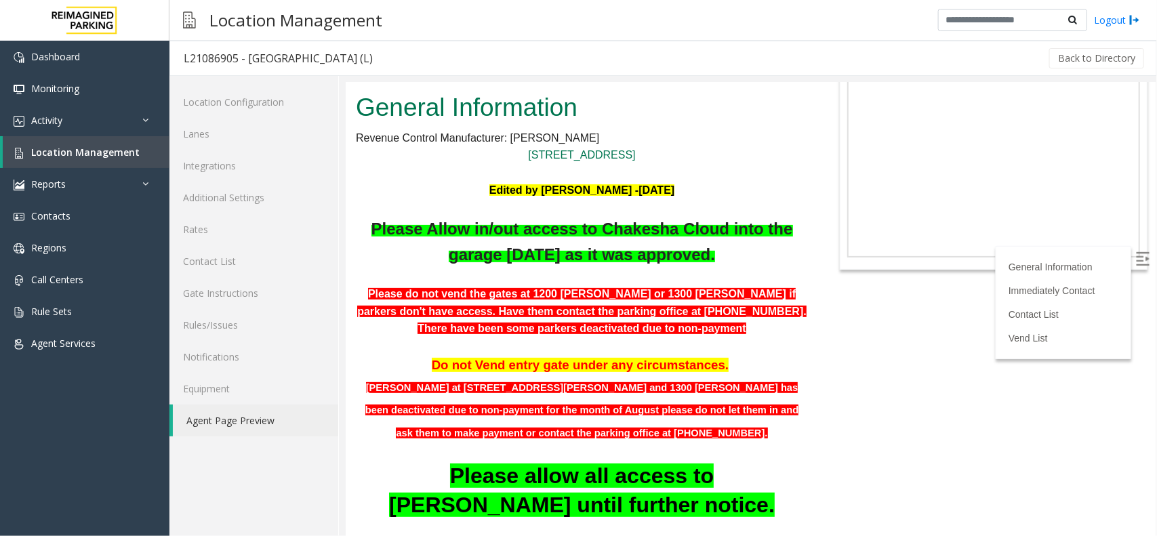
scroll to position [85, 0]
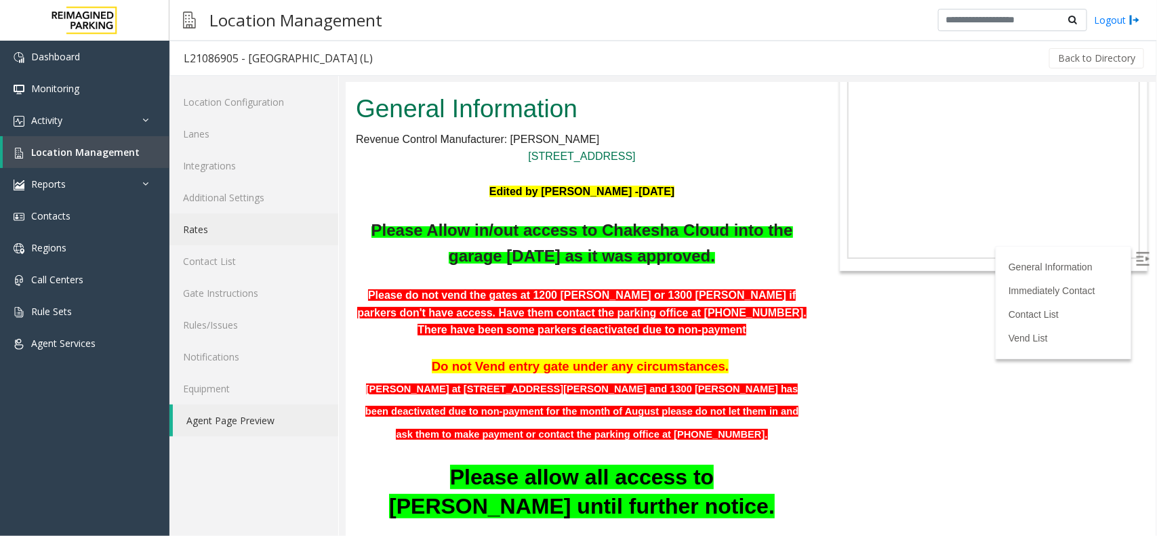
click at [234, 229] on link "Rates" at bounding box center [254, 230] width 169 height 32
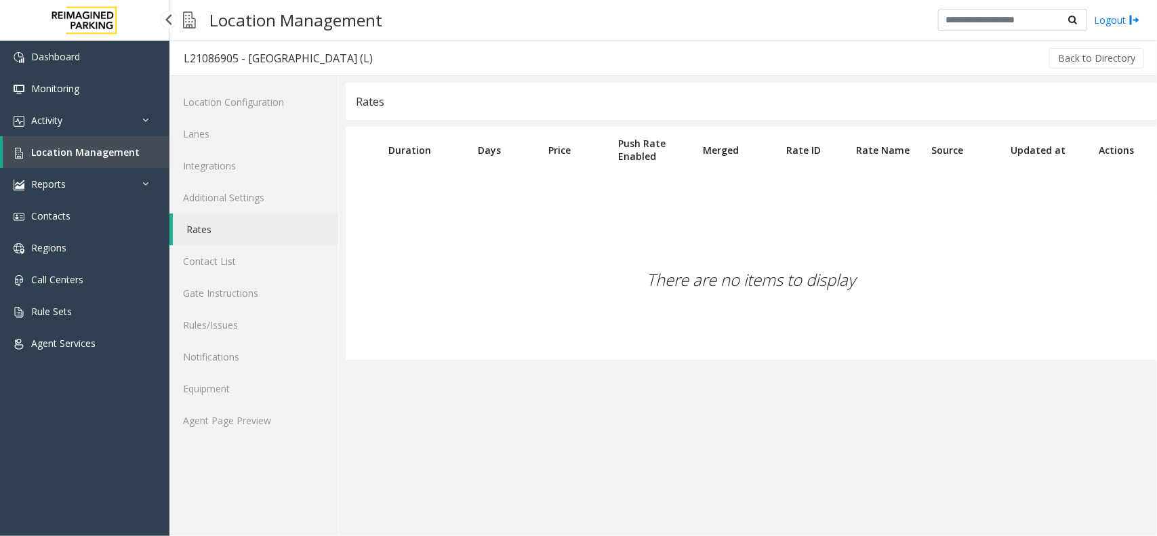
click at [108, 151] on span "Location Management" at bounding box center [85, 152] width 108 height 13
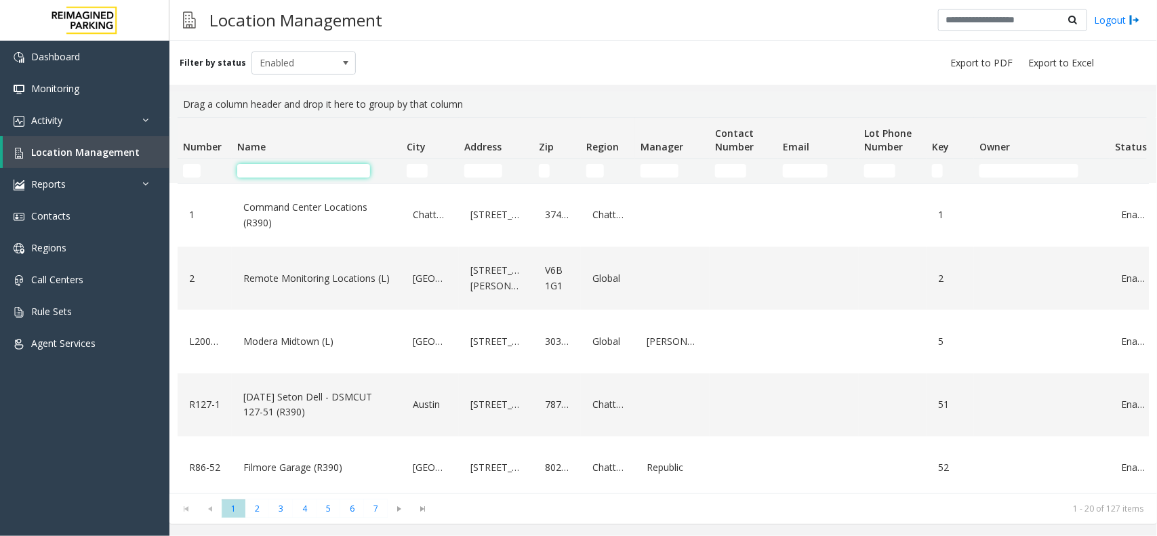
click at [321, 175] on input "Name Filter" at bounding box center [303, 171] width 133 height 14
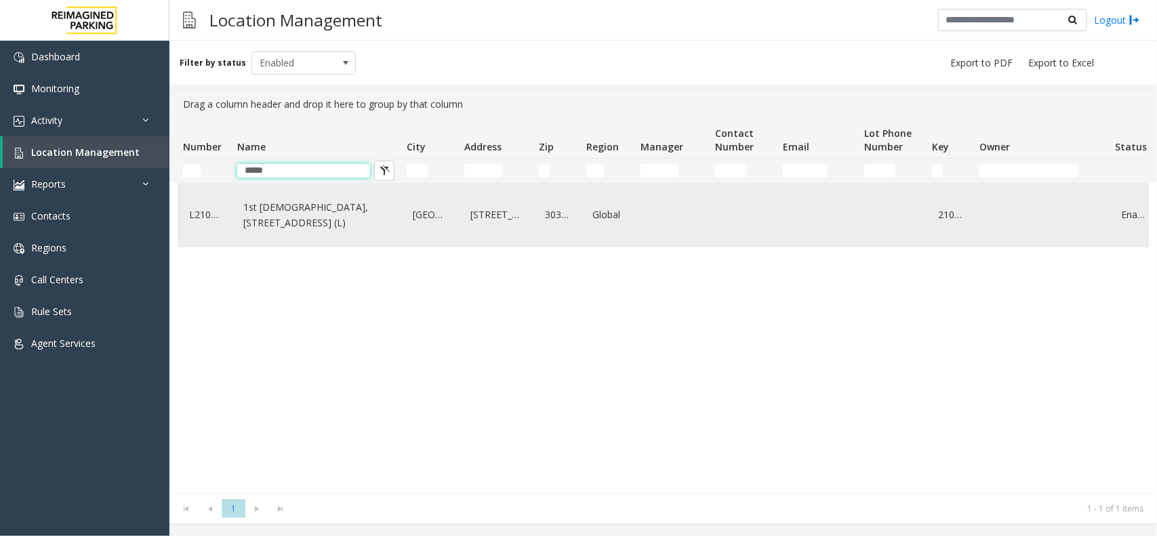
type input "*****"
click at [306, 184] on td "1st [DEMOGRAPHIC_DATA], [STREET_ADDRESS] (L)" at bounding box center [317, 215] width 170 height 63
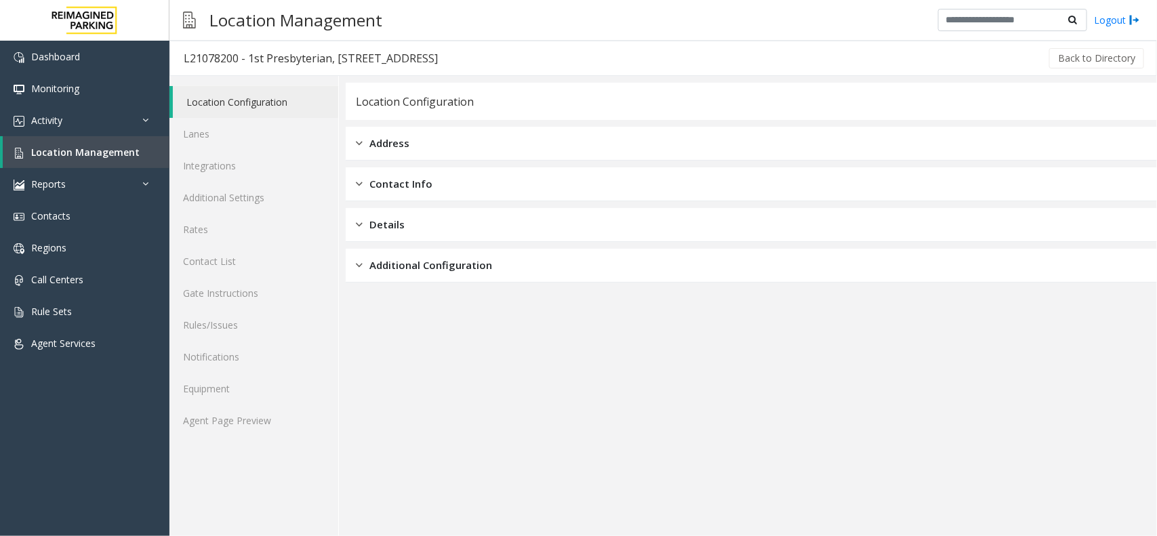
click at [275, 438] on div "Location Configuration Lanes Integrations Additional Settings Rates Contact Lis…" at bounding box center [255, 306] width 170 height 460
click at [275, 424] on link "Agent Page Preview" at bounding box center [254, 421] width 169 height 32
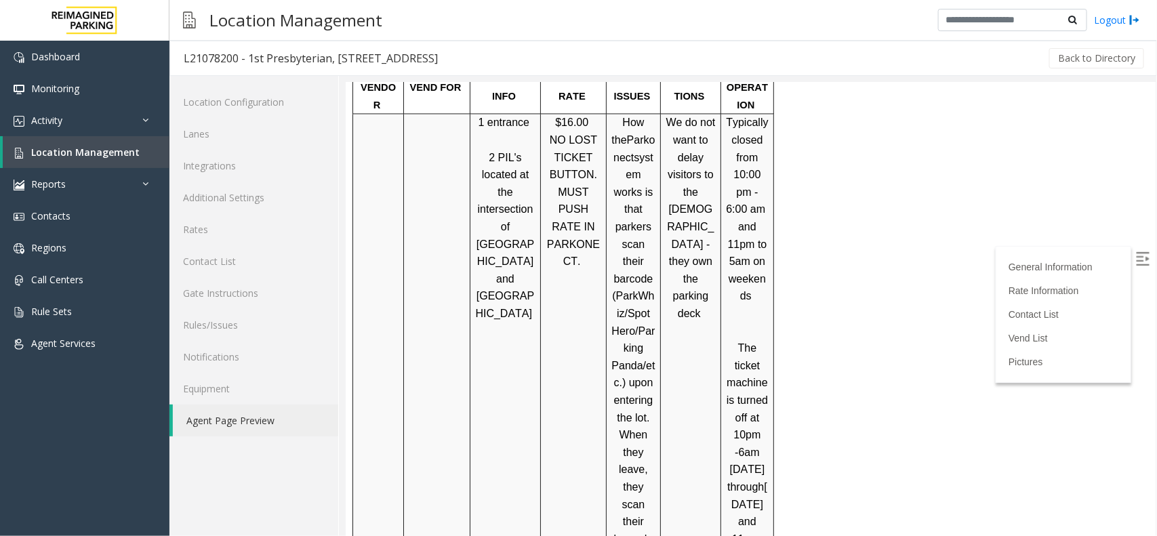
scroll to position [3475, 0]
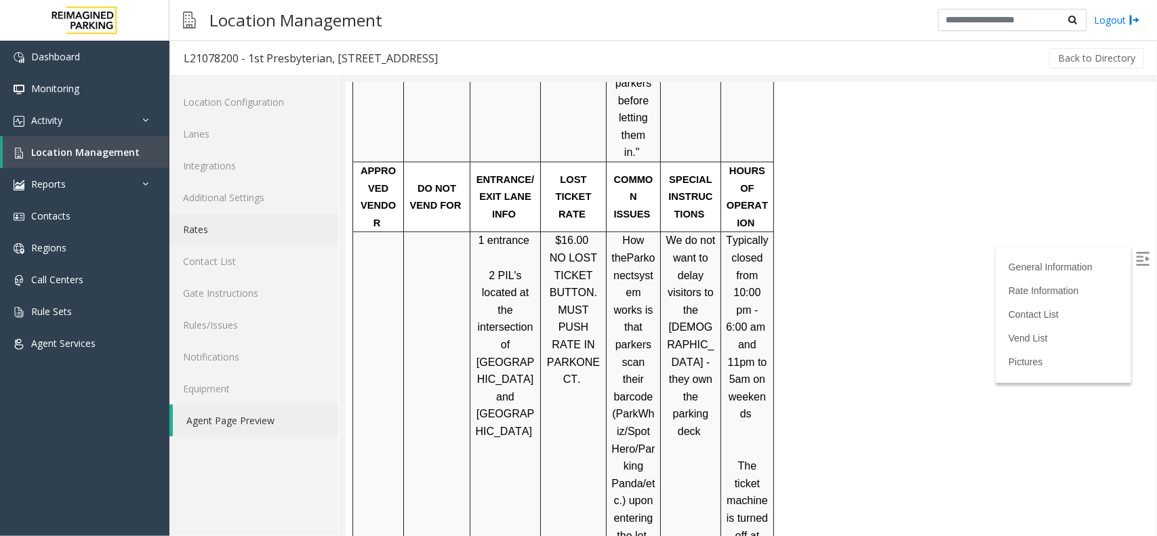
click at [203, 226] on link "Rates" at bounding box center [254, 230] width 169 height 32
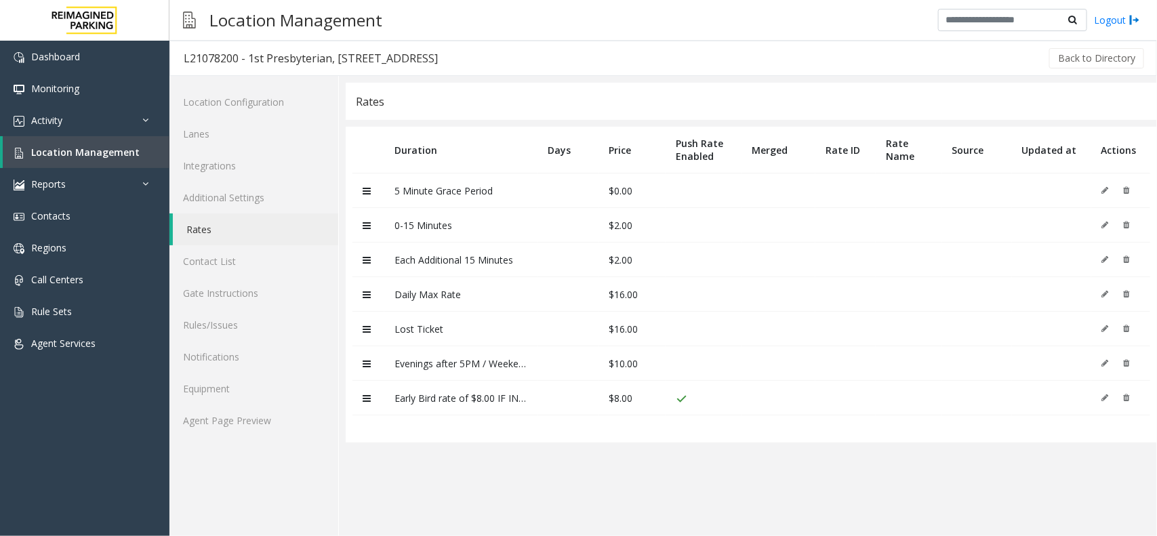
click at [381, 199] on td at bounding box center [369, 191] width 32 height 35
drag, startPoint x: 384, startPoint y: 197, endPoint x: 519, endPoint y: 190, distance: 135.1
click at [519, 190] on td "5 Minute Grace Period" at bounding box center [460, 191] width 153 height 35
click at [592, 197] on td at bounding box center [568, 191] width 61 height 35
drag, startPoint x: 648, startPoint y: 190, endPoint x: 576, endPoint y: 195, distance: 71.3
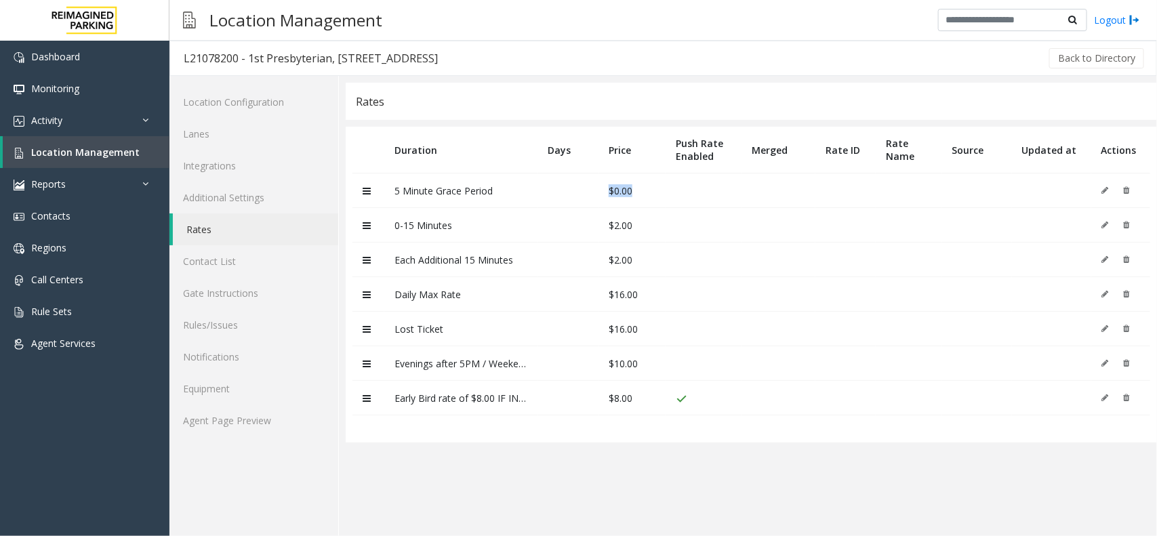
click at [576, 195] on tr "5 Minute Grace Period $0.00" at bounding box center [752, 191] width 798 height 35
click at [570, 204] on td at bounding box center [568, 191] width 61 height 35
click at [275, 429] on link "Agent Page Preview" at bounding box center [254, 421] width 169 height 32
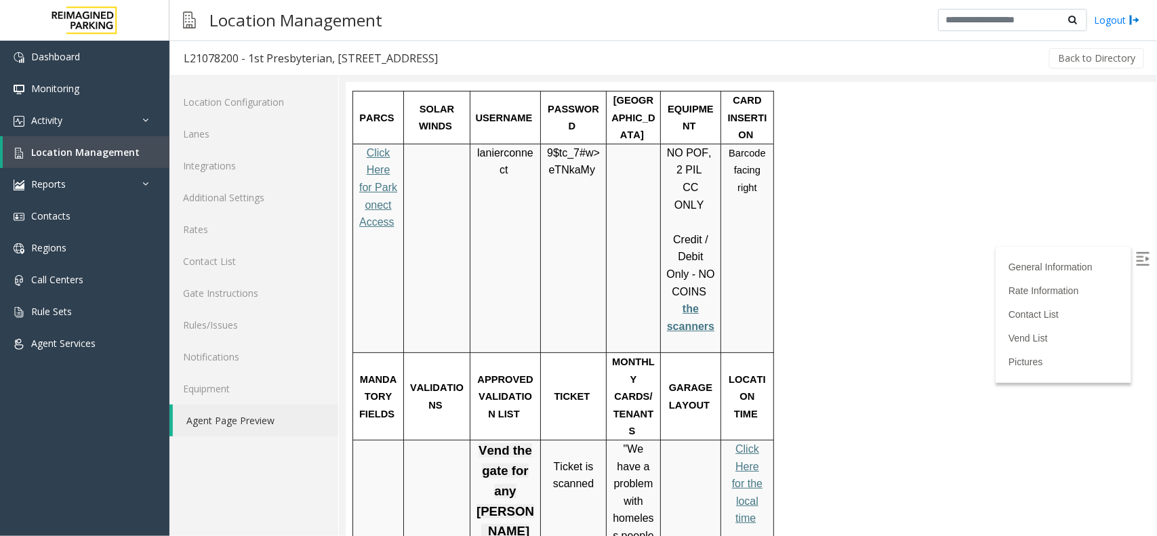
scroll to position [2373, 0]
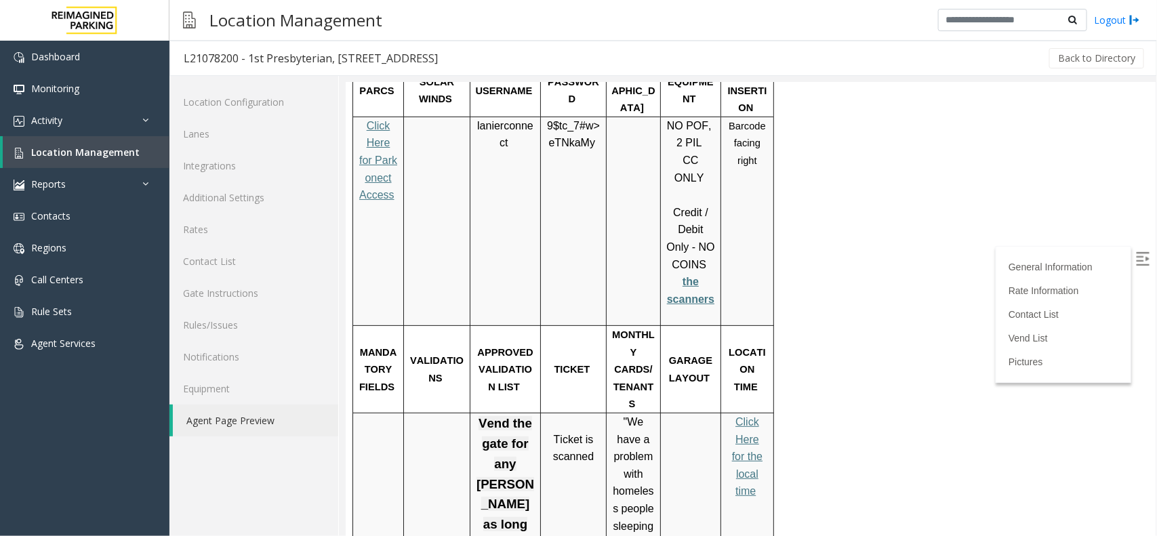
click at [746, 416] on span "Click Here for the local time" at bounding box center [747, 456] width 31 height 81
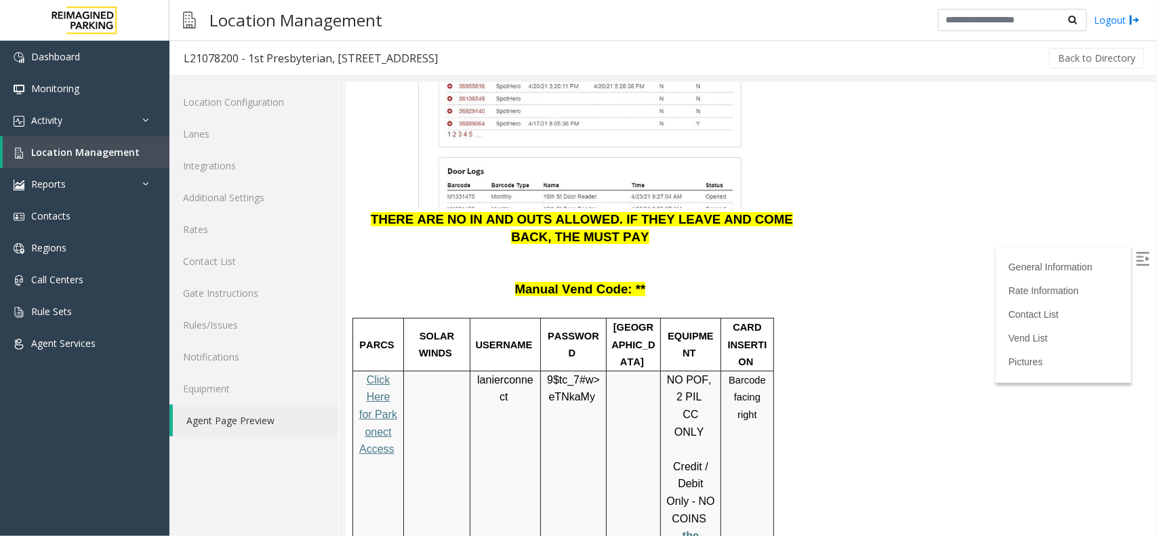
scroll to position [1780, 0]
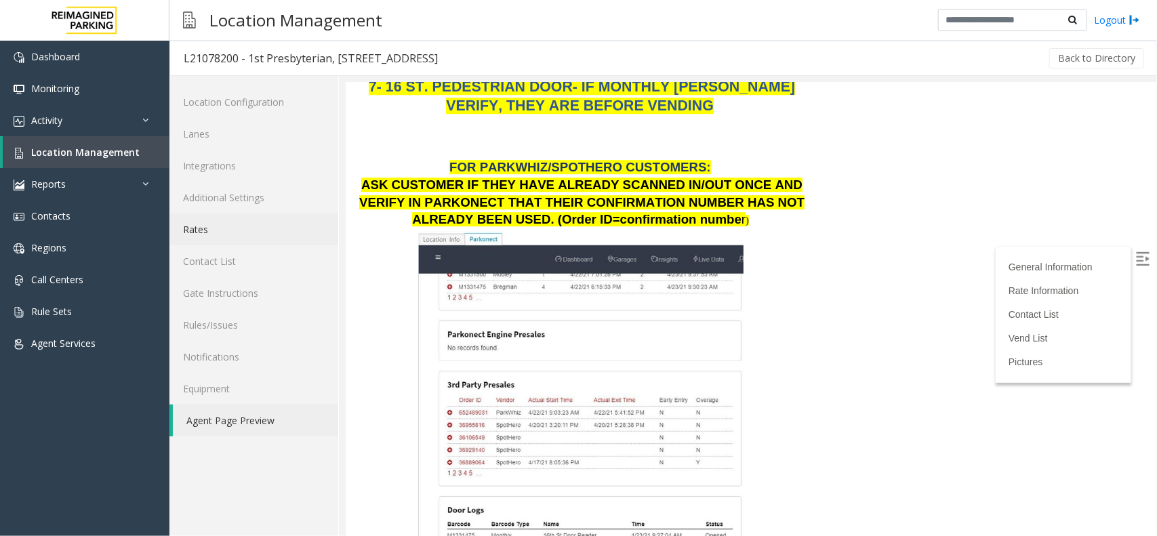
click at [226, 226] on link "Rates" at bounding box center [254, 230] width 169 height 32
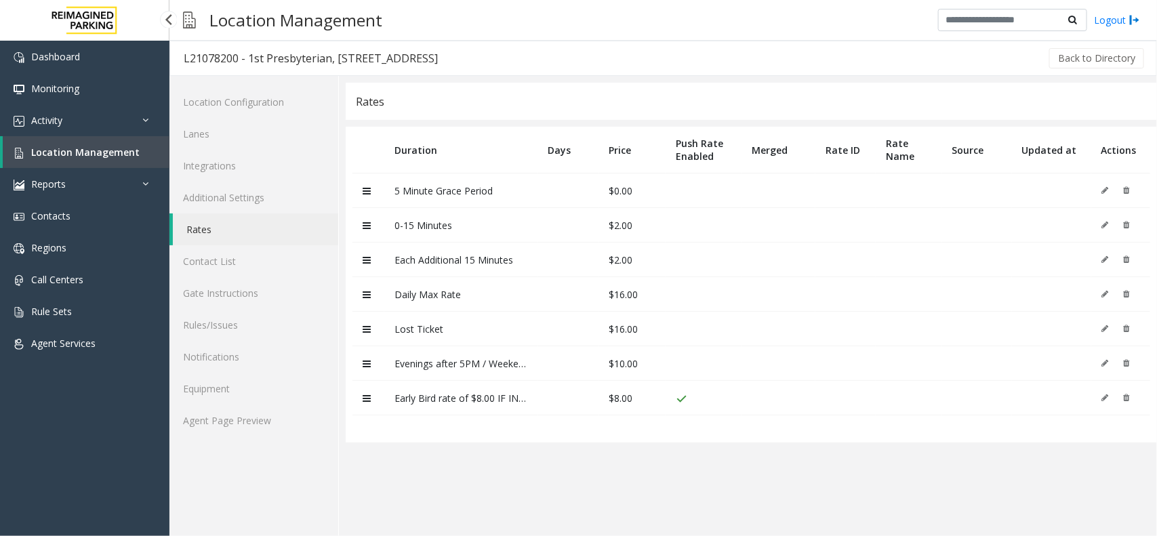
click at [43, 146] on span "Location Management" at bounding box center [85, 152] width 108 height 13
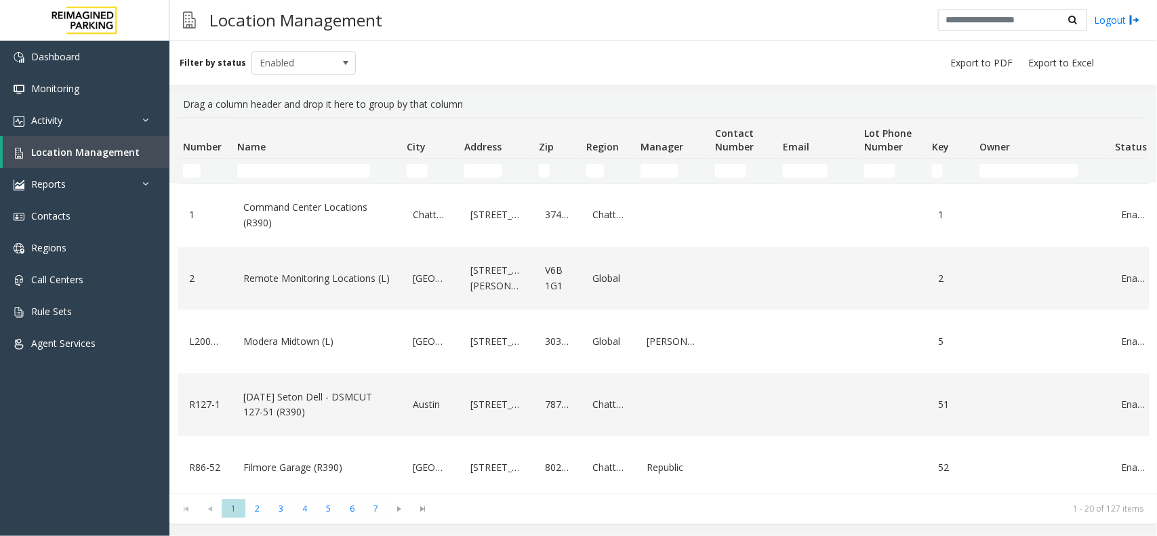
click at [292, 156] on th "Name" at bounding box center [317, 138] width 170 height 41
click at [283, 164] on input "Name Filter" at bounding box center [303, 171] width 133 height 14
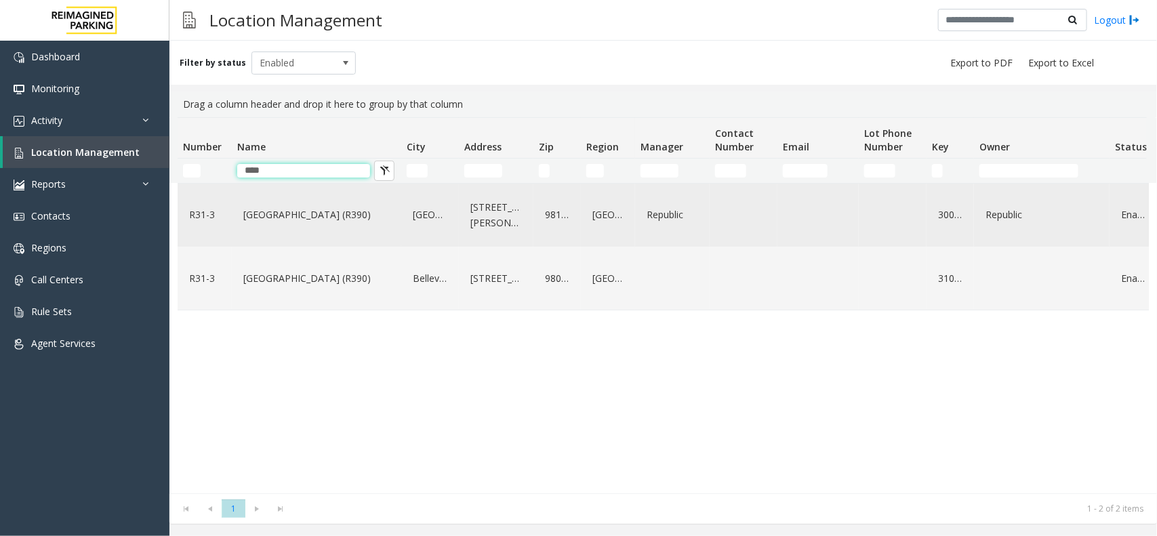
type input "****"
click at [279, 212] on link "Bell Street Garage (R390)" at bounding box center [316, 215] width 153 height 22
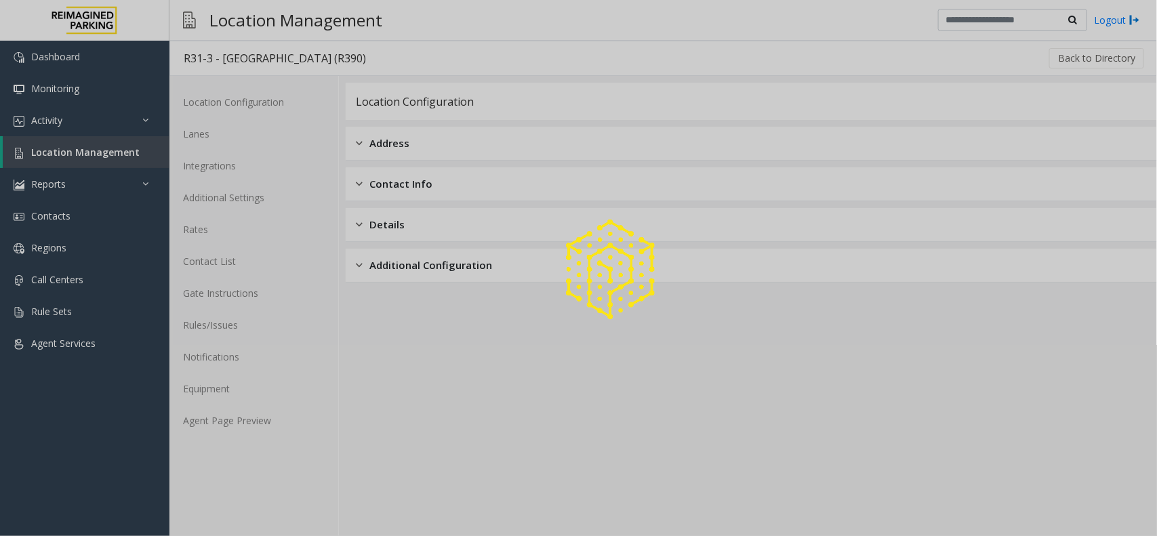
click at [244, 412] on div at bounding box center [578, 268] width 1157 height 536
click at [256, 417] on link "Agent Page Preview" at bounding box center [254, 421] width 169 height 32
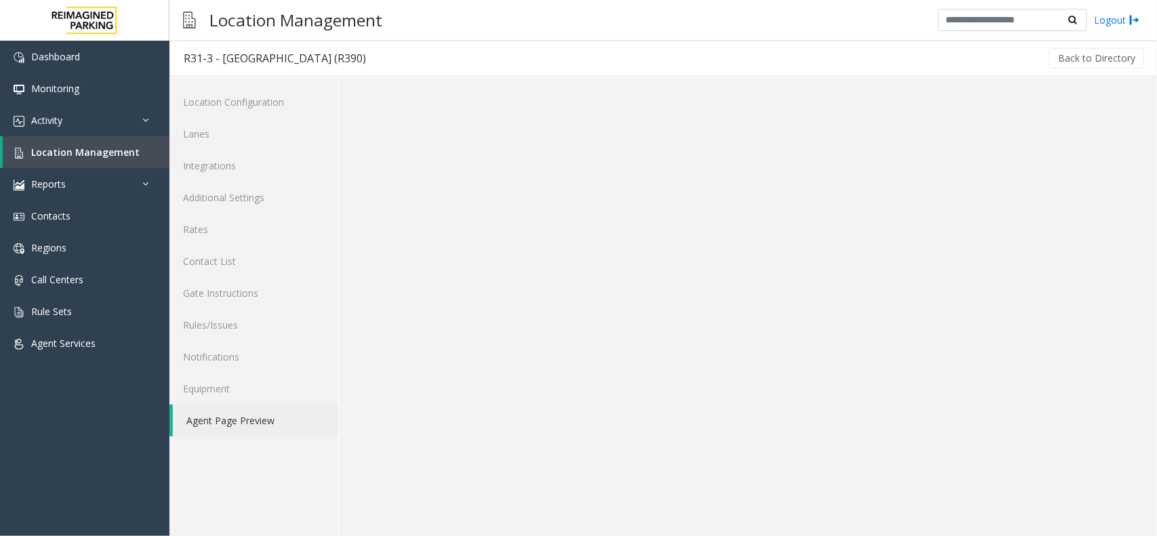
click at [256, 417] on link "Agent Page Preview" at bounding box center [255, 421] width 165 height 32
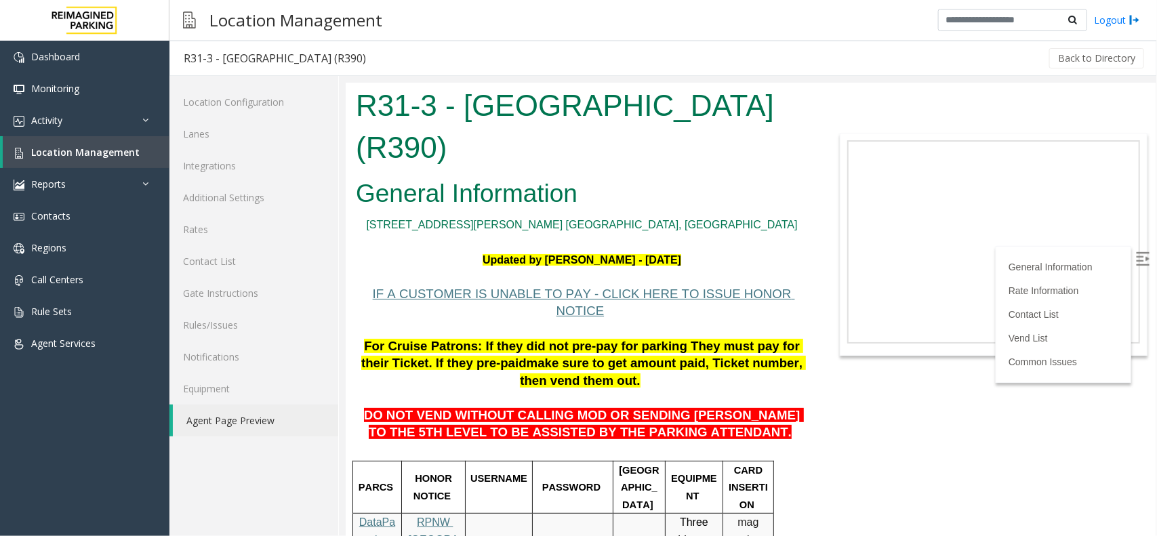
click at [759, 310] on p "IF A CUSTOMER IS UNABLE TO PAY - CLICK HERE TO ISSUE HONOR NOTICE" at bounding box center [581, 311] width 452 height 52
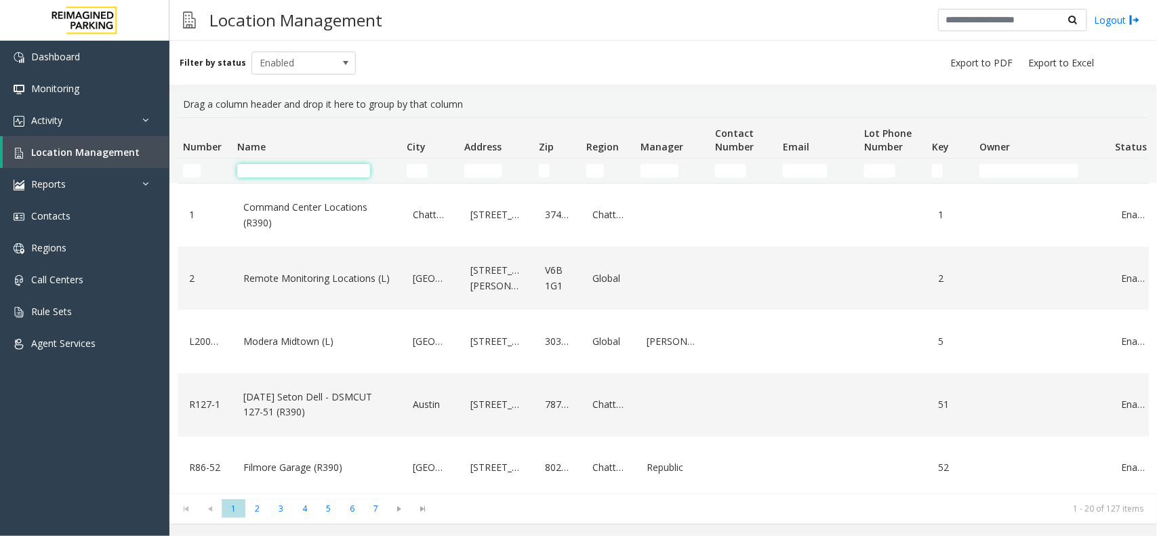
click at [275, 166] on input "Name Filter" at bounding box center [303, 171] width 133 height 14
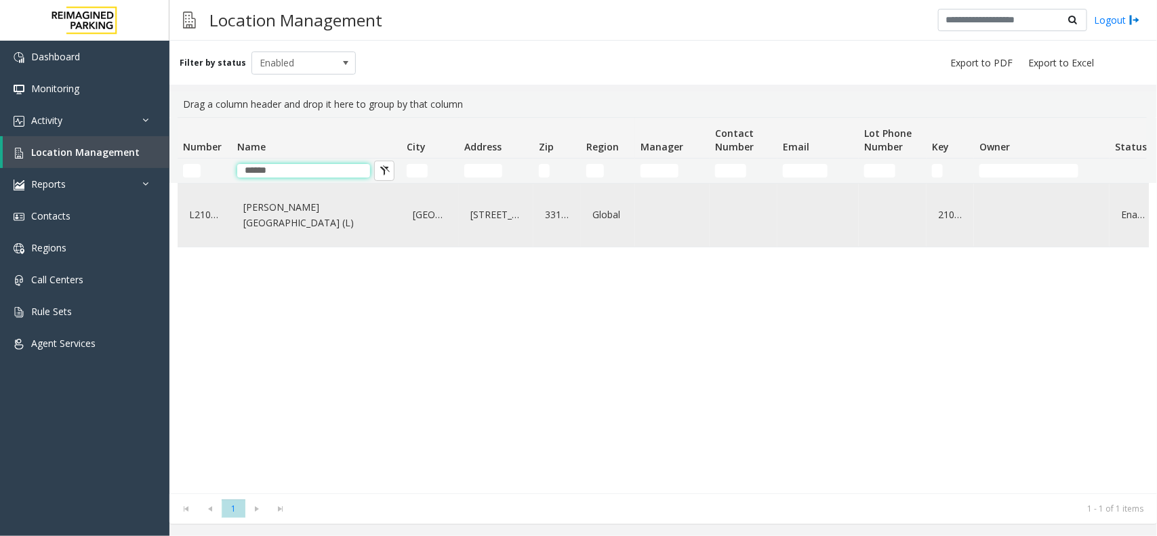
type input "*****"
click at [309, 241] on div "Wells Fargo Center (L)" at bounding box center [316, 215] width 153 height 52
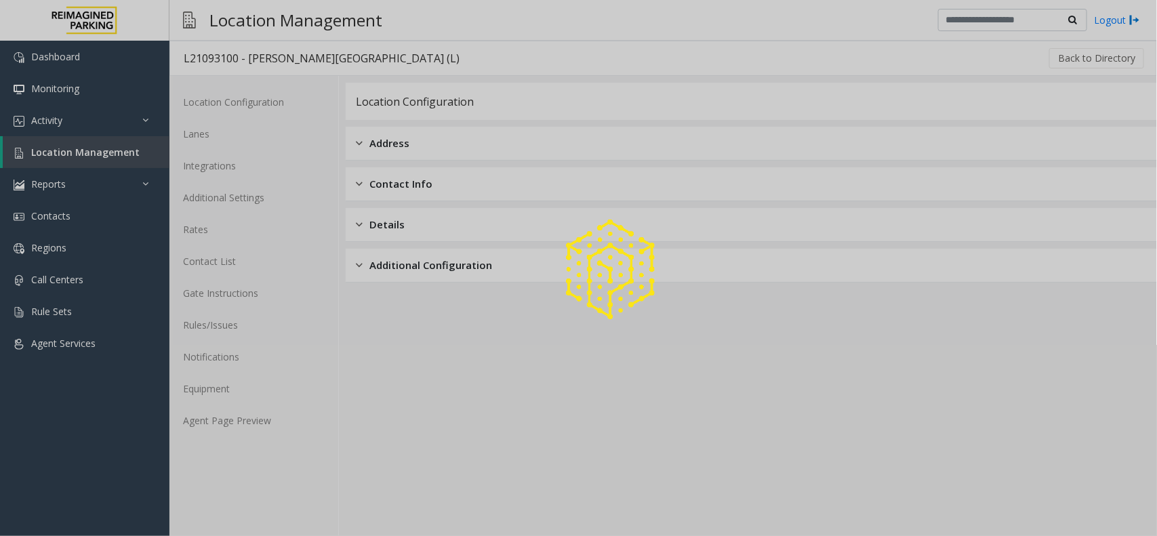
click at [278, 416] on div at bounding box center [578, 268] width 1157 height 536
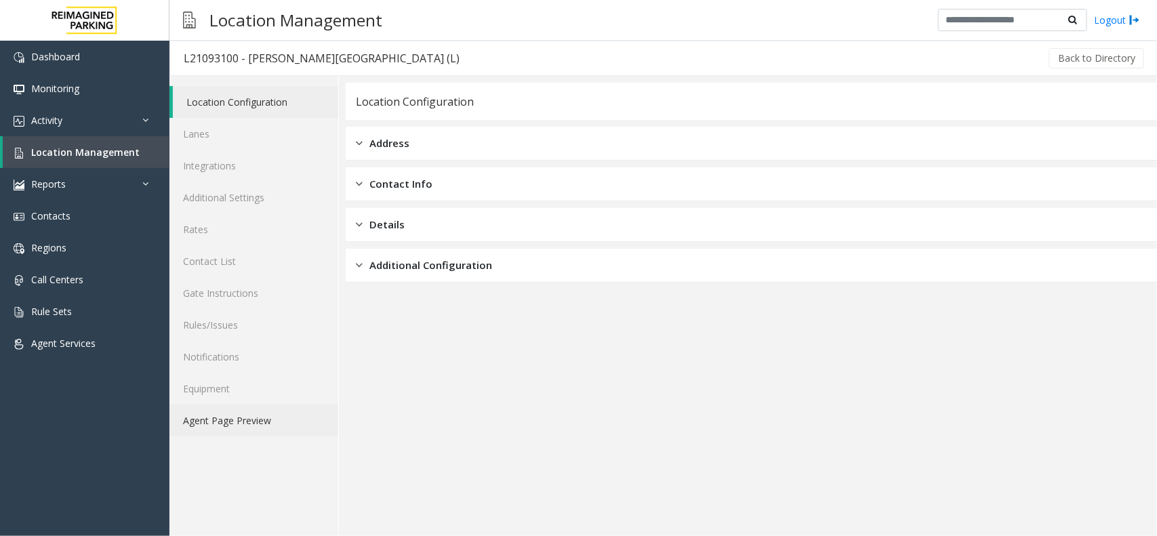
drag, startPoint x: 317, startPoint y: 410, endPoint x: 290, endPoint y: 397, distance: 30.3
click at [314, 410] on link "Agent Page Preview" at bounding box center [254, 421] width 169 height 32
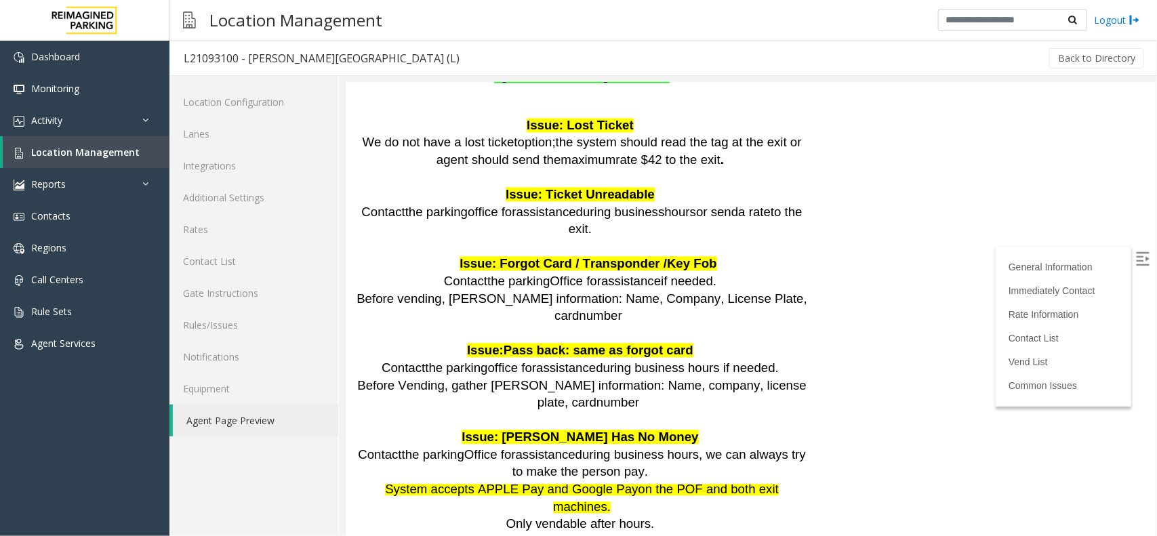
scroll to position [1102, 0]
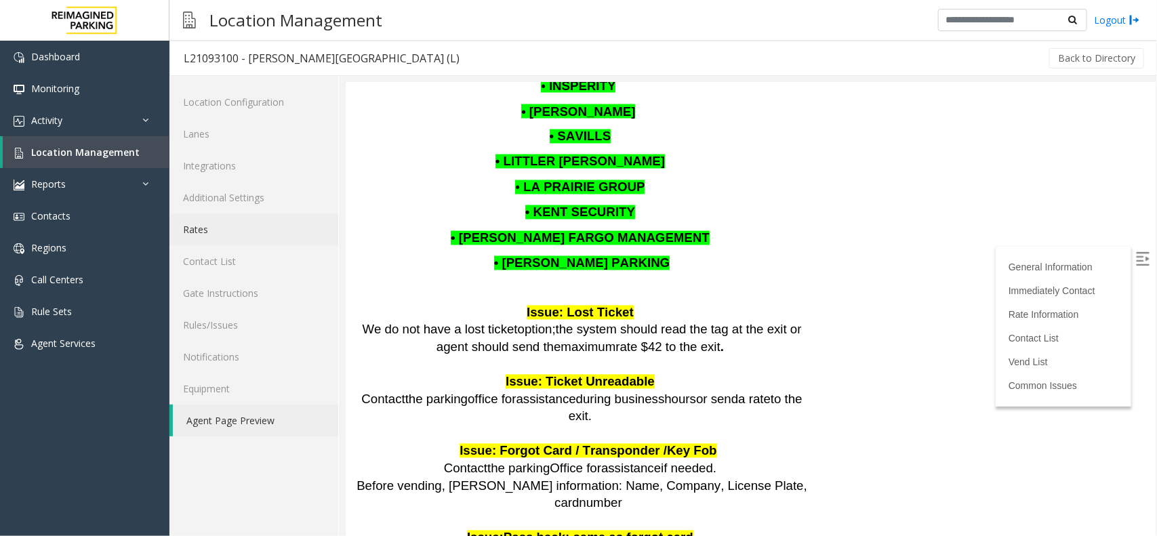
click at [218, 226] on link "Rates" at bounding box center [254, 230] width 169 height 32
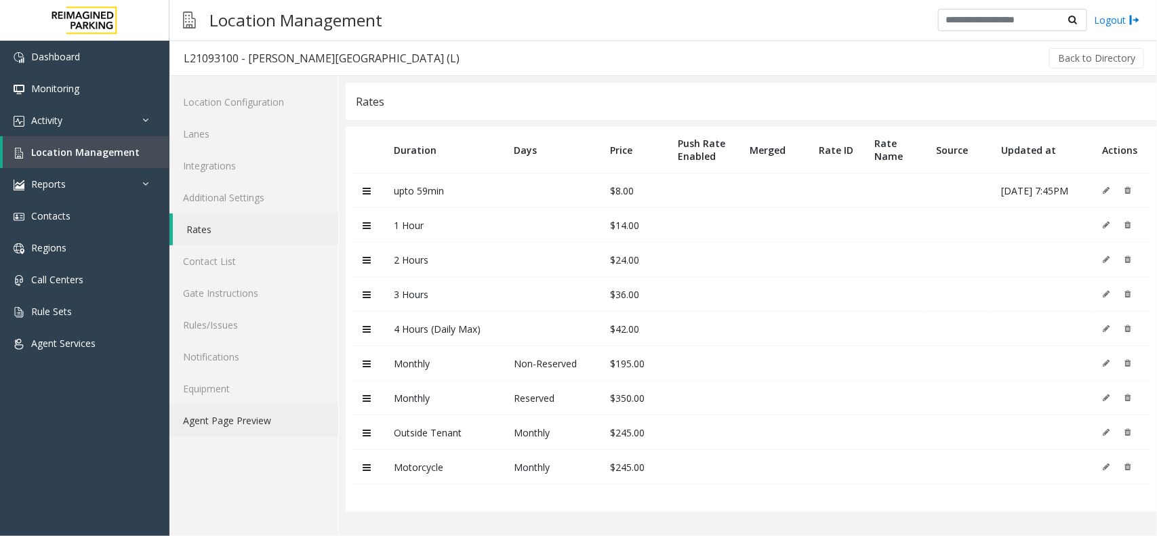
click at [192, 424] on link "Agent Page Preview" at bounding box center [254, 421] width 169 height 32
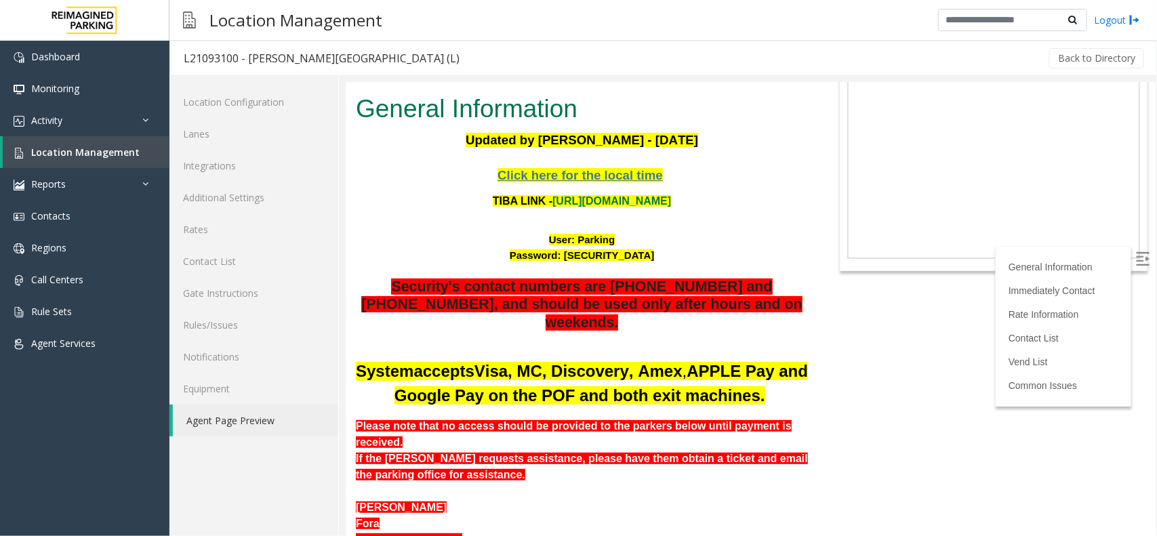
scroll to position [170, 0]
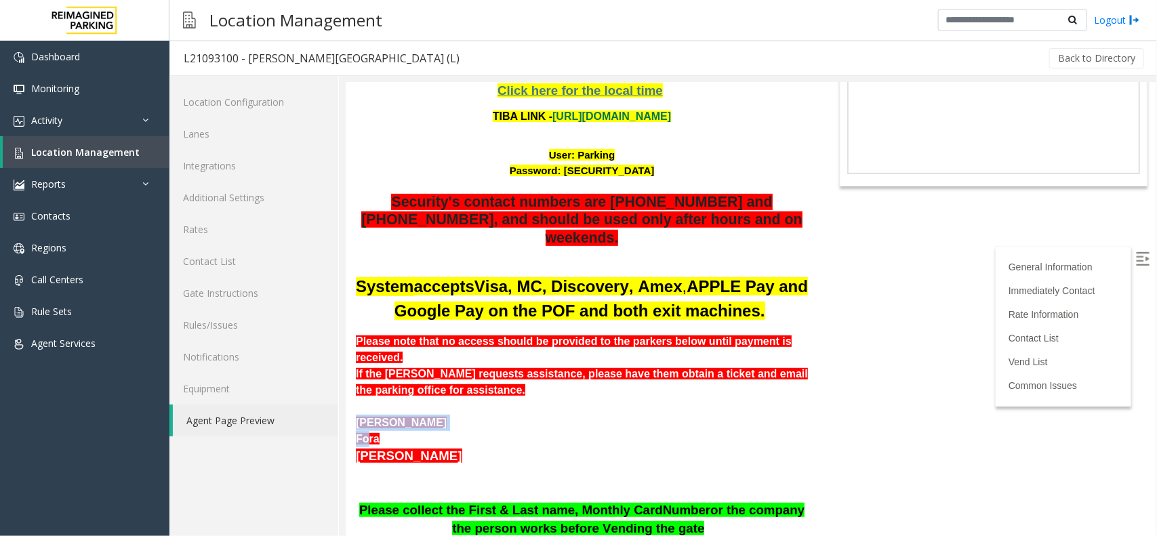
drag, startPoint x: 363, startPoint y: 371, endPoint x: 366, endPoint y: 407, distance: 36.8
click at [366, 407] on div "System accepts Visa, MC, Discovery, Amex , APPLE Pay and Google Pay on the POF …" at bounding box center [581, 360] width 452 height 174
click at [437, 414] on div "Dan Smith" at bounding box center [581, 422] width 452 height 16
drag, startPoint x: 420, startPoint y: 387, endPoint x: 359, endPoint y: 391, distance: 61.8
click at [359, 414] on div "Dan Smith" at bounding box center [581, 422] width 452 height 16
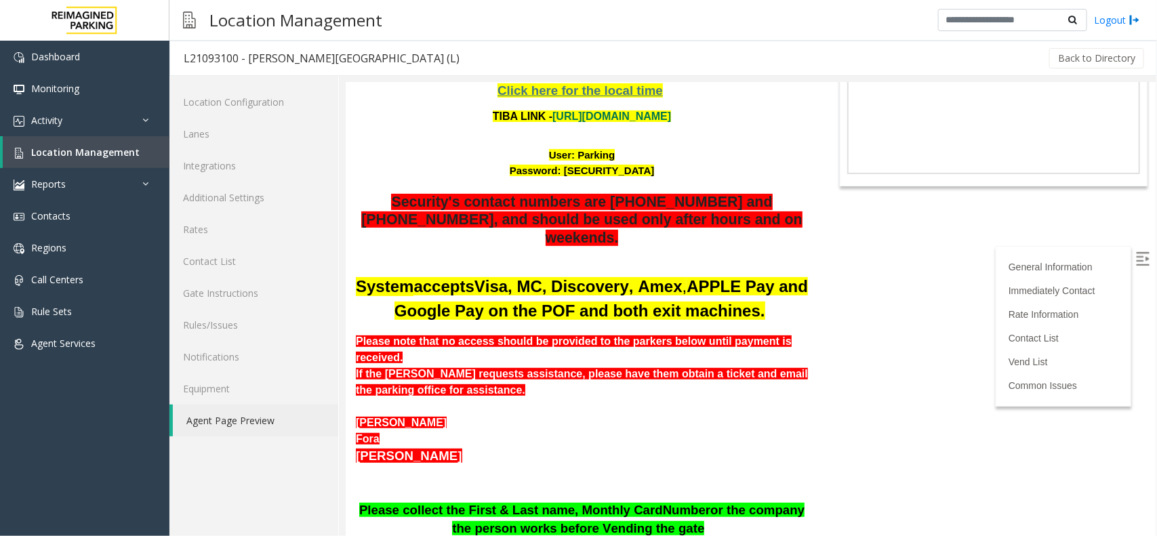
click at [374, 433] on font "Fora" at bounding box center [367, 439] width 24 height 12
drag, startPoint x: 379, startPoint y: 401, endPoint x: 371, endPoint y: 483, distance: 82.4
click at [371, 483] on div "System accepts Visa, MC, Discovery, Amex , APPLE Pay and Google Pay on the POF …" at bounding box center [581, 458] width 452 height 371
click at [384, 465] on p at bounding box center [581, 483] width 452 height 36
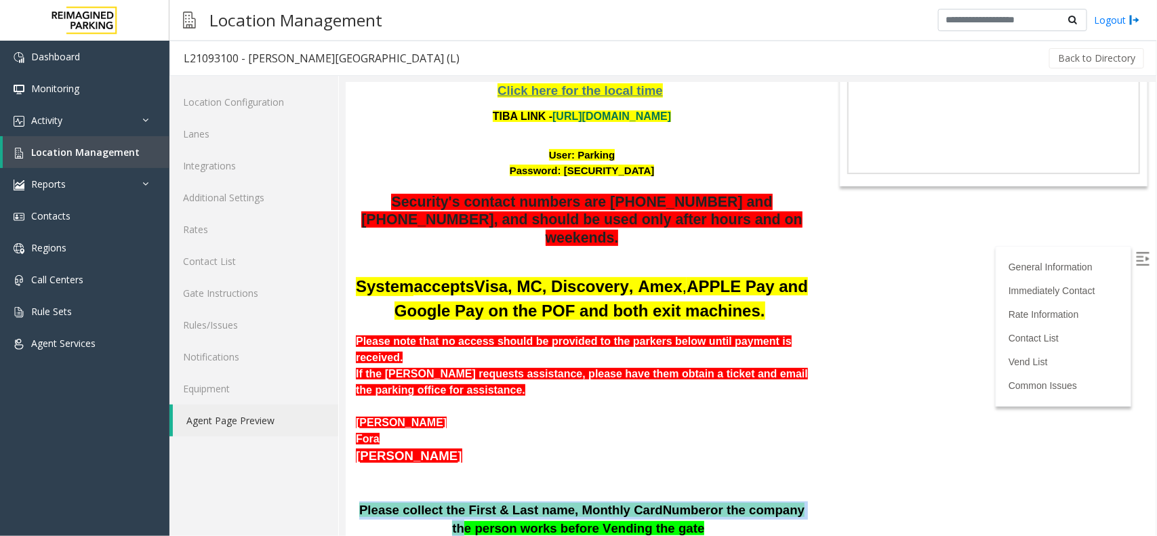
drag, startPoint x: 370, startPoint y: 477, endPoint x: 773, endPoint y: 475, distance: 403.4
click at [773, 502] on span "Please collect the First & Last name, Monthly Card Number or the company the pe…" at bounding box center [581, 518] width 445 height 33
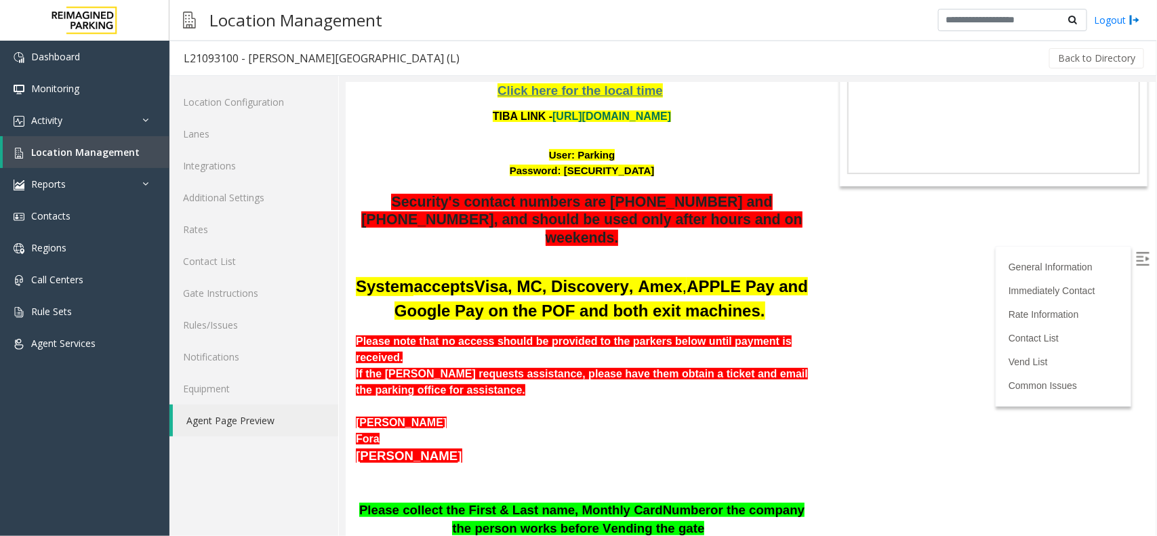
click at [856, 366] on html "L21093100 - Wells Fargo Center (L) General Information Updated by Sunil Dhyani …" at bounding box center [750, 140] width 810 height 454
click at [150, 150] on link "Location Management" at bounding box center [86, 152] width 167 height 32
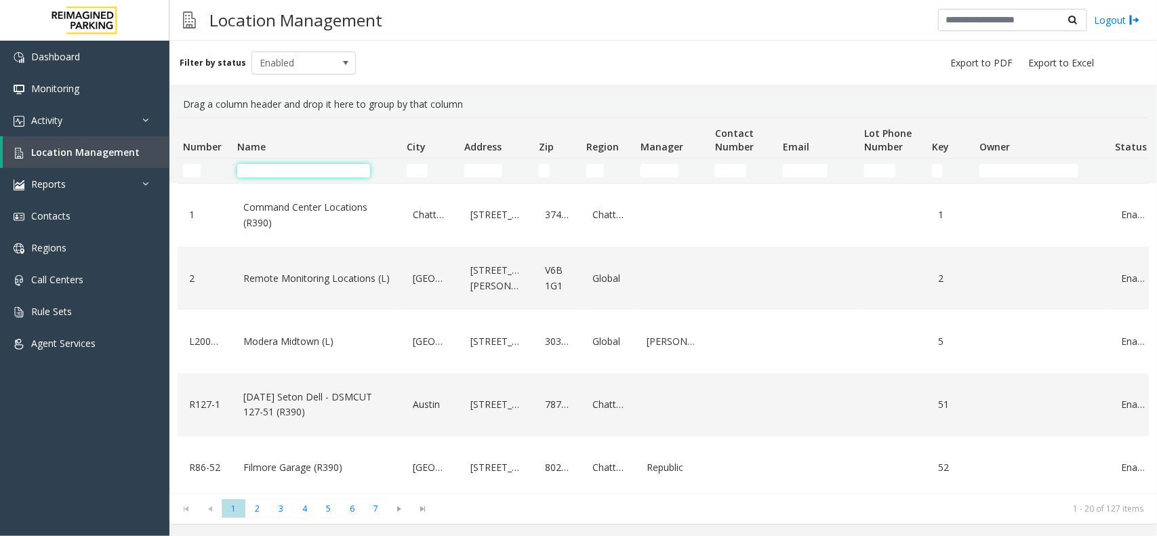
click at [268, 170] on input "Name Filter" at bounding box center [303, 171] width 133 height 14
paste input "**********"
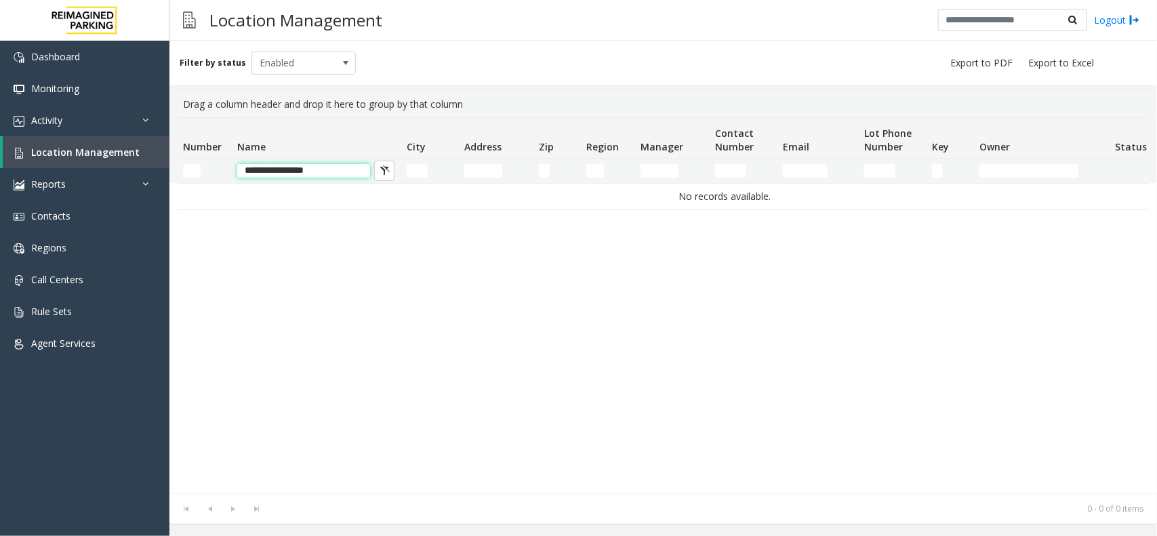
click at [339, 177] on input "**********" at bounding box center [303, 171] width 133 height 14
type input "**********"
click at [306, 168] on input "**********" at bounding box center [303, 171] width 133 height 14
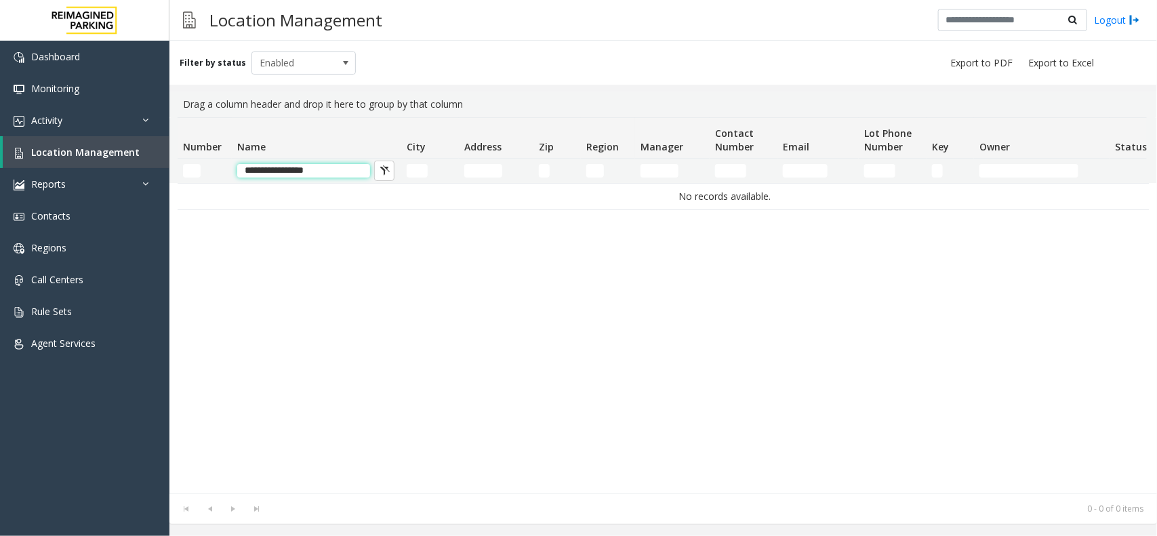
click at [306, 168] on input "**********" at bounding box center [303, 171] width 133 height 14
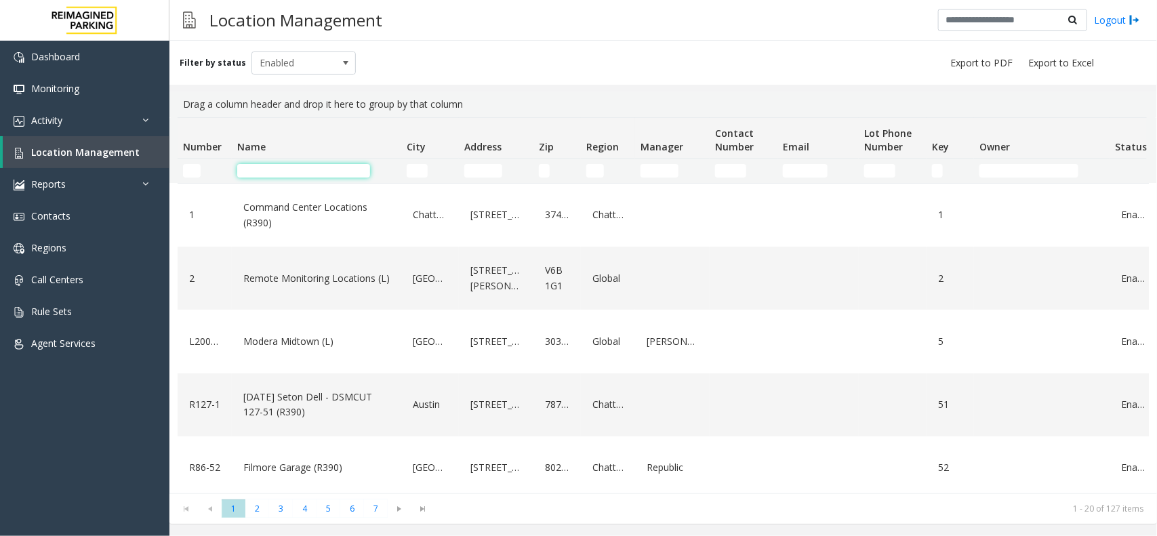
click at [323, 166] on input "Name Filter" at bounding box center [303, 171] width 133 height 14
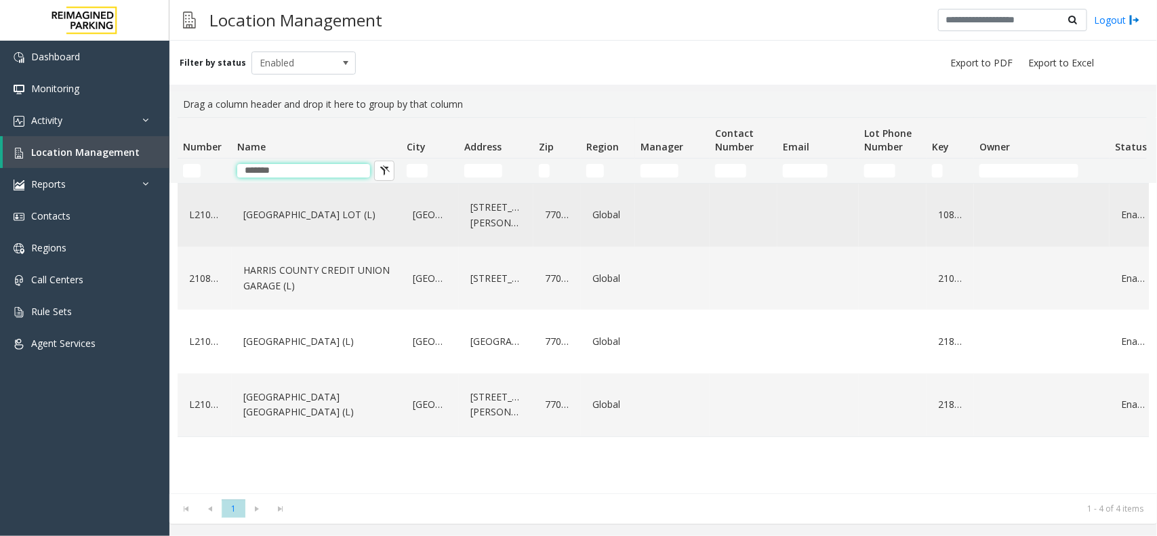
type input "******"
click at [308, 218] on link "HARRIS COUNTY BAKER STREET LOT (L)" at bounding box center [316, 215] width 153 height 22
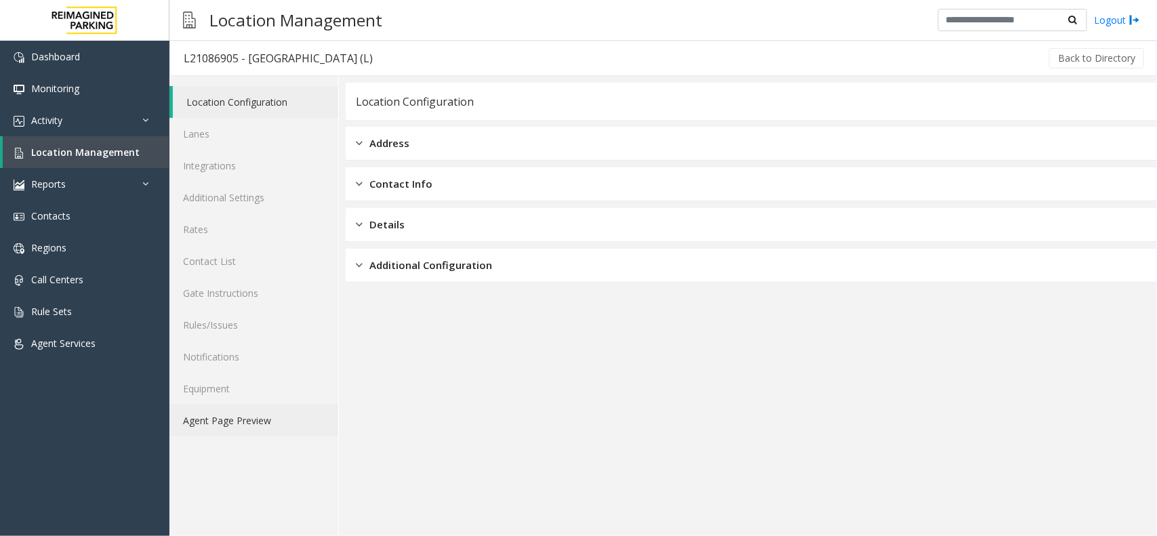
click at [268, 418] on link "Agent Page Preview" at bounding box center [254, 421] width 169 height 32
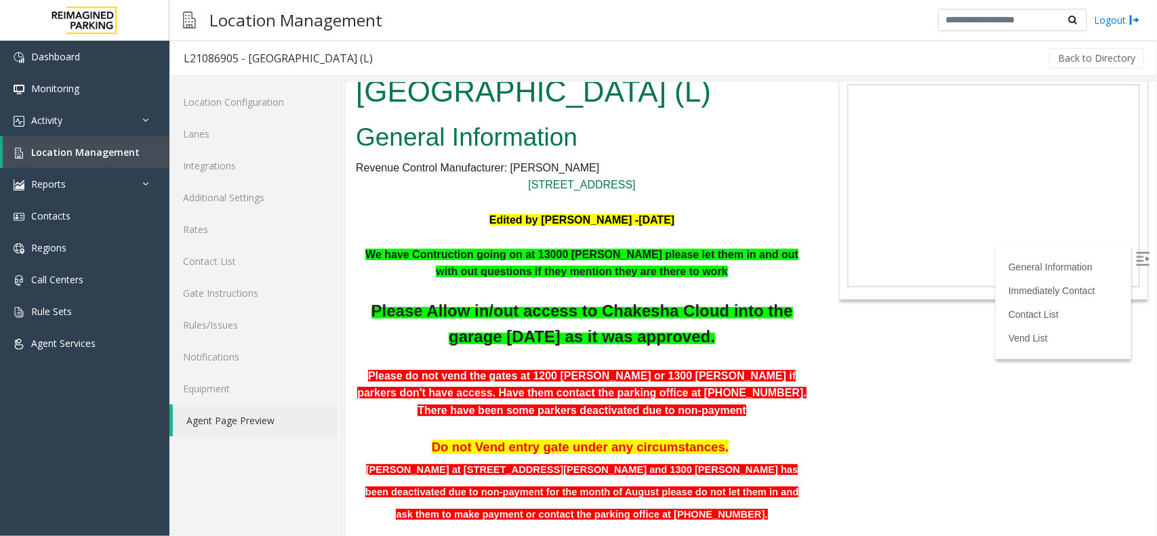
scroll to position [85, 0]
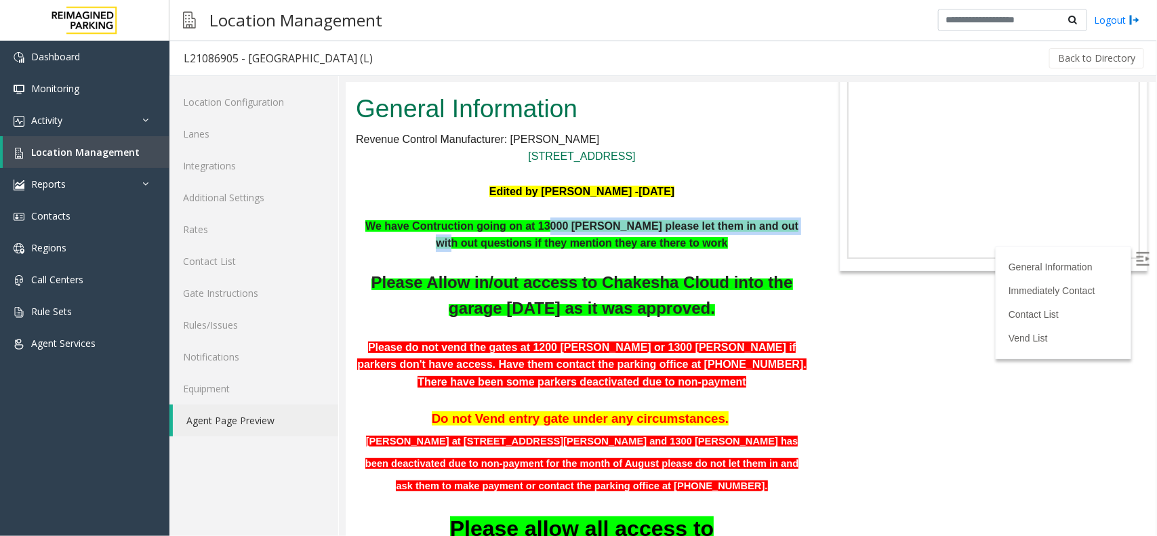
drag, startPoint x: 469, startPoint y: 242, endPoint x: 545, endPoint y: 228, distance: 77.8
click at [557, 230] on b "We have Contruction going on at 13000 Baker please let them in and out with out…" at bounding box center [581, 234] width 433 height 29
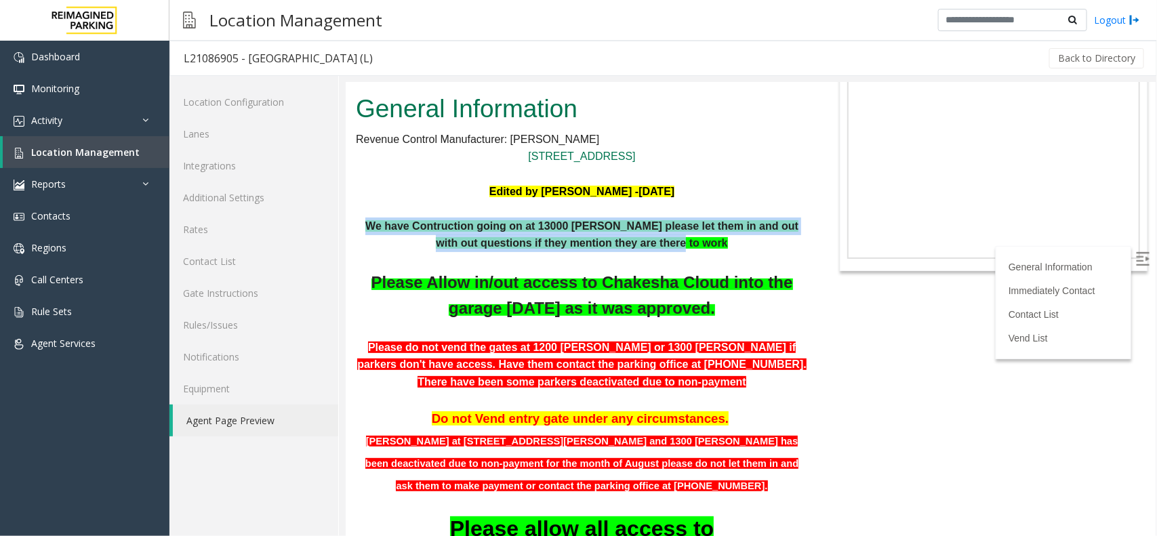
drag, startPoint x: 367, startPoint y: 222, endPoint x: 715, endPoint y: 242, distance: 348.4
click at [715, 242] on p "We have Contruction going on at 13000 Baker please let them in and out with out…" at bounding box center [581, 234] width 452 height 35
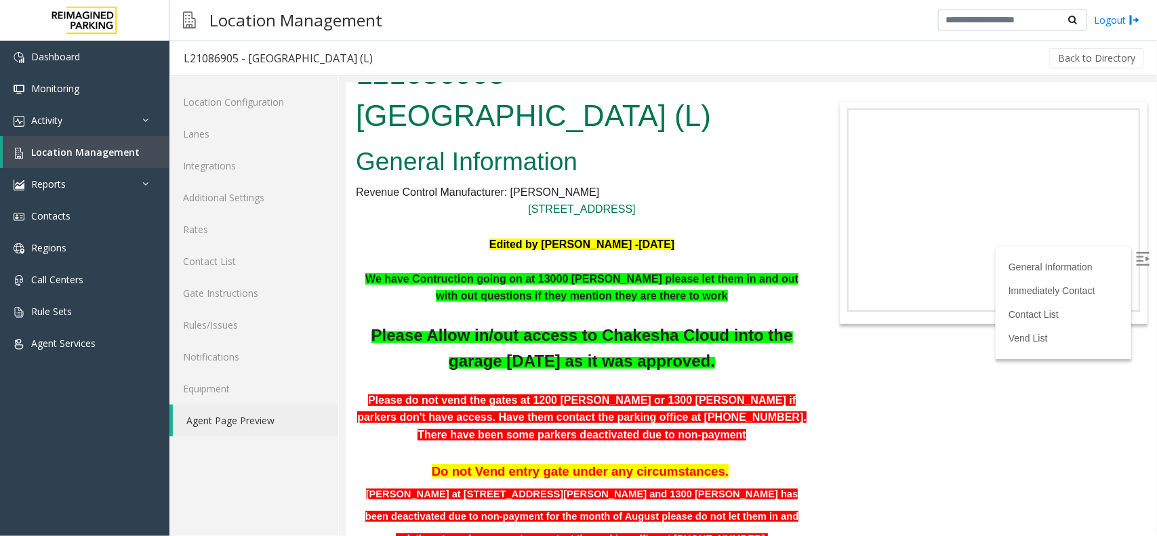
scroll to position [0, 0]
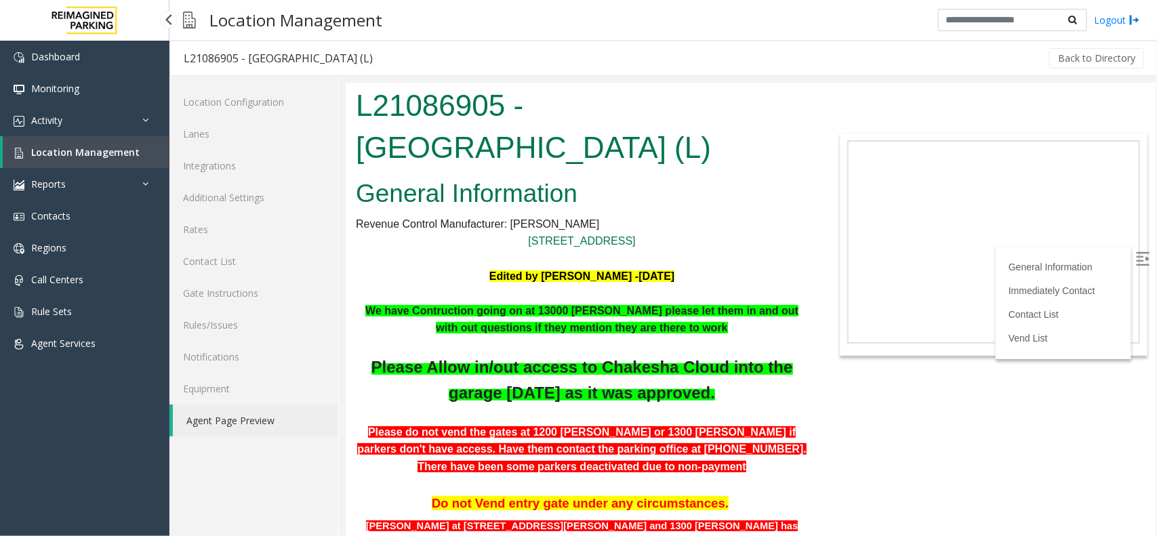
click at [104, 156] on span "Location Management" at bounding box center [85, 152] width 108 height 13
